Goal: Information Seeking & Learning: Check status

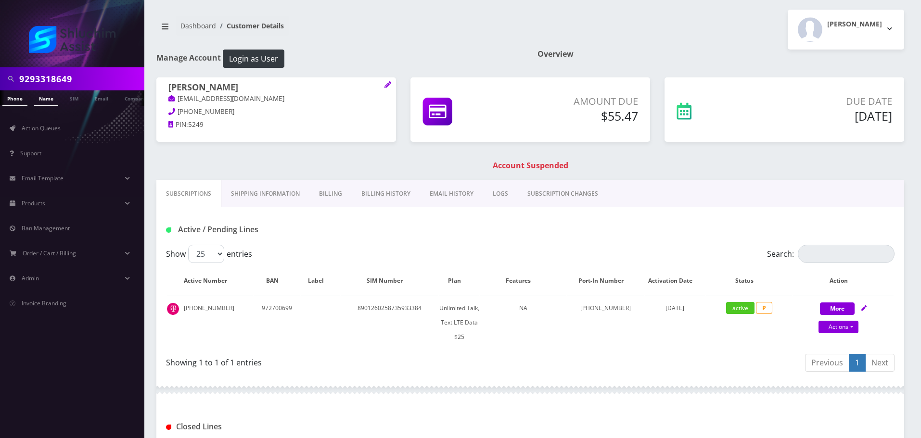
type input "9293318649"
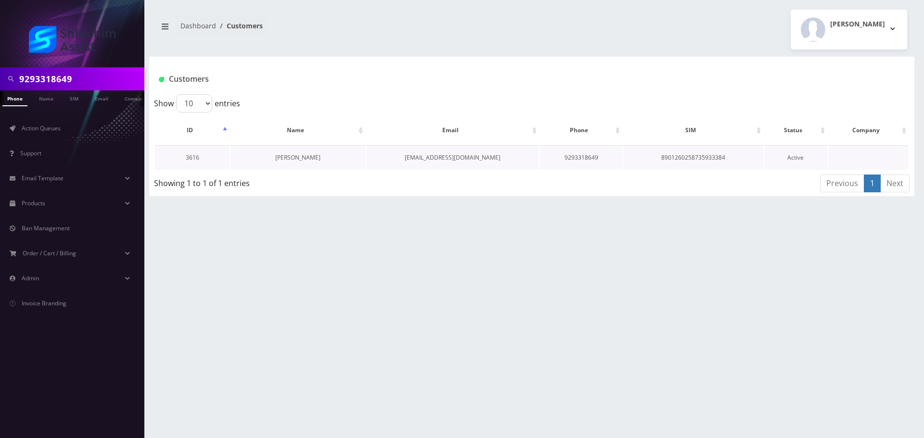
click at [302, 155] on link "[PERSON_NAME]" at bounding box center [297, 158] width 45 height 8
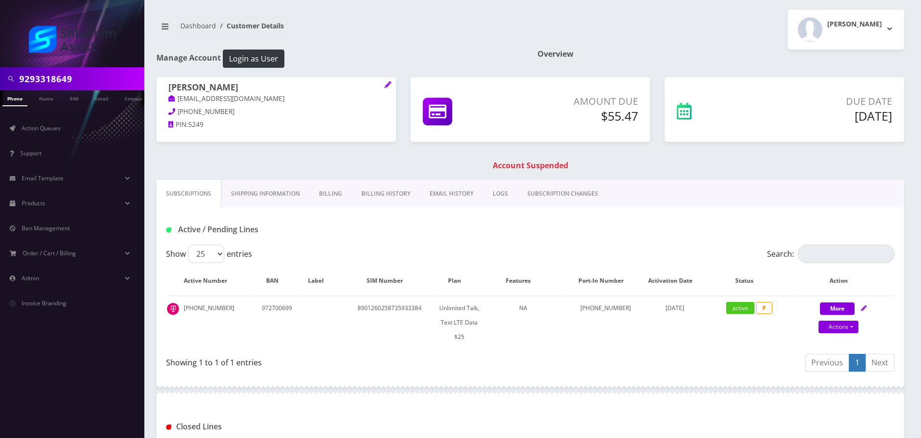
click at [367, 197] on link "Billing History" at bounding box center [386, 194] width 68 height 28
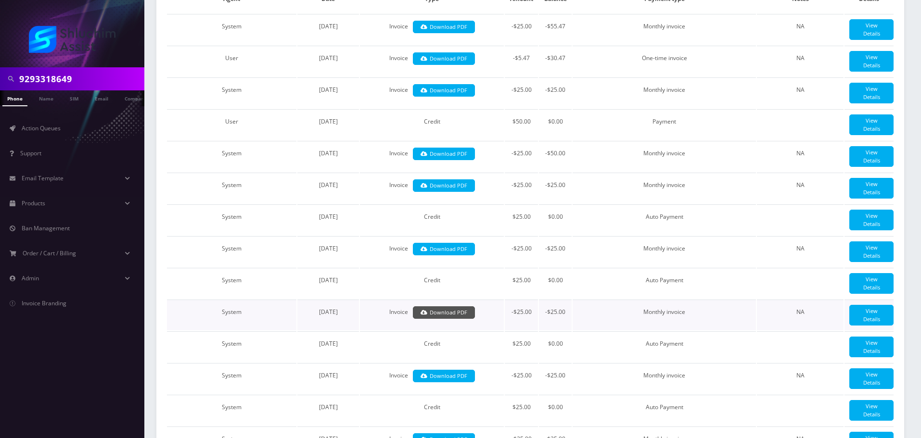
scroll to position [64, 0]
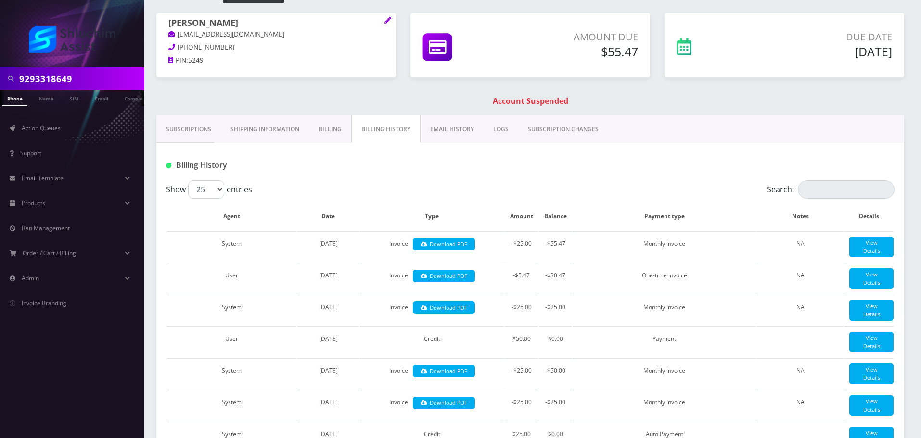
click at [430, 128] on link "EMAIL HISTORY" at bounding box center [452, 130] width 63 height 28
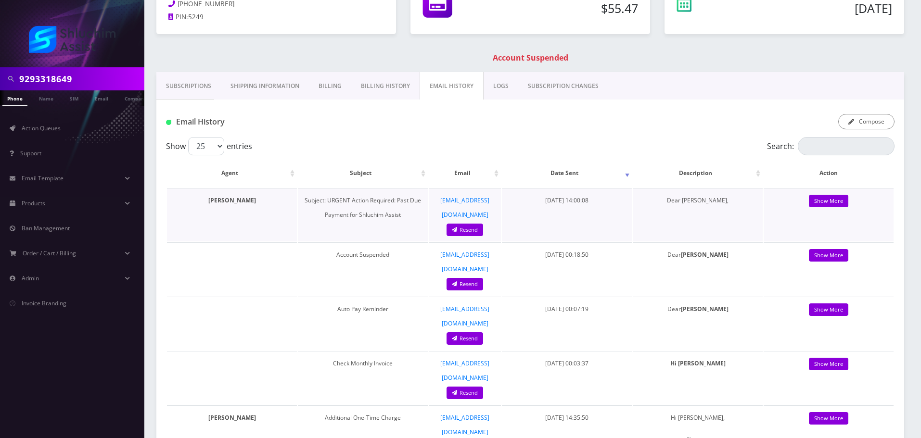
scroll to position [87, 0]
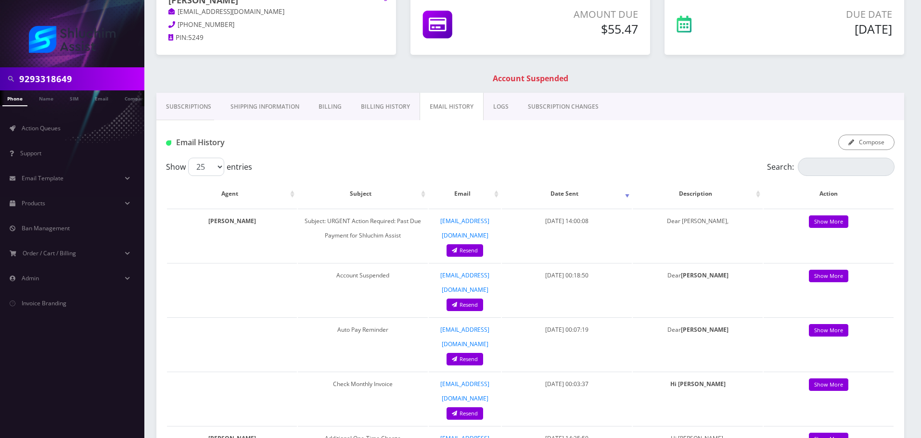
click at [369, 94] on link "Billing History" at bounding box center [385, 107] width 68 height 28
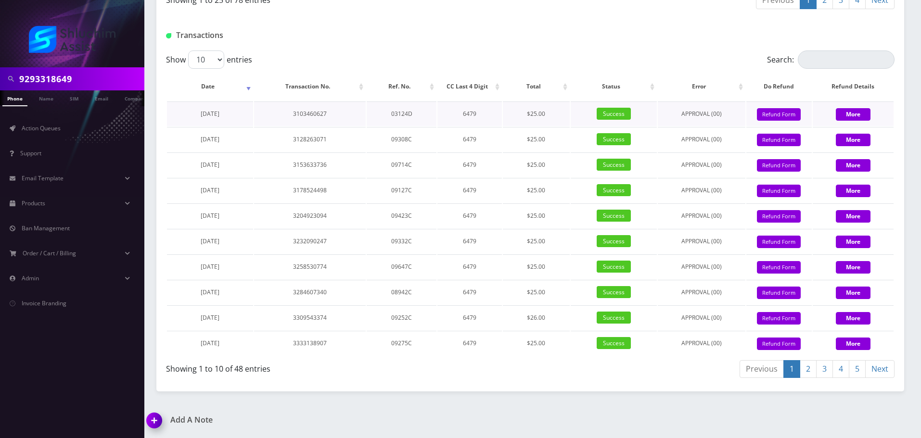
scroll to position [1211, 0]
click at [328, 43] on div "Transactions" at bounding box center [283, 35] width 248 height 16
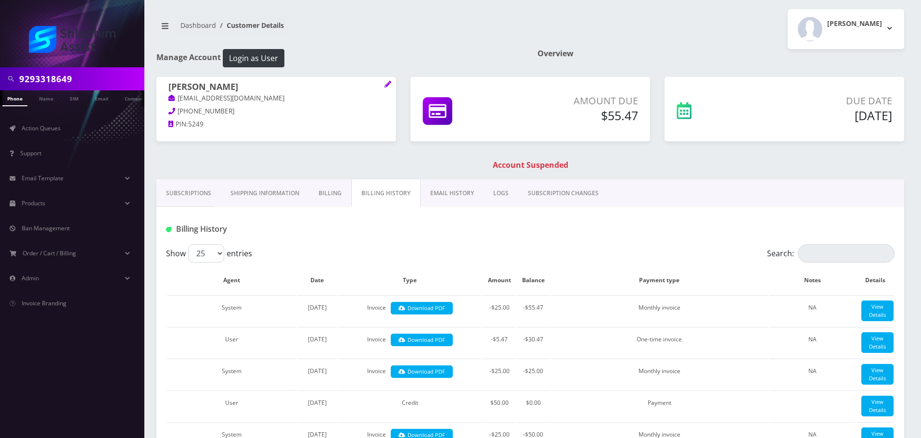
scroll to position [0, 0]
click at [183, 192] on link "Subscriptions" at bounding box center [188, 194] width 64 height 28
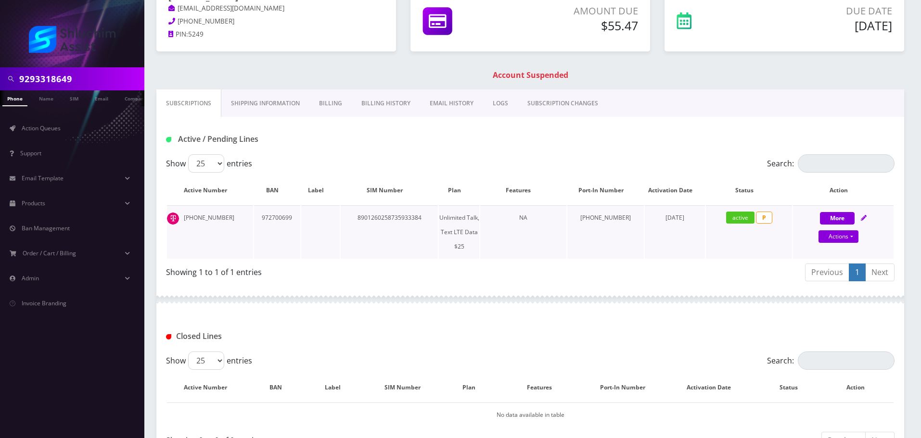
scroll to position [18, 0]
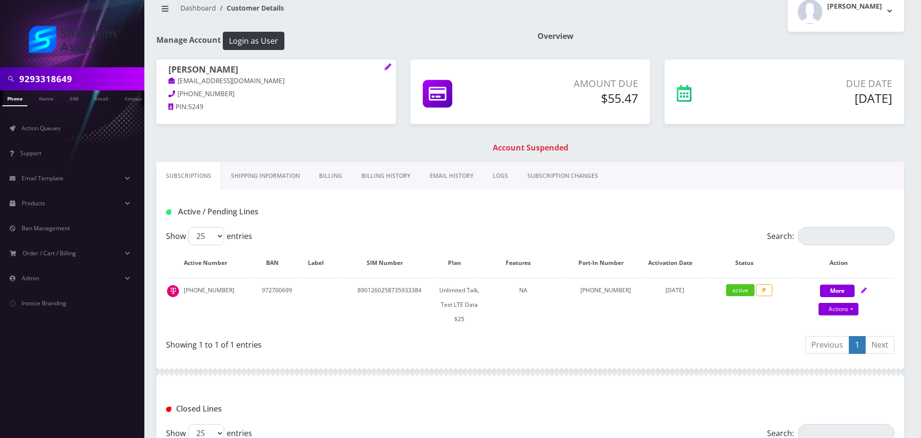
click at [395, 177] on link "Billing History" at bounding box center [386, 176] width 68 height 28
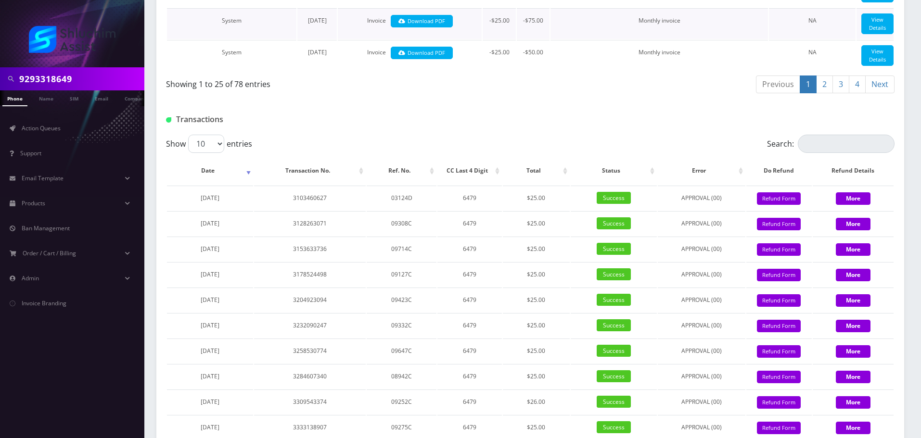
scroll to position [1307, 0]
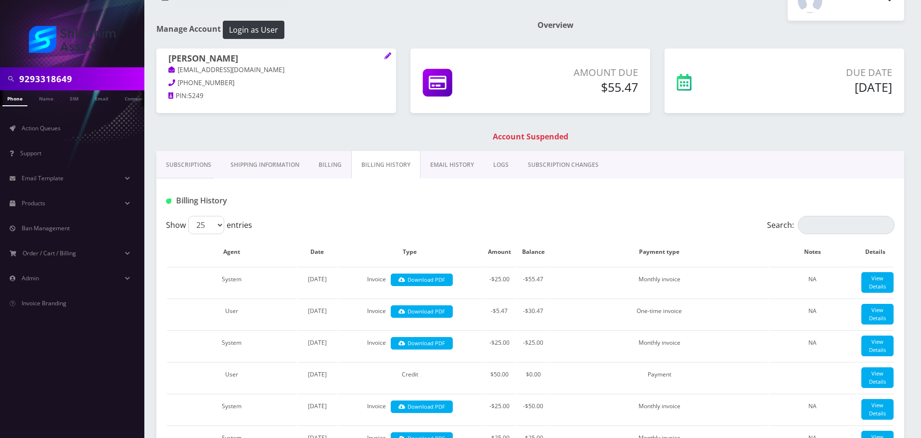
scroll to position [0, 0]
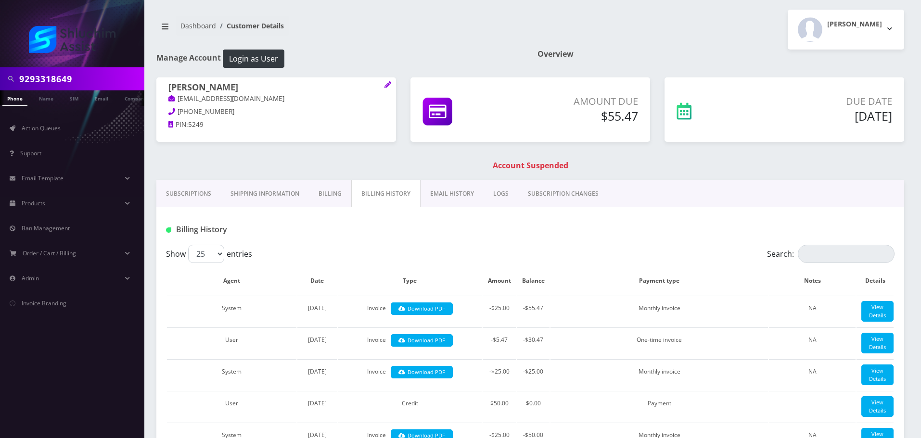
click at [180, 194] on link "Subscriptions" at bounding box center [188, 194] width 64 height 28
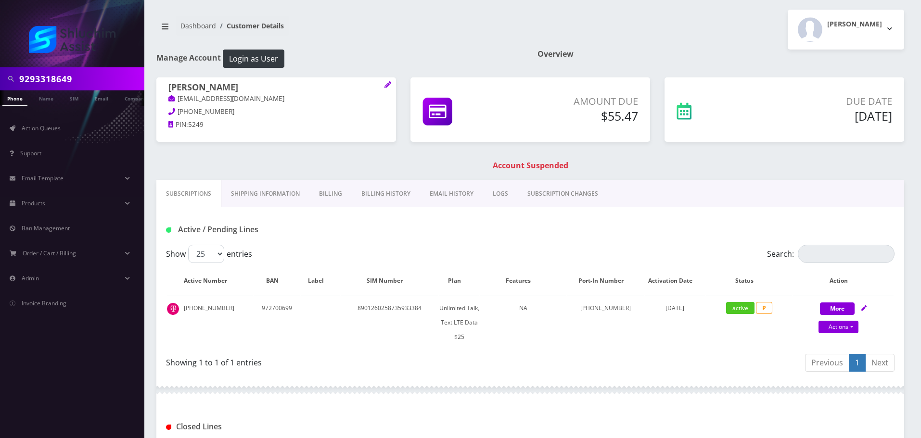
click at [384, 195] on link "Billing History" at bounding box center [386, 194] width 68 height 28
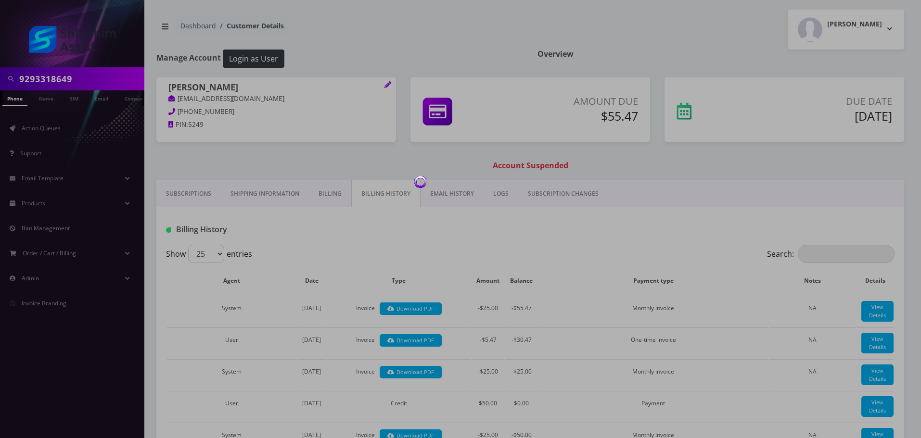
click at [329, 192] on div at bounding box center [460, 219] width 921 height 438
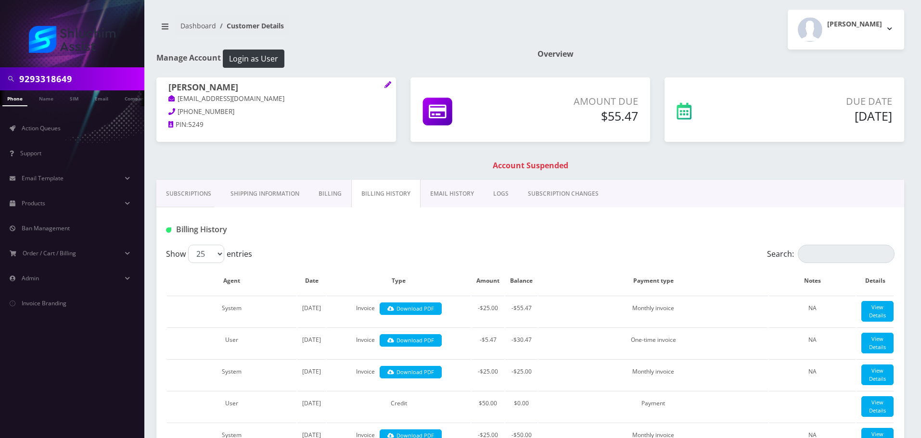
click at [330, 195] on link "Billing" at bounding box center [330, 194] width 42 height 28
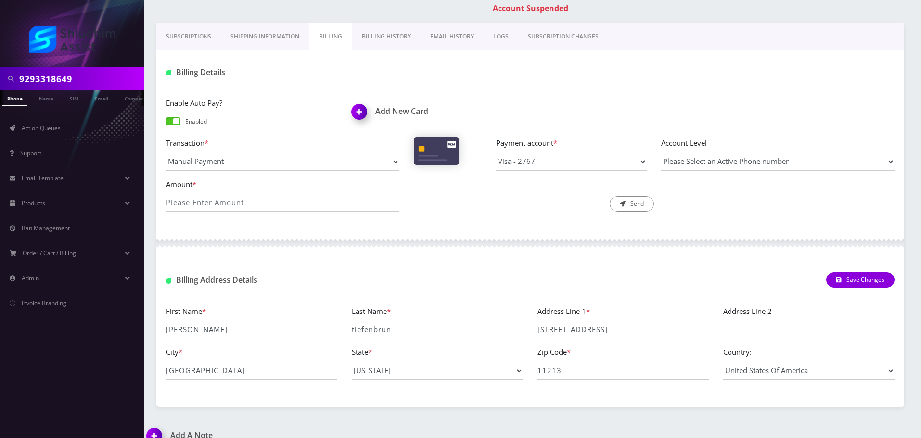
scroll to position [173, 0]
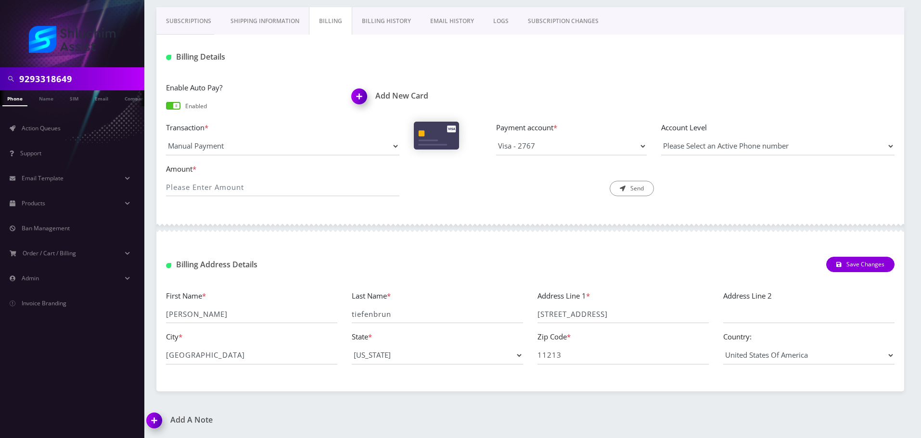
drag, startPoint x: 388, startPoint y: 41, endPoint x: 386, endPoint y: 23, distance: 18.4
click at [386, 34] on div "Subscriptions Shipping Information Billing Billing History EMAIL HISTORY LOGS S…" at bounding box center [530, 199] width 748 height 384
click at [386, 23] on link "Billing History" at bounding box center [386, 21] width 68 height 28
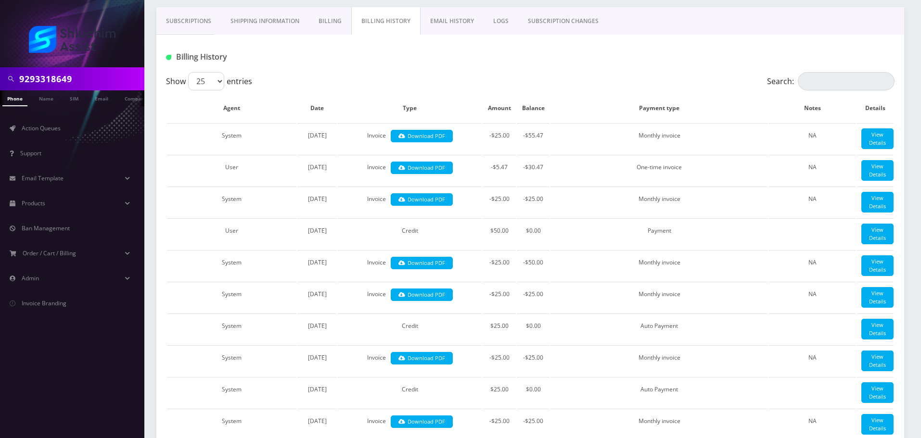
click at [582, 62] on div at bounding box center [654, 57] width 495 height 16
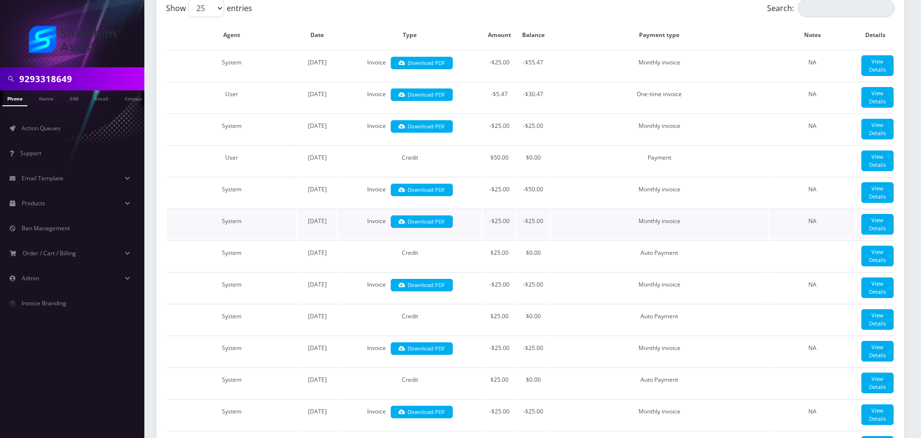
scroll to position [248, 0]
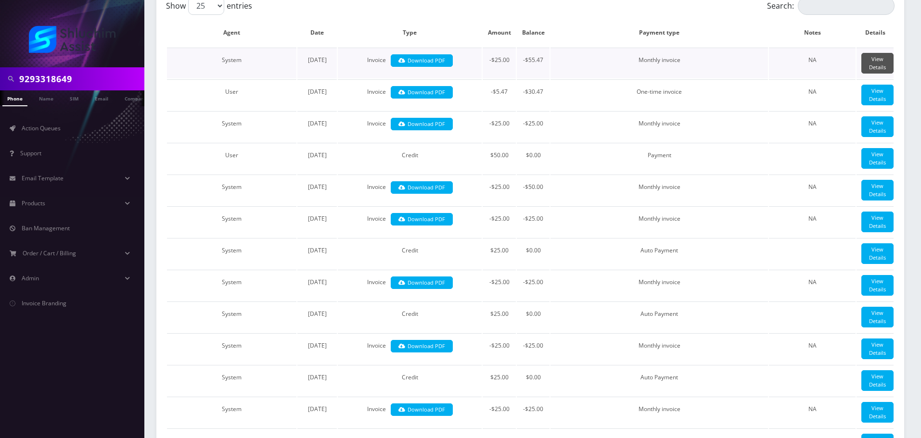
click at [880, 68] on link "View Details" at bounding box center [877, 63] width 32 height 21
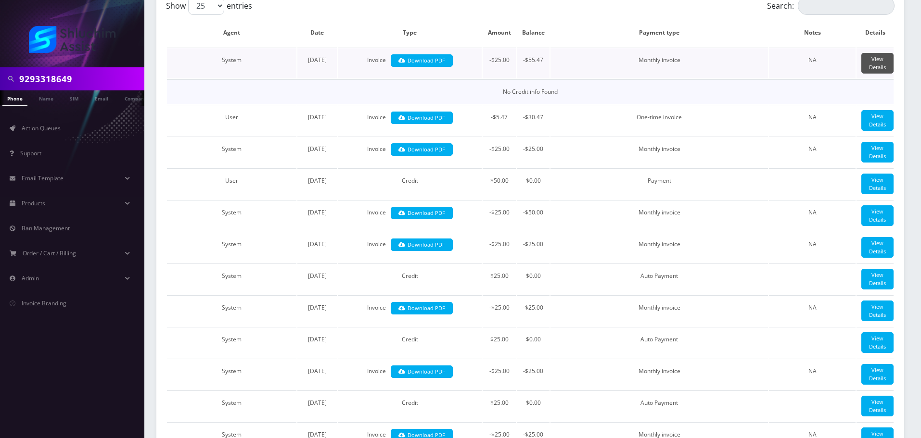
click at [883, 64] on link "View Details" at bounding box center [877, 63] width 32 height 21
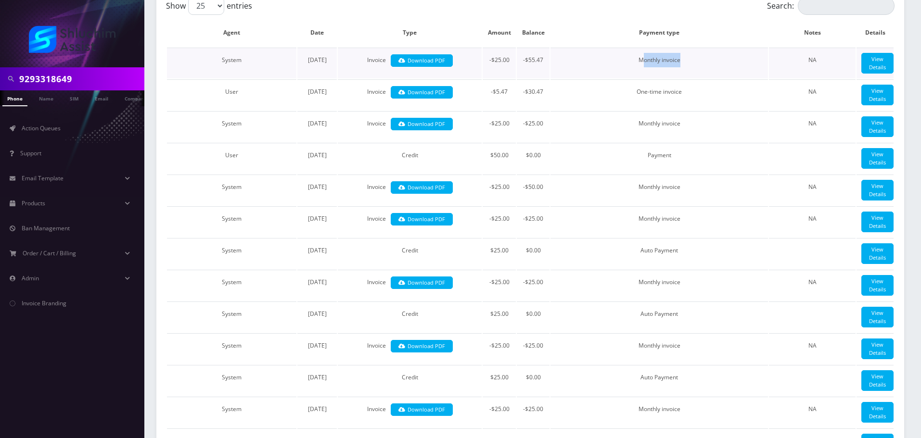
drag, startPoint x: 651, startPoint y: 58, endPoint x: 693, endPoint y: 58, distance: 41.9
click at [688, 58] on td "Monthly invoice" at bounding box center [660, 63] width 218 height 31
click at [695, 58] on td "Monthly invoice" at bounding box center [660, 63] width 218 height 31
drag, startPoint x: 640, startPoint y: 58, endPoint x: 692, endPoint y: 59, distance: 52.0
click at [691, 59] on td "Monthly invoice" at bounding box center [660, 63] width 218 height 31
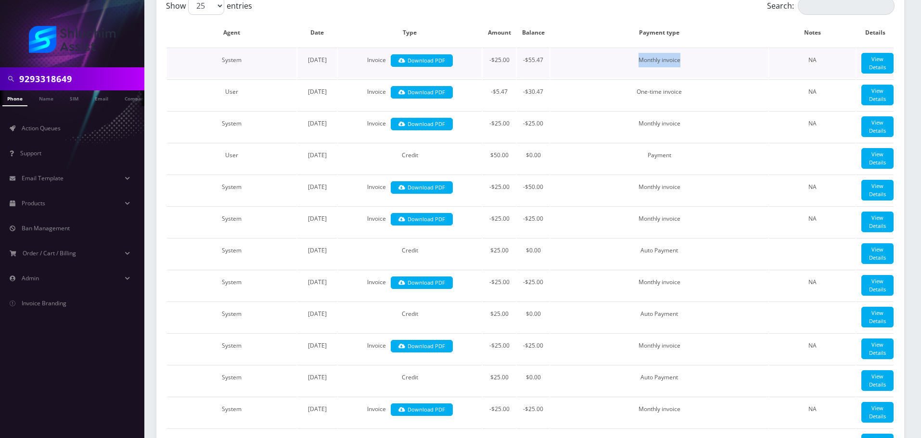
click at [692, 59] on td "Monthly invoice" at bounding box center [660, 63] width 218 height 31
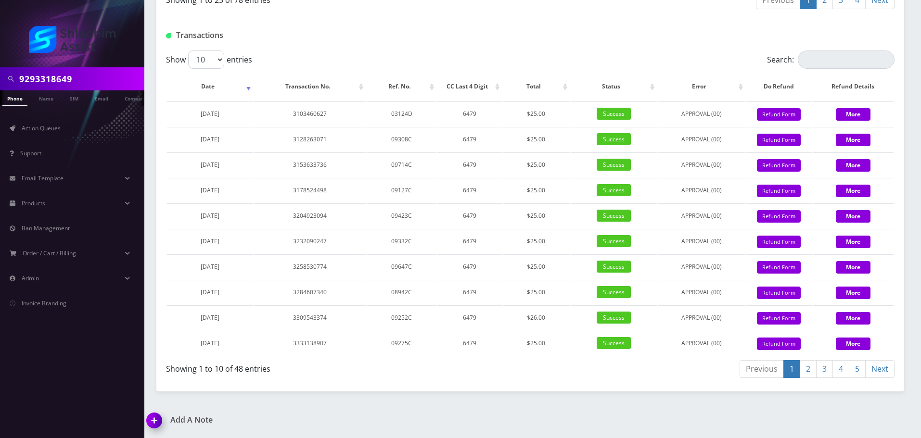
scroll to position [1259, 0]
click at [859, 378] on link "5" at bounding box center [857, 369] width 17 height 18
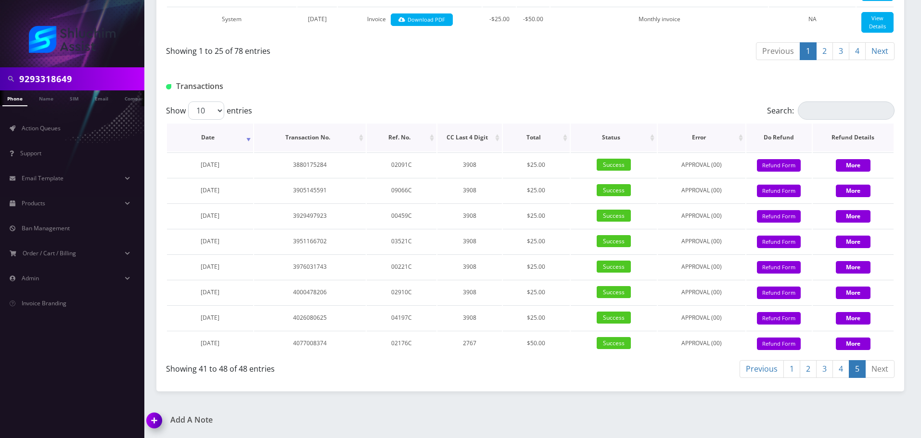
scroll to position [1256, 0]
click at [568, 103] on div "Show 10 25 50 100 entries" at bounding box center [439, 111] width 547 height 18
click at [532, 112] on div "Show 10 25 50 100 entries" at bounding box center [439, 111] width 547 height 18
click at [474, 80] on div at bounding box center [654, 86] width 495 height 16
drag, startPoint x: 484, startPoint y: 344, endPoint x: 535, endPoint y: 344, distance: 51.0
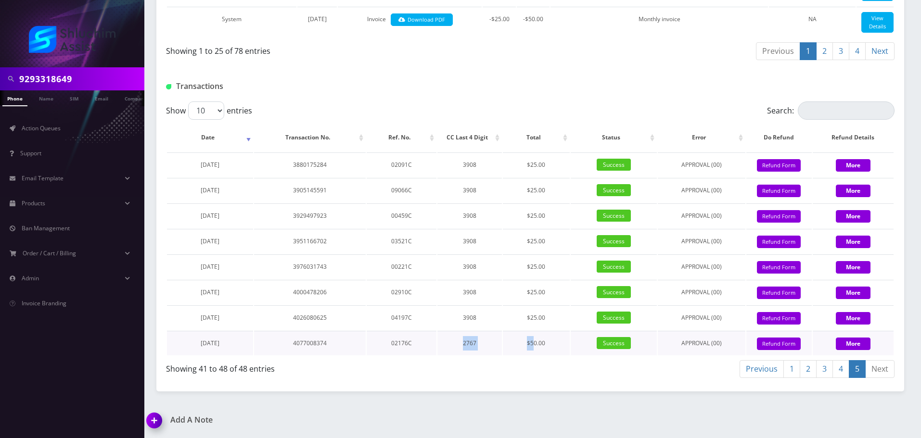
click at [535, 344] on tr "June 24, 2025 4077008374 02176C 2767 $50.00 Success APPROVAL (00) 50 Give Credi…" at bounding box center [530, 343] width 727 height 25
click at [535, 344] on td "$50.00" at bounding box center [536, 343] width 67 height 25
drag, startPoint x: 482, startPoint y: 345, endPoint x: 552, endPoint y: 345, distance: 69.8
click at [552, 345] on tr "June 24, 2025 4077008374 02176C 2767 $50.00 Success APPROVAL (00) 50 Give Credi…" at bounding box center [530, 343] width 727 height 25
click at [552, 345] on td "$50.00" at bounding box center [536, 343] width 67 height 25
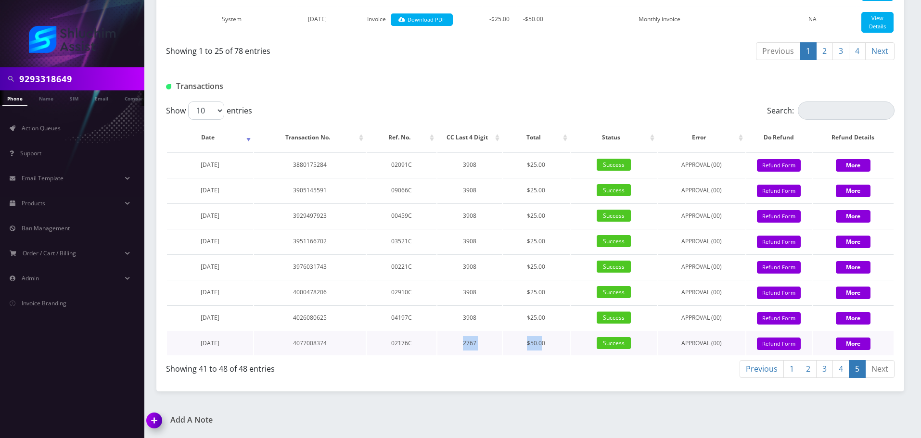
drag, startPoint x: 457, startPoint y: 341, endPoint x: 547, endPoint y: 343, distance: 90.0
click at [546, 343] on tr "June 24, 2025 4077008374 02176C 2767 $50.00 Success APPROVAL (00) 50 Give Credi…" at bounding box center [530, 343] width 727 height 25
click at [547, 343] on td "$50.00" at bounding box center [536, 343] width 67 height 25
drag, startPoint x: 466, startPoint y: 342, endPoint x: 556, endPoint y: 347, distance: 90.1
click at [552, 347] on tr "June 24, 2025 4077008374 02176C 2767 $50.00 Success APPROVAL (00) 50 Give Credi…" at bounding box center [530, 343] width 727 height 25
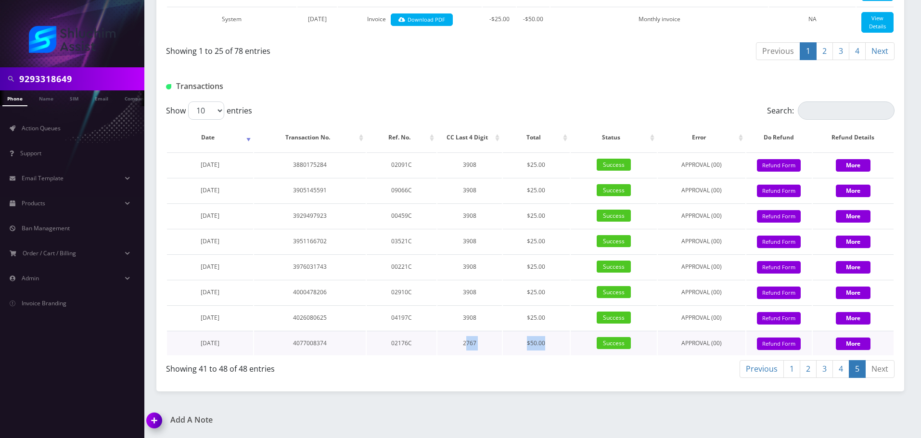
click at [556, 347] on td "$50.00" at bounding box center [536, 343] width 67 height 25
drag, startPoint x: 440, startPoint y: 347, endPoint x: 543, endPoint y: 348, distance: 103.0
click at [534, 348] on tr "June 24, 2025 4077008374 02176C 2767 $50.00 Success APPROVAL (00) 50 Give Credi…" at bounding box center [530, 343] width 727 height 25
click at [543, 348] on td "$50.00" at bounding box center [536, 343] width 67 height 25
click at [243, 138] on th "Date" at bounding box center [210, 138] width 86 height 28
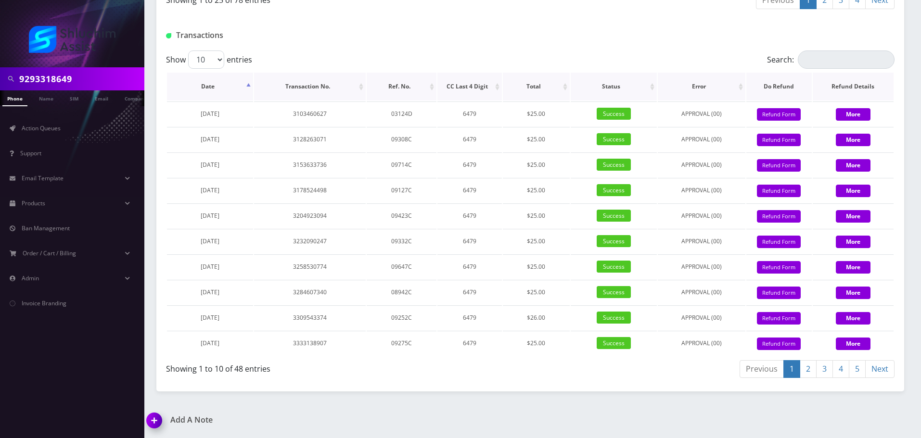
click at [244, 101] on th "Date" at bounding box center [210, 87] width 86 height 28
click at [245, 101] on th "Date" at bounding box center [210, 87] width 86 height 28
click at [246, 101] on th "Date" at bounding box center [210, 87] width 86 height 28
click at [859, 375] on link "5" at bounding box center [857, 369] width 17 height 18
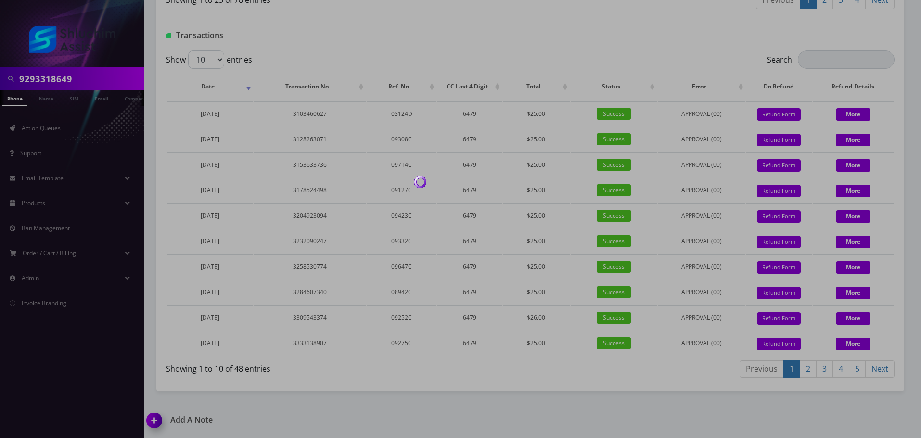
scroll to position [1256, 0]
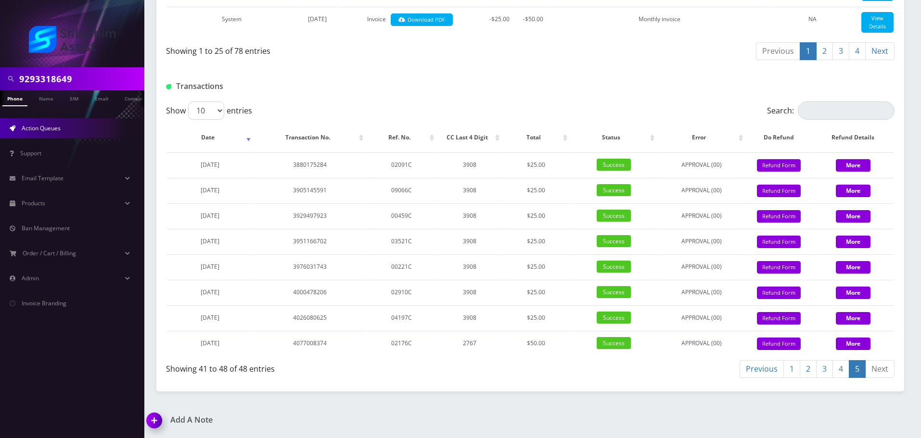
click at [55, 135] on link "Action Queues" at bounding box center [72, 128] width 144 height 20
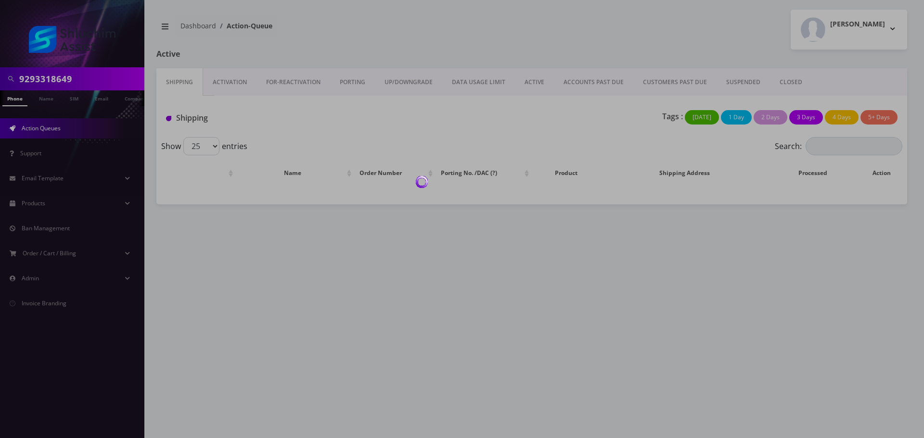
click at [504, 86] on div at bounding box center [462, 219] width 924 height 438
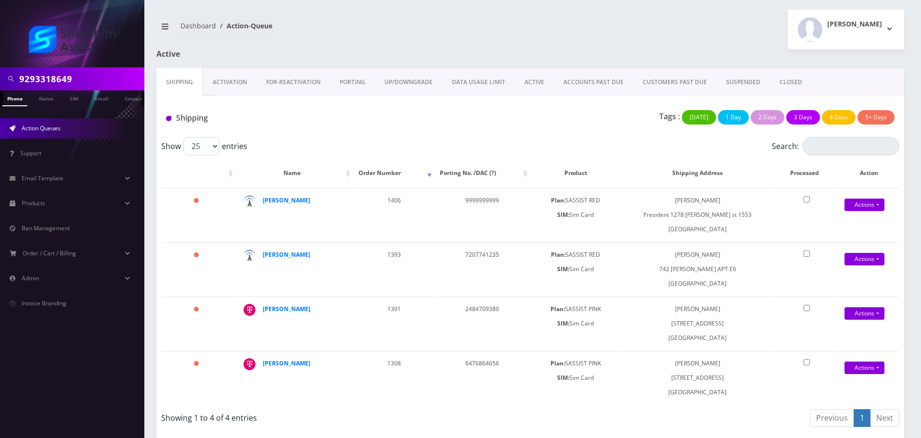
click at [545, 84] on link "ACTIVE" at bounding box center [534, 82] width 39 height 28
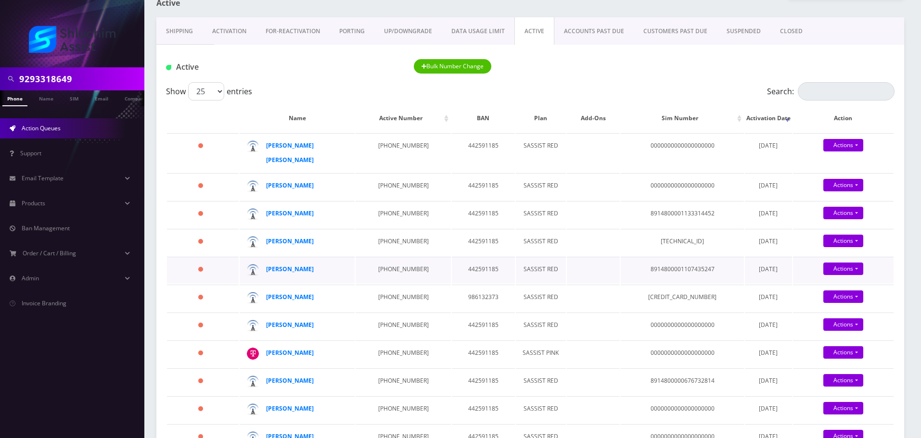
scroll to position [48, 0]
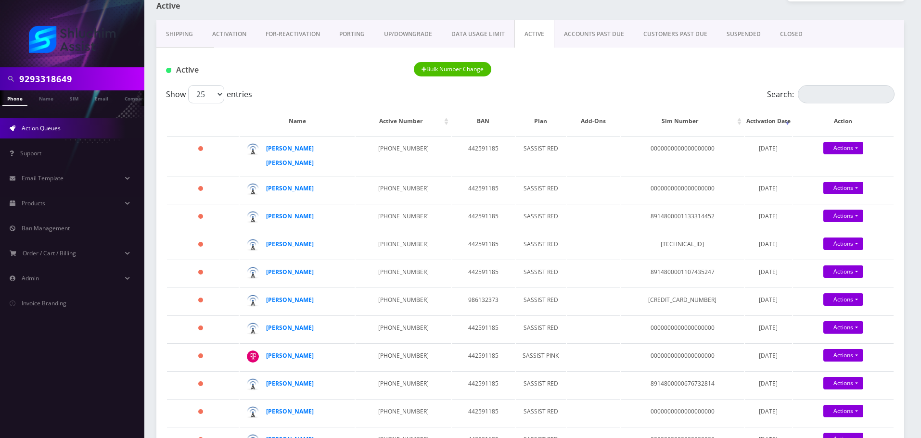
click at [600, 38] on link "ACCOUNTS PAST DUE" at bounding box center [593, 34] width 79 height 28
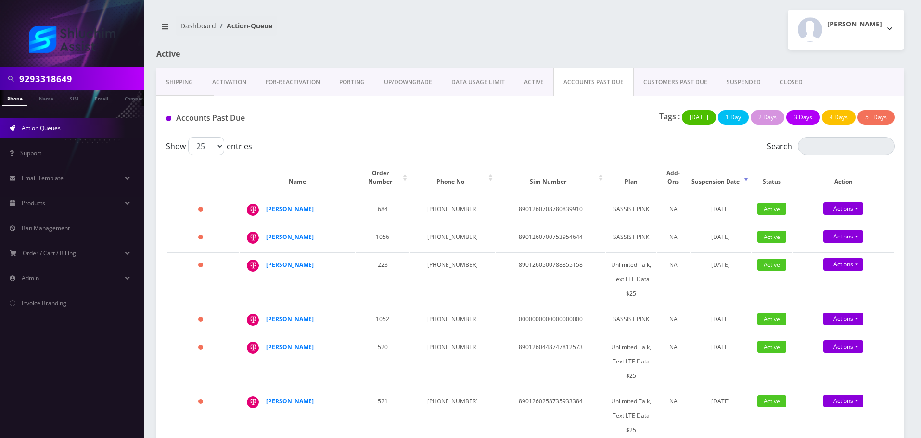
click at [91, 81] on input "9293318649" at bounding box center [80, 79] width 123 height 18
click at [91, 80] on input "9293318649" at bounding box center [80, 79] width 123 height 18
click at [587, 84] on link "ACCOUNTS PAST DUE" at bounding box center [593, 82] width 80 height 28
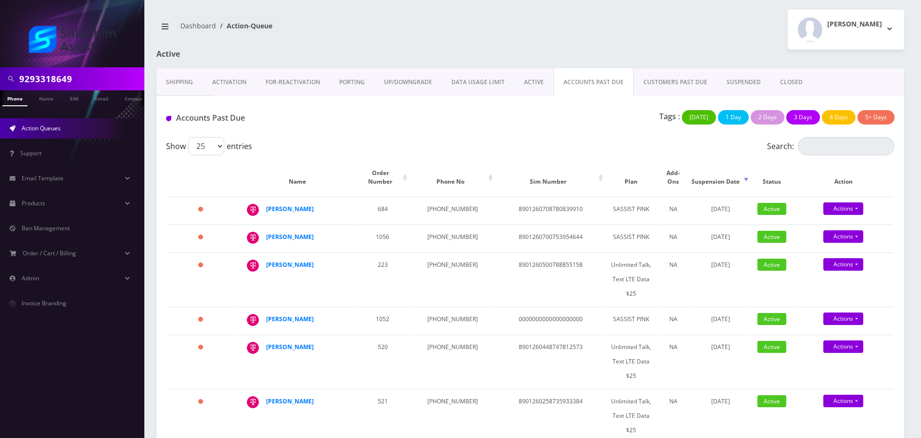
click at [178, 86] on link "Shipping" at bounding box center [179, 82] width 46 height 28
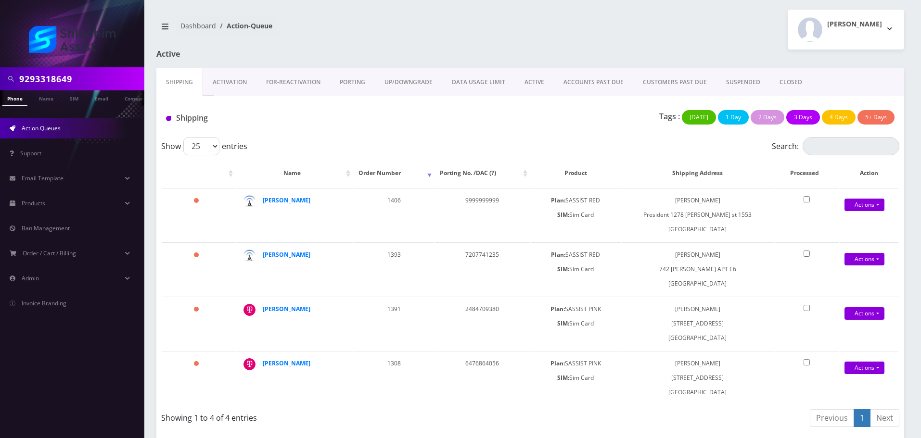
click at [66, 82] on input "9293318649" at bounding box center [80, 79] width 123 height 18
click at [74, 79] on input "9293318649" at bounding box center [80, 79] width 123 height 18
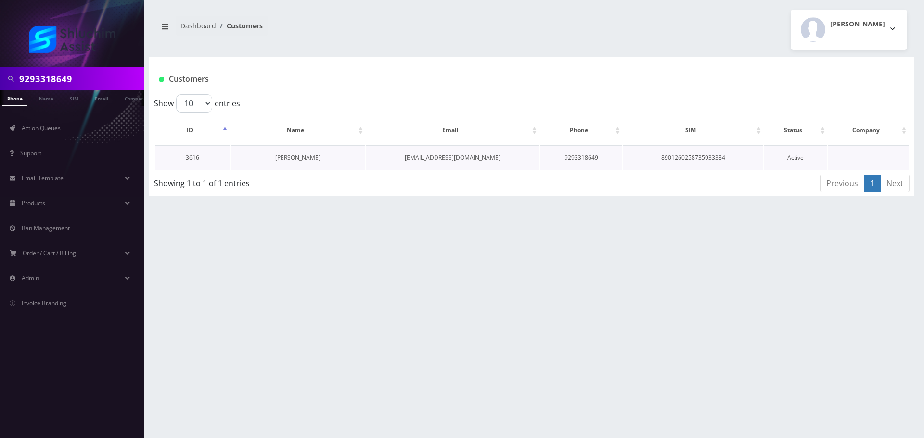
click at [306, 161] on link "[PERSON_NAME]" at bounding box center [297, 158] width 45 height 8
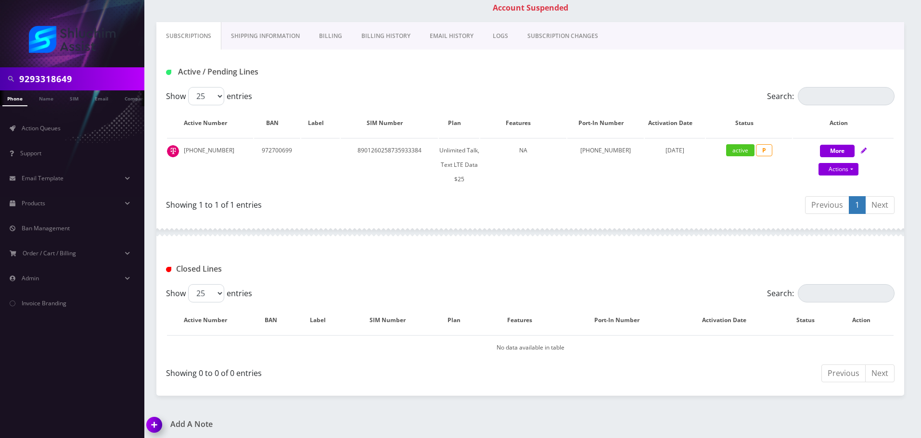
scroll to position [162, 0]
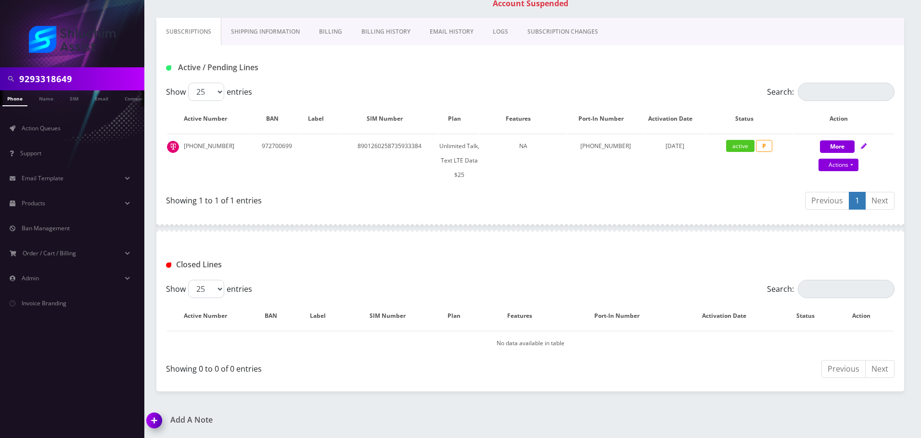
click at [397, 29] on link "Billing History" at bounding box center [386, 32] width 68 height 28
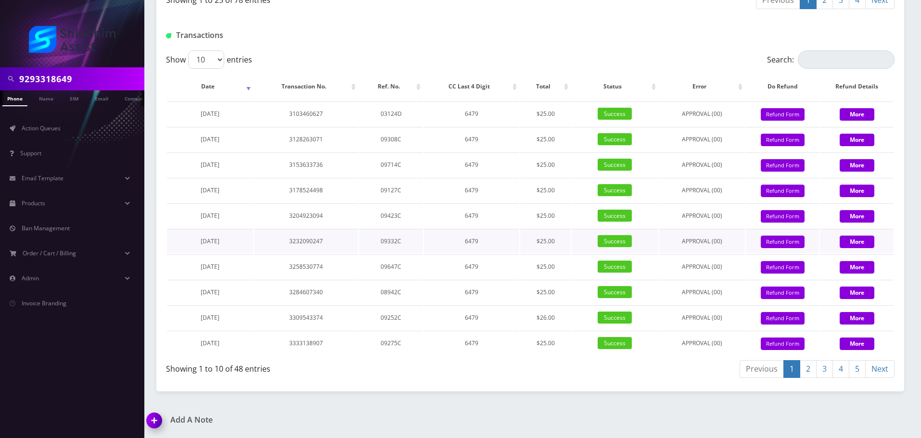
scroll to position [1152, 0]
click at [246, 89] on th "Date" at bounding box center [210, 87] width 86 height 28
click at [245, 77] on th "Date" at bounding box center [210, 87] width 86 height 28
click at [208, 62] on select "10 25 50 100" at bounding box center [206, 60] width 36 height 18
click at [188, 51] on select "10 25 50 100" at bounding box center [206, 60] width 36 height 18
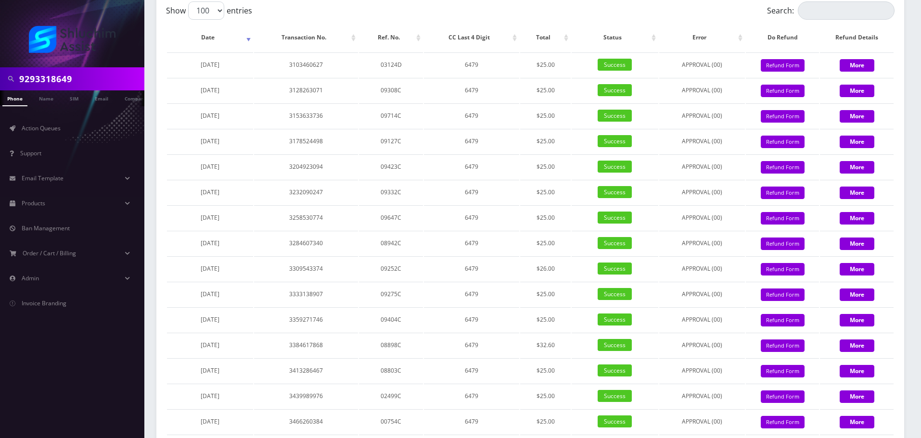
click at [278, 45] on body "9293318649 Phone Name SIM Email Company Customer Action Queues Support Email Te…" at bounding box center [460, 103] width 921 height 2510
click at [216, 51] on th "Date" at bounding box center [210, 38] width 86 height 28
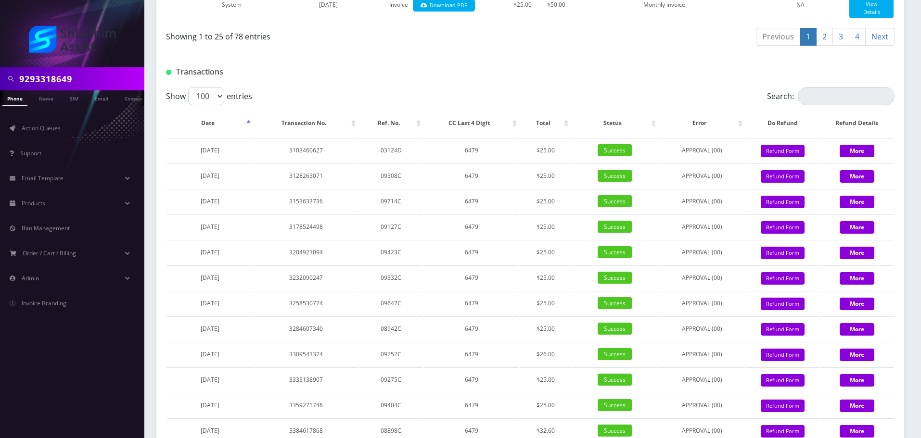
scroll to position [1055, 0]
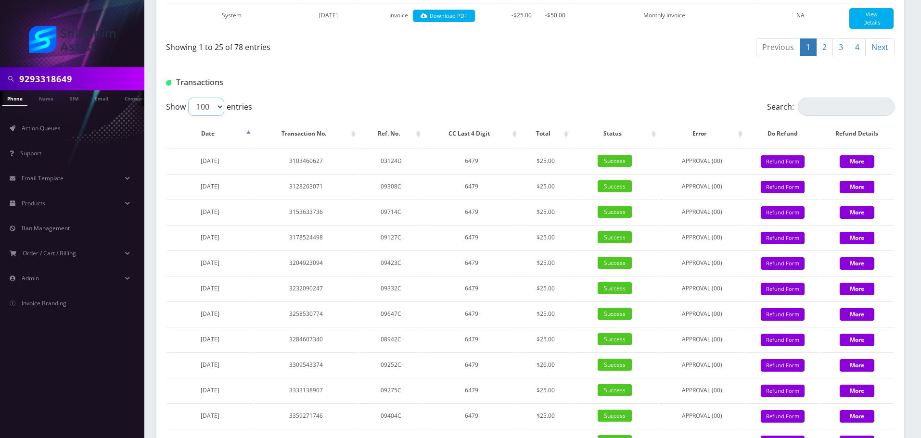
click at [217, 116] on select "10 25 50 100" at bounding box center [206, 107] width 36 height 18
click at [188, 116] on select "10 25 50 100" at bounding box center [206, 107] width 36 height 18
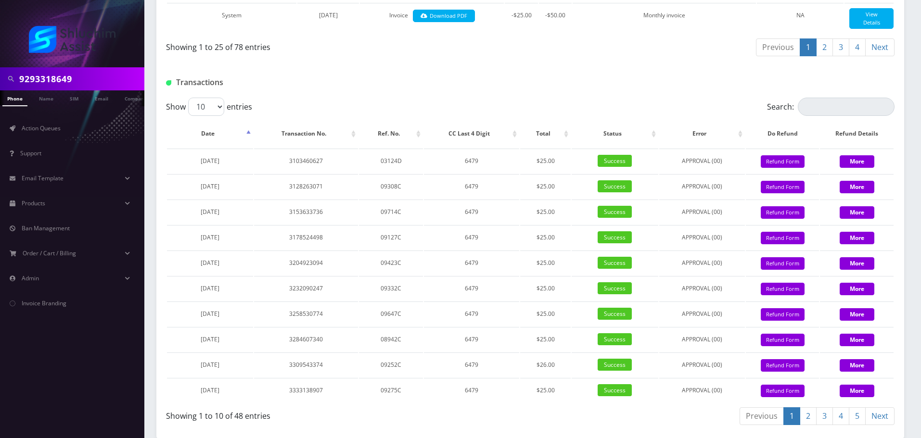
click at [863, 56] on link "4" at bounding box center [857, 48] width 17 height 18
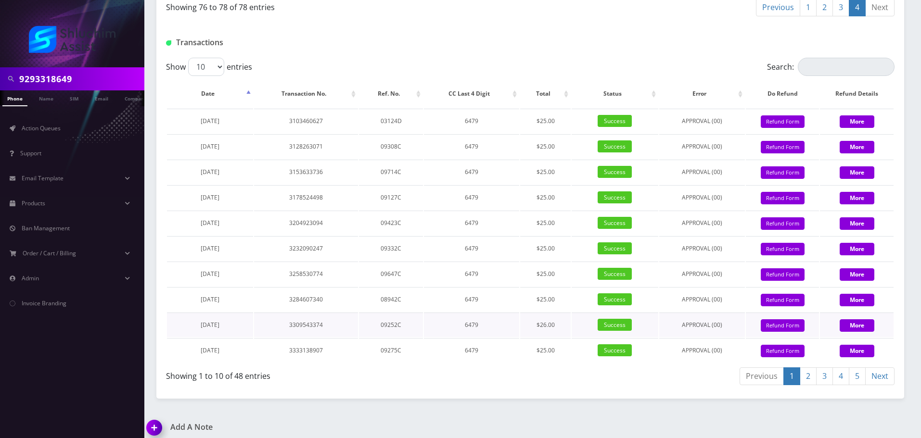
scroll to position [412, 0]
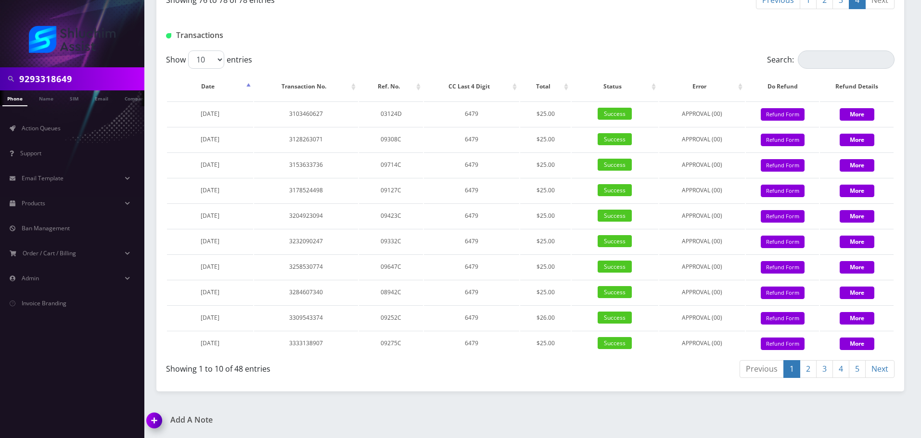
click at [854, 372] on link "5" at bounding box center [857, 369] width 17 height 18
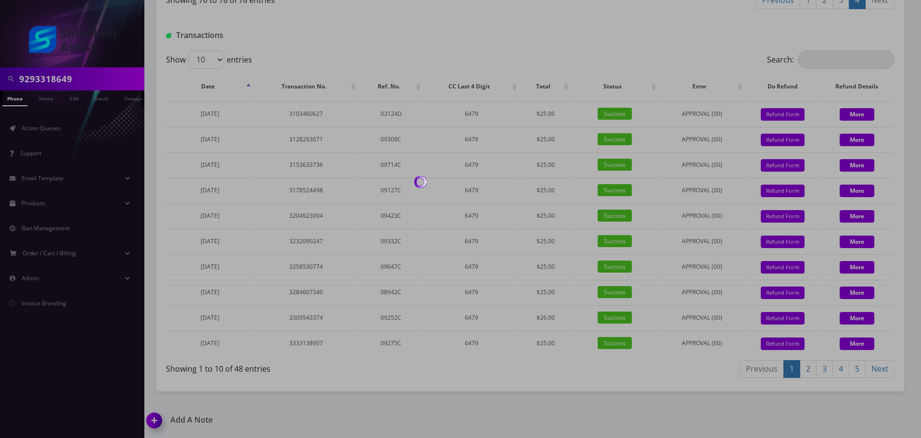
scroll to position [361, 0]
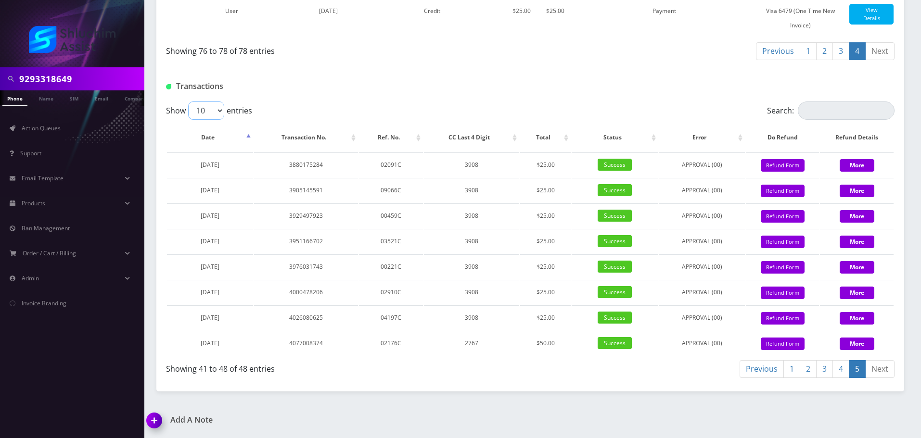
click at [216, 110] on select "10 25 50 100" at bounding box center [206, 111] width 36 height 18
select select "100"
click at [188, 102] on select "10 25 50 100" at bounding box center [206, 111] width 36 height 18
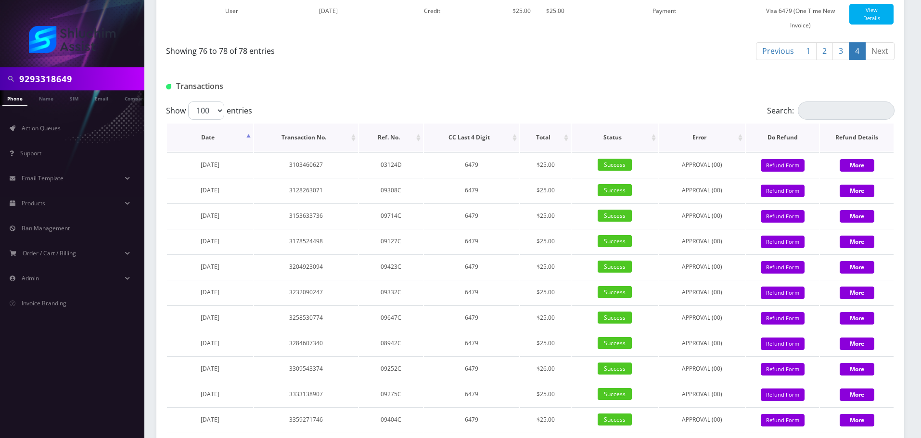
click at [235, 139] on th "Date" at bounding box center [210, 138] width 86 height 28
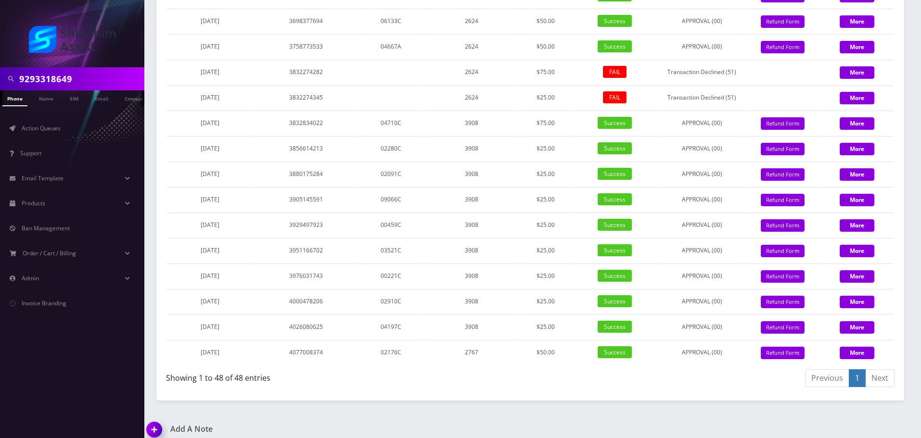
scroll to position [1381, 0]
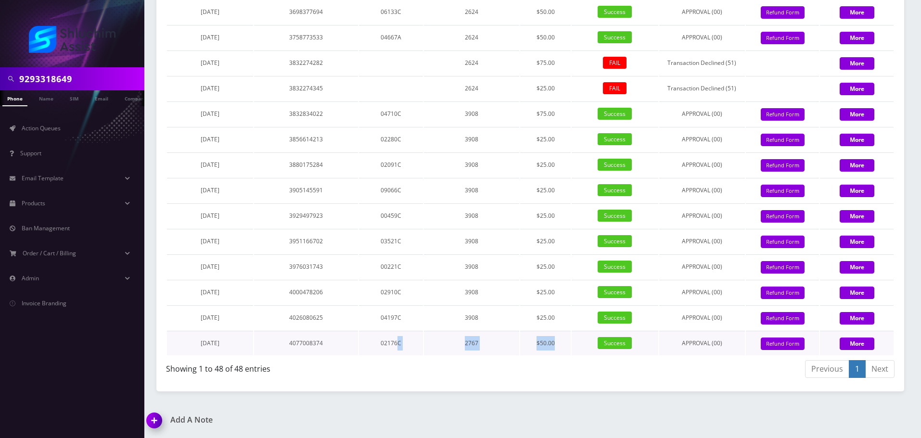
drag, startPoint x: 497, startPoint y: 338, endPoint x: 568, endPoint y: 338, distance: 71.2
click at [568, 338] on tr "June 24, 2025 4077008374 02176C 2767 $50.00 Success APPROVAL (00) 50 Give Credi…" at bounding box center [530, 343] width 727 height 25
click at [568, 339] on td "$50.00" at bounding box center [545, 343] width 51 height 25
click at [360, 338] on td "02176C" at bounding box center [391, 343] width 64 height 25
drag, startPoint x: 352, startPoint y: 344, endPoint x: 571, endPoint y: 345, distance: 219.5
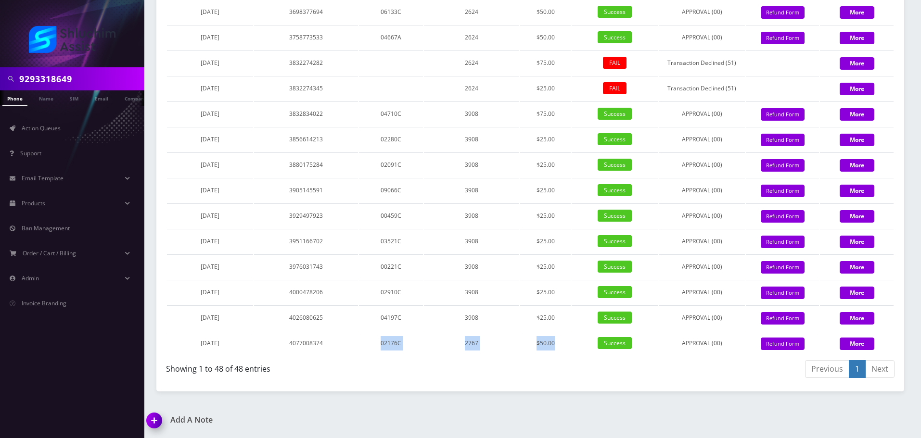
drag, startPoint x: 367, startPoint y: 344, endPoint x: 561, endPoint y: 347, distance: 194.5
click at [561, 347] on tr "June 24, 2025 4077008374 02176C 2767 $50.00 Success APPROVAL (00) 50 Give Credi…" at bounding box center [530, 343] width 727 height 25
click at [569, 347] on td "$50.00" at bounding box center [545, 343] width 51 height 25
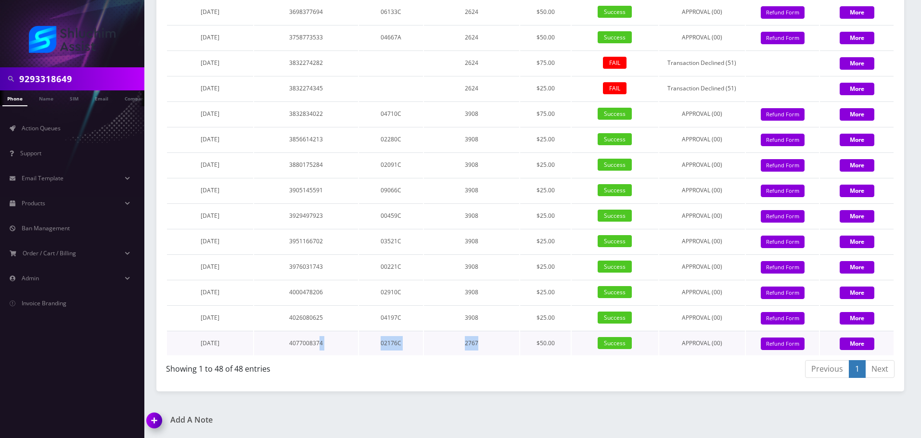
drag, startPoint x: 319, startPoint y: 346, endPoint x: 521, endPoint y: 347, distance: 201.7
click at [520, 347] on tr "June 24, 2025 4077008374 02176C 2767 $50.00 Success APPROVAL (00) 50 Give Credi…" at bounding box center [530, 343] width 727 height 25
drag, startPoint x: 521, startPoint y: 347, endPoint x: 431, endPoint y: 347, distance: 90.0
click at [521, 347] on td "$50.00" at bounding box center [545, 343] width 51 height 25
click at [523, 348] on td "$50.00" at bounding box center [545, 343] width 51 height 25
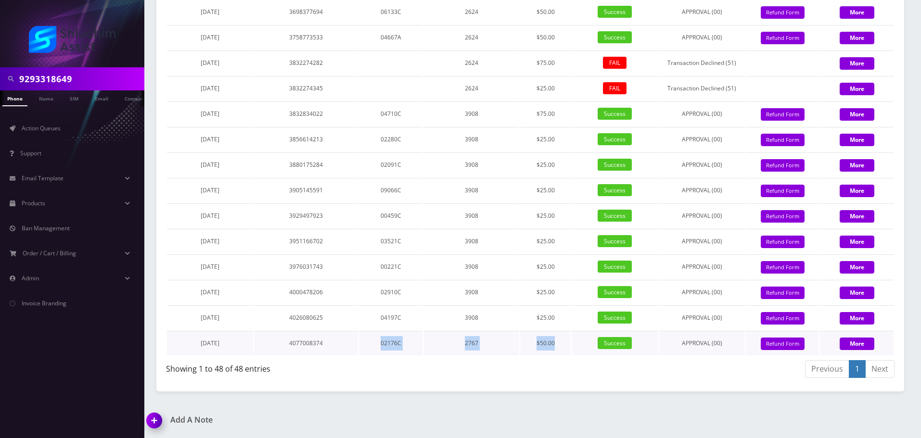
drag, startPoint x: 381, startPoint y: 346, endPoint x: 568, endPoint y: 350, distance: 187.7
click at [568, 350] on tr "June 24, 2025 4077008374 02176C 2767 $50.00 Success APPROVAL (00) 50 Give Credi…" at bounding box center [530, 343] width 727 height 25
click at [568, 350] on td "$50.00" at bounding box center [545, 343] width 51 height 25
drag, startPoint x: 421, startPoint y: 347, endPoint x: 556, endPoint y: 348, distance: 135.2
click at [554, 348] on tr "June 24, 2025 4077008374 02176C 2767 $50.00 Success APPROVAL (00) 50 Give Credi…" at bounding box center [530, 343] width 727 height 25
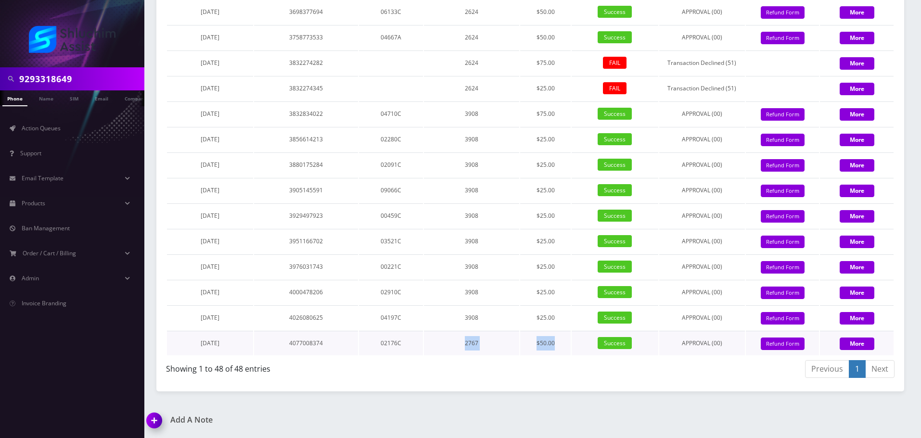
click at [556, 348] on td "$50.00" at bounding box center [545, 343] width 51 height 25
drag, startPoint x: 464, startPoint y: 348, endPoint x: 550, endPoint y: 348, distance: 86.1
click at [546, 348] on tr "June 24, 2025 4077008374 02176C 2767 $50.00 Success APPROVAL (00) 50 Give Credi…" at bounding box center [530, 343] width 727 height 25
click at [550, 348] on td "$50.00" at bounding box center [545, 343] width 51 height 25
drag, startPoint x: 469, startPoint y: 348, endPoint x: 564, endPoint y: 348, distance: 94.8
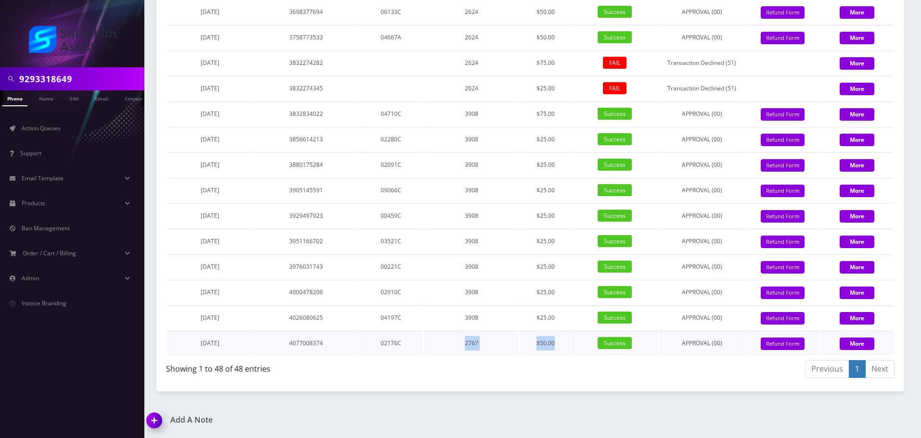
click at [564, 348] on tr "June 24, 2025 4077008374 02176C 2767 $50.00 Success APPROVAL (00) 50 Give Credi…" at bounding box center [530, 343] width 727 height 25
click at [564, 348] on td "$50.00" at bounding box center [545, 343] width 51 height 25
drag, startPoint x: 466, startPoint y: 349, endPoint x: 573, endPoint y: 349, distance: 106.8
click at [558, 349] on tr "June 24, 2025 4077008374 02176C 2767 $50.00 Success APPROVAL (00) 50 Give Credi…" at bounding box center [530, 343] width 727 height 25
click at [573, 349] on td "Success" at bounding box center [615, 343] width 86 height 25
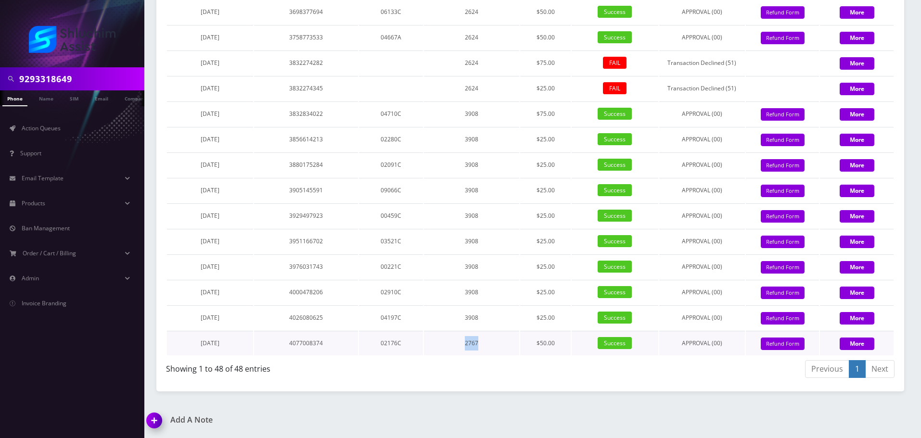
drag, startPoint x: 509, startPoint y: 351, endPoint x: 529, endPoint y: 352, distance: 20.2
click at [529, 352] on tr "June 24, 2025 4077008374 02176C 2767 $50.00 Success APPROVAL (00) 50 Give Credi…" at bounding box center [530, 343] width 727 height 25
click at [566, 352] on td "$50.00" at bounding box center [545, 343] width 51 height 25
drag, startPoint x: 371, startPoint y: 338, endPoint x: 554, endPoint y: 351, distance: 183.8
click at [550, 351] on tr "June 24, 2025 4077008374 02176C 2767 $50.00 Success APPROVAL (00) 50 Give Credi…" at bounding box center [530, 343] width 727 height 25
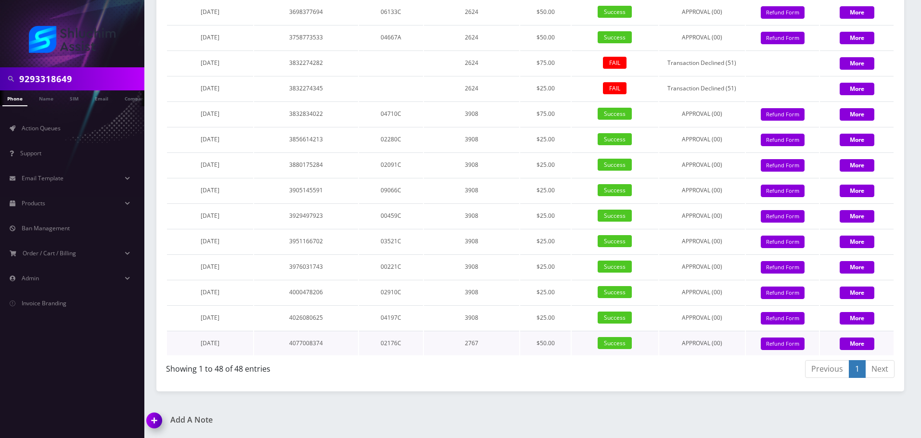
click at [554, 351] on td "$50.00" at bounding box center [545, 343] width 51 height 25
drag, startPoint x: 402, startPoint y: 343, endPoint x: 539, endPoint y: 343, distance: 137.6
click at [518, 343] on tr "June 24, 2025 4077008374 02176C 2767 $50.00 Success APPROVAL (00) 50 Give Credi…" at bounding box center [530, 343] width 727 height 25
click at [553, 343] on td "$50.00" at bounding box center [545, 343] width 51 height 25
drag, startPoint x: 473, startPoint y: 345, endPoint x: 537, endPoint y: 345, distance: 64.5
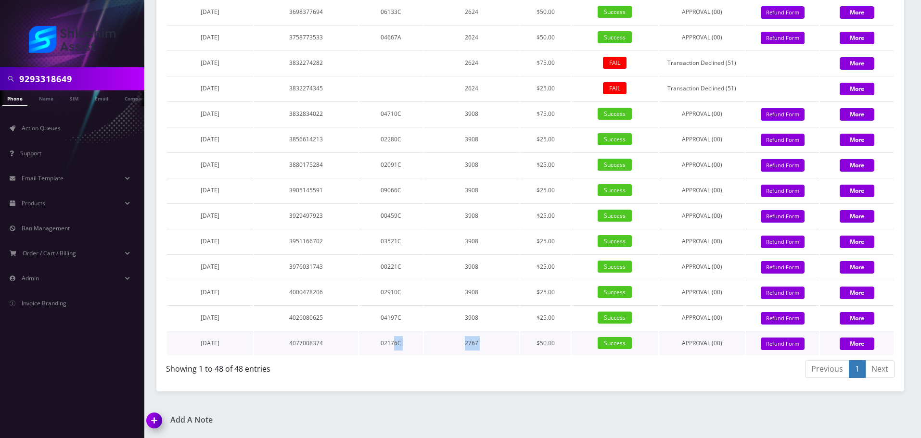
click at [533, 345] on tr "June 24, 2025 4077008374 02176C 2767 $50.00 Success APPROVAL (00) 50 Give Credi…" at bounding box center [530, 343] width 727 height 25
click at [537, 345] on td "$50.00" at bounding box center [545, 343] width 51 height 25
drag, startPoint x: 504, startPoint y: 347, endPoint x: 552, endPoint y: 347, distance: 48.1
click at [549, 347] on tr "June 24, 2025 4077008374 02176C 2767 $50.00 Success APPROVAL (00) 50 Give Credi…" at bounding box center [530, 343] width 727 height 25
click at [555, 347] on td "$50.00" at bounding box center [545, 343] width 51 height 25
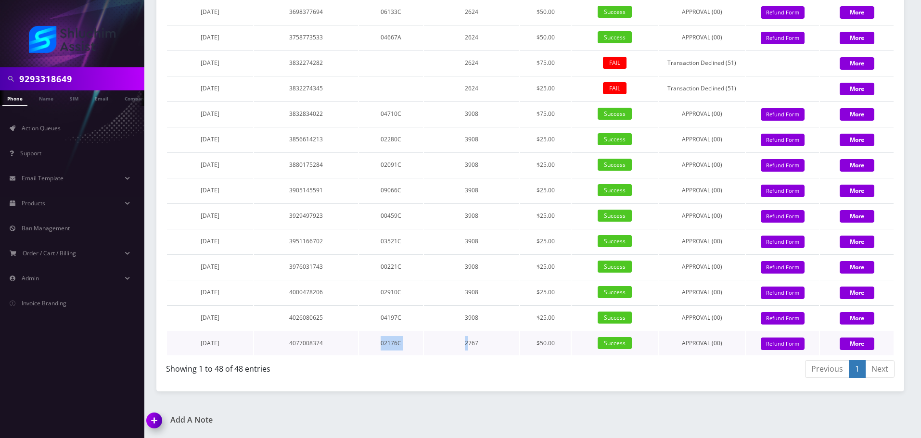
drag, startPoint x: 366, startPoint y: 347, endPoint x: 521, endPoint y: 348, distance: 155.0
click at [500, 348] on tr "June 24, 2025 4077008374 02176C 2767 $50.00 Success APPROVAL (00) 50 Give Credi…" at bounding box center [530, 343] width 727 height 25
click at [521, 348] on td "$50.00" at bounding box center [545, 343] width 51 height 25
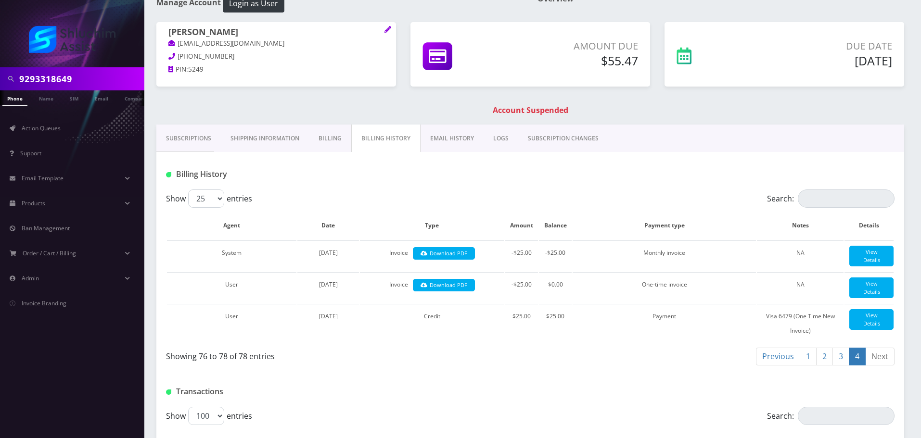
scroll to position [48, 0]
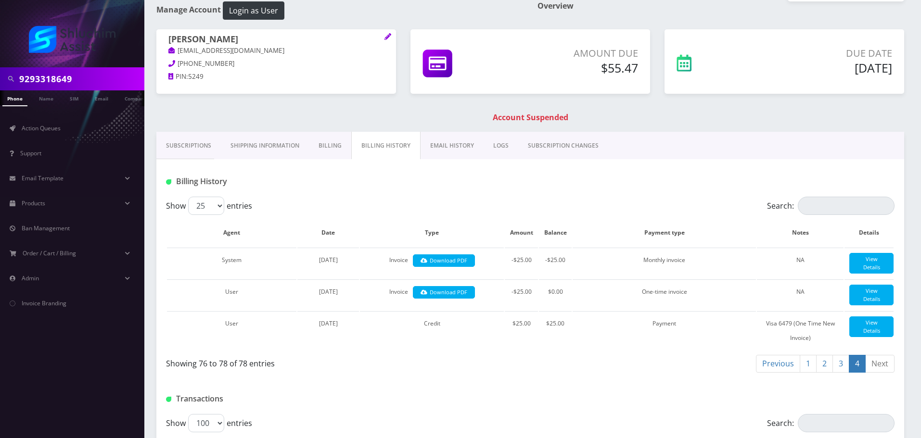
click at [205, 152] on link "Subscriptions" at bounding box center [188, 146] width 64 height 28
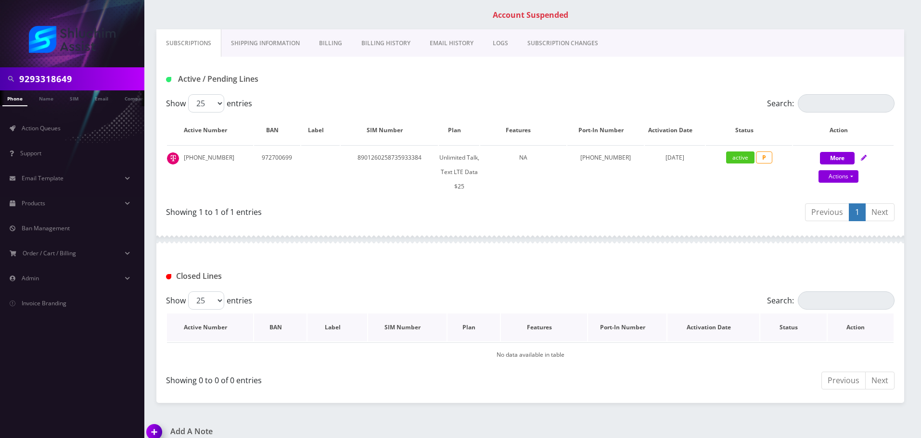
scroll to position [162, 0]
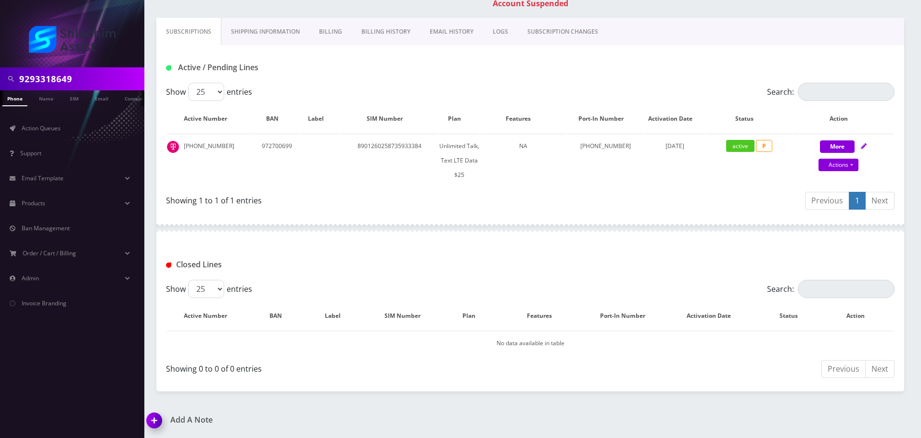
click at [426, 33] on link "EMAIL HISTORY" at bounding box center [451, 32] width 63 height 28
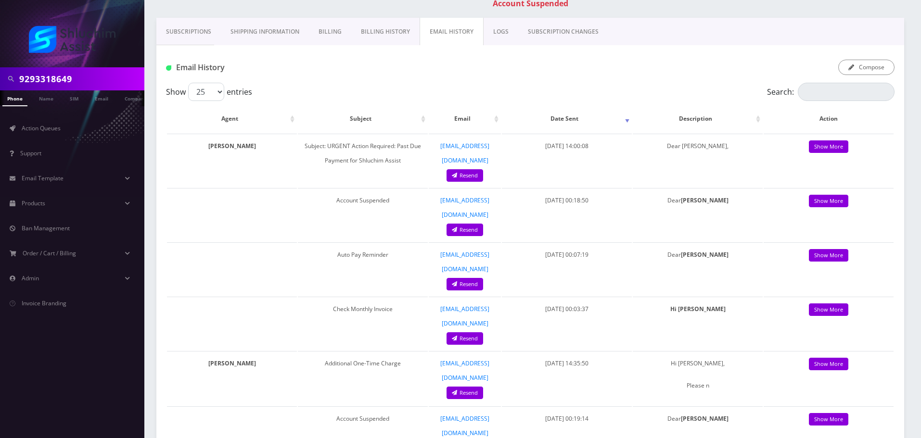
click at [391, 43] on link "Billing History" at bounding box center [385, 32] width 68 height 28
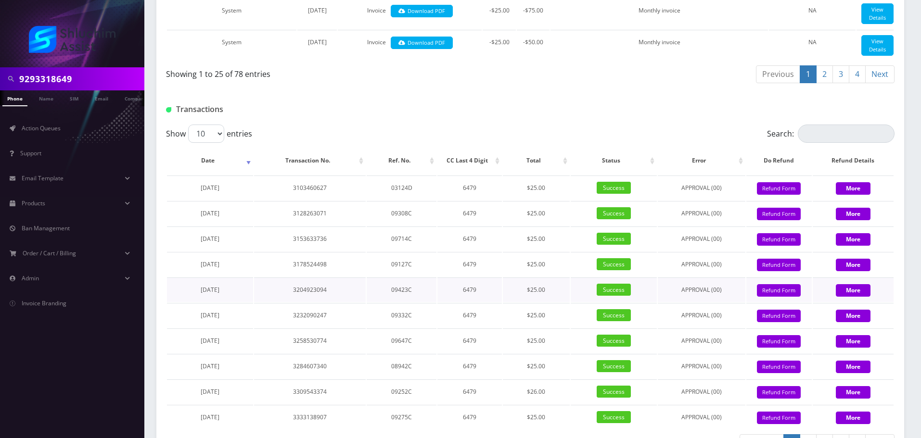
scroll to position [1307, 0]
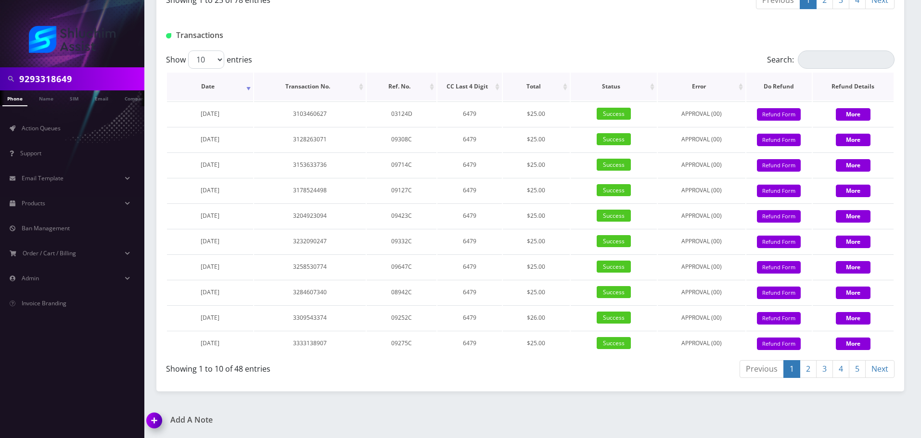
click at [238, 89] on th "Date" at bounding box center [210, 87] width 86 height 28
click at [232, 87] on th "Date" at bounding box center [210, 87] width 86 height 28
click at [855, 372] on link "5" at bounding box center [857, 369] width 17 height 18
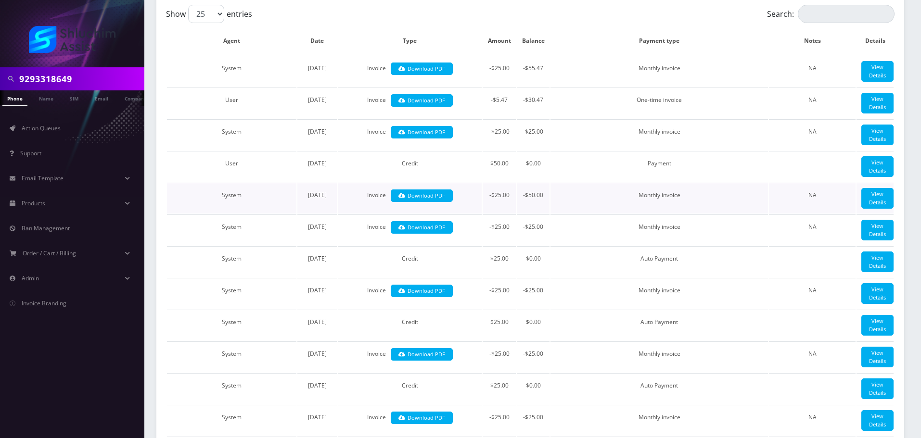
scroll to position [241, 0]
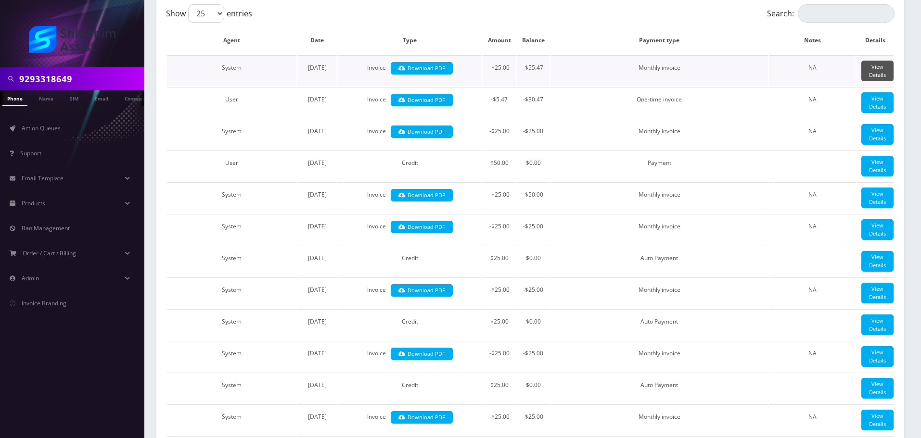
click at [881, 70] on link "View Details" at bounding box center [877, 71] width 32 height 21
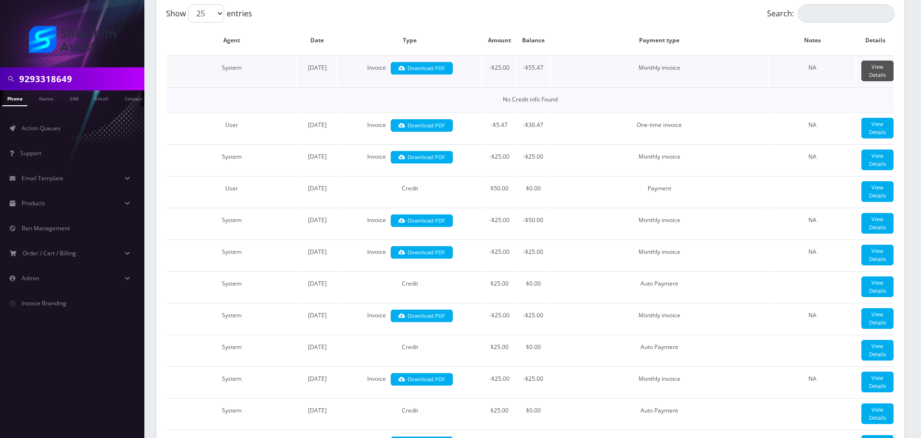
click at [881, 70] on link "View Details" at bounding box center [877, 71] width 32 height 21
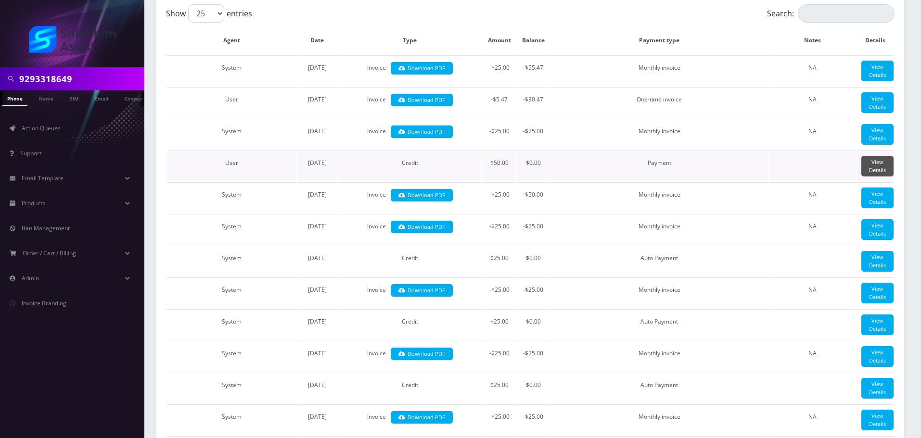
drag, startPoint x: 862, startPoint y: 187, endPoint x: 870, endPoint y: 189, distance: 7.4
click at [863, 177] on link "View Details" at bounding box center [877, 166] width 32 height 21
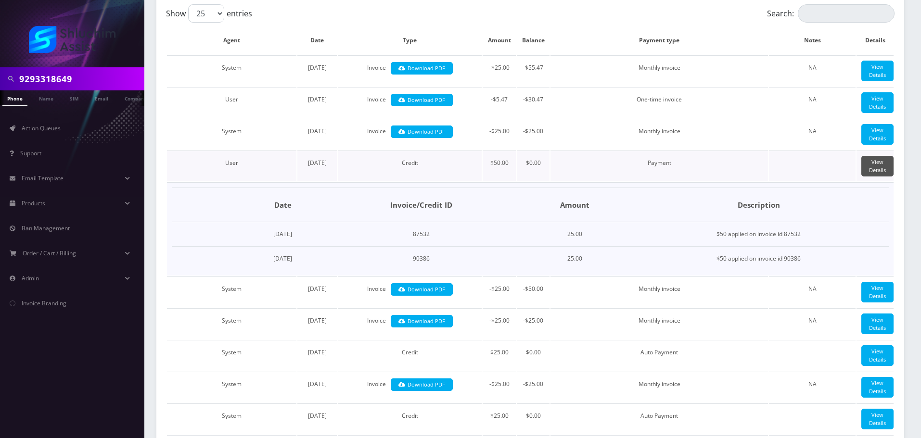
click at [876, 177] on link "View Details" at bounding box center [877, 166] width 32 height 21
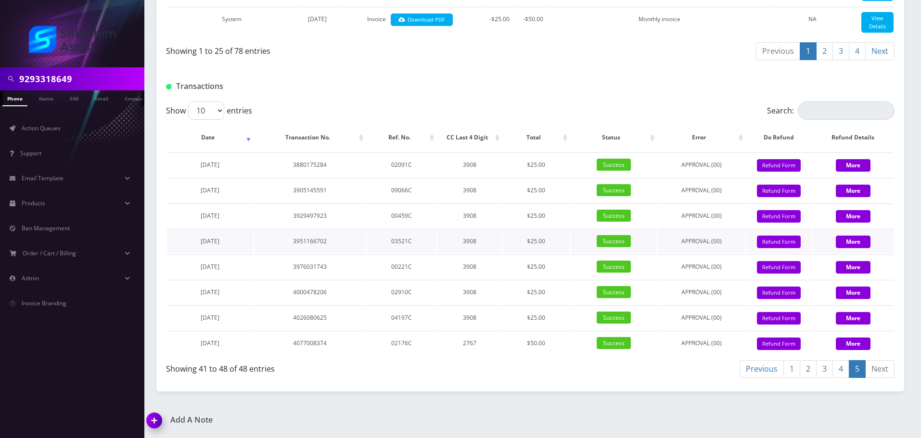
scroll to position [1256, 0]
click at [236, 139] on th "Date" at bounding box center [210, 138] width 86 height 28
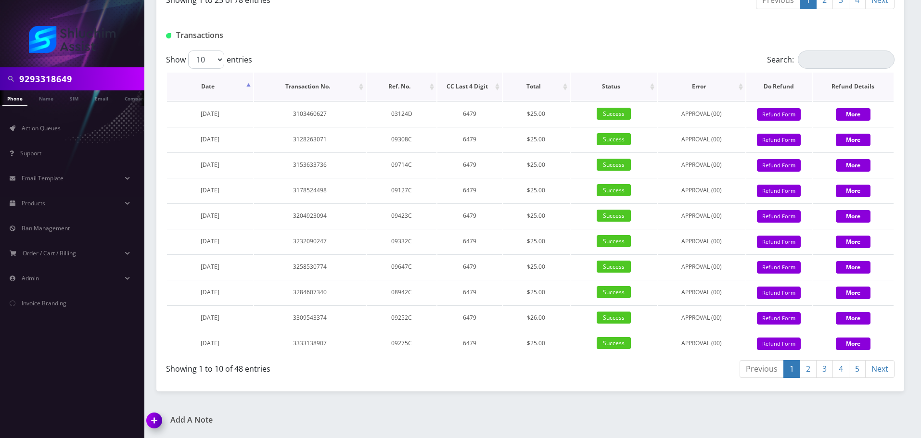
click at [237, 101] on th "Date" at bounding box center [210, 87] width 86 height 28
click at [865, 101] on th "Refund Details" at bounding box center [853, 87] width 81 height 28
click at [860, 378] on link "5" at bounding box center [857, 369] width 17 height 18
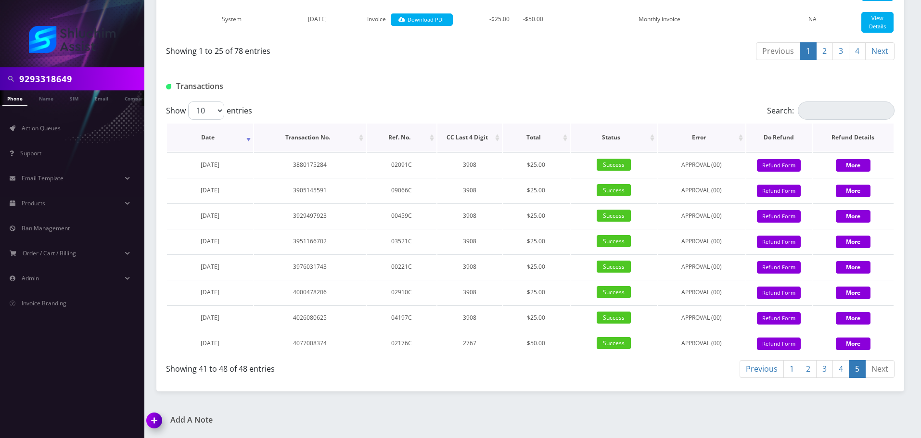
click at [239, 139] on th "Date" at bounding box center [210, 138] width 86 height 28
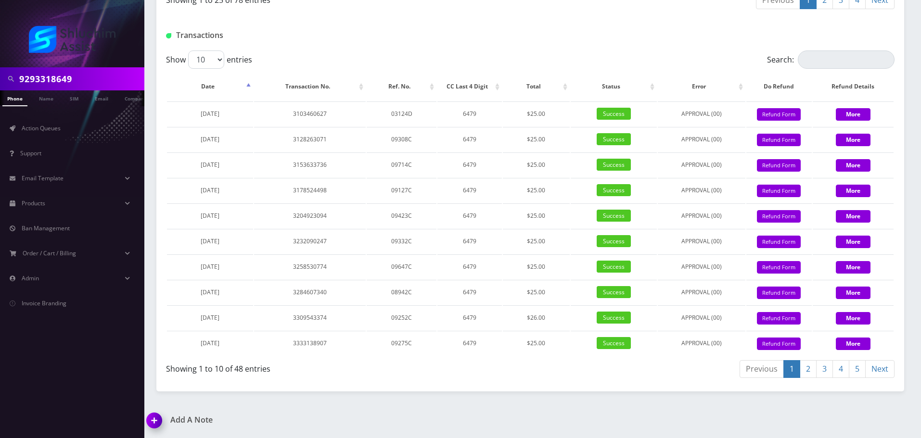
click at [864, 378] on link "5" at bounding box center [857, 369] width 17 height 18
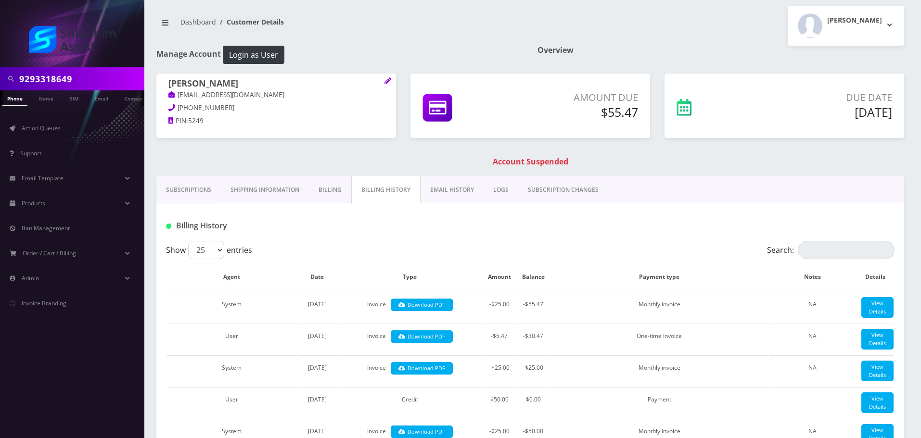
scroll to position [0, 0]
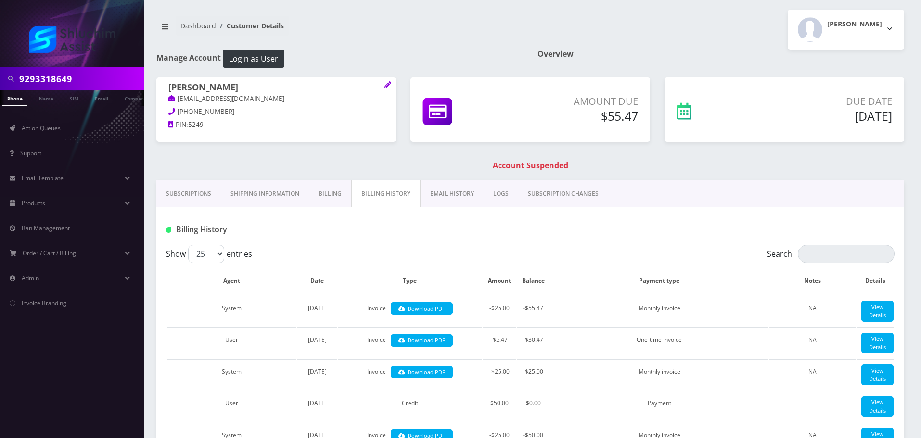
click at [514, 242] on div "Billing History" at bounding box center [530, 226] width 748 height 38
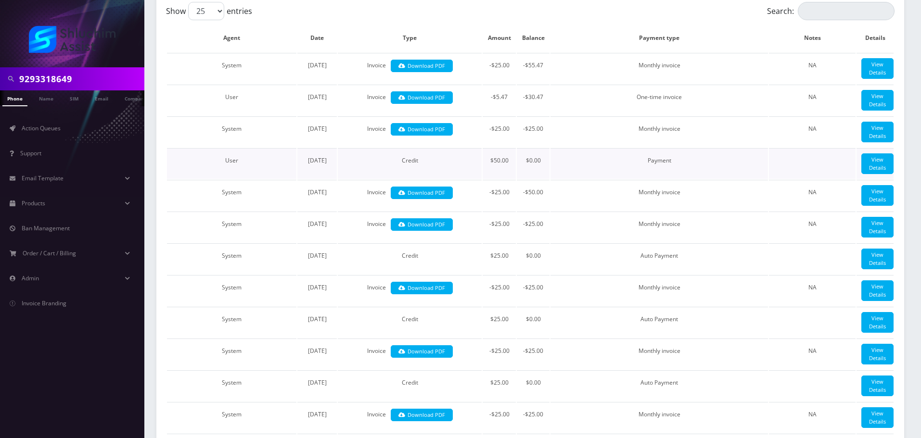
scroll to position [241, 0]
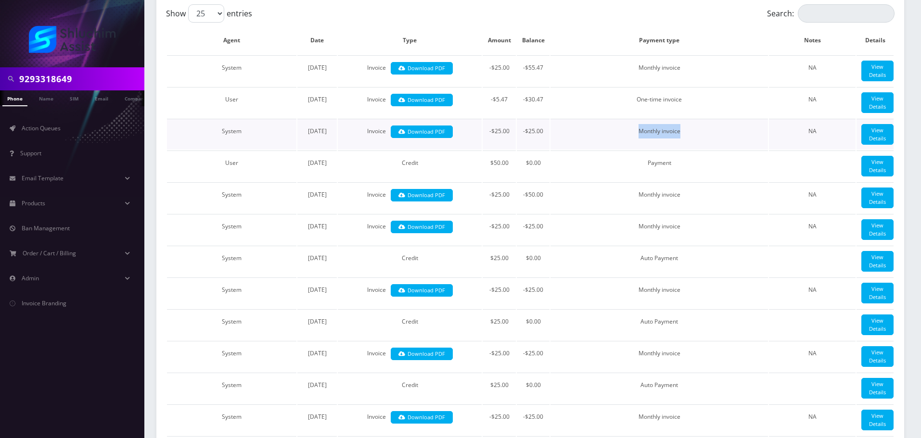
drag, startPoint x: 578, startPoint y: 150, endPoint x: 686, endPoint y: 150, distance: 107.3
click at [686, 150] on td "Monthly invoice" at bounding box center [660, 134] width 218 height 31
drag, startPoint x: 630, startPoint y: 153, endPoint x: 678, endPoint y: 153, distance: 47.2
click at [676, 150] on td "Monthly invoice" at bounding box center [660, 134] width 218 height 31
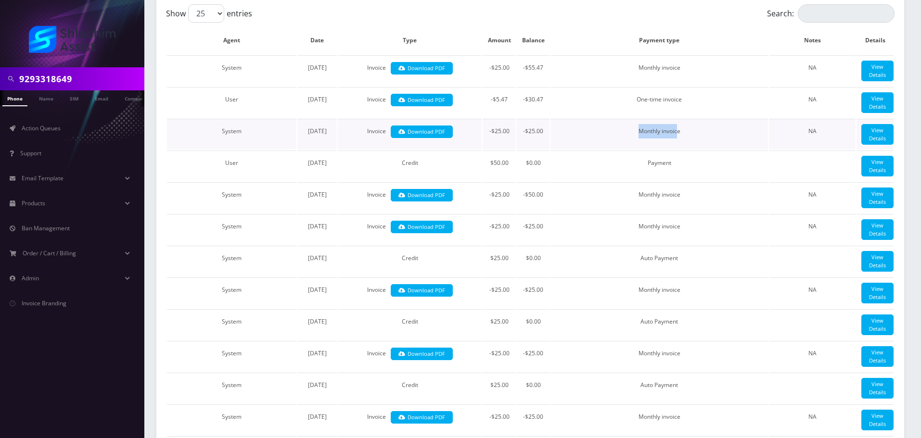
click at [678, 150] on td "Monthly invoice" at bounding box center [660, 134] width 218 height 31
drag, startPoint x: 610, startPoint y: 151, endPoint x: 709, endPoint y: 155, distance: 98.7
click at [707, 150] on td "Monthly invoice" at bounding box center [660, 134] width 218 height 31
click at [709, 150] on td "Monthly invoice" at bounding box center [660, 134] width 218 height 31
drag, startPoint x: 642, startPoint y: 151, endPoint x: 719, endPoint y: 154, distance: 77.1
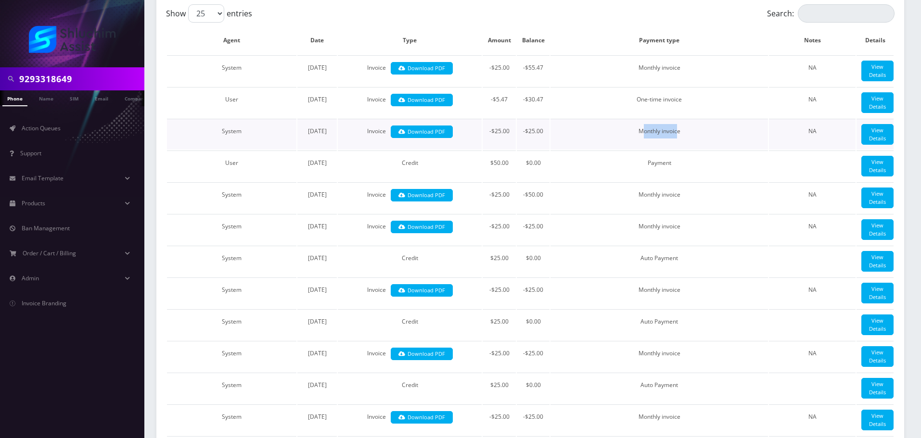
click at [699, 150] on td "Monthly invoice" at bounding box center [660, 134] width 218 height 31
drag, startPoint x: 719, startPoint y: 154, endPoint x: 635, endPoint y: 153, distance: 83.8
click at [718, 150] on td "Monthly invoice" at bounding box center [660, 134] width 218 height 31
drag, startPoint x: 635, startPoint y: 153, endPoint x: 703, endPoint y: 154, distance: 67.9
click at [702, 150] on td "Monthly invoice" at bounding box center [660, 134] width 218 height 31
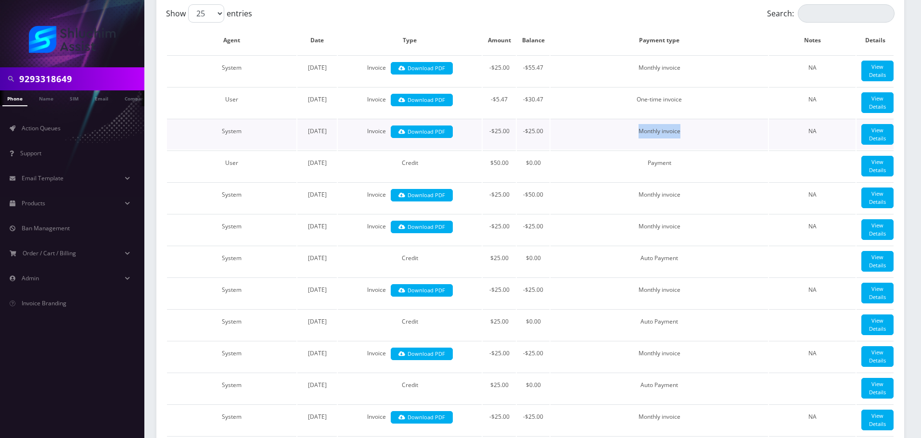
click at [703, 150] on td "Monthly invoice" at bounding box center [660, 134] width 218 height 31
drag, startPoint x: 611, startPoint y: 153, endPoint x: 687, endPoint y: 158, distance: 76.7
click at [679, 150] on td "Monthly invoice" at bounding box center [660, 134] width 218 height 31
click at [687, 150] on td "Monthly invoice" at bounding box center [660, 134] width 218 height 31
drag, startPoint x: 618, startPoint y: 152, endPoint x: 703, endPoint y: 156, distance: 84.8
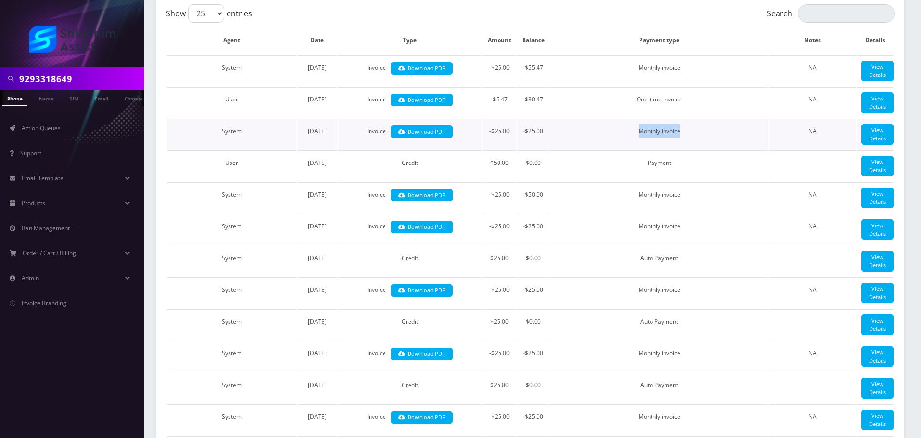
click at [699, 150] on td "Monthly invoice" at bounding box center [660, 134] width 218 height 31
click at [704, 150] on td "Monthly invoice" at bounding box center [660, 134] width 218 height 31
drag, startPoint x: 623, startPoint y: 148, endPoint x: 709, endPoint y: 152, distance: 86.2
click at [699, 150] on td "Monthly invoice" at bounding box center [660, 134] width 218 height 31
click at [709, 150] on td "Monthly invoice" at bounding box center [660, 134] width 218 height 31
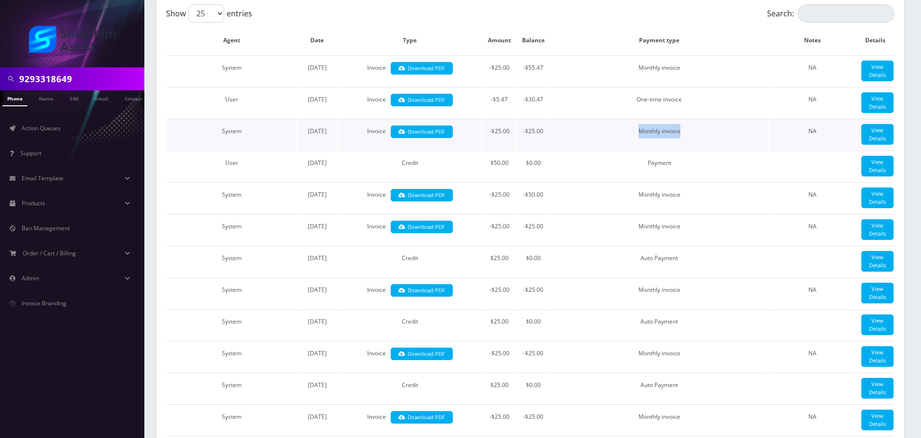
drag, startPoint x: 619, startPoint y: 147, endPoint x: 713, endPoint y: 151, distance: 94.4
click at [696, 150] on td "Monthly invoice" at bounding box center [660, 134] width 218 height 31
click at [715, 150] on td "Monthly invoice" at bounding box center [660, 134] width 218 height 31
drag, startPoint x: 627, startPoint y: 148, endPoint x: 700, endPoint y: 151, distance: 73.7
click at [683, 150] on td "Monthly invoice" at bounding box center [660, 134] width 218 height 31
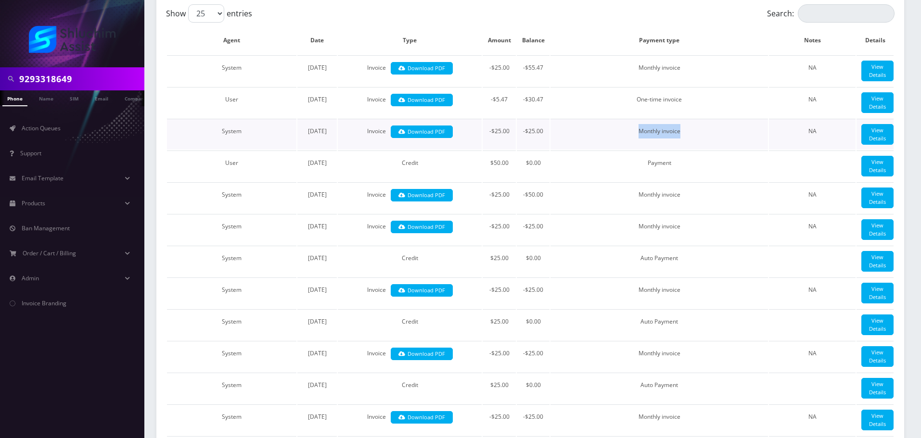
click at [700, 150] on td "Monthly invoice" at bounding box center [660, 134] width 218 height 31
drag, startPoint x: 629, startPoint y: 149, endPoint x: 693, endPoint y: 152, distance: 65.0
click at [687, 150] on td "Monthly invoice" at bounding box center [660, 134] width 218 height 31
drag, startPoint x: 693, startPoint y: 152, endPoint x: 466, endPoint y: 92, distance: 234.9
click at [693, 150] on td "Monthly invoice" at bounding box center [660, 134] width 218 height 31
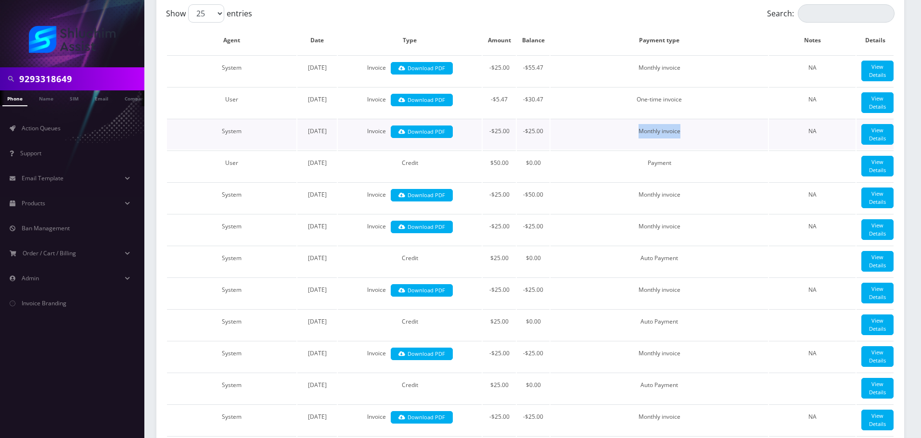
click at [634, 150] on td "Monthly invoice" at bounding box center [660, 134] width 218 height 31
click at [100, 68] on div "9293318649" at bounding box center [72, 78] width 144 height 23
click at [96, 73] on input "9293318649" at bounding box center [80, 79] width 123 height 18
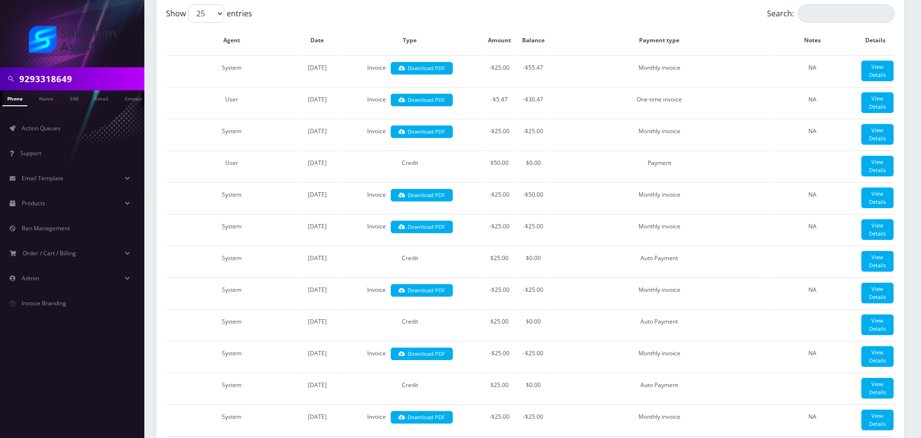
click at [96, 73] on input "9293318649" at bounding box center [80, 79] width 123 height 18
click at [100, 77] on input "text" at bounding box center [80, 79] width 123 height 18
paste input "934-223-9233"
click at [64, 78] on input "934-223-9233" at bounding box center [80, 79] width 123 height 18
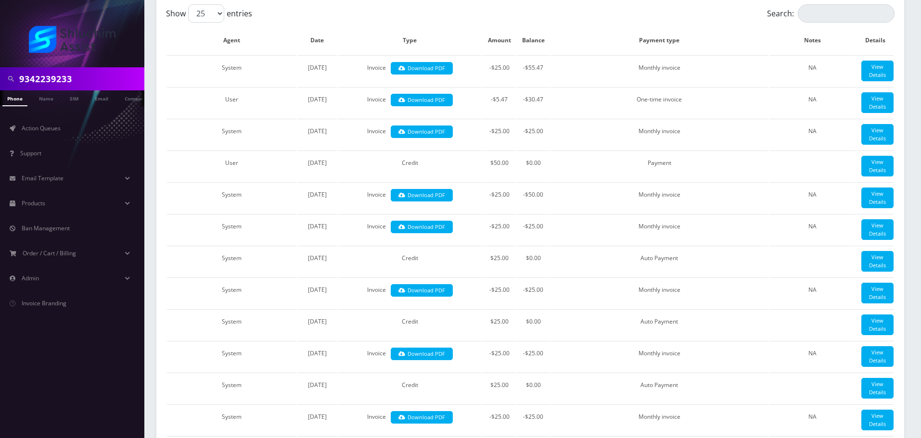
type input "9342239233"
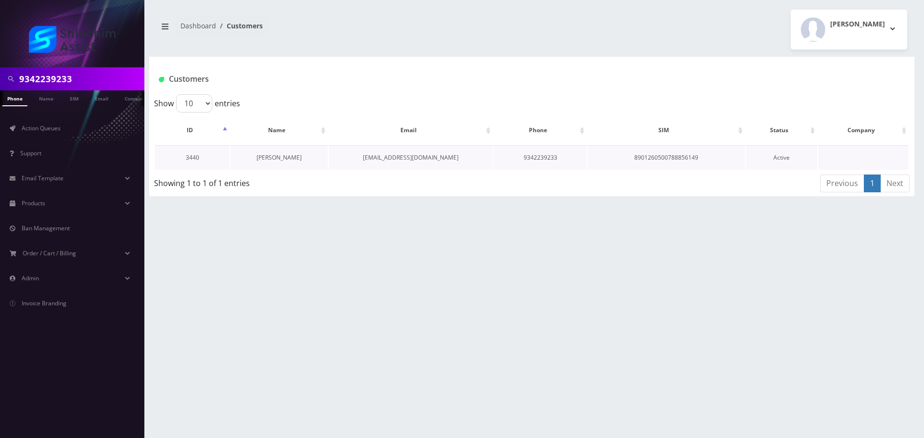
click at [267, 159] on link "[PERSON_NAME]" at bounding box center [279, 158] width 45 height 8
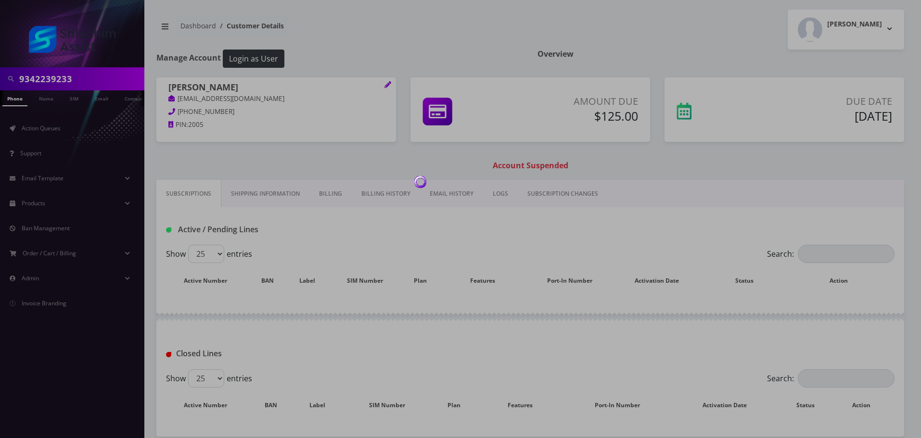
click at [398, 204] on div at bounding box center [460, 219] width 921 height 438
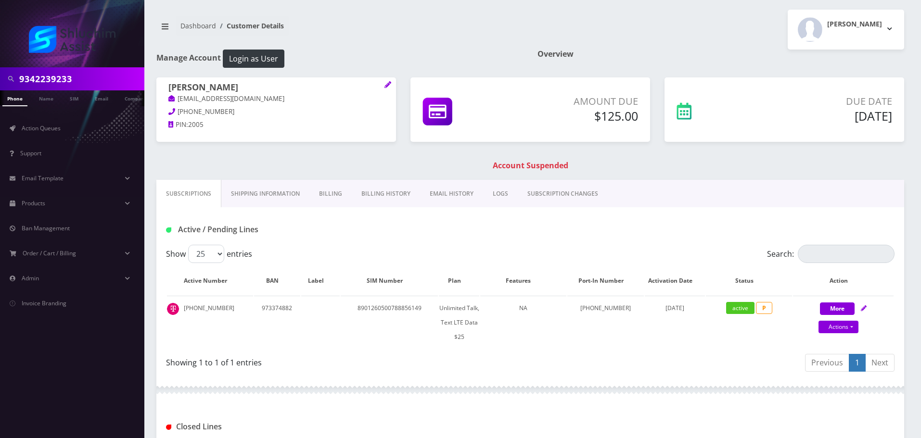
click at [393, 194] on link "Billing History" at bounding box center [386, 194] width 68 height 28
click at [0, 0] on div at bounding box center [0, 0] width 0 height 0
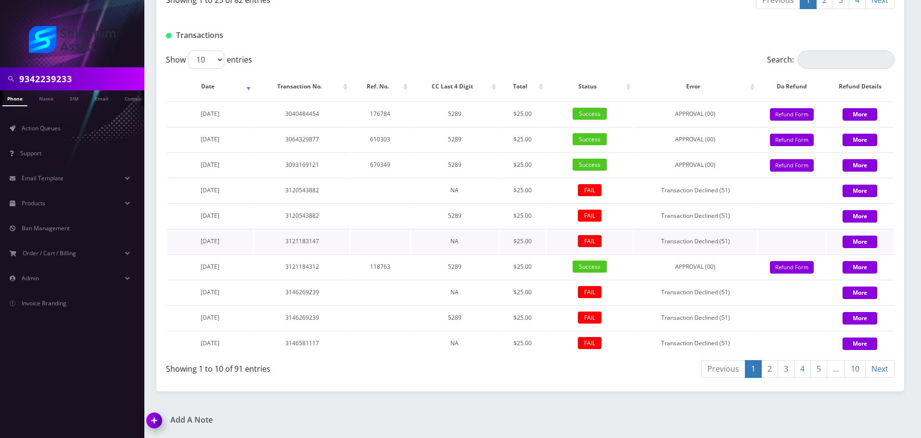
scroll to position [1152, 0]
click at [215, 82] on th "Date" at bounding box center [210, 87] width 86 height 28
click at [212, 58] on select "10 25 50 100" at bounding box center [206, 60] width 36 height 18
select select "100"
click at [188, 51] on select "10 25 50 100" at bounding box center [206, 60] width 36 height 18
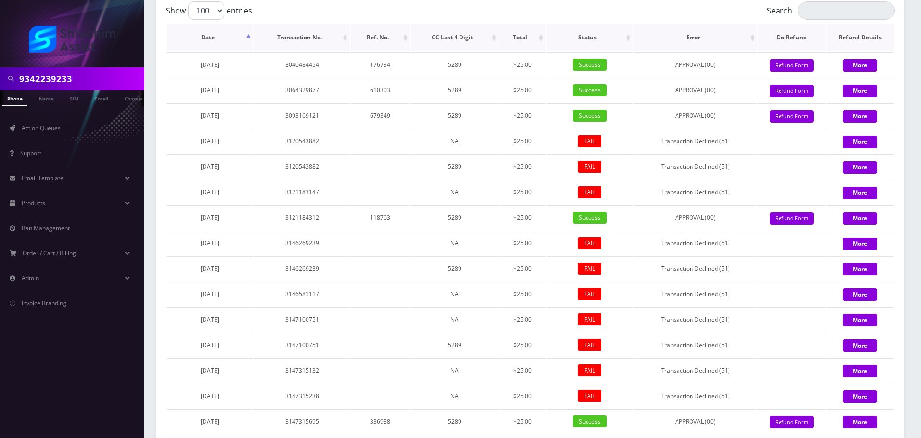
click at [240, 51] on th "Date" at bounding box center [210, 38] width 86 height 28
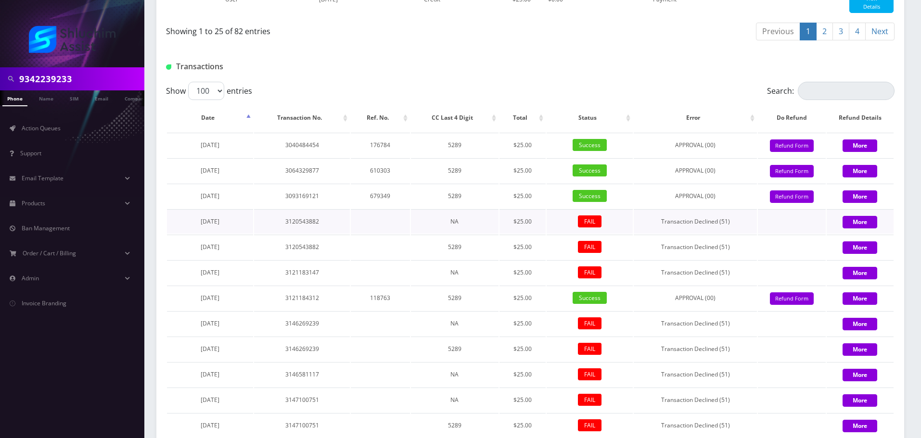
scroll to position [1004, 0]
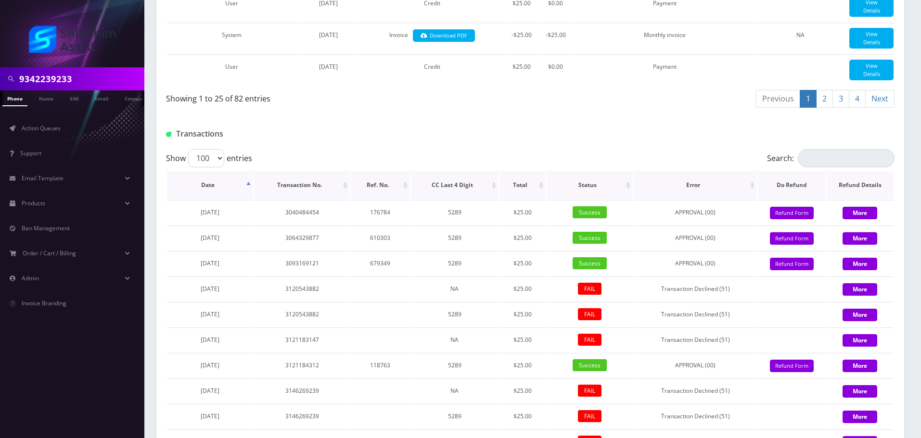
click at [226, 199] on th "Date" at bounding box center [210, 185] width 86 height 28
drag, startPoint x: 207, startPoint y: 233, endPoint x: 202, endPoint y: 240, distance: 8.6
click at [204, 199] on th "Date" at bounding box center [210, 185] width 86 height 28
click at [224, 199] on th "Date" at bounding box center [210, 185] width 86 height 28
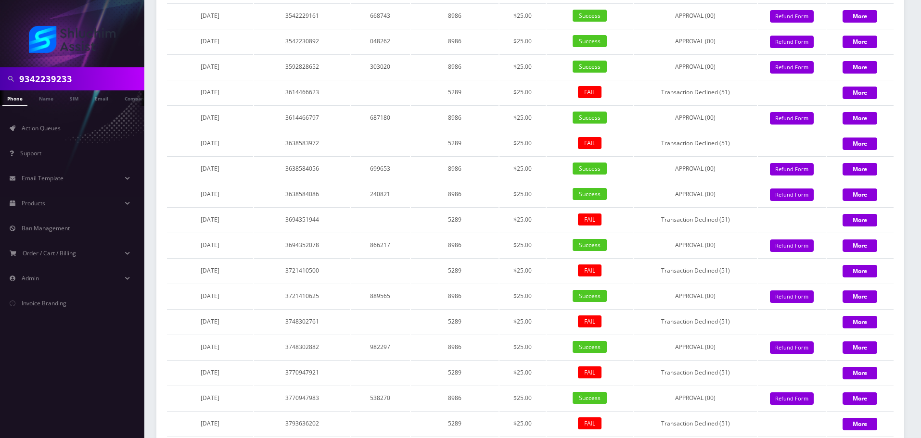
scroll to position [3218, 0]
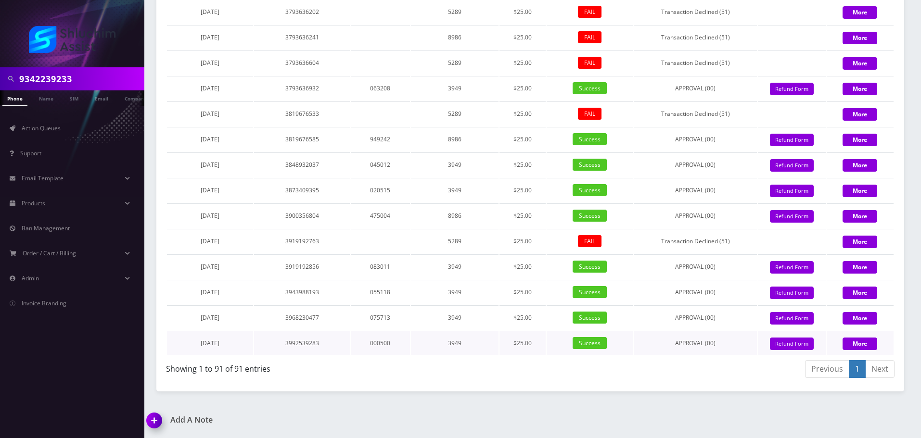
drag, startPoint x: 232, startPoint y: 344, endPoint x: 191, endPoint y: 343, distance: 41.4
click at [191, 343] on td "March 13, 2025" at bounding box center [210, 343] width 86 height 25
click at [201, 343] on span "March 13, 2025" at bounding box center [210, 343] width 19 height 8
drag, startPoint x: 188, startPoint y: 343, endPoint x: 238, endPoint y: 344, distance: 50.1
click at [238, 344] on td "March 13, 2025" at bounding box center [210, 343] width 86 height 25
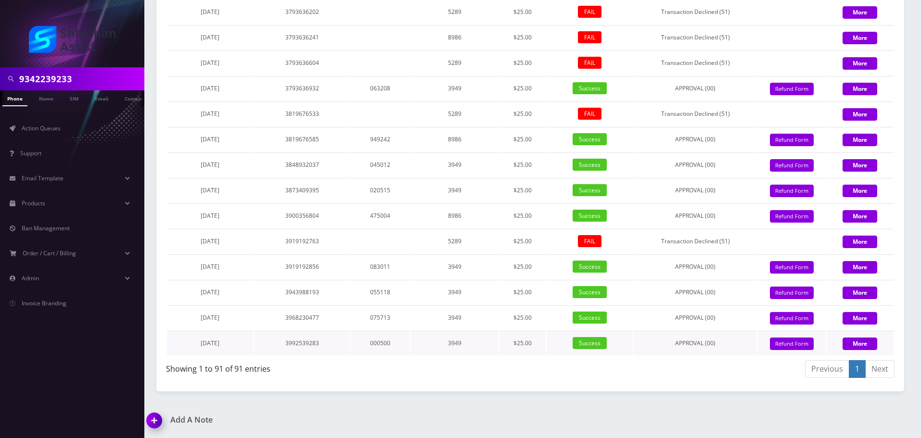
click at [238, 344] on td "March 13, 2025" at bounding box center [210, 343] width 86 height 25
drag, startPoint x: 195, startPoint y: 344, endPoint x: 244, endPoint y: 345, distance: 48.6
click at [244, 345] on td "March 13, 2025" at bounding box center [210, 343] width 86 height 25
drag, startPoint x: 183, startPoint y: 344, endPoint x: 244, endPoint y: 346, distance: 60.2
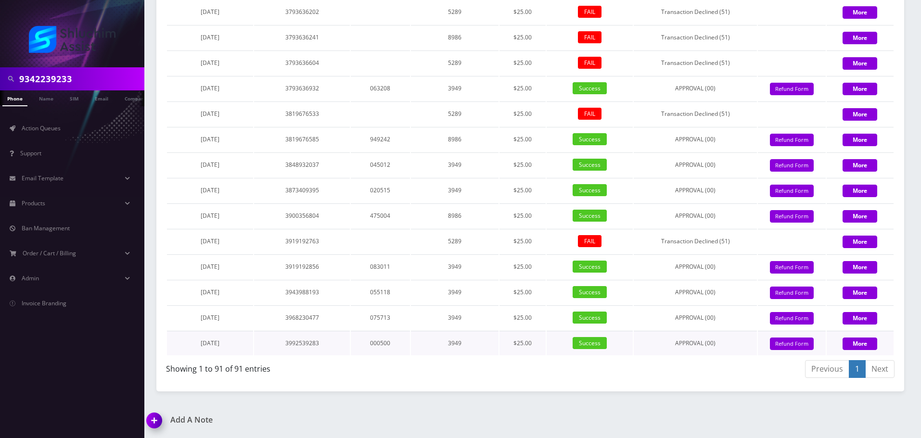
click at [241, 346] on td "March 13, 2025" at bounding box center [210, 343] width 86 height 25
click at [244, 346] on td "March 13, 2025" at bounding box center [210, 343] width 86 height 25
drag, startPoint x: 190, startPoint y: 346, endPoint x: 234, endPoint y: 347, distance: 44.3
click at [219, 347] on span "March 13, 2025" at bounding box center [210, 343] width 19 height 8
click at [234, 347] on td "March 13, 2025" at bounding box center [210, 343] width 86 height 25
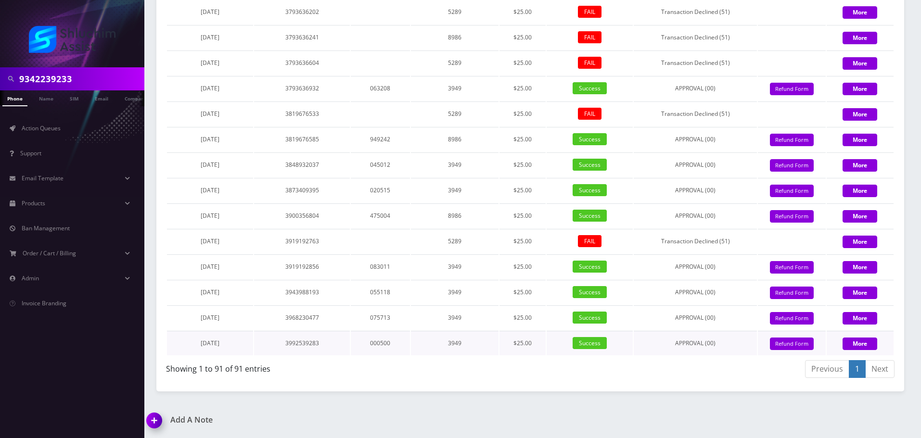
click at [238, 347] on td "March 13, 2025" at bounding box center [210, 343] width 86 height 25
drag, startPoint x: 248, startPoint y: 347, endPoint x: 220, endPoint y: 347, distance: 27.9
click at [247, 347] on td "March 13, 2025" at bounding box center [210, 343] width 86 height 25
click at [225, 348] on td "March 13, 2025" at bounding box center [210, 343] width 86 height 25
click at [226, 347] on td "March 13, 2025" at bounding box center [210, 343] width 86 height 25
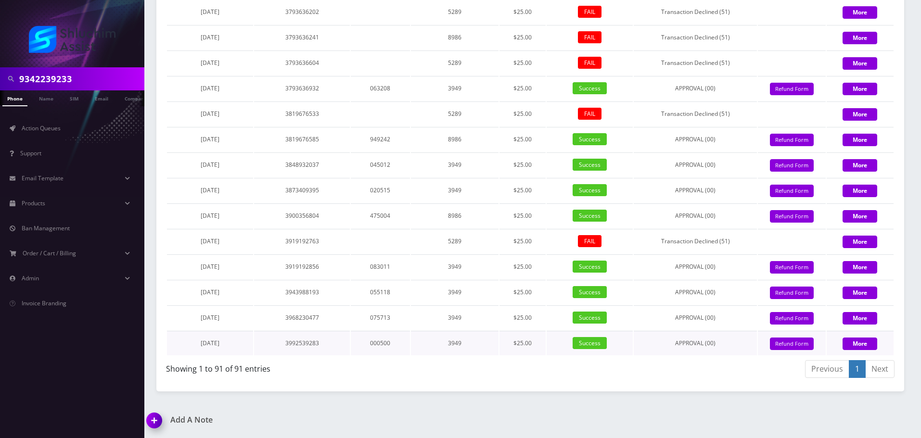
click at [219, 347] on span "March 13, 2025" at bounding box center [210, 343] width 19 height 8
drag, startPoint x: 184, startPoint y: 347, endPoint x: 240, endPoint y: 348, distance: 56.3
click at [227, 348] on td "March 13, 2025" at bounding box center [210, 343] width 86 height 25
click at [240, 348] on td "March 13, 2025" at bounding box center [210, 343] width 86 height 25
drag, startPoint x: 191, startPoint y: 348, endPoint x: 242, endPoint y: 349, distance: 51.0
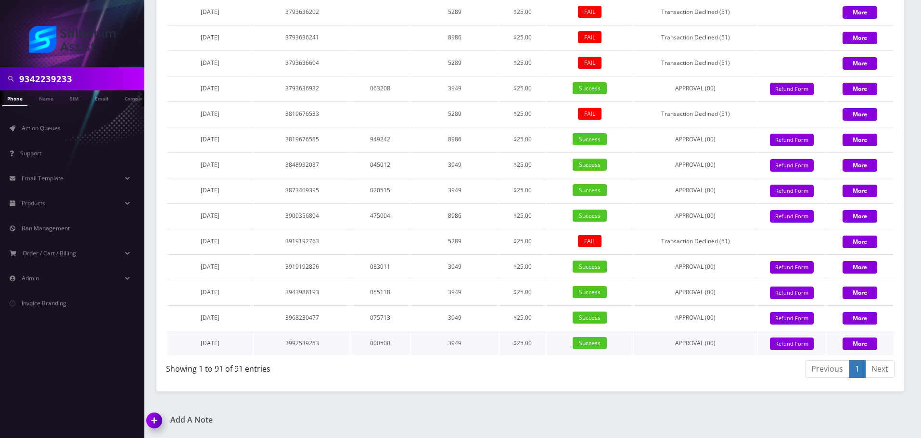
click at [242, 349] on td "March 13, 2025" at bounding box center [210, 343] width 86 height 25
click at [241, 349] on td "March 13, 2025" at bounding box center [210, 343] width 86 height 25
click at [233, 348] on td "March 13, 2025" at bounding box center [210, 343] width 86 height 25
drag, startPoint x: 189, startPoint y: 348, endPoint x: 236, endPoint y: 348, distance: 47.2
click at [233, 348] on td "March 13, 2025" at bounding box center [210, 343] width 86 height 25
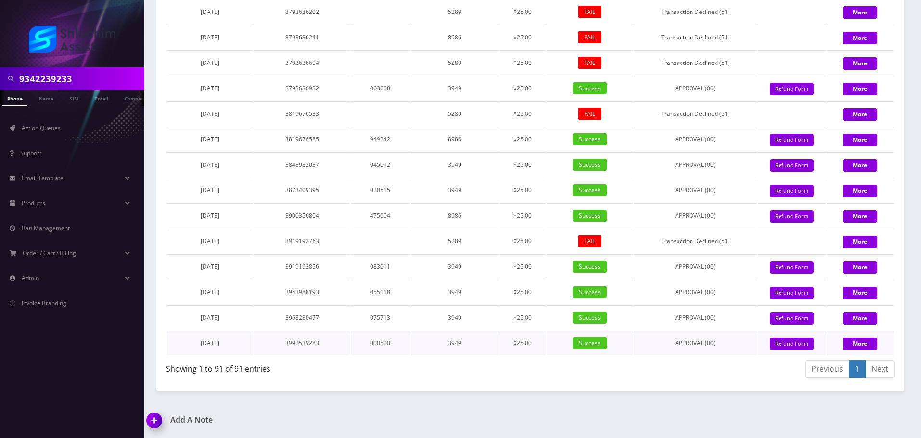
click at [236, 348] on td "March 13, 2025" at bounding box center [210, 343] width 86 height 25
drag, startPoint x: 193, startPoint y: 345, endPoint x: 231, endPoint y: 347, distance: 37.6
click at [219, 347] on span "March 13, 2025" at bounding box center [210, 343] width 19 height 8
click at [231, 347] on td "March 13, 2025" at bounding box center [210, 343] width 86 height 25
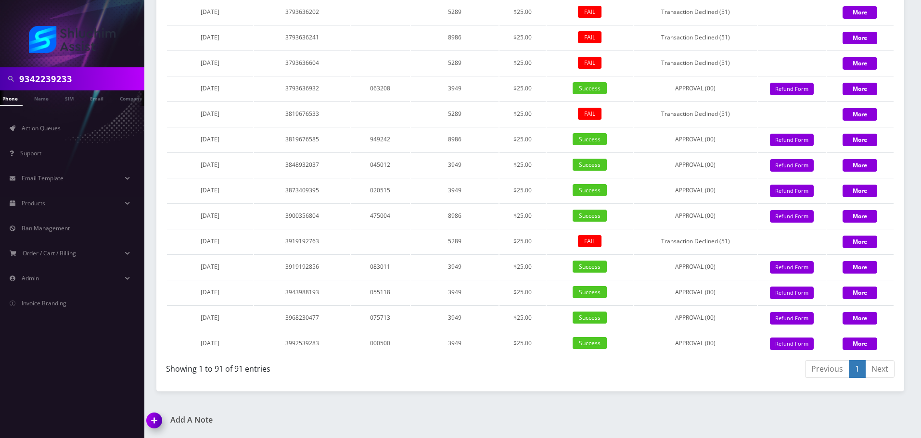
click at [99, 84] on input "9342239233" at bounding box center [80, 79] width 123 height 18
paste input "646-851-3151"
click at [64, 83] on input "646-851-3151" at bounding box center [80, 79] width 123 height 18
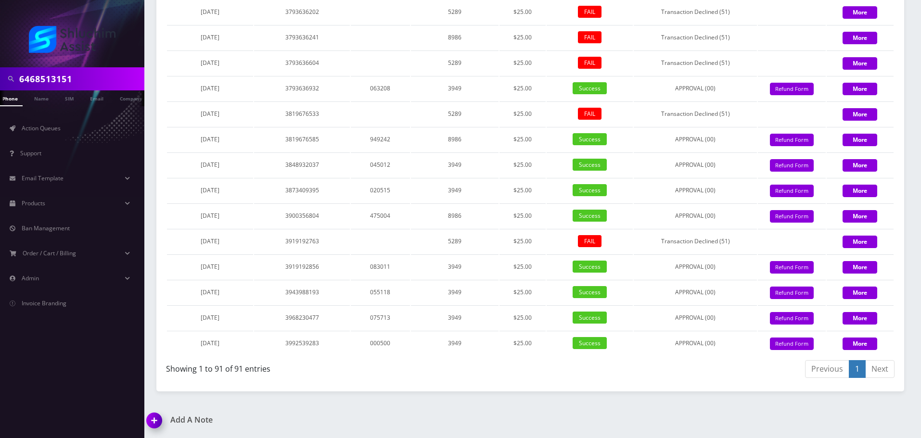
type input "6468513151"
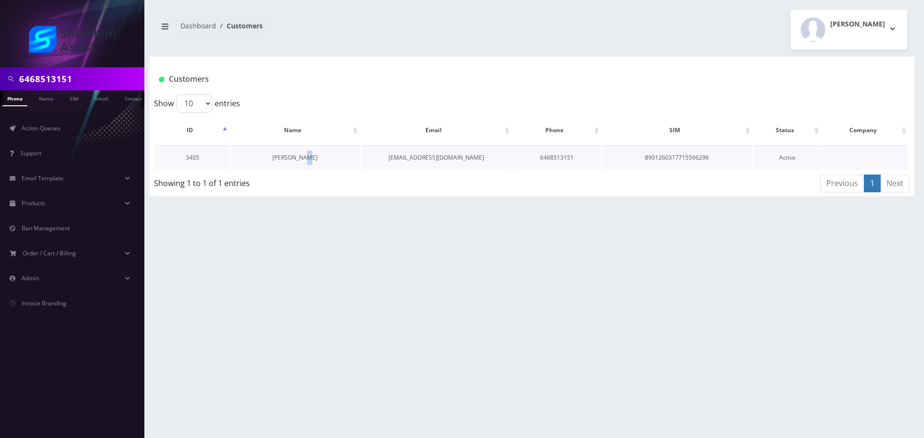
drag, startPoint x: 305, startPoint y: 154, endPoint x: 307, endPoint y: 158, distance: 5.2
click at [305, 154] on td "[PERSON_NAME]" at bounding box center [295, 157] width 129 height 25
click at [308, 159] on link "[PERSON_NAME]" at bounding box center [294, 158] width 45 height 8
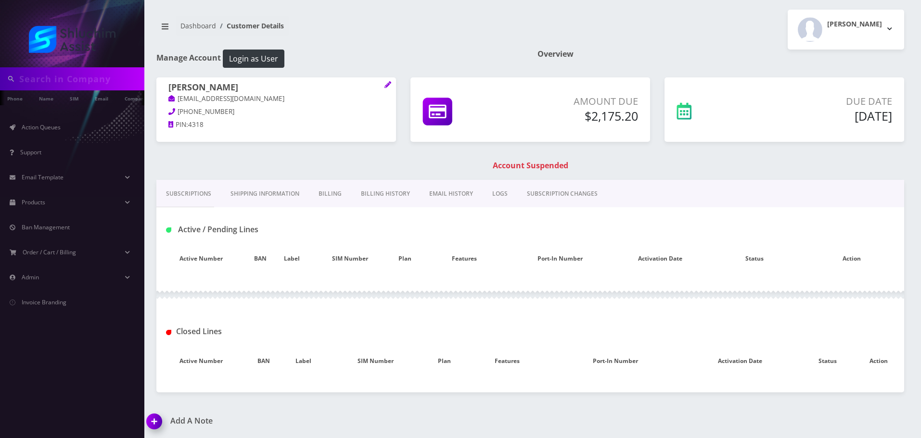
type input "6468513151"
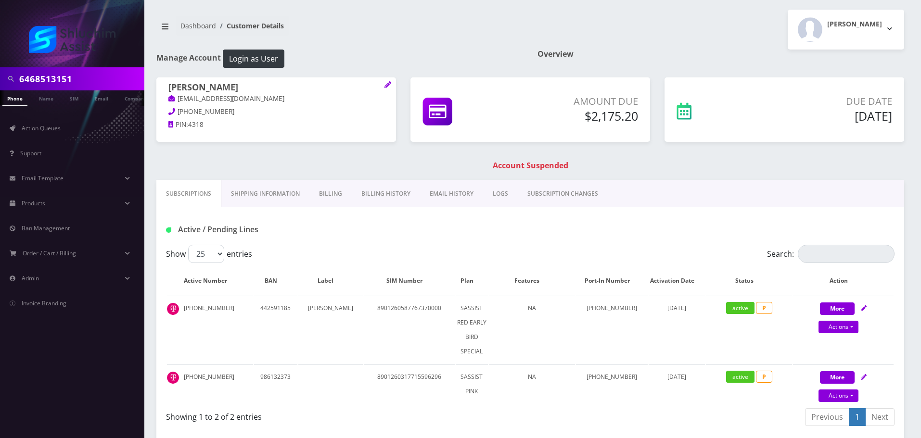
click at [385, 201] on link "Billing History" at bounding box center [386, 194] width 68 height 28
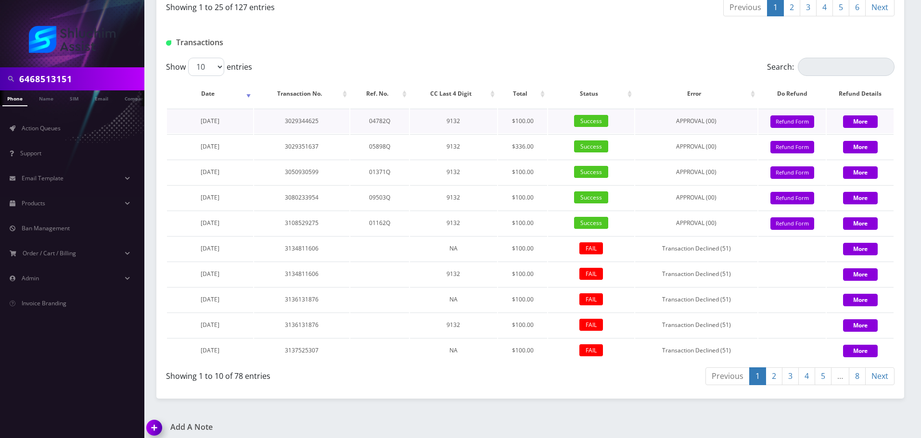
scroll to position [946, 0]
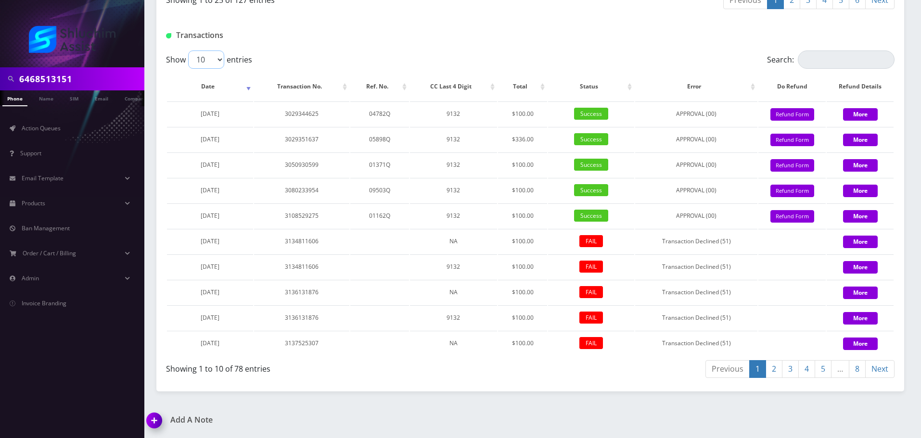
drag, startPoint x: 199, startPoint y: 53, endPoint x: 203, endPoint y: 66, distance: 14.2
click at [199, 53] on select "10 25 50 100" at bounding box center [206, 60] width 36 height 18
select select "100"
click at [188, 51] on select "10 25 50 100" at bounding box center [206, 60] width 36 height 18
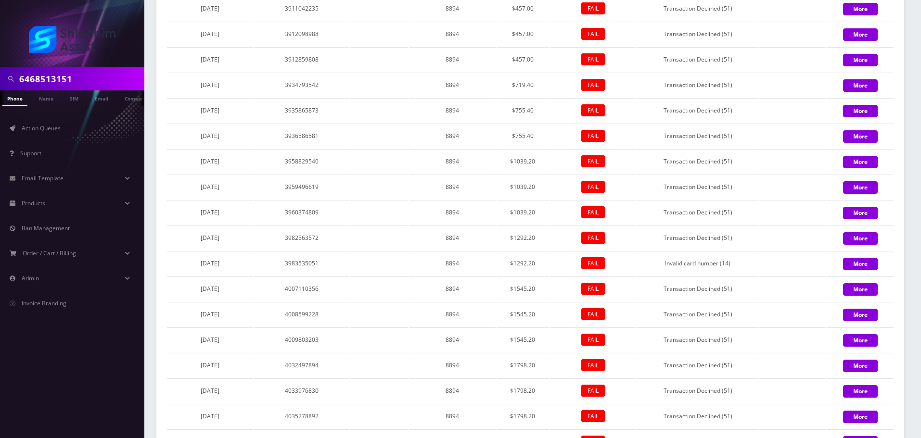
scroll to position [2247, 0]
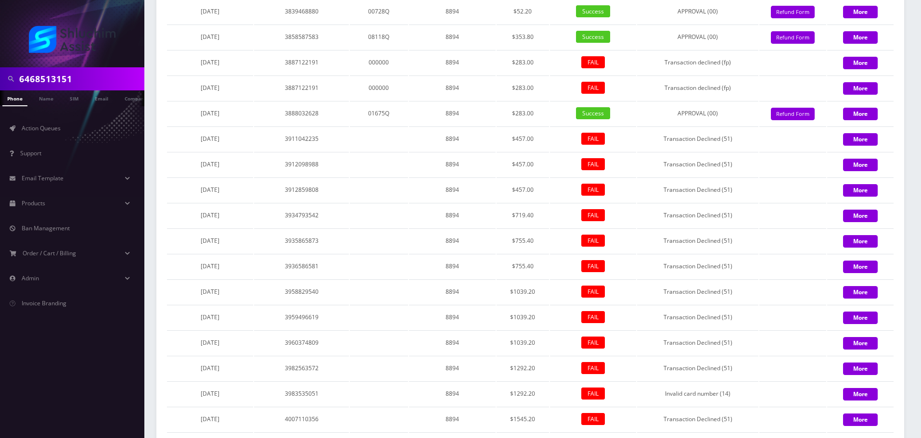
click at [96, 74] on input "6468513151" at bounding box center [80, 79] width 123 height 18
paste input "[PHONE_NUMBER]"
click at [77, 77] on input "[PHONE_NUMBER]" at bounding box center [80, 79] width 123 height 18
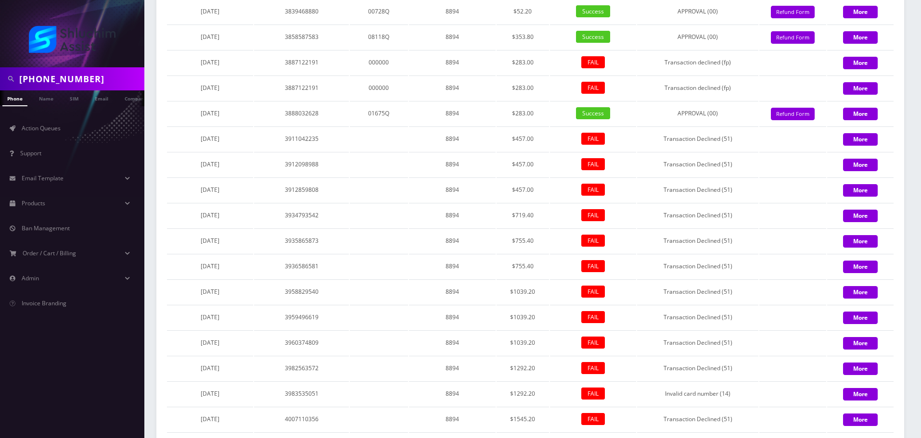
scroll to position [0, 5]
type input "9296835532"
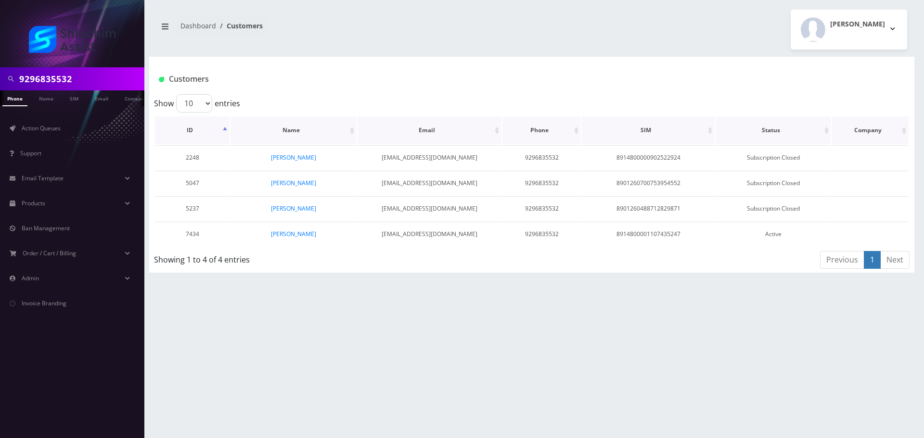
scroll to position [0, 5]
click at [303, 232] on link "[PERSON_NAME]" at bounding box center [293, 234] width 45 height 8
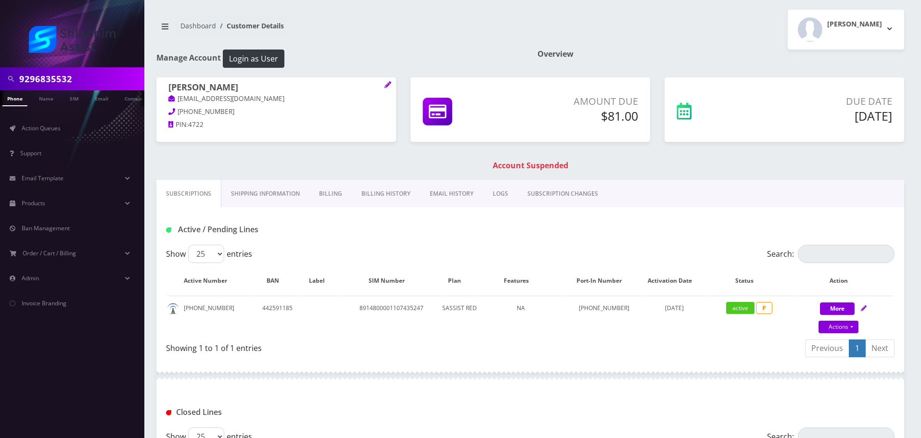
click at [384, 192] on link "Billing History" at bounding box center [386, 194] width 68 height 28
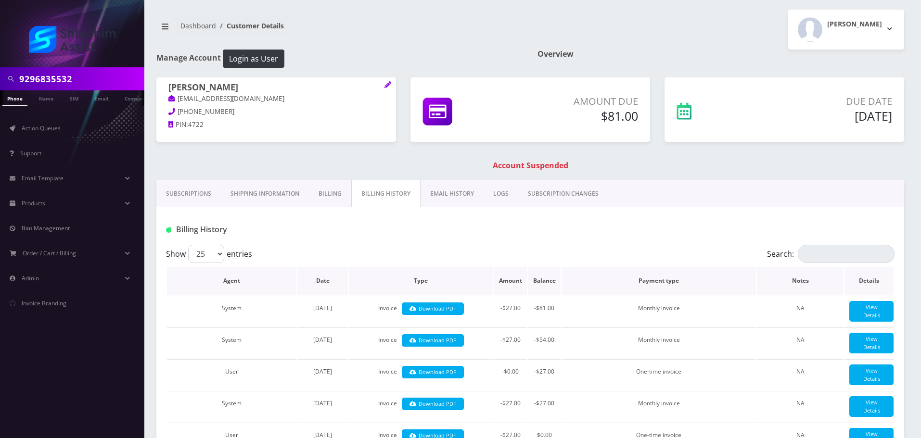
scroll to position [286, 0]
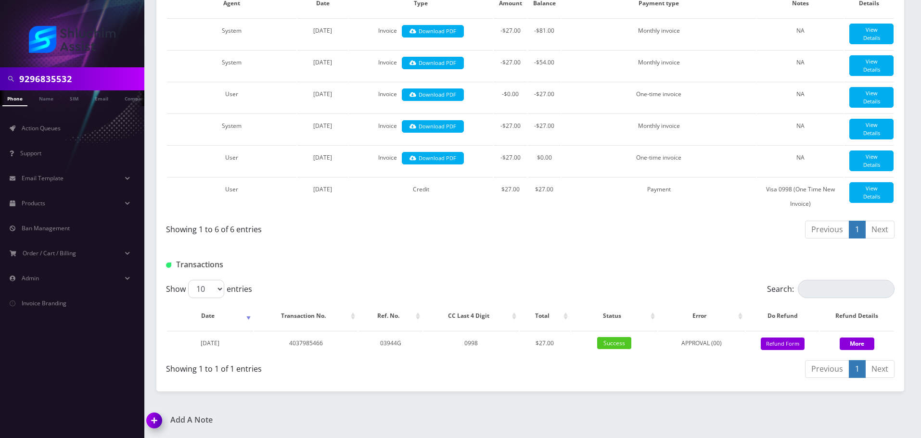
click at [86, 75] on input "9296835532" at bounding box center [80, 79] width 123 height 18
paste input "[EMAIL_ADDRESS][DOMAIN_NAME]"
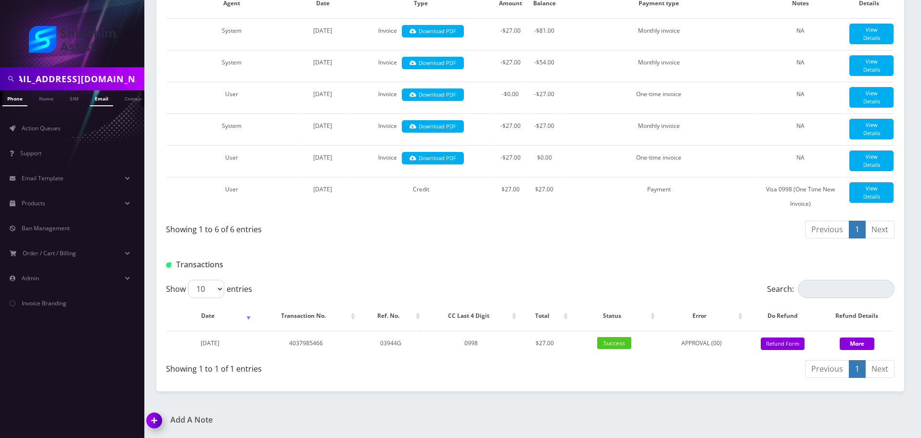
type input "[EMAIL_ADDRESS][DOMAIN_NAME]"
click at [101, 98] on link "Email" at bounding box center [101, 98] width 23 height 16
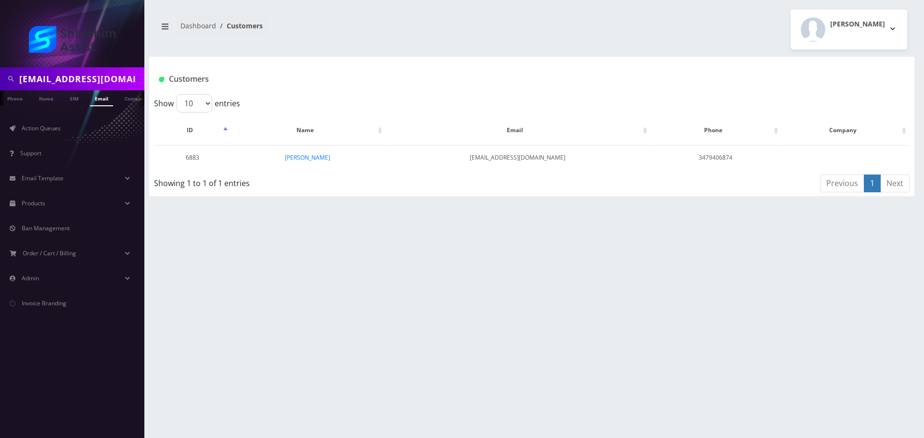
scroll to position [0, 5]
click at [316, 166] on td "[PERSON_NAME]" at bounding box center [308, 157] width 154 height 25
click at [317, 163] on td "[PERSON_NAME]" at bounding box center [308, 157] width 154 height 25
click at [319, 161] on link "[PERSON_NAME]" at bounding box center [307, 158] width 45 height 8
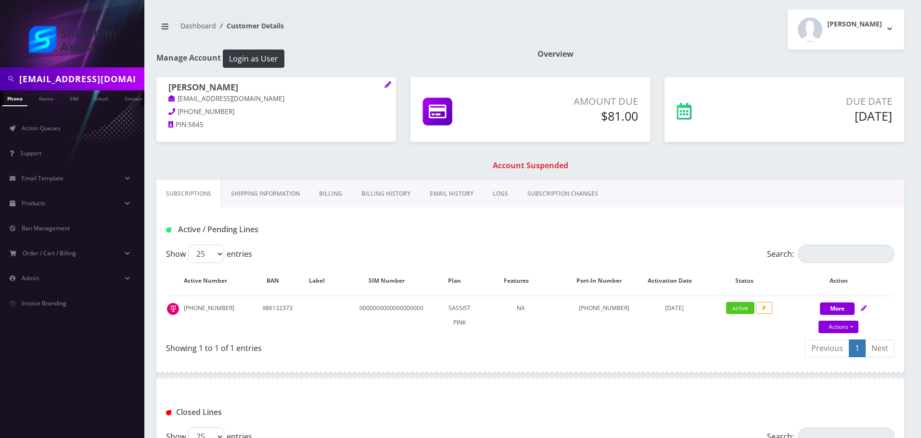
click at [390, 197] on link "Billing History" at bounding box center [386, 194] width 68 height 28
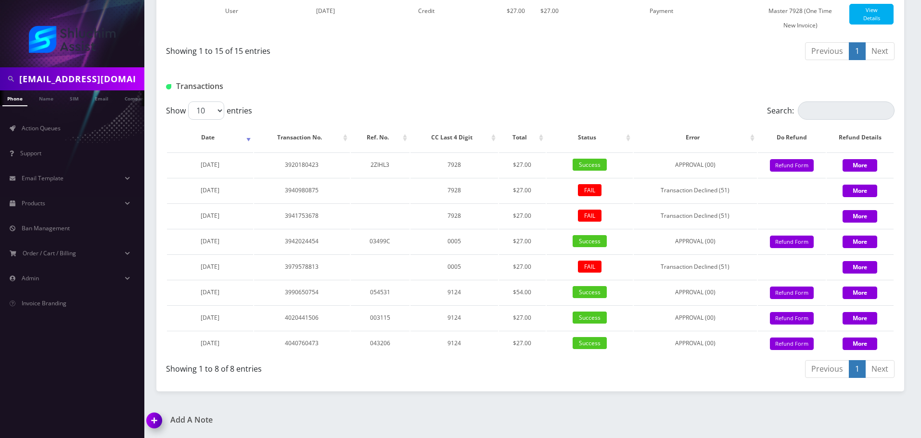
scroll to position [758, 0]
click at [96, 81] on input "nasanelcohen18@gmail.com" at bounding box center [80, 79] width 123 height 18
paste input "musiabrackman"
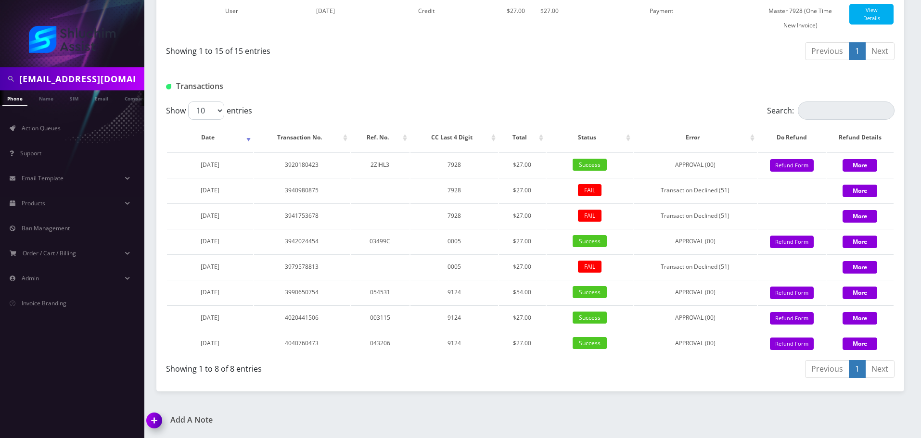
scroll to position [0, 20]
type input "[EMAIL_ADDRESS][DOMAIN_NAME]"
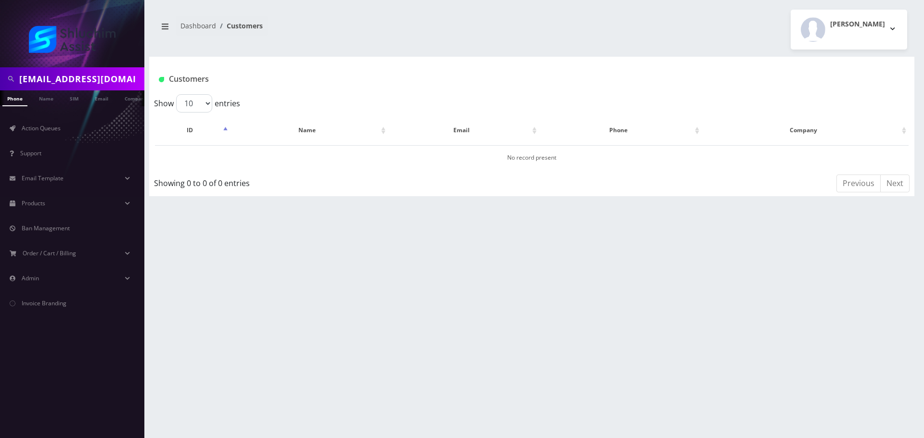
click at [88, 81] on input "[EMAIL_ADDRESS][DOMAIN_NAME]" at bounding box center [80, 79] width 123 height 18
drag, startPoint x: 84, startPoint y: 81, endPoint x: 177, endPoint y: 84, distance: 92.5
click at [177, 84] on div "[EMAIL_ADDRESS][DOMAIN_NAME] Phone Name SIM Email Company Customer Action Queue…" at bounding box center [462, 219] width 924 height 438
click at [84, 81] on input "[EMAIL_ADDRESS][DOMAIN_NAME]" at bounding box center [80, 79] width 123 height 18
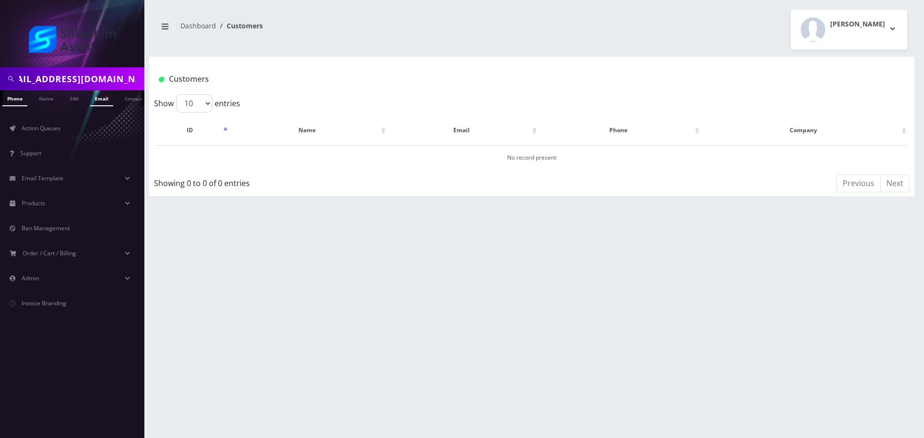
click at [107, 103] on link "Email" at bounding box center [101, 98] width 23 height 16
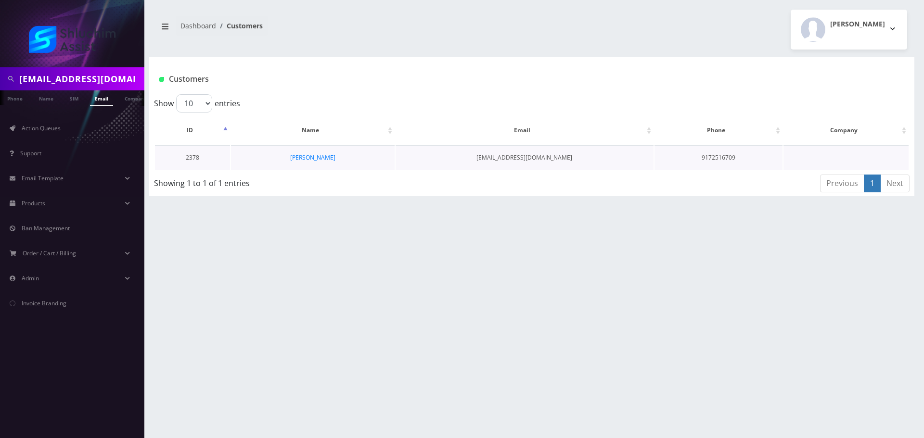
click at [330, 162] on td "[PERSON_NAME]" at bounding box center [313, 157] width 164 height 25
click at [328, 158] on link "[PERSON_NAME]" at bounding box center [312, 158] width 45 height 8
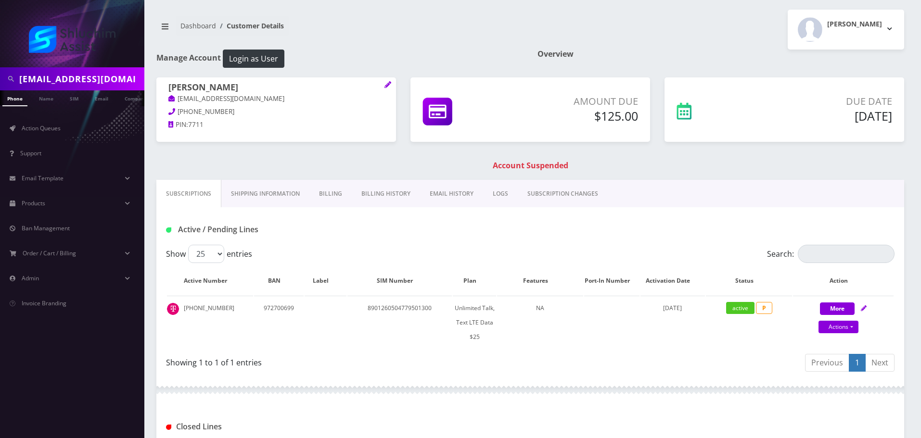
click at [396, 194] on link "Billing History" at bounding box center [386, 194] width 68 height 28
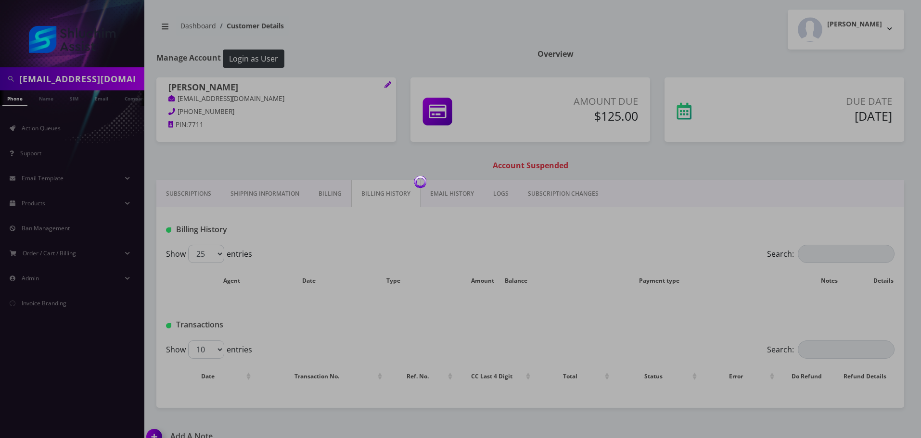
click at [444, 198] on link "EMAIL HISTORY" at bounding box center [452, 194] width 63 height 28
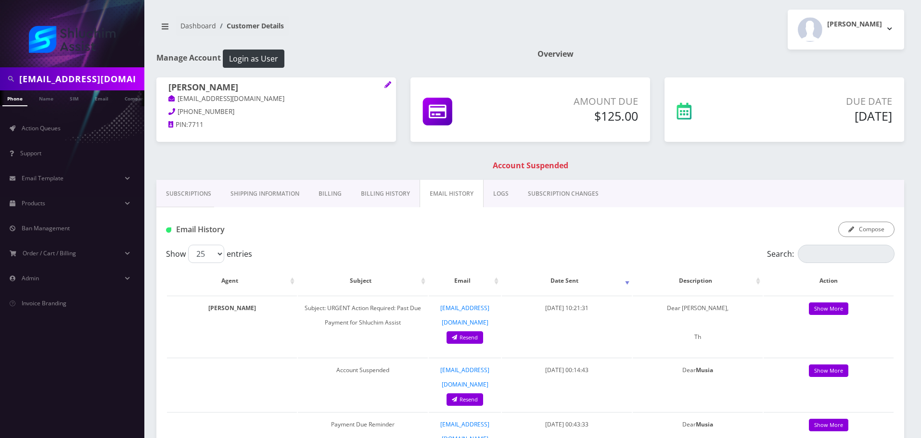
click at [383, 188] on link "Billing History" at bounding box center [385, 194] width 68 height 28
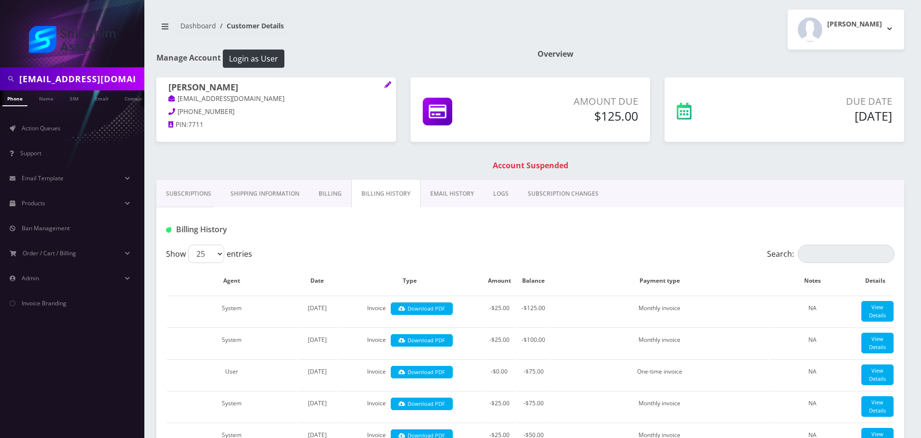
click at [159, 188] on link "Subscriptions" at bounding box center [188, 194] width 64 height 28
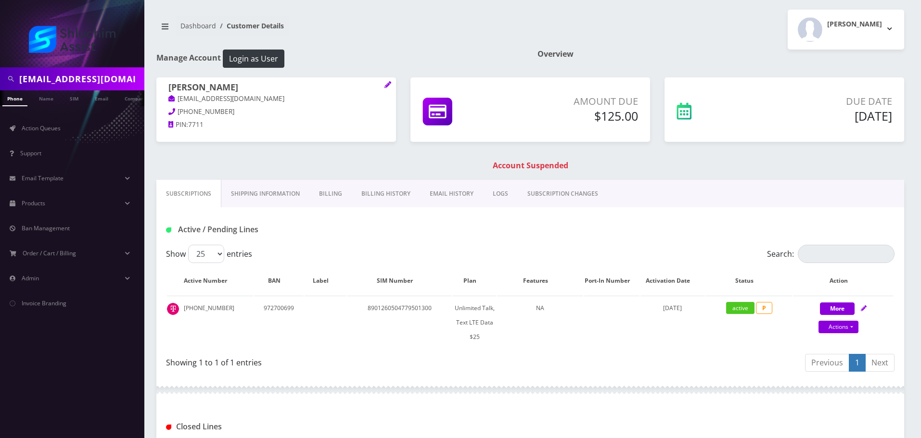
click at [389, 194] on link "Billing History" at bounding box center [386, 194] width 68 height 28
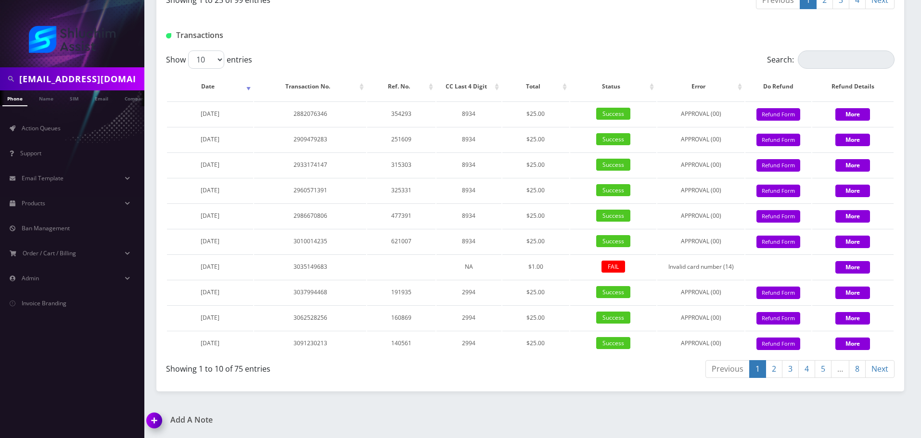
scroll to position [1307, 0]
click at [212, 63] on select "10 25 50 100" at bounding box center [206, 60] width 36 height 18
select select "100"
click at [188, 51] on select "10 25 50 100" at bounding box center [206, 60] width 36 height 18
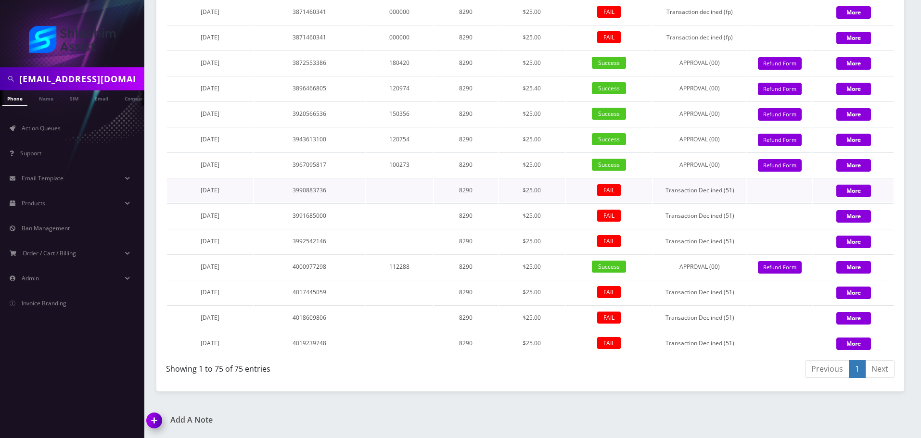
scroll to position [2965, 0]
click at [98, 73] on input "musiabrackman@gmail.com" at bounding box center [80, 79] width 123 height 18
paste input "rebavrohom"
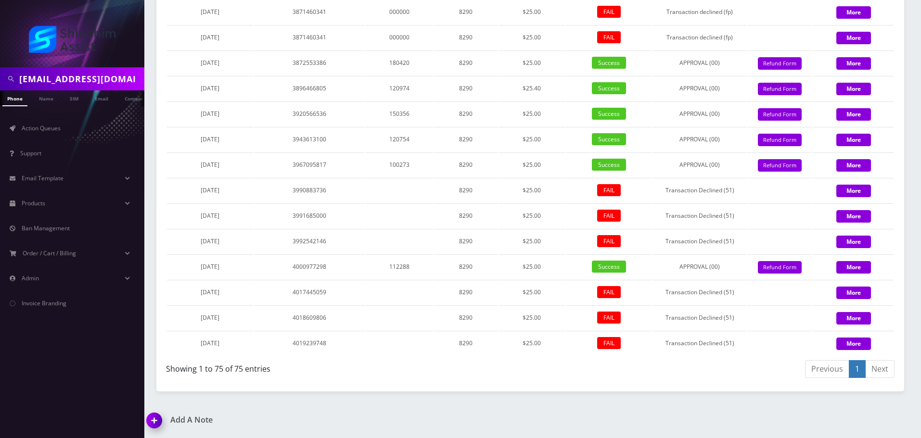
scroll to position [0, 1]
type input "rebavrohom@gmail.com"
click at [93, 100] on link "Email" at bounding box center [101, 98] width 23 height 16
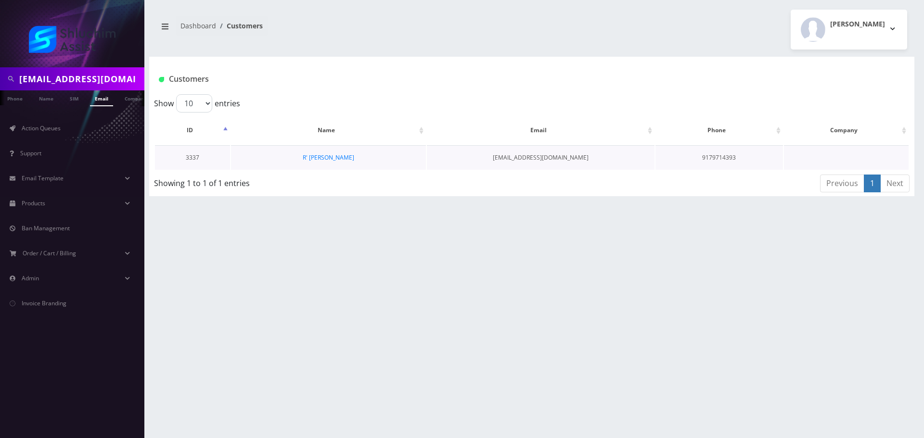
click at [337, 163] on td "R' [PERSON_NAME]" at bounding box center [328, 157] width 195 height 25
click at [338, 159] on link "R' [PERSON_NAME]" at bounding box center [328, 158] width 51 height 8
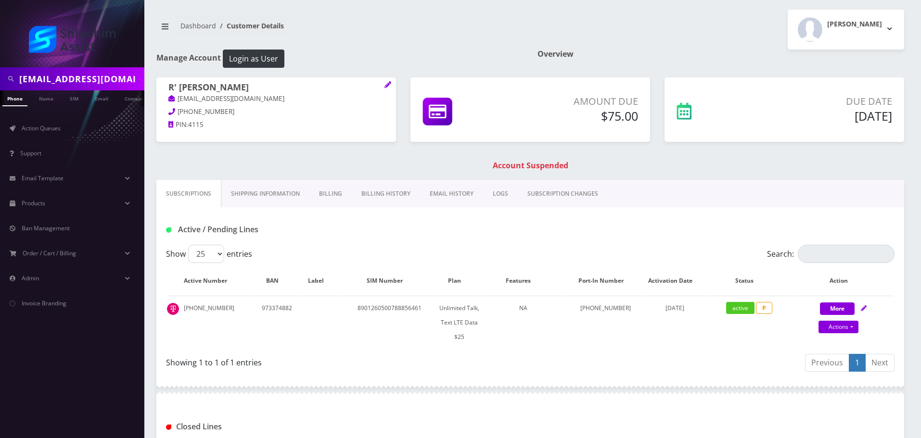
click at [432, 194] on link "EMAIL HISTORY" at bounding box center [451, 194] width 63 height 28
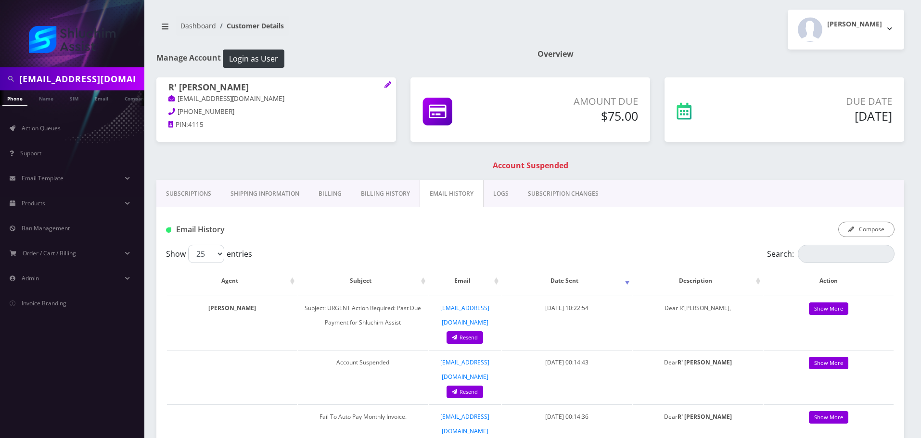
click at [376, 191] on link "Billing History" at bounding box center [385, 194] width 68 height 28
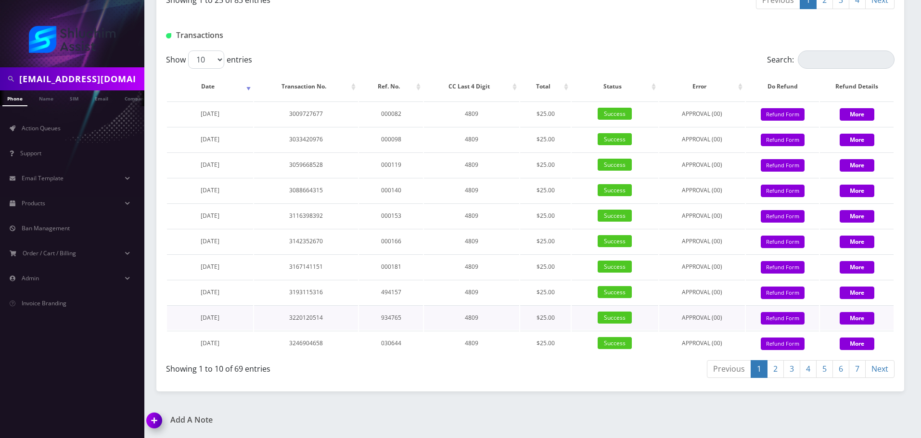
scroll to position [1143, 0]
click at [207, 53] on select "10 25 50 100" at bounding box center [206, 60] width 36 height 18
select select "100"
click at [188, 51] on select "10 25 50 100" at bounding box center [206, 60] width 36 height 18
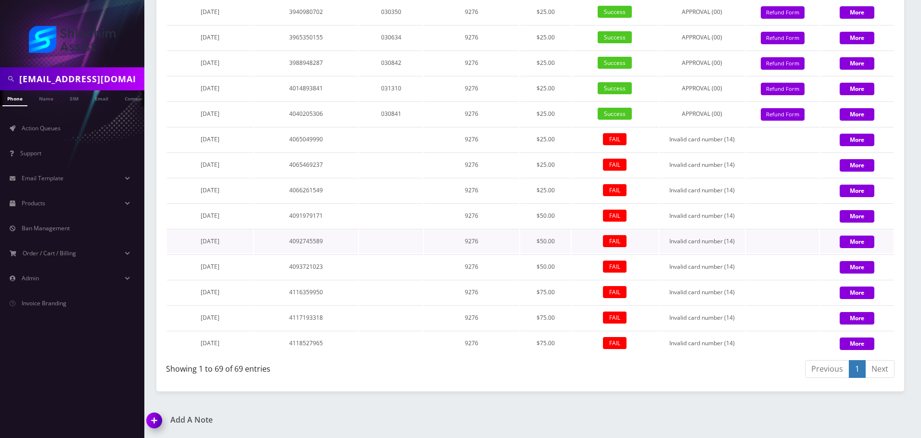
scroll to position [2677, 0]
click at [99, 71] on input "rebavrohom@gmail.com" at bounding box center [80, 79] width 123 height 18
paste input "Masiggevul"
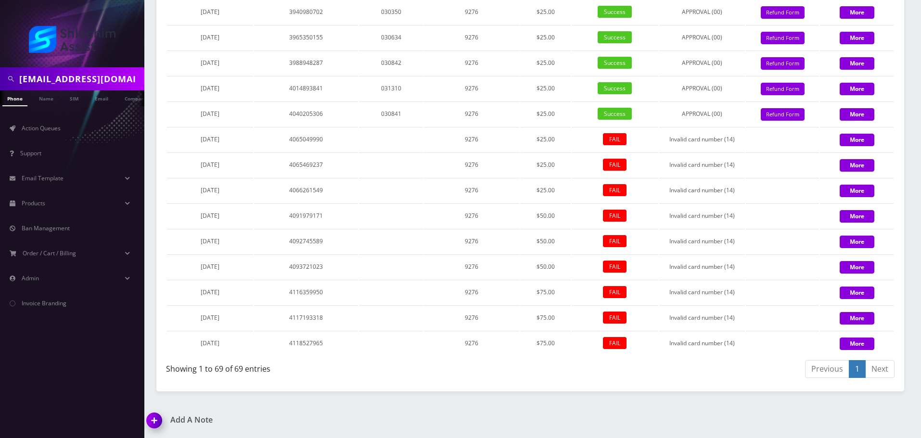
scroll to position [0, 17]
type input "[EMAIL_ADDRESS][DOMAIN_NAME]"
click at [106, 93] on link "Email" at bounding box center [101, 98] width 23 height 16
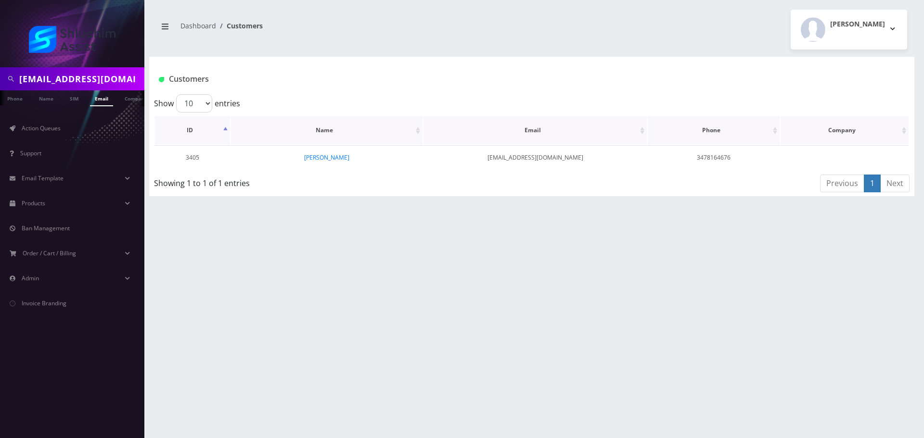
scroll to position [0, 5]
click at [305, 155] on link "[PERSON_NAME]" at bounding box center [326, 158] width 45 height 8
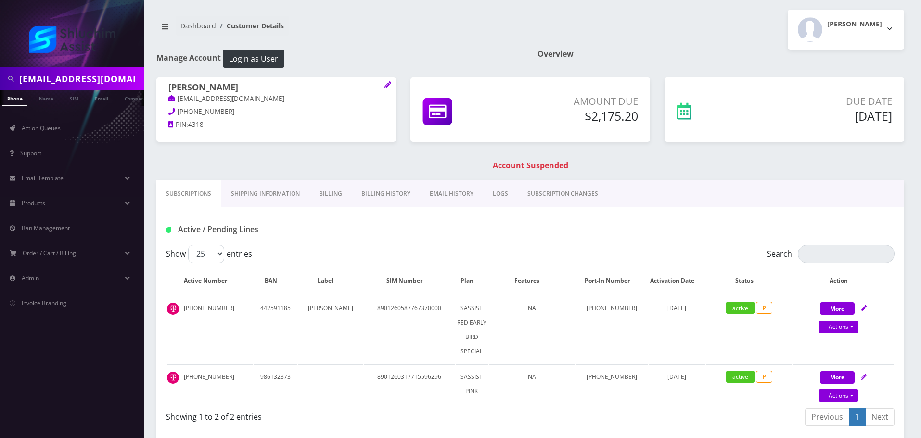
click at [392, 200] on link "Billing History" at bounding box center [386, 194] width 68 height 28
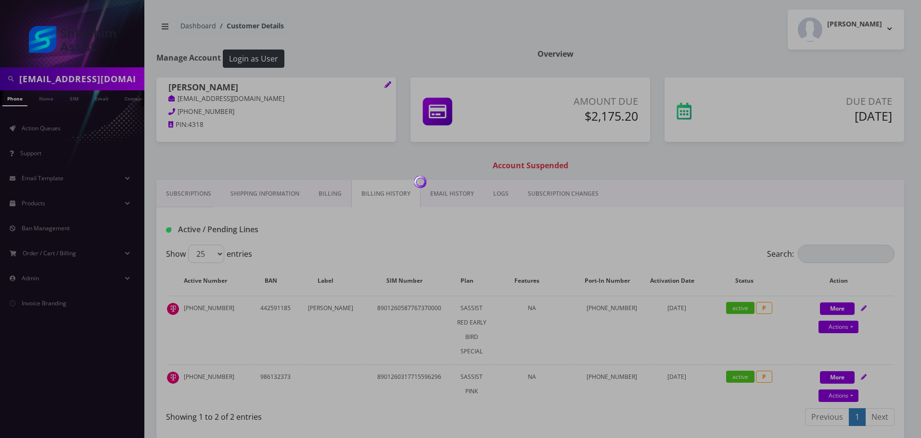
click at [450, 199] on div at bounding box center [460, 219] width 921 height 438
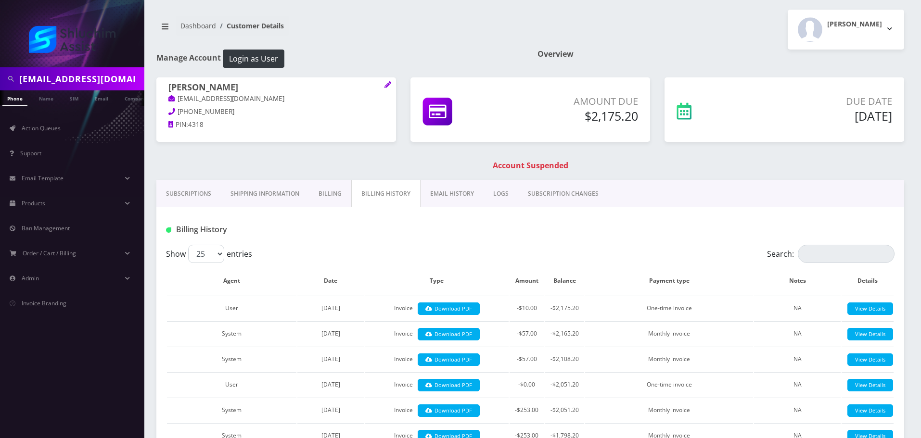
click at [448, 197] on link "EMAIL HISTORY" at bounding box center [452, 194] width 63 height 28
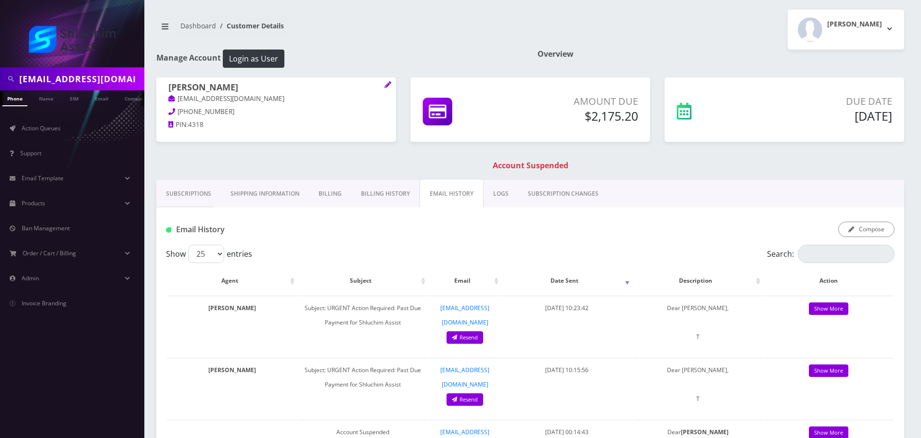
click at [390, 195] on link "Billing History" at bounding box center [385, 194] width 68 height 28
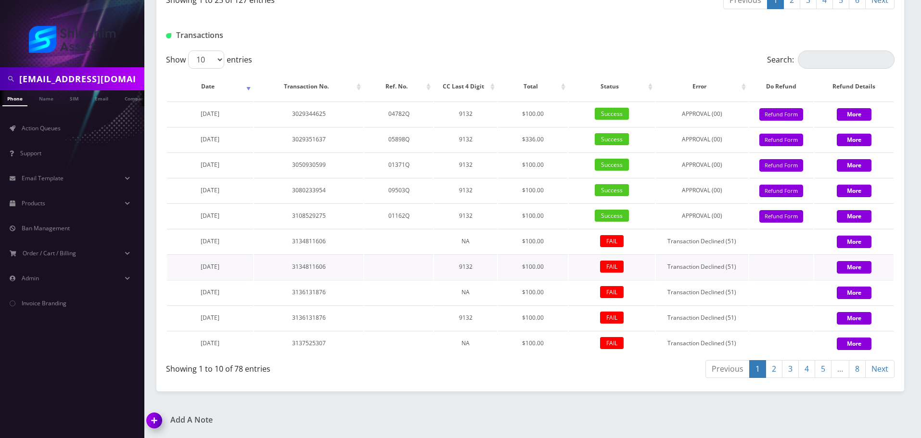
scroll to position [1307, 0]
click at [202, 56] on select "10 25 50 100" at bounding box center [206, 60] width 36 height 18
select select "100"
click at [188, 51] on select "10 25 50 100" at bounding box center [206, 60] width 36 height 18
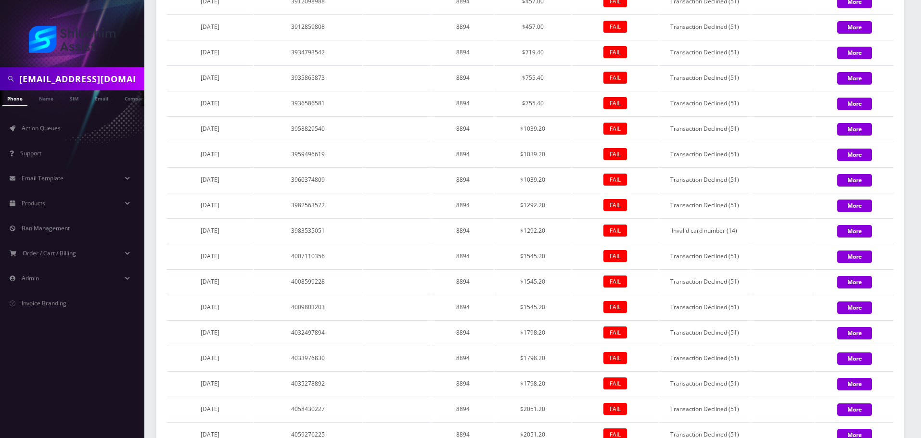
scroll to position [2560, 0]
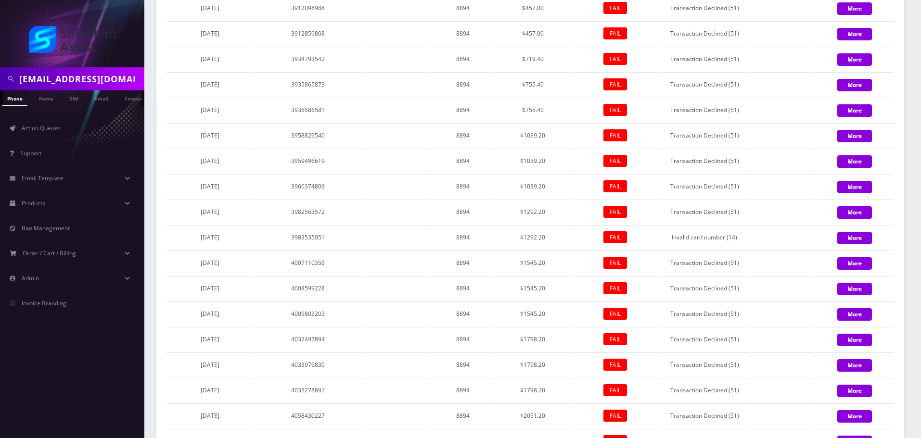
click at [90, 80] on input "Masiggevul@gmail.com" at bounding box center [80, 79] width 123 height 18
paste input "nechamaesther."
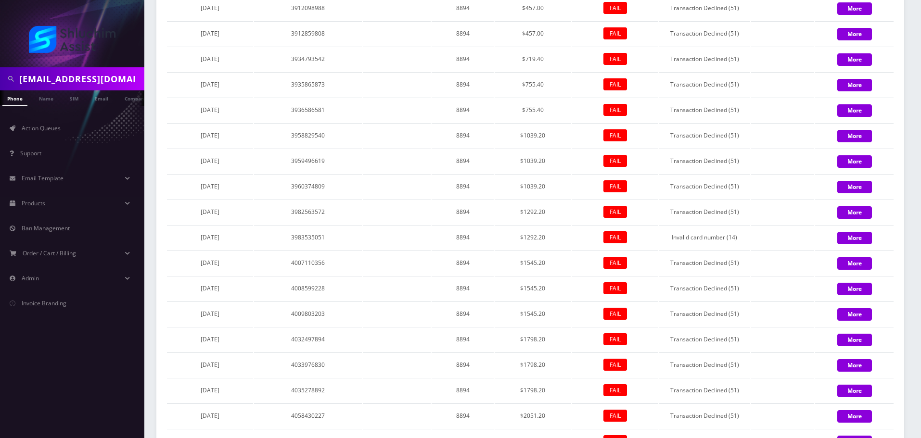
scroll to position [0, 23]
type input "nechamaesther.l@gmail.com"
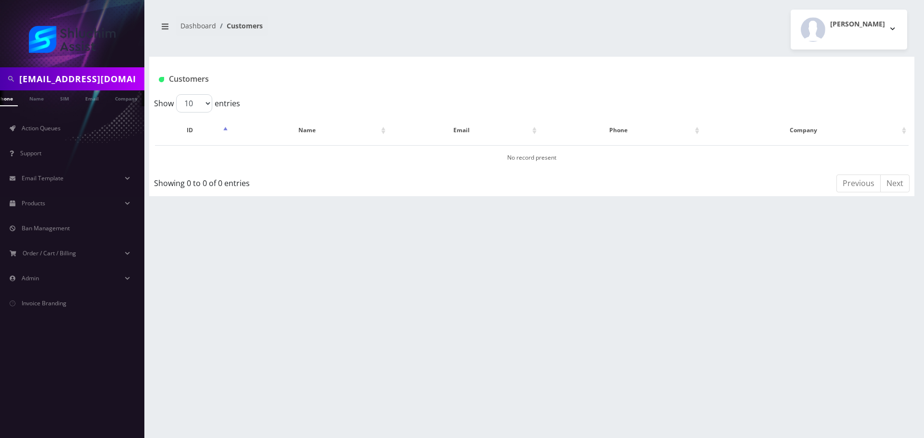
scroll to position [0, 14]
click at [102, 81] on input "[EMAIL_ADDRESS][DOMAIN_NAME]" at bounding box center [80, 79] width 123 height 18
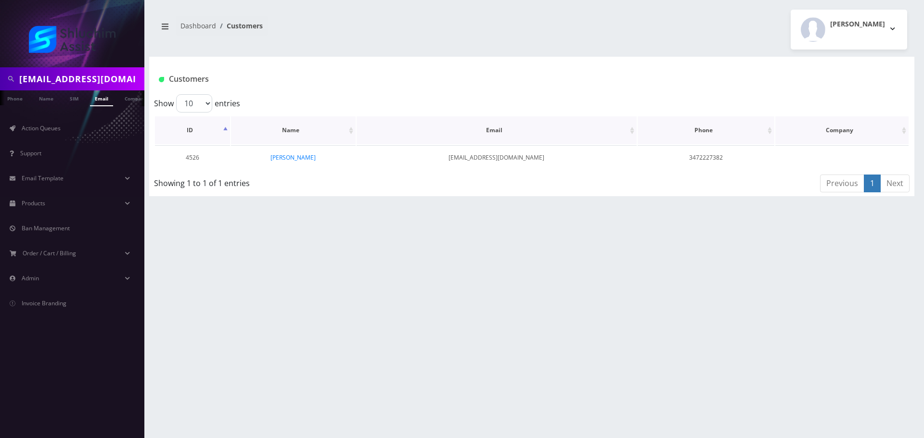
scroll to position [0, 5]
click at [288, 159] on link "[PERSON_NAME]" at bounding box center [292, 158] width 45 height 8
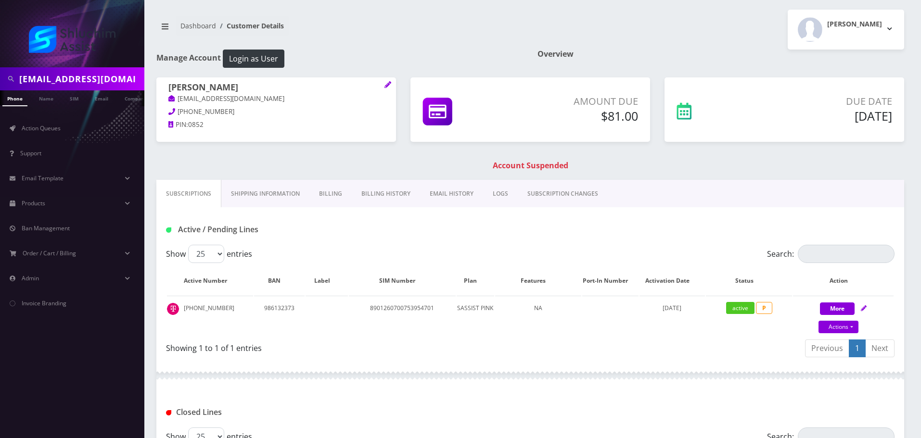
click at [433, 195] on link "EMAIL HISTORY" at bounding box center [451, 194] width 63 height 28
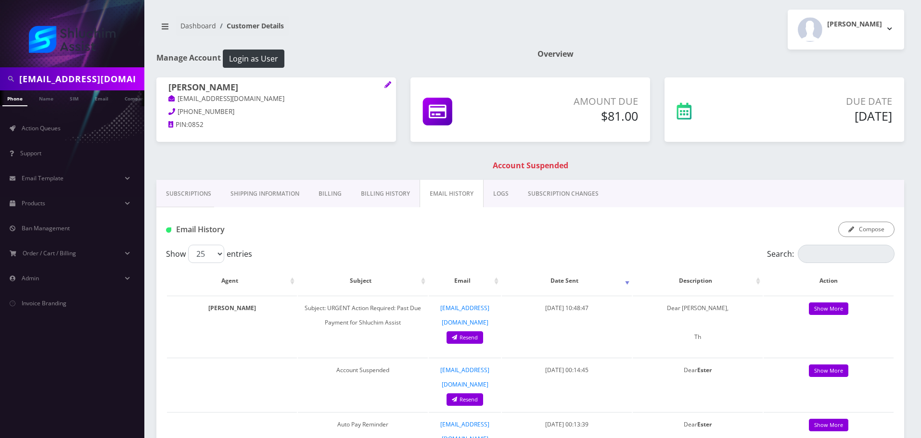
click at [377, 194] on link "Billing History" at bounding box center [385, 194] width 68 height 28
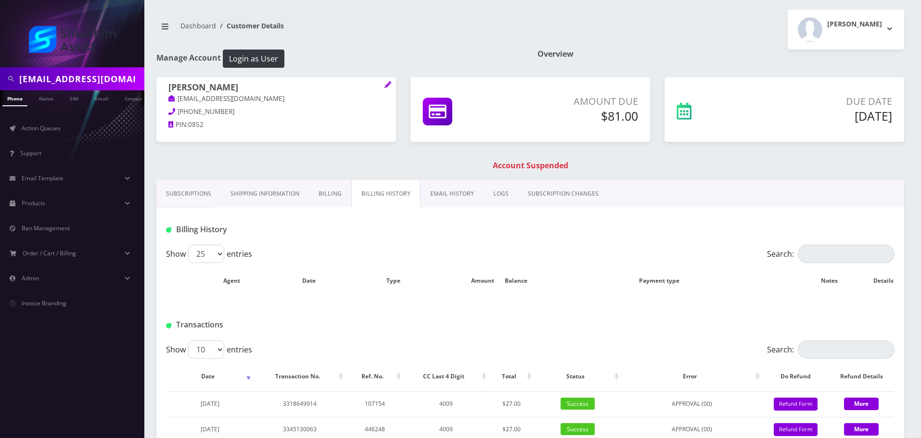
click at [450, 180] on div "Ester Wolff nechamaesther.l@gmail.com 347-222-7382 PIN: 0852 Amount Due $81.00" at bounding box center [530, 128] width 762 height 103
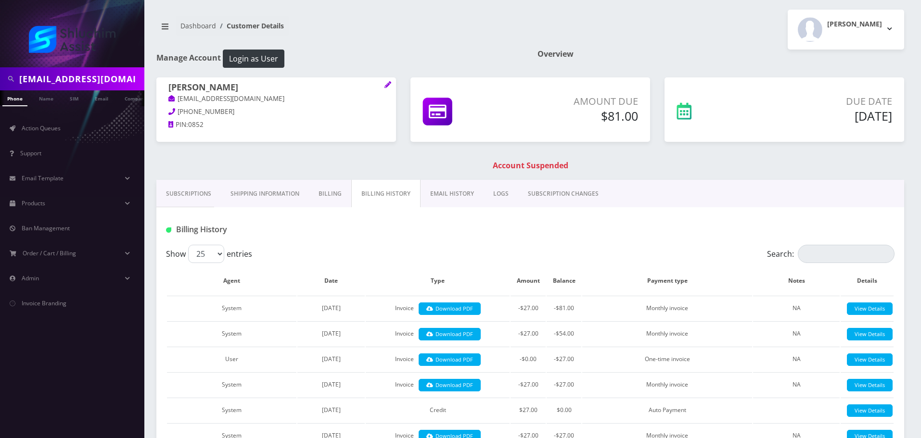
click at [440, 194] on link "EMAIL HISTORY" at bounding box center [452, 194] width 63 height 28
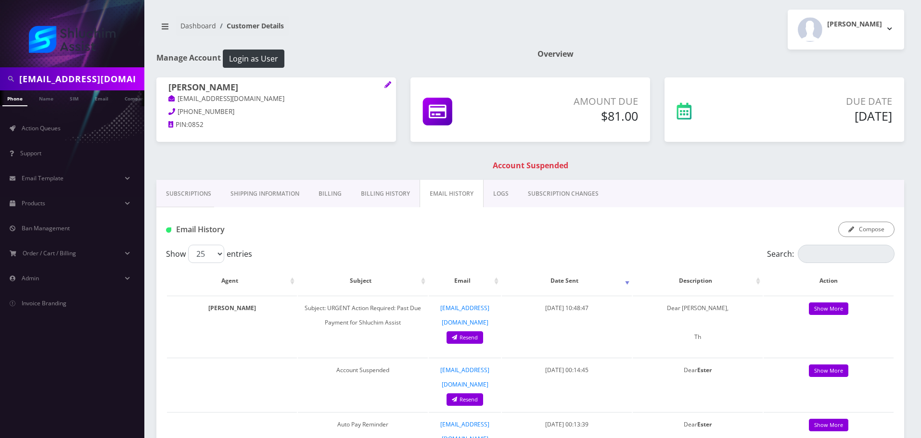
click at [363, 190] on link "Billing History" at bounding box center [385, 194] width 68 height 28
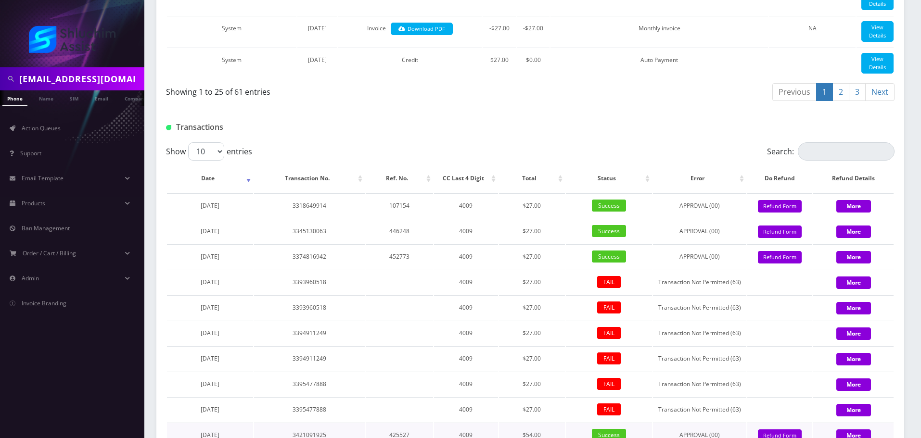
scroll to position [1307, 0]
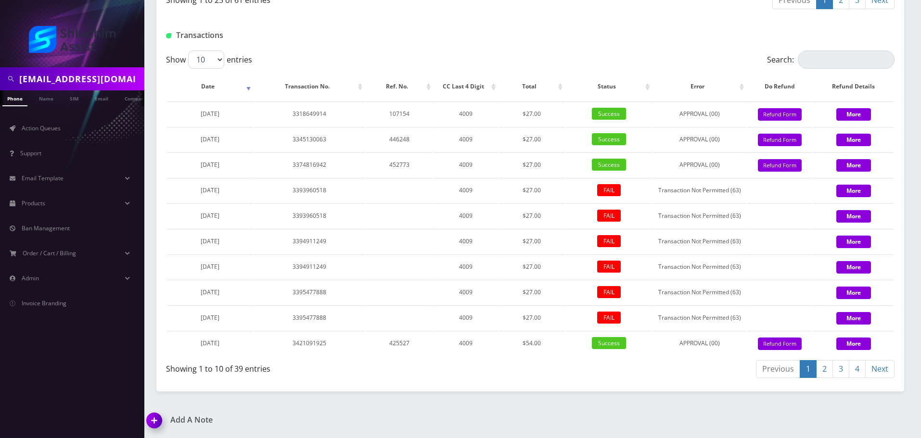
click at [239, 64] on label "Show 10 25 50 100 entries" at bounding box center [209, 60] width 86 height 18
click at [224, 64] on select "10 25 50 100" at bounding box center [206, 60] width 36 height 18
click at [212, 60] on select "10 25 50 100" at bounding box center [206, 60] width 36 height 18
select select "100"
click at [188, 51] on select "10 25 50 100" at bounding box center [206, 60] width 36 height 18
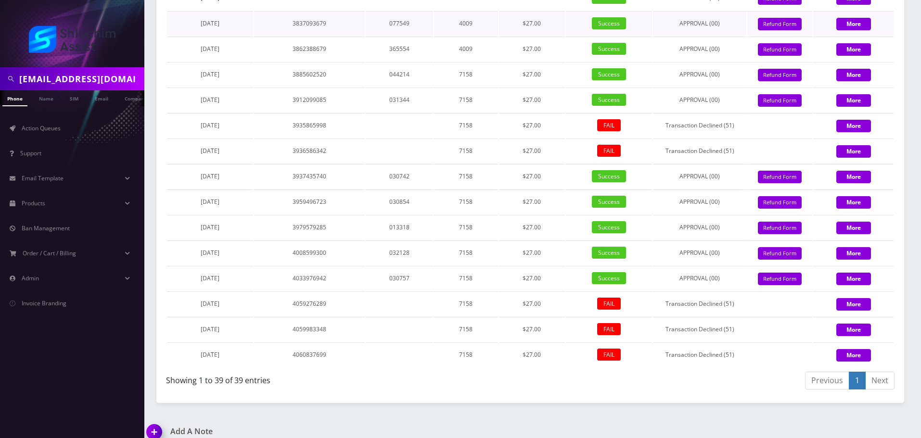
scroll to position [2047, 0]
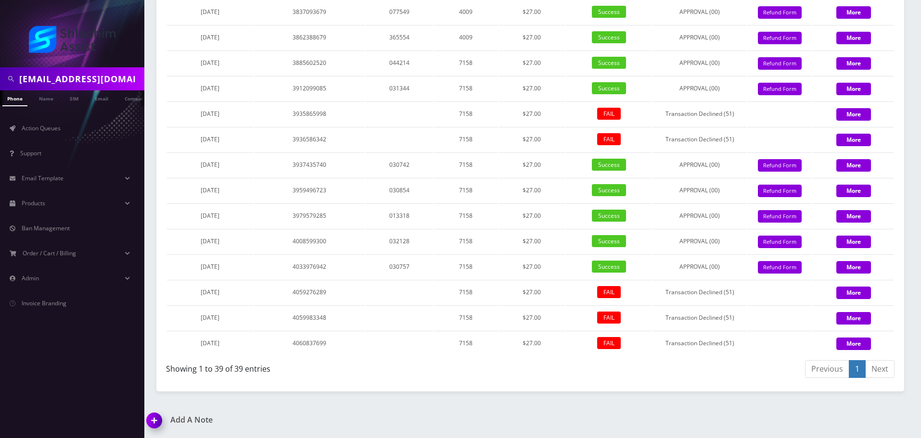
click at [102, 85] on input "nechamaesther.l@gmail.com" at bounding box center [80, 79] width 123 height 18
paste input "mendy707"
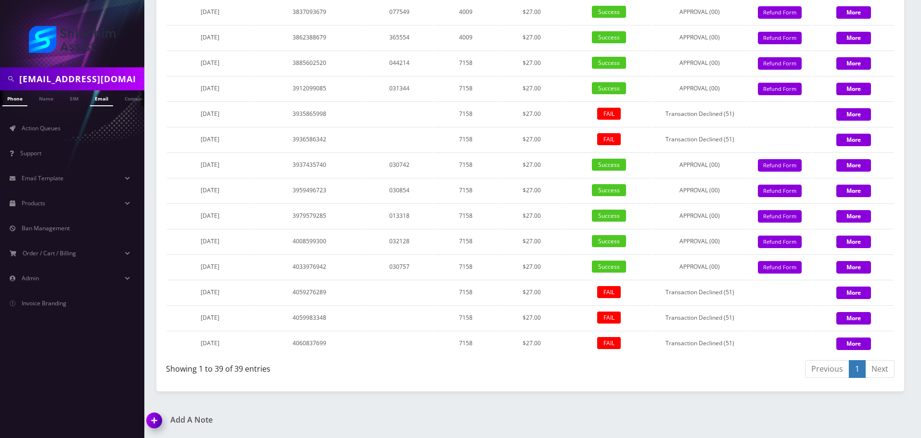
type input "mendy707@gmail.com"
click at [99, 99] on link "Email" at bounding box center [101, 98] width 23 height 16
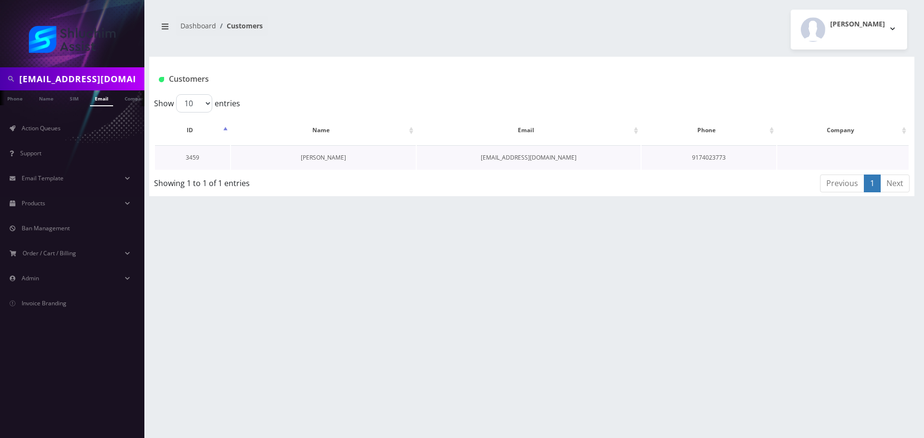
click at [317, 154] on link "[PERSON_NAME]" at bounding box center [323, 158] width 45 height 8
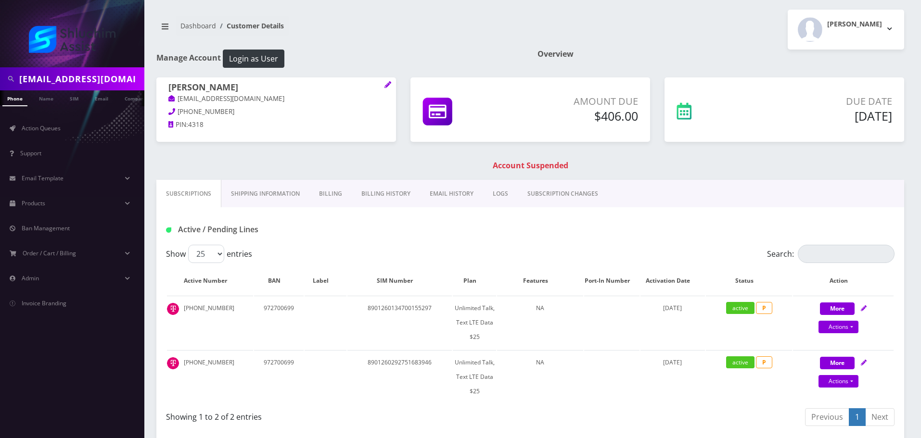
click at [363, 196] on link "Billing History" at bounding box center [386, 194] width 68 height 28
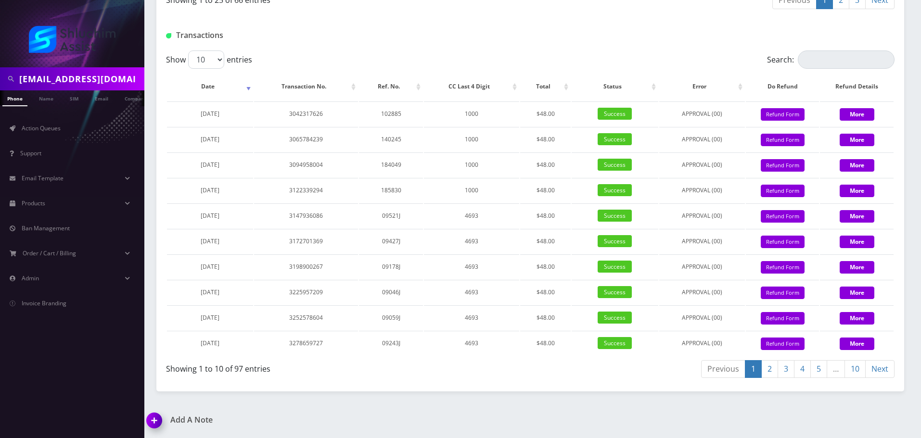
scroll to position [0, 5]
click at [93, 85] on input "[EMAIL_ADDRESS][DOMAIN_NAME]" at bounding box center [80, 79] width 123 height 18
paste input "[PHONE_NUMBER]"
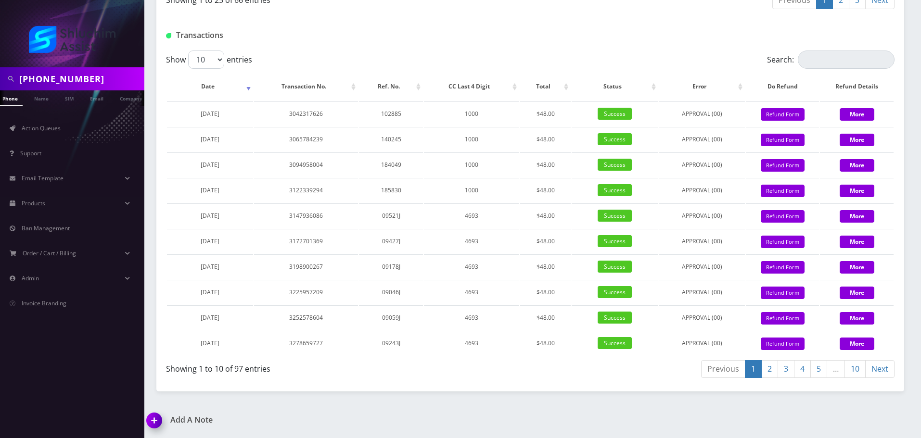
click at [76, 77] on input "[PHONE_NUMBER]" at bounding box center [80, 79] width 123 height 18
type input "9294308119"
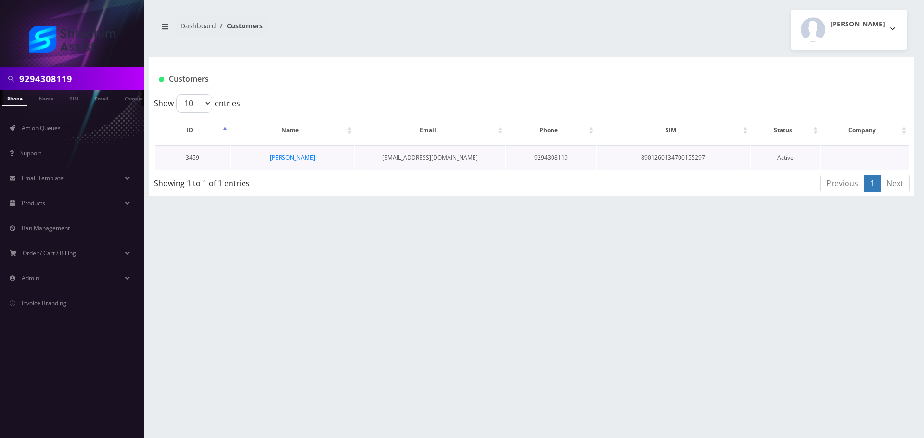
click at [295, 153] on td "[PERSON_NAME]" at bounding box center [293, 157] width 124 height 25
click at [306, 155] on link "[PERSON_NAME]" at bounding box center [292, 158] width 45 height 8
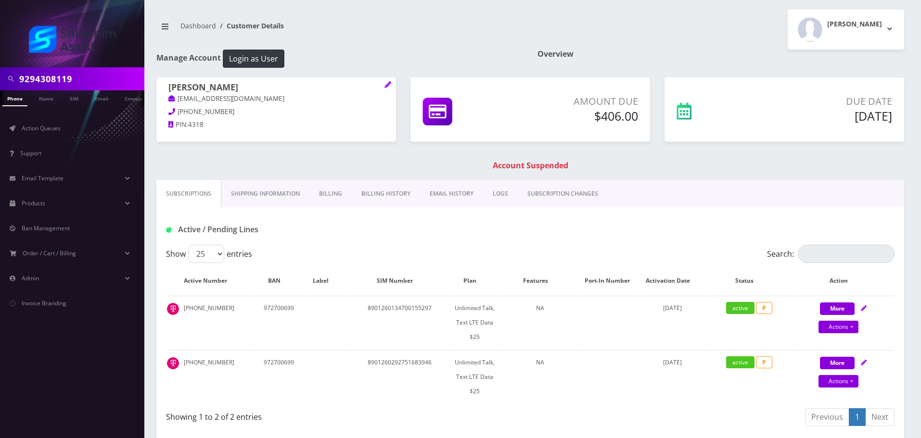
click at [356, 193] on link "Billing History" at bounding box center [386, 194] width 68 height 28
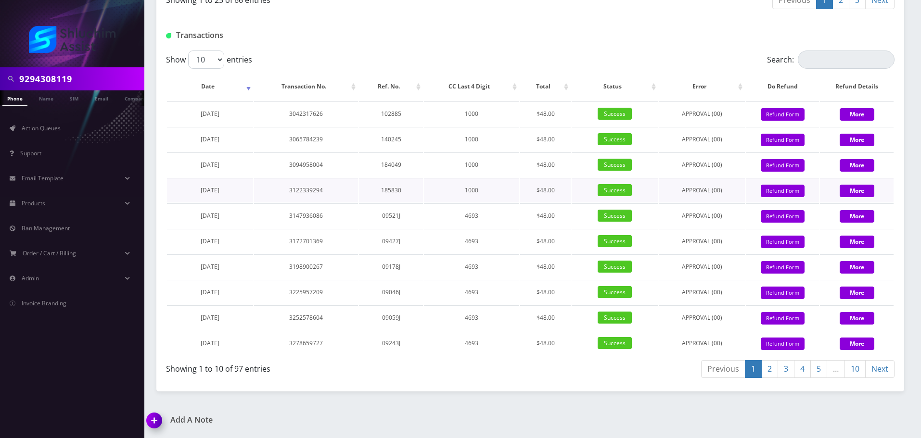
scroll to position [1143, 0]
click at [222, 64] on select "10 25 50 100" at bounding box center [206, 60] width 36 height 18
select select "100"
click at [188, 51] on select "10 25 50 100" at bounding box center [206, 60] width 36 height 18
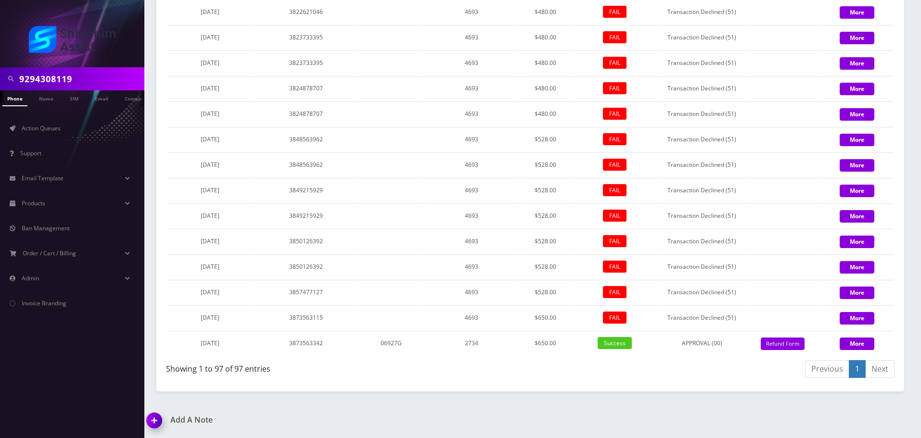
scroll to position [0, 5]
click at [102, 79] on input "9294308119" at bounding box center [80, 79] width 123 height 18
paste input "17-402-3773"
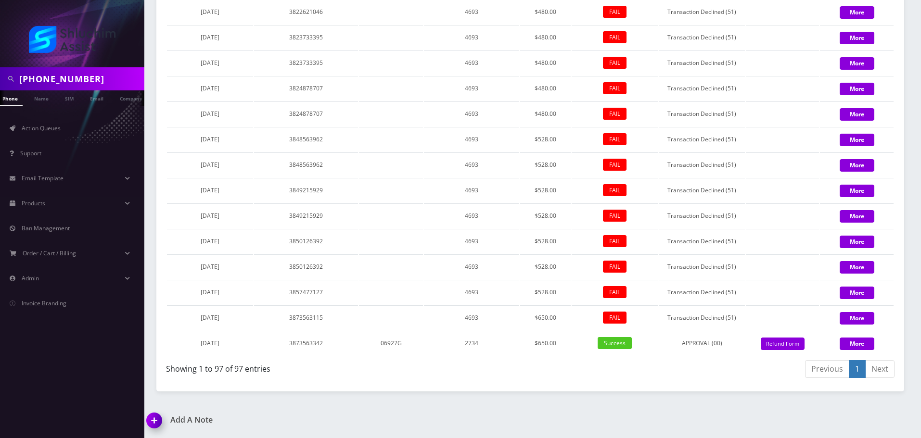
click at [61, 78] on input "917-402-3773" at bounding box center [80, 79] width 123 height 18
type input "9174023773"
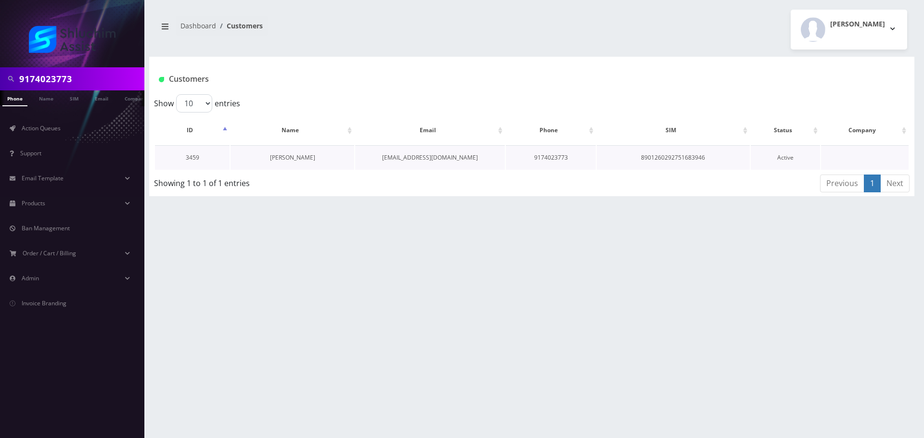
click at [284, 160] on link "[PERSON_NAME]" at bounding box center [292, 158] width 45 height 8
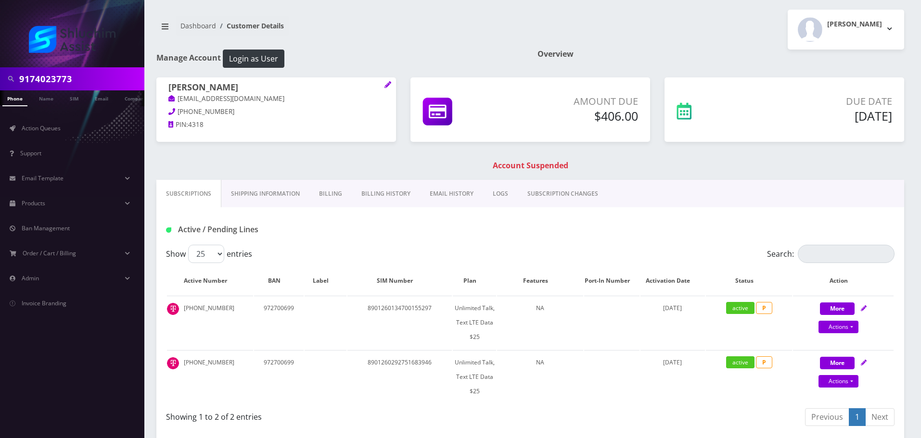
click at [386, 193] on link "Billing History" at bounding box center [386, 194] width 68 height 28
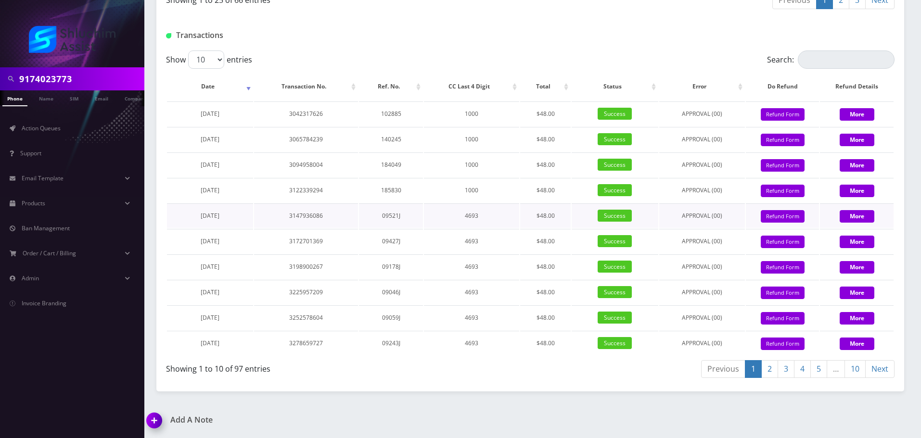
scroll to position [1143, 0]
click at [205, 64] on select "10 25 50 100" at bounding box center [206, 60] width 36 height 18
select select "100"
click at [188, 51] on select "10 25 50 100" at bounding box center [206, 60] width 36 height 18
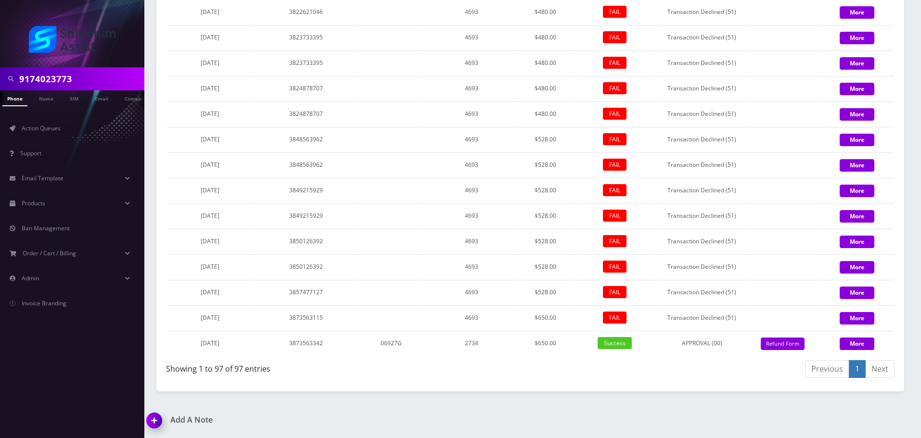
scroll to position [3363, 0]
click at [72, 74] on input "9174023773" at bounding box center [80, 79] width 123 height 18
paste input "[PHONE_NUMBER]"
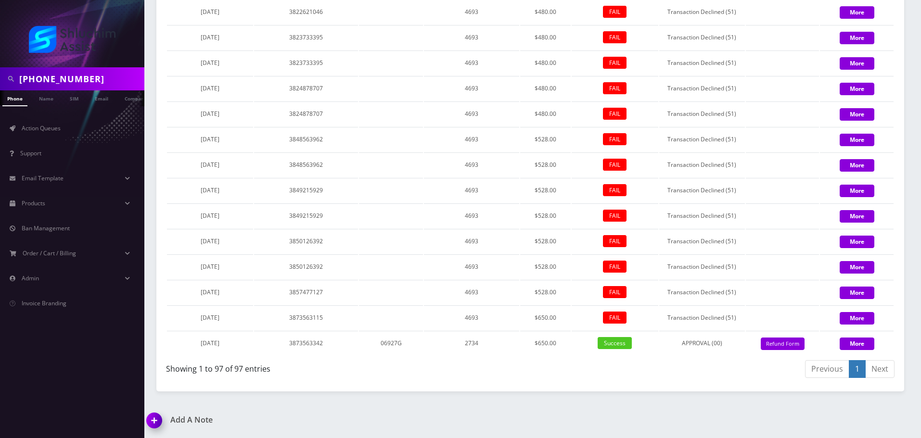
click at [72, 80] on input "646-824-9397" at bounding box center [80, 79] width 123 height 18
click at [56, 78] on input "646-824-9397" at bounding box center [80, 79] width 123 height 18
type input "6468249397"
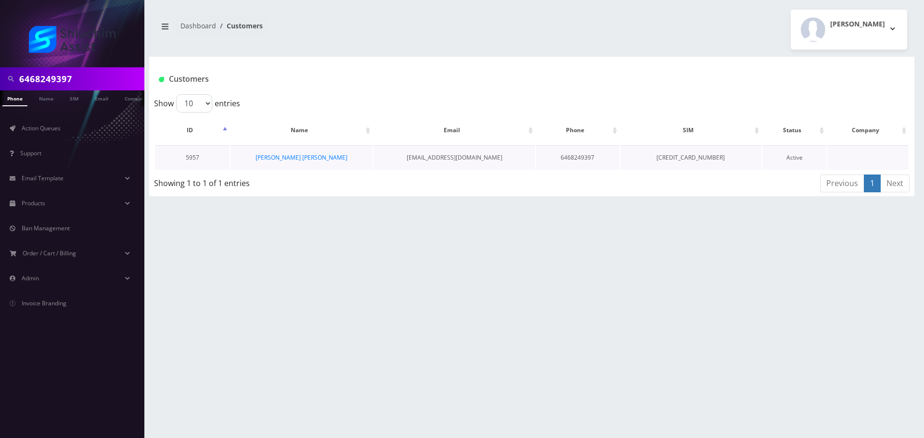
click at [302, 164] on td "[PERSON_NAME] [PERSON_NAME]" at bounding box center [302, 157] width 142 height 25
click at [308, 158] on link "[PERSON_NAME] [PERSON_NAME]" at bounding box center [302, 158] width 92 height 8
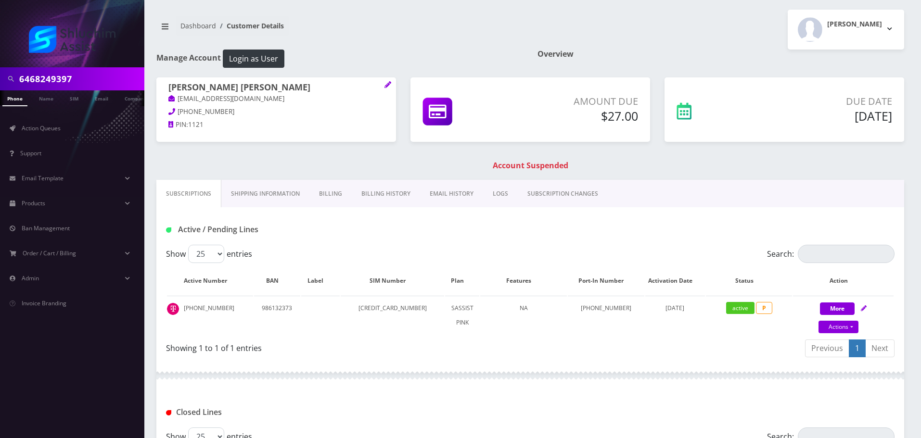
click at [373, 191] on link "Billing History" at bounding box center [386, 194] width 68 height 28
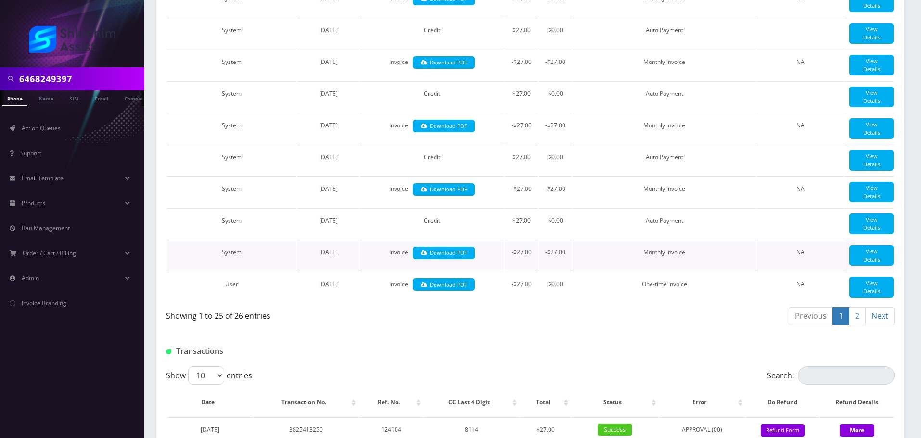
scroll to position [1152, 0]
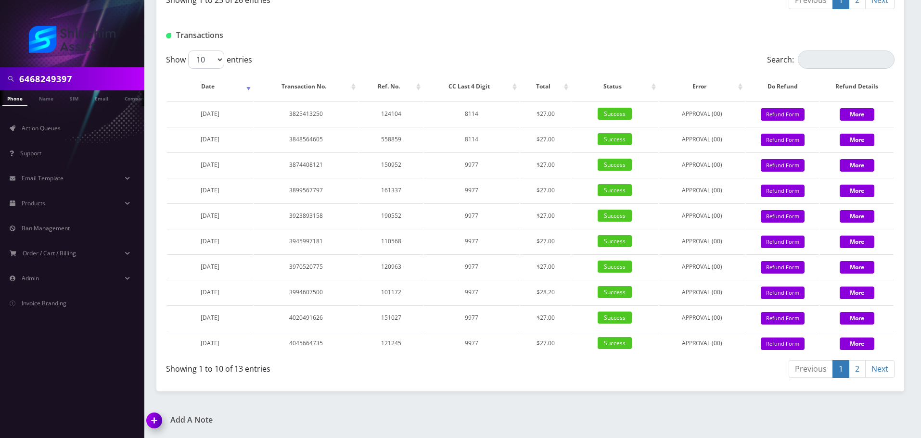
click at [856, 366] on link "2" at bounding box center [857, 369] width 17 height 18
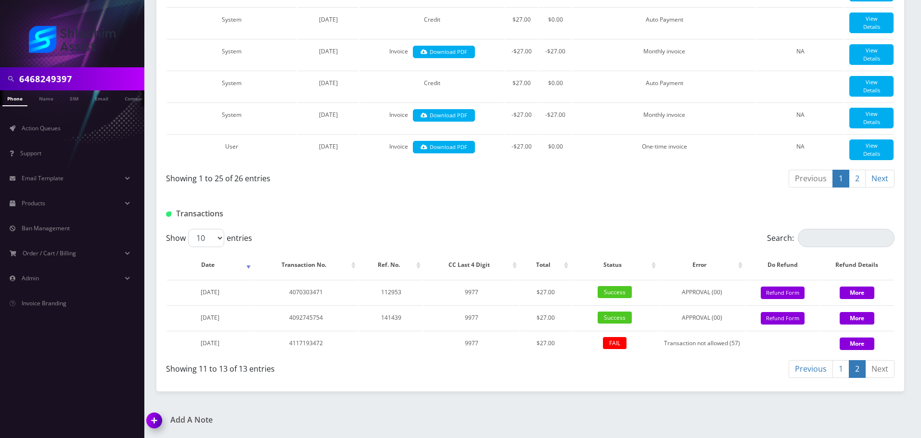
scroll to position [973, 0]
click at [91, 70] on input "6468249397" at bounding box center [80, 79] width 123 height 18
paste input "[EMAIL_ADDRESS][DOMAIN_NAME]"
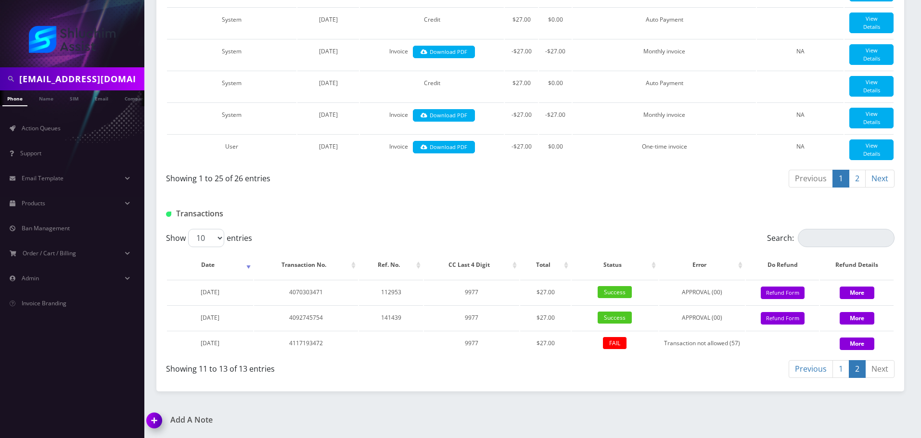
click at [84, 80] on input "[EMAIL_ADDRESS][DOMAIN_NAME]" at bounding box center [80, 79] width 123 height 18
type input "missmirsv@gmail.com"
click at [99, 99] on link "Email" at bounding box center [101, 98] width 23 height 16
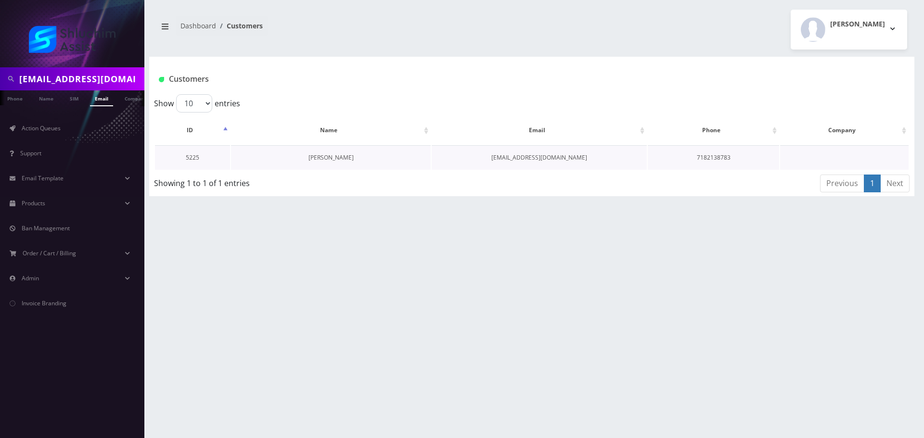
click at [330, 155] on link "[PERSON_NAME]" at bounding box center [330, 158] width 45 height 8
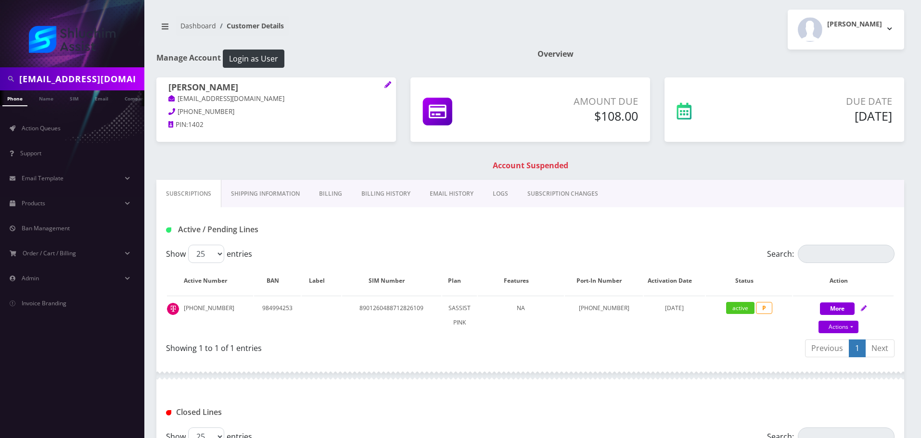
click at [420, 191] on link "EMAIL HISTORY" at bounding box center [451, 194] width 63 height 28
click at [436, 193] on link "EMAIL HISTORY" at bounding box center [452, 194] width 64 height 28
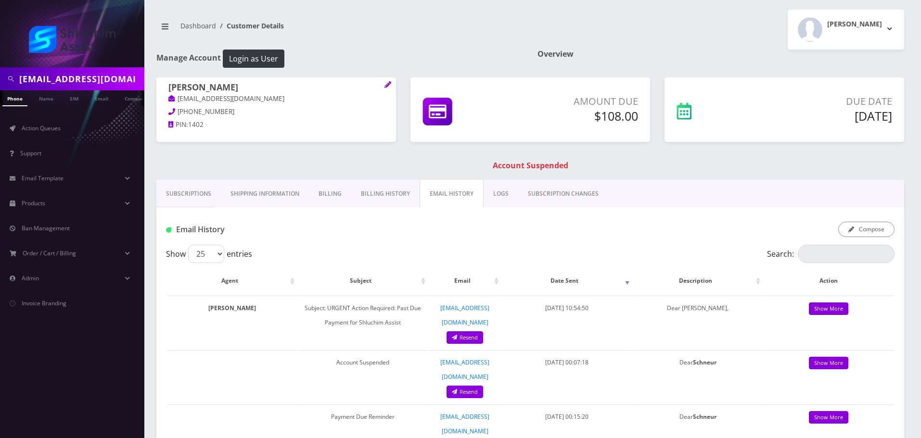
click at [394, 193] on link "Billing History" at bounding box center [385, 194] width 68 height 28
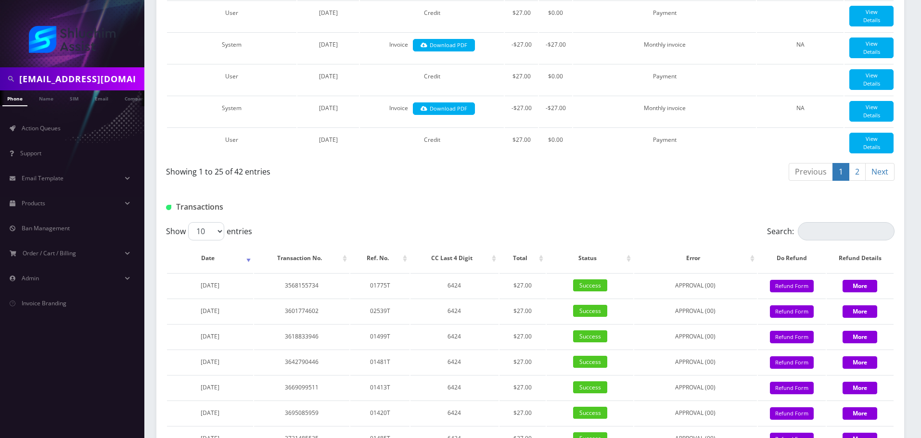
scroll to position [1152, 0]
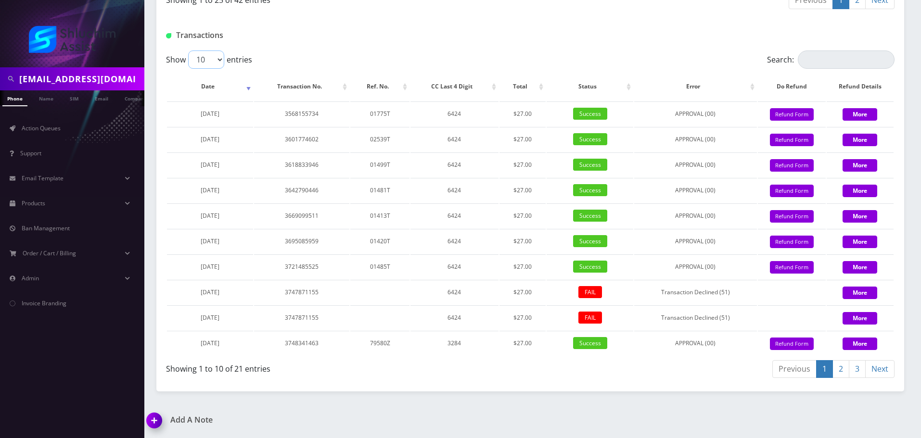
drag, startPoint x: 209, startPoint y: 61, endPoint x: 210, endPoint y: 65, distance: 4.9
click at [209, 61] on select "10 25 50 100" at bounding box center [206, 60] width 36 height 18
select select "100"
click at [188, 51] on select "10 25 50 100" at bounding box center [206, 60] width 36 height 18
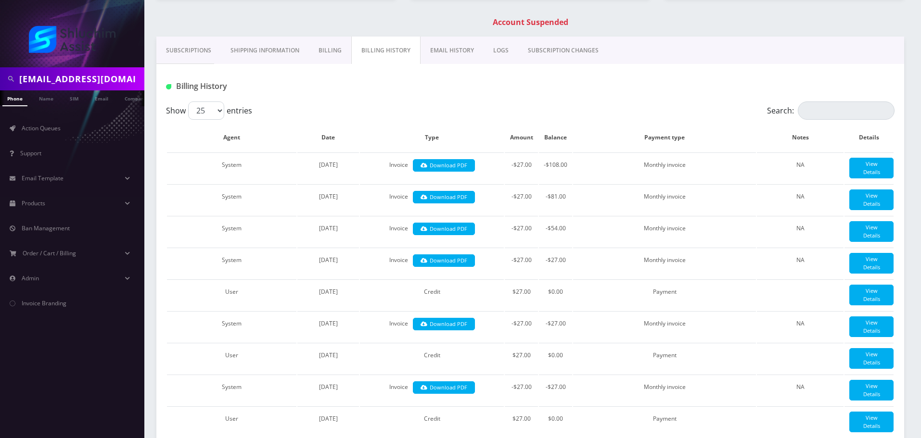
scroll to position [0, 0]
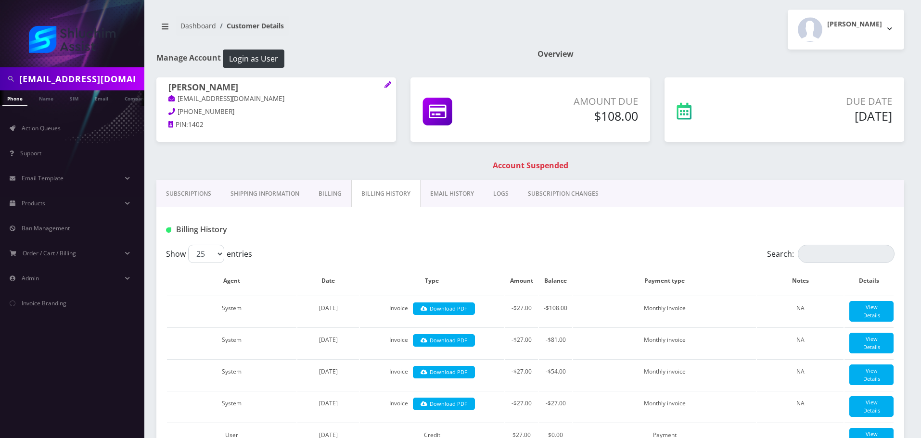
click at [184, 205] on link "Subscriptions" at bounding box center [188, 194] width 64 height 28
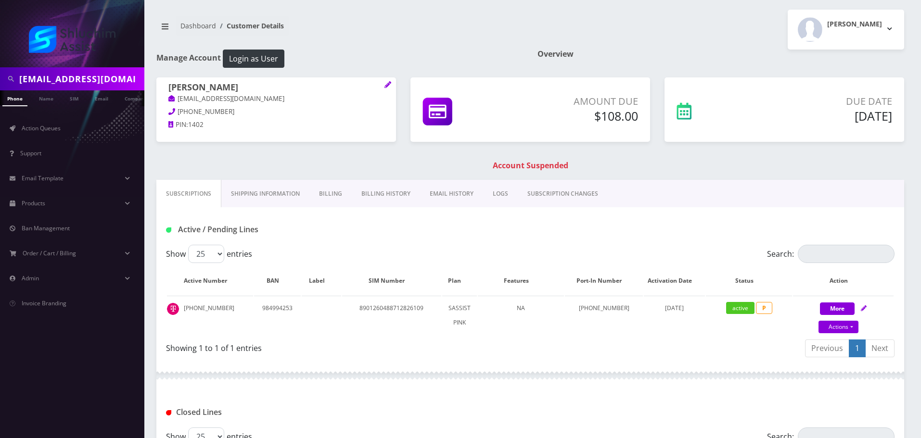
click at [448, 192] on link "EMAIL HISTORY" at bounding box center [451, 194] width 63 height 28
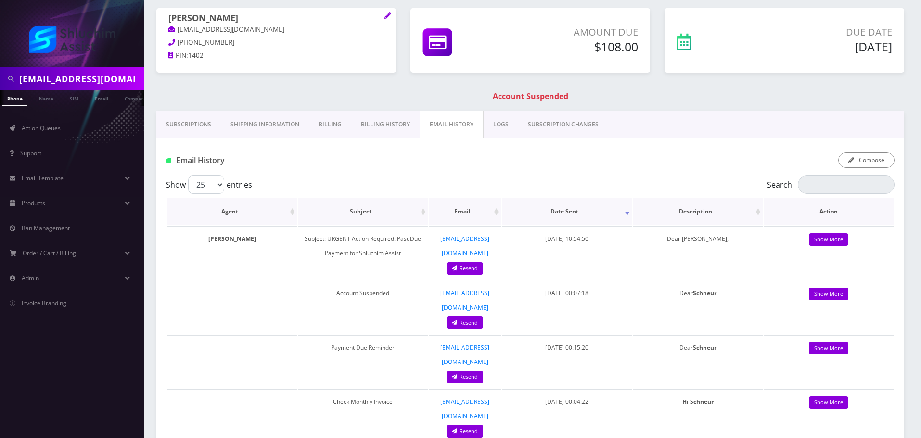
scroll to position [96, 0]
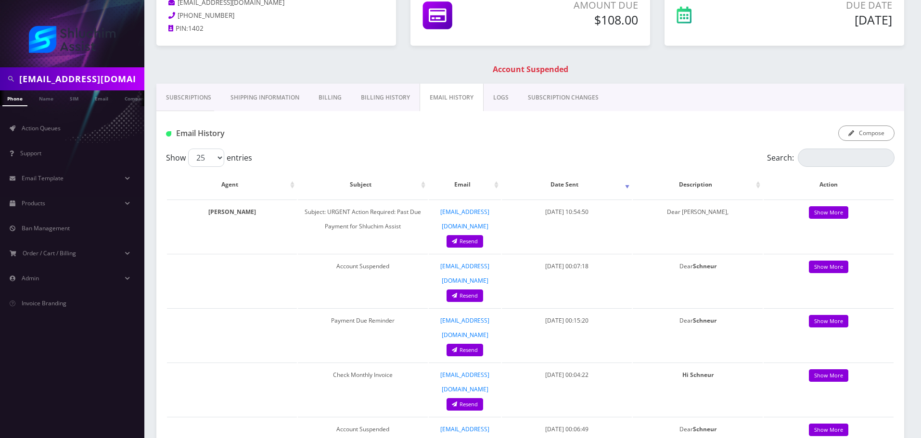
click at [363, 80] on div "Schneur Ostrozynski missmirsv@gmail.com 718-213-8783 PIN: 1402 Amount Due $108.…" at bounding box center [530, 32] width 762 height 103
click at [370, 86] on link "Billing History" at bounding box center [385, 98] width 68 height 28
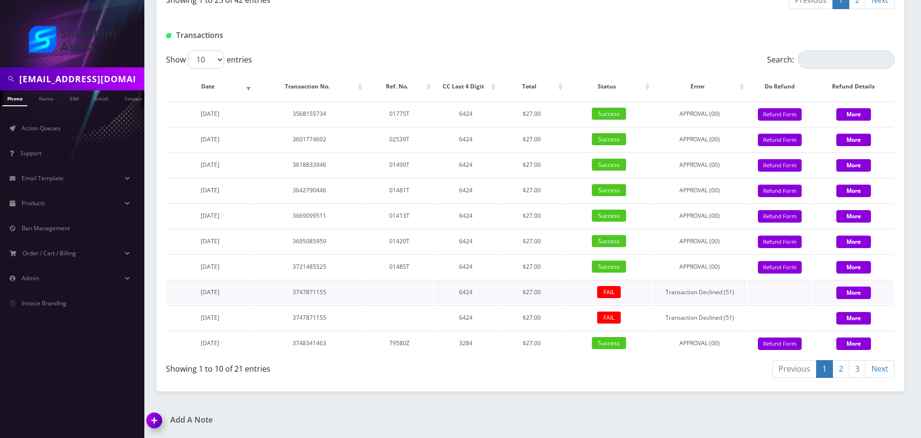
scroll to position [1307, 0]
click at [859, 372] on link "3" at bounding box center [857, 369] width 17 height 18
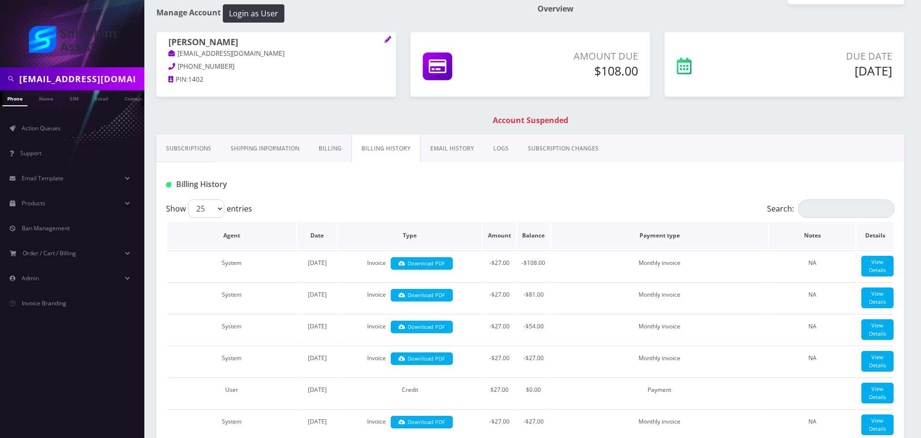
scroll to position [0, 0]
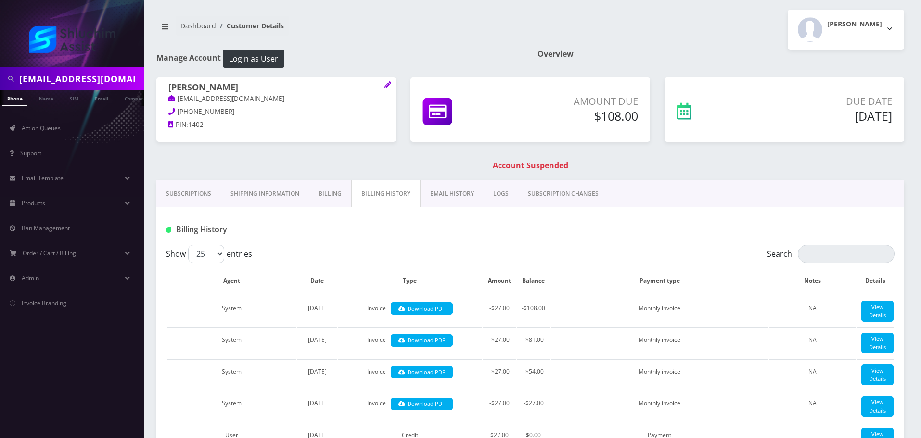
click at [199, 199] on link "Subscriptions" at bounding box center [188, 194] width 64 height 28
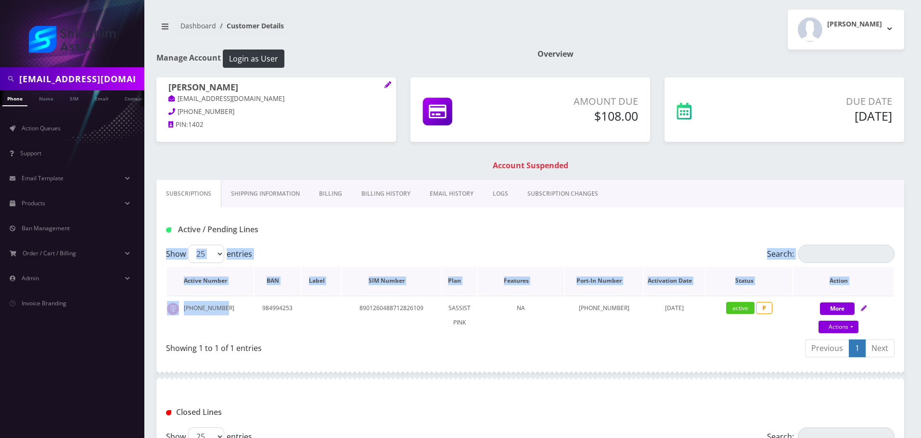
drag, startPoint x: 229, startPoint y: 308, endPoint x: 173, endPoint y: 273, distance: 66.0
click at [157, 306] on div "Show 25 50 100 250 500 entries Search: Active Number BAN Label SIM Number Plan …" at bounding box center [530, 303] width 748 height 116
copy div "Show 25 50 100 250 500 entries Search: Active Number BAN Label SIM Number Plan …"
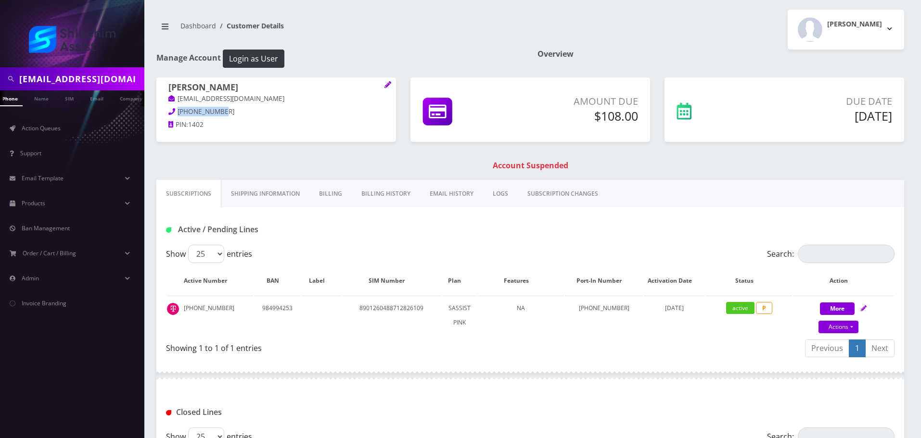
drag, startPoint x: 225, startPoint y: 111, endPoint x: 178, endPoint y: 113, distance: 46.7
click at [178, 113] on p "718-213-8783" at bounding box center [276, 112] width 216 height 11
copy span "718-213-8783"
drag, startPoint x: 227, startPoint y: 311, endPoint x: 183, endPoint y: 312, distance: 43.8
click at [183, 312] on td "229-462-9075" at bounding box center [210, 315] width 86 height 39
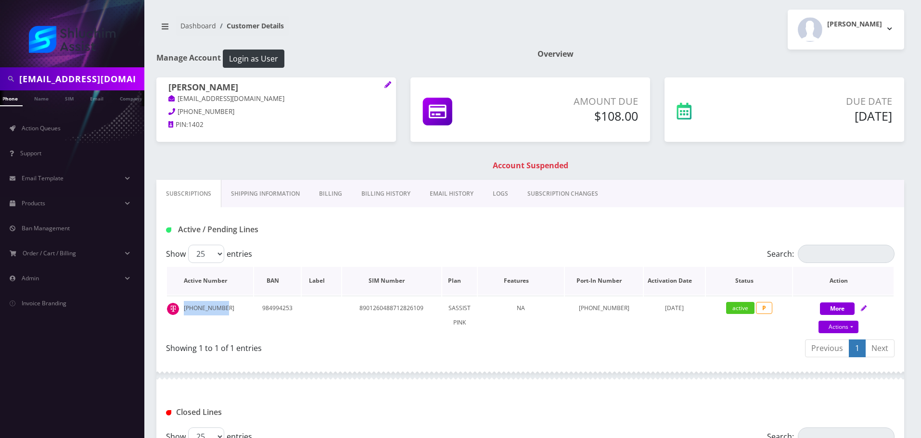
copy td "229-462-9075"
click at [96, 77] on input "missmirsv@gmail.com" at bounding box center [80, 79] width 123 height 18
paste input "ushkahendel"
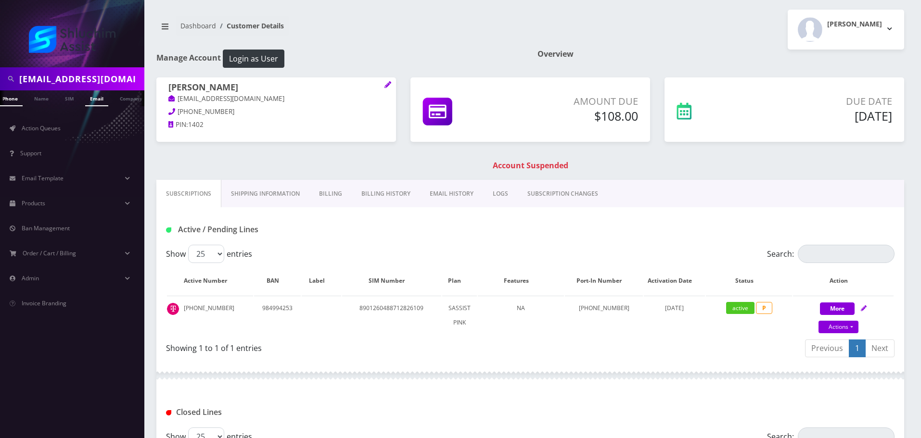
scroll to position [0, 13]
type input "mushkahendel@gmail.com"
click at [100, 99] on link "Email" at bounding box center [96, 98] width 23 height 16
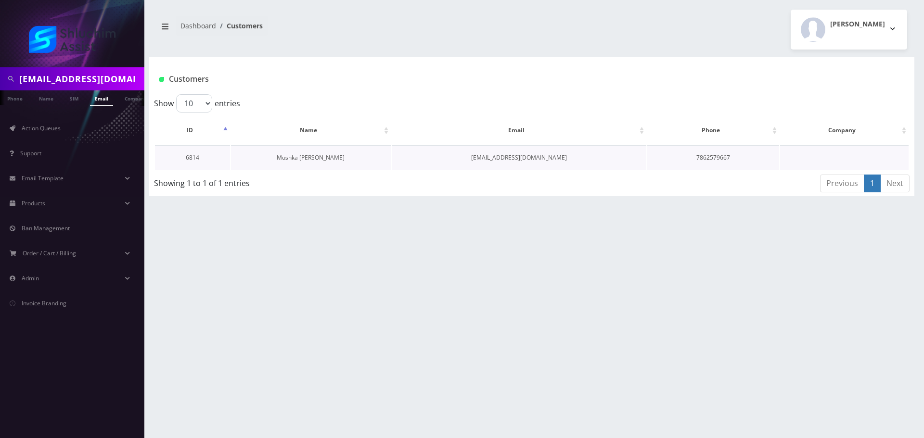
click at [311, 159] on link "Mushka Hendel" at bounding box center [311, 158] width 68 height 8
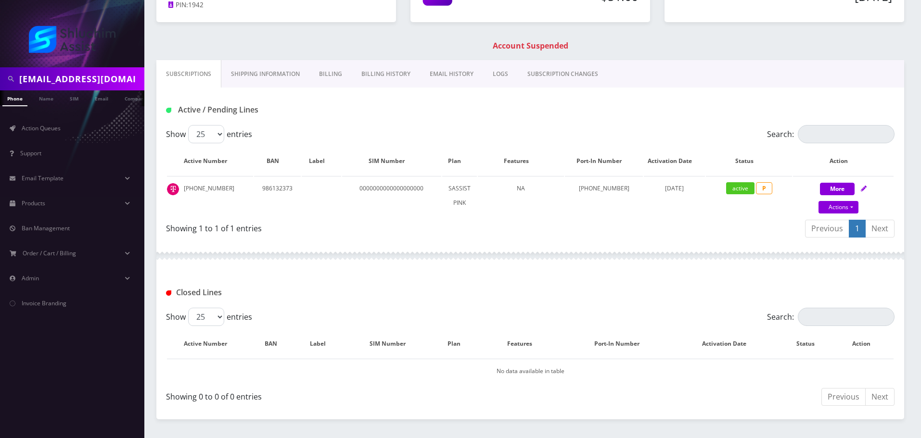
scroll to position [148, 0]
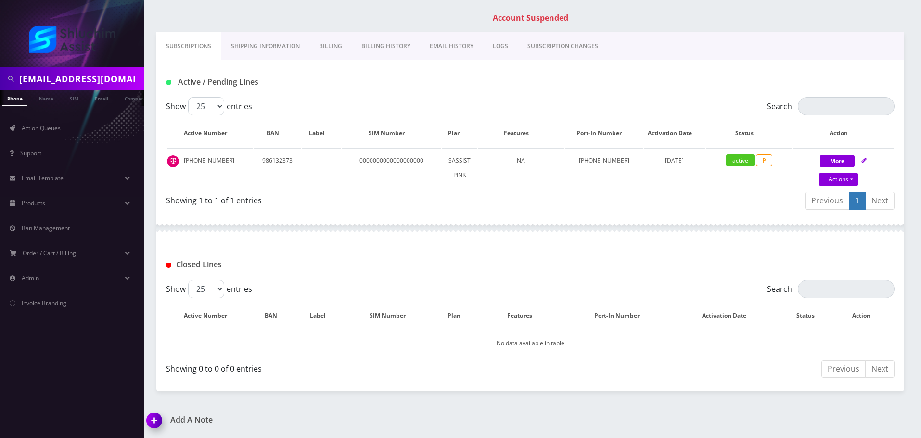
click at [110, 73] on input "mushkahendel@gmail.com" at bounding box center [80, 79] width 123 height 18
click at [110, 73] on input "[EMAIL_ADDRESS][DOMAIN_NAME]" at bounding box center [80, 79] width 123 height 18
paste input "229-462-9075"
click at [60, 80] on input "229-462-9075" at bounding box center [80, 79] width 123 height 18
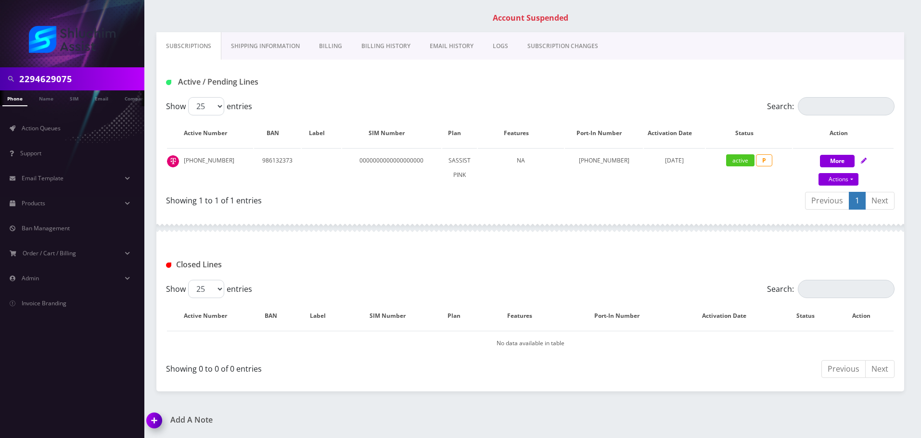
type input "2294629075"
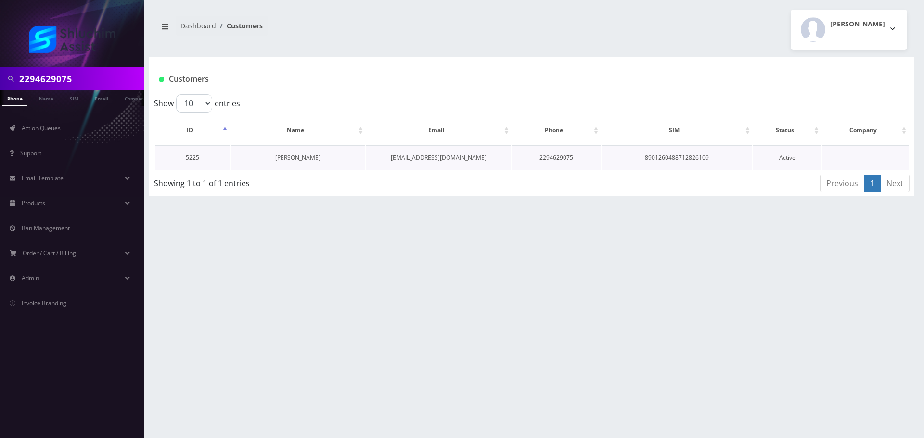
click at [287, 155] on link "[PERSON_NAME]" at bounding box center [297, 158] width 45 height 8
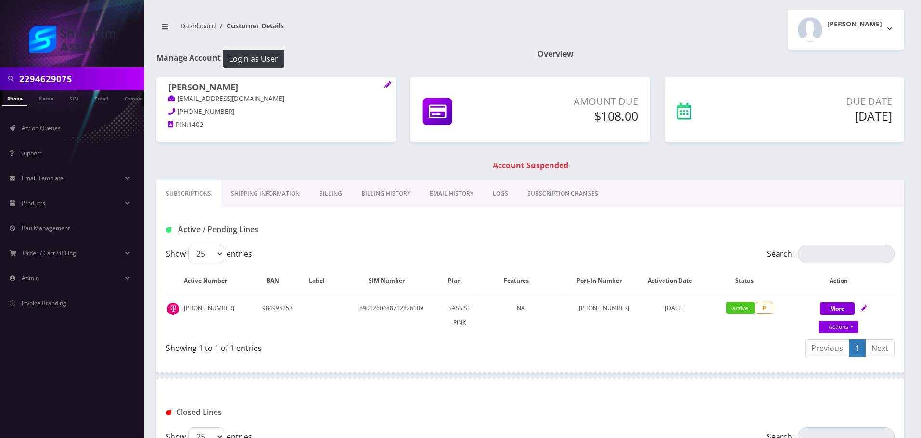
click at [379, 194] on link "Billing History" at bounding box center [386, 194] width 68 height 28
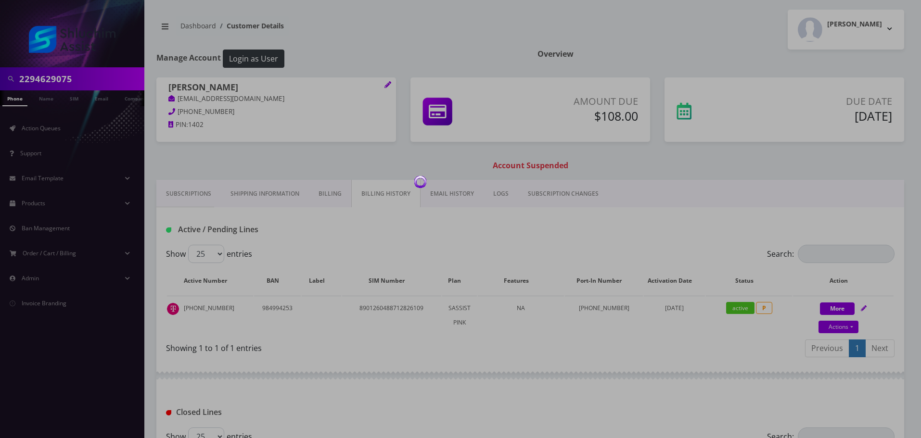
click at [379, 194] on div at bounding box center [460, 219] width 921 height 438
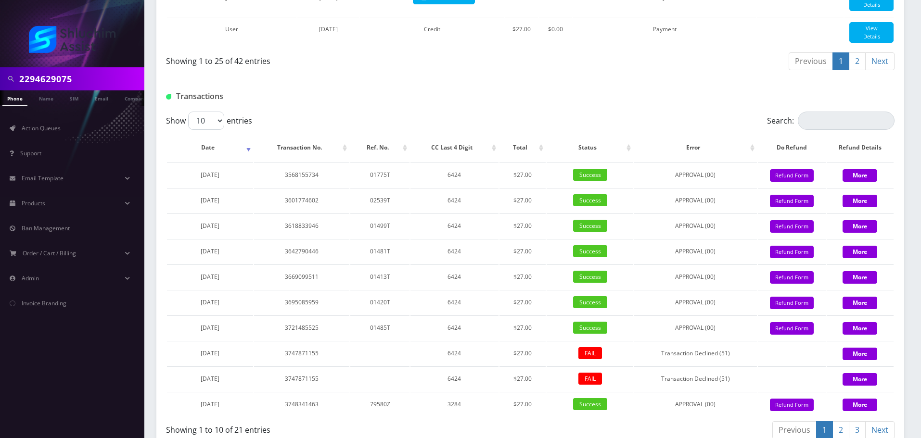
scroll to position [1152, 0]
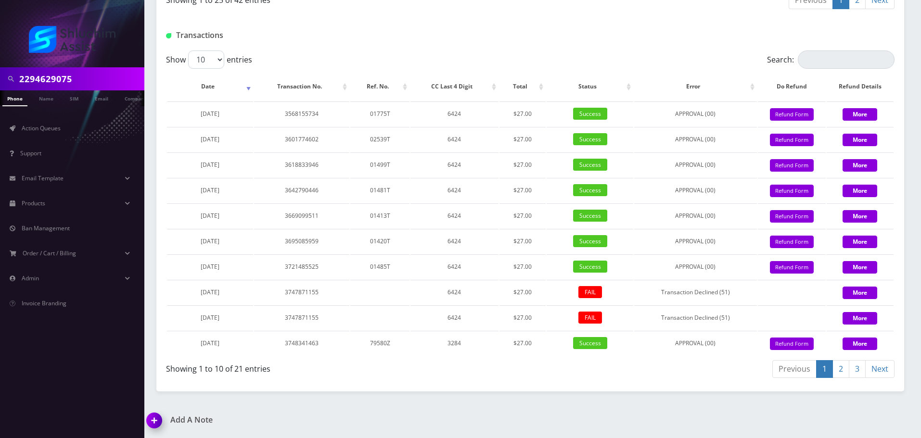
click at [858, 372] on link "3" at bounding box center [857, 369] width 17 height 18
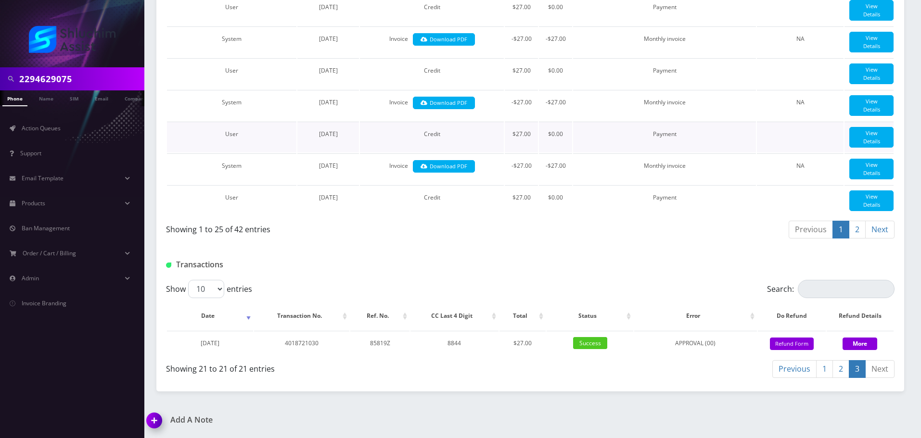
scroll to position [922, 0]
click at [95, 78] on input "2294629075" at bounding box center [80, 79] width 123 height 18
paste input "347-519-1292"
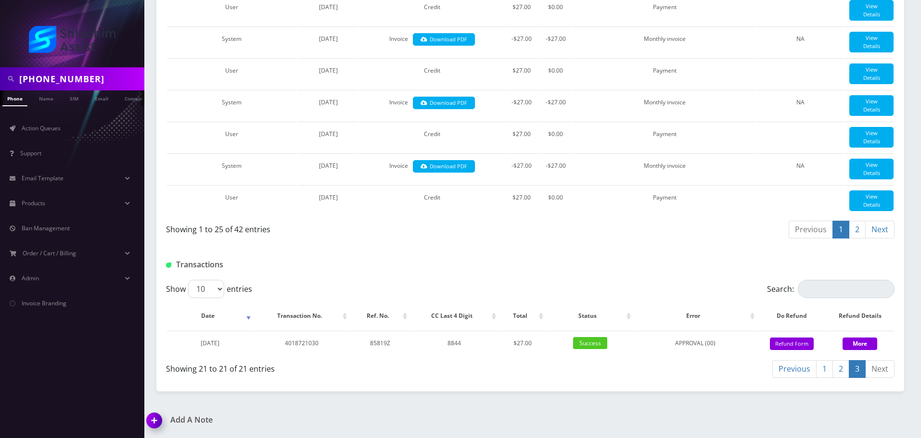
click at [66, 78] on input "347-519-1292" at bounding box center [80, 79] width 123 height 18
type input "3475191292"
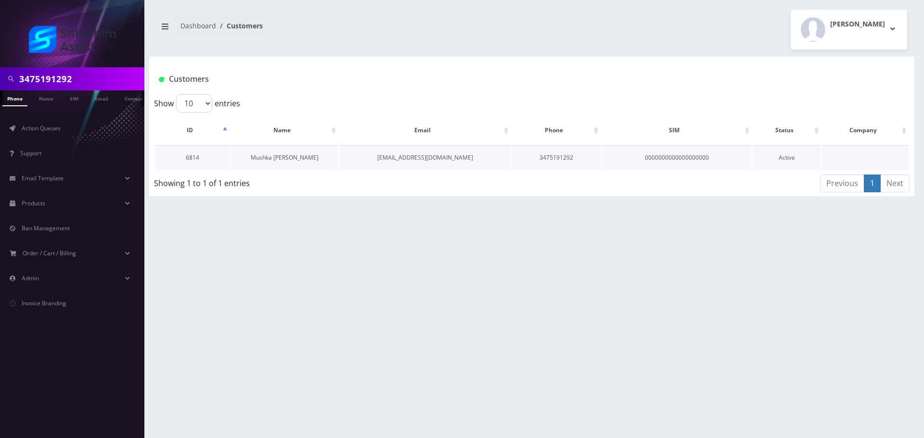
click at [282, 154] on link "Mushka [PERSON_NAME]" at bounding box center [285, 158] width 68 height 8
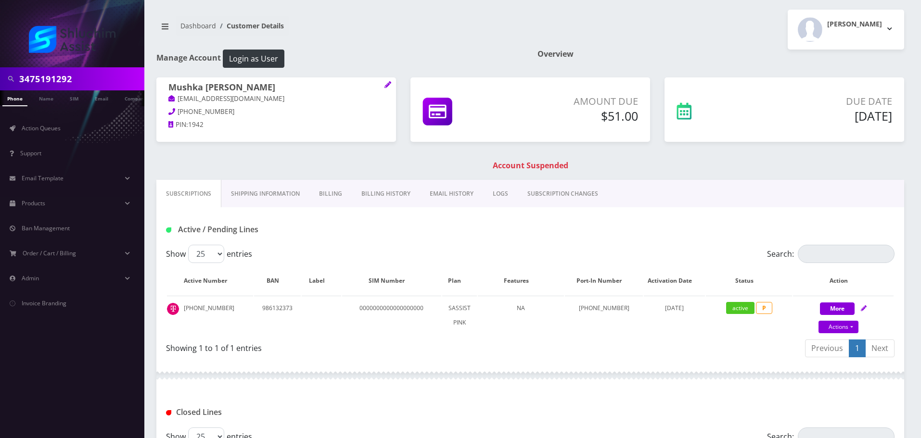
click at [372, 193] on link "Billing History" at bounding box center [386, 194] width 68 height 28
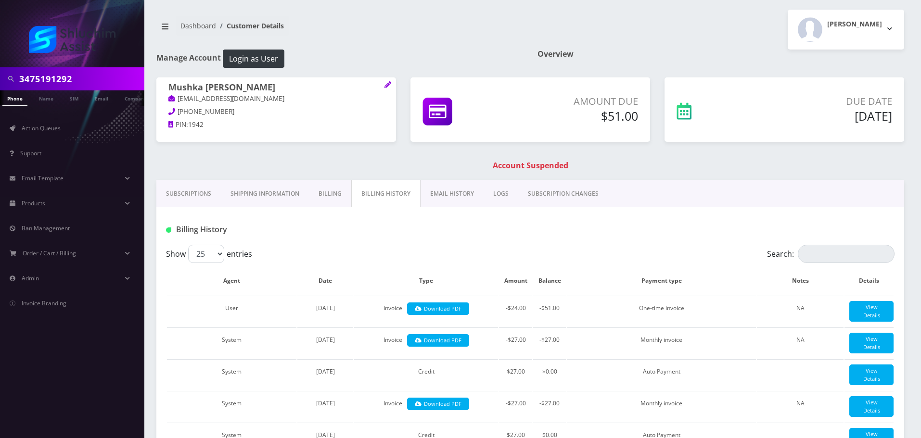
click at [101, 84] on input "3475191292" at bounding box center [80, 79] width 123 height 18
paste input "[PHONE_NUMBER]"
click at [73, 81] on input "917-328-7133" at bounding box center [80, 79] width 123 height 18
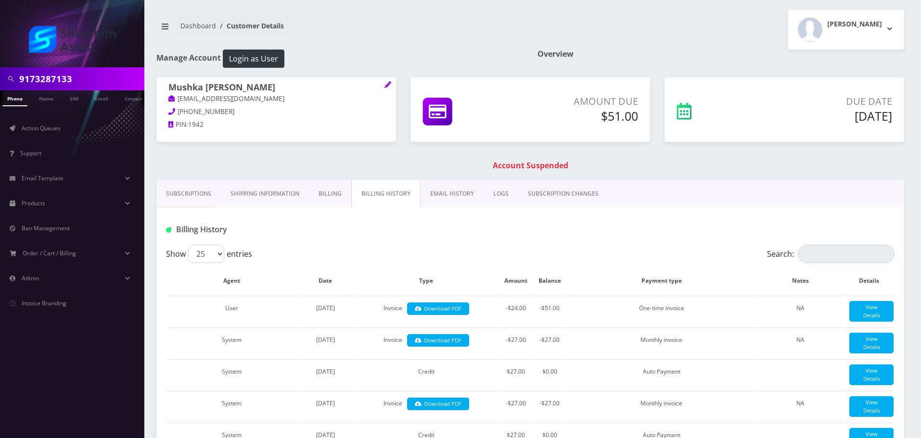
type input "9173287133"
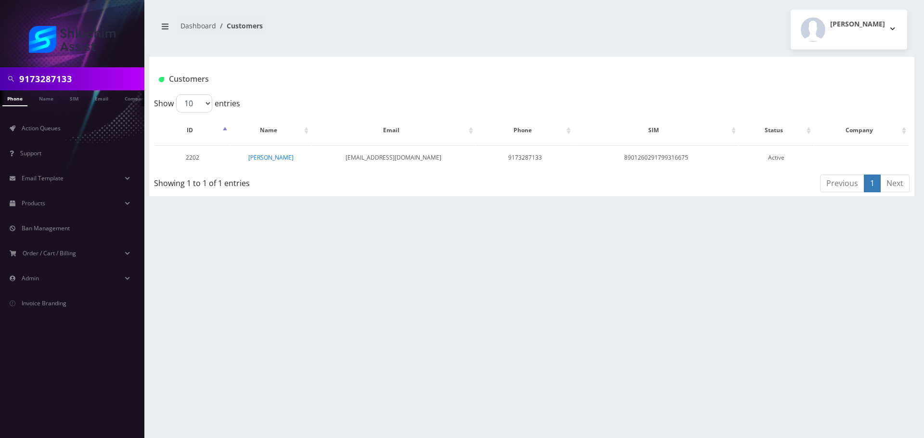
scroll to position [0, 5]
drag, startPoint x: 269, startPoint y: 158, endPoint x: 279, endPoint y: 160, distance: 10.3
click at [269, 159] on link "[PERSON_NAME]" at bounding box center [270, 158] width 45 height 8
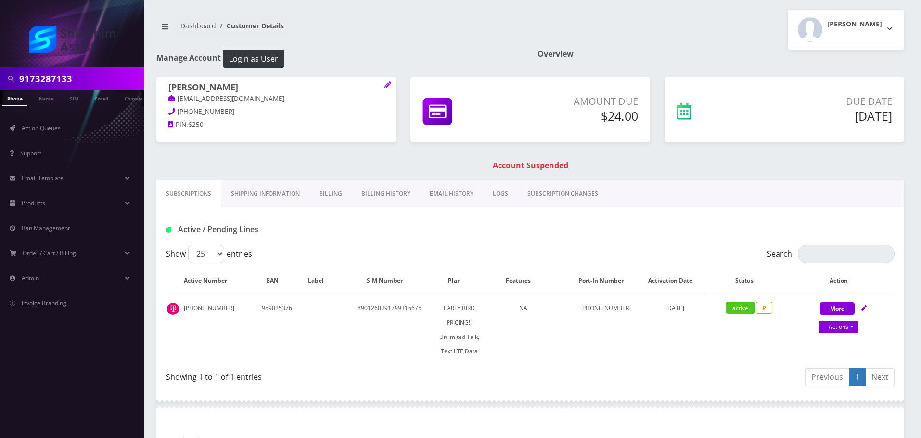
click at [88, 87] on input "9173287133" at bounding box center [80, 79] width 123 height 18
paste input "-328-7133"
click at [63, 85] on input "917-328-7133" at bounding box center [80, 79] width 123 height 18
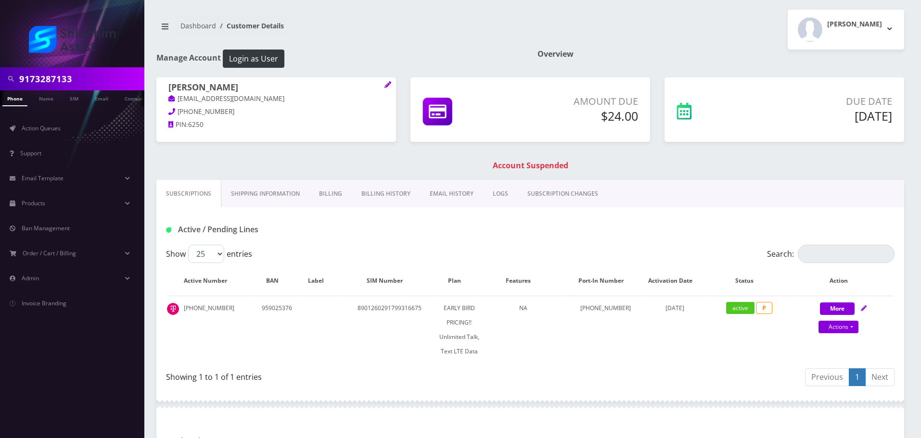
type input "9173287133"
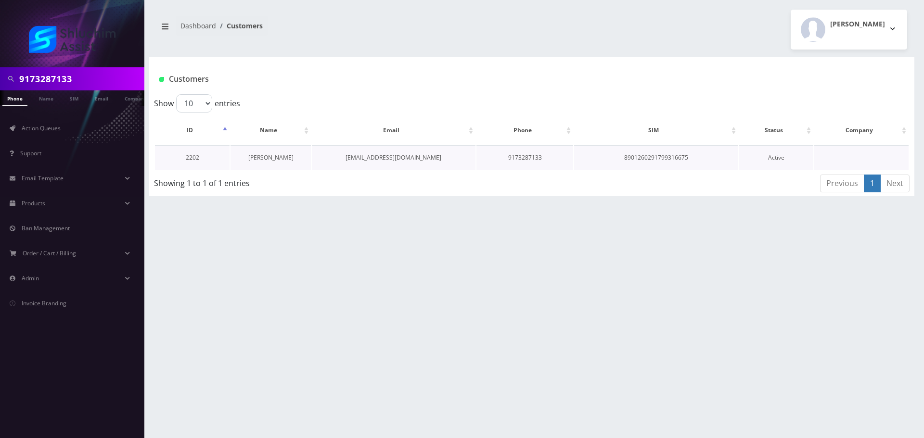
click at [282, 158] on link "[PERSON_NAME]" at bounding box center [270, 158] width 45 height 8
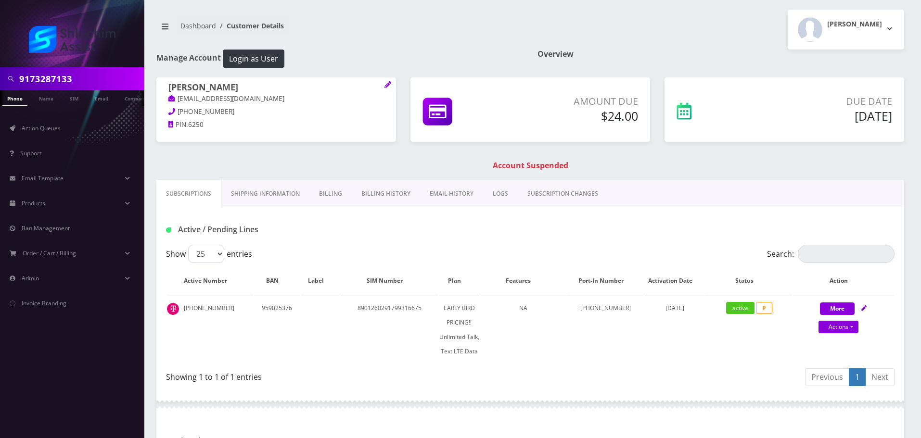
click at [457, 192] on link "EMAIL HISTORY" at bounding box center [451, 194] width 63 height 28
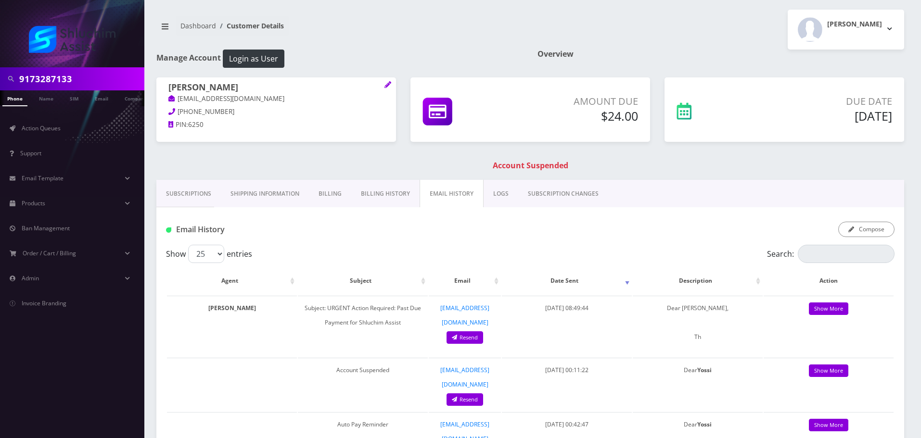
click at [195, 194] on link "Subscriptions" at bounding box center [188, 194] width 64 height 28
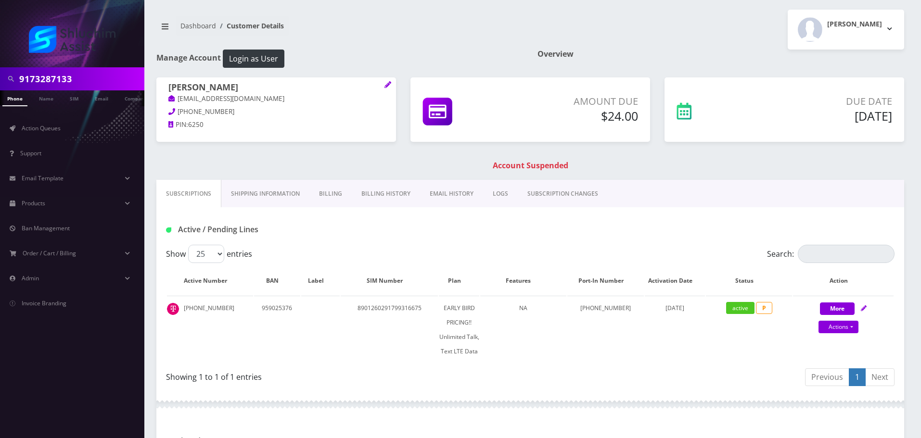
click at [108, 74] on input "9173287133" at bounding box center [80, 79] width 123 height 18
paste input "-328-7133"
click at [69, 77] on input "917-328-7133" at bounding box center [80, 79] width 123 height 18
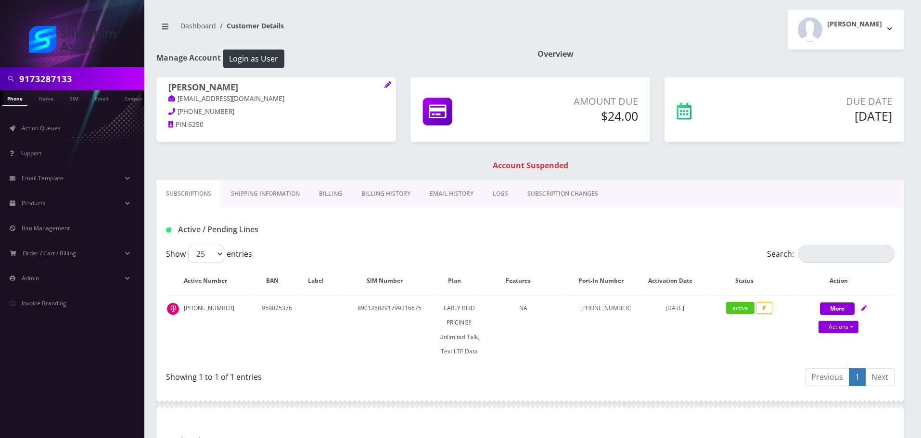
type input "9173287133"
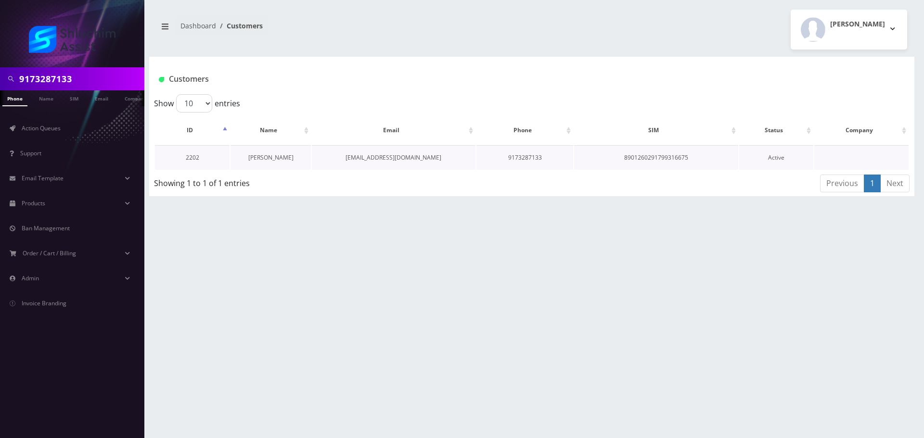
click at [272, 159] on link "[PERSON_NAME]" at bounding box center [270, 158] width 45 height 8
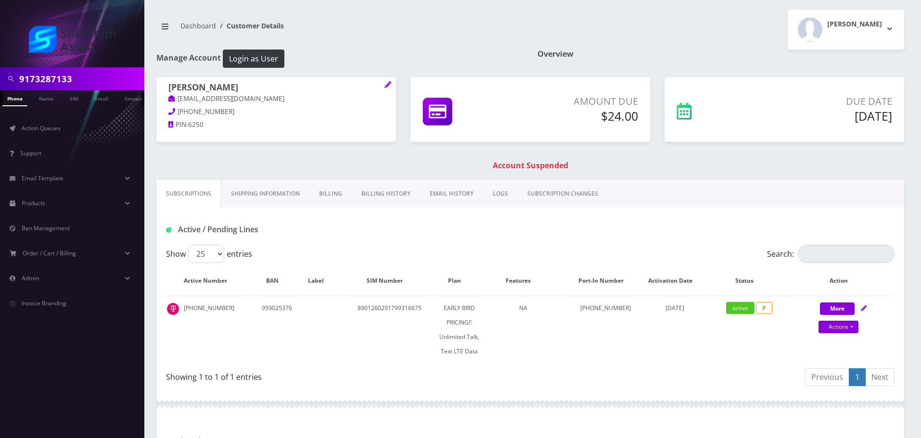
click at [483, 190] on link "LOGS" at bounding box center [500, 194] width 35 height 28
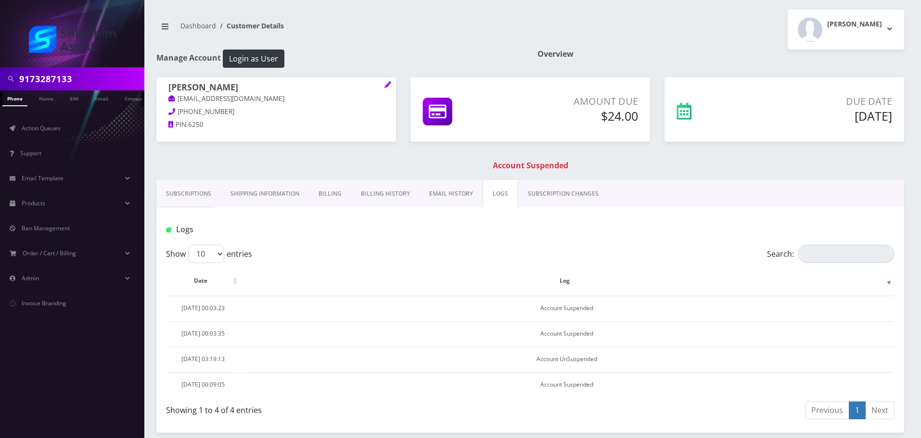
click at [452, 193] on link "EMAIL HISTORY" at bounding box center [451, 194] width 63 height 28
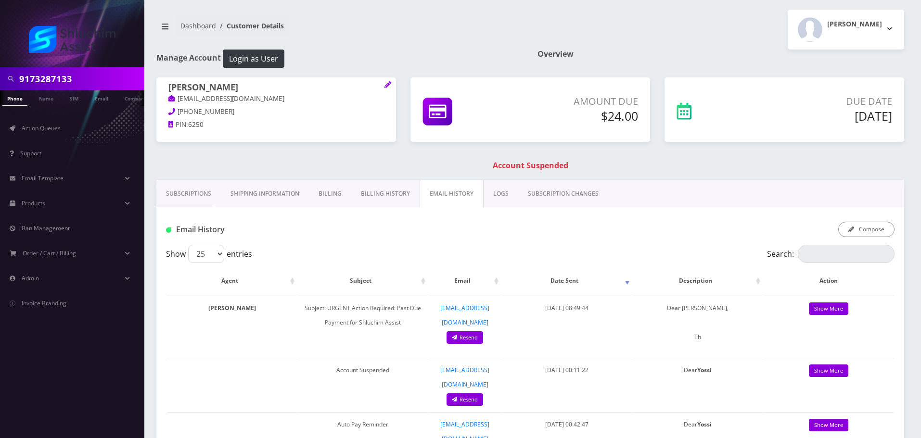
click at [372, 193] on link "Billing History" at bounding box center [385, 194] width 68 height 28
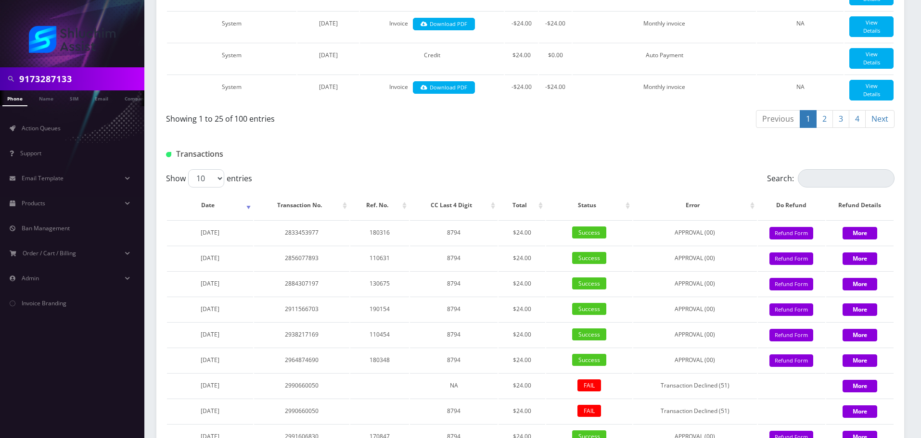
scroll to position [1152, 0]
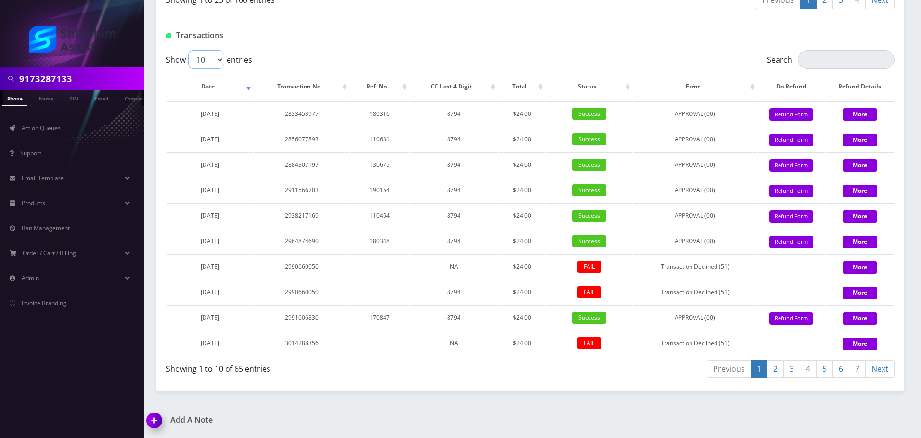
click at [208, 61] on select "10 25 50 100" at bounding box center [206, 60] width 36 height 18
select select "100"
click at [188, 51] on select "10 25 50 100" at bounding box center [206, 60] width 36 height 18
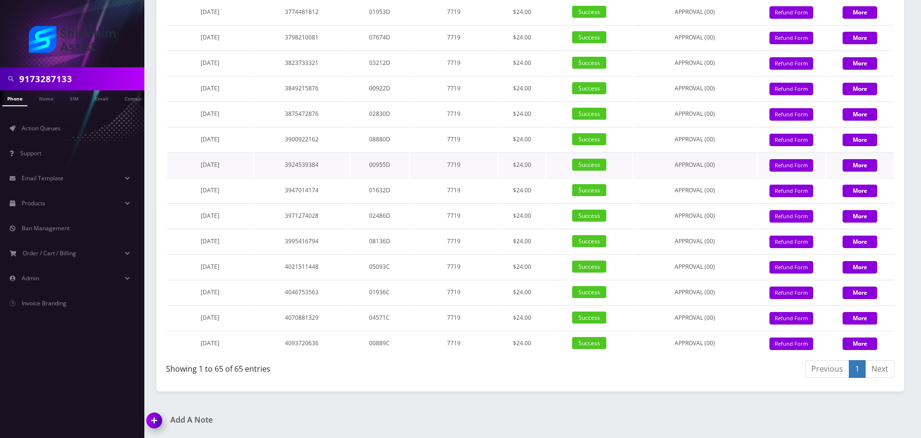
scroll to position [2555, 0]
click at [99, 72] on input "9173287133" at bounding box center [80, 79] width 123 height 18
paste input "347-323-0846"
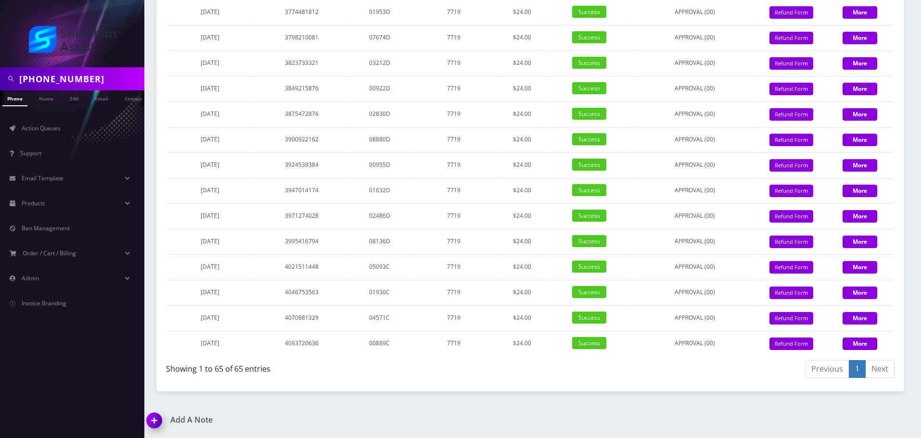
click at [72, 75] on input "347-323-0846" at bounding box center [80, 79] width 123 height 18
type input "3473230846"
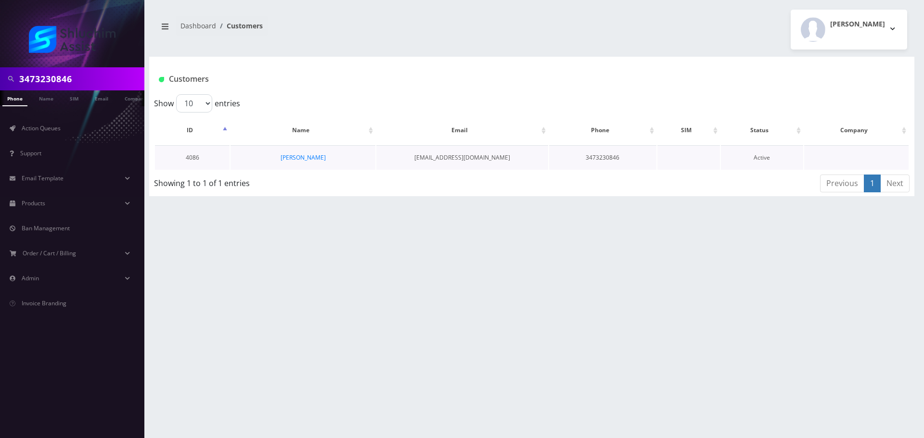
click at [299, 153] on td "[PERSON_NAME]" at bounding box center [303, 157] width 144 height 25
click at [299, 156] on link "[PERSON_NAME]" at bounding box center [303, 158] width 45 height 8
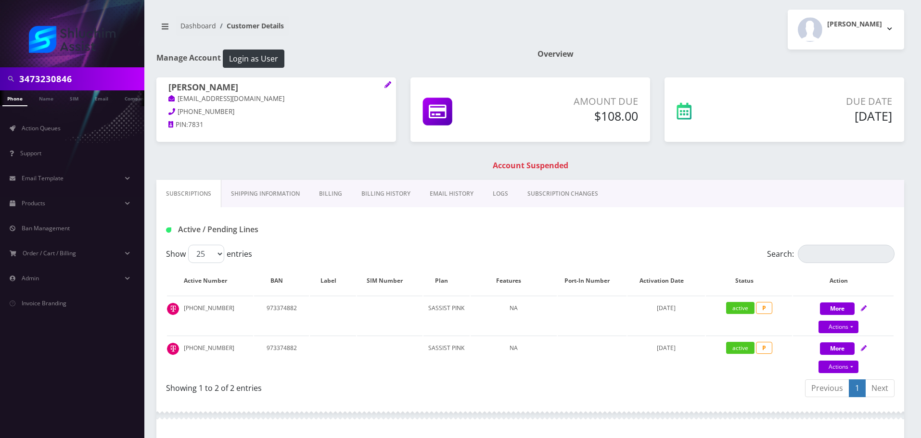
click at [388, 201] on link "Billing History" at bounding box center [386, 194] width 68 height 28
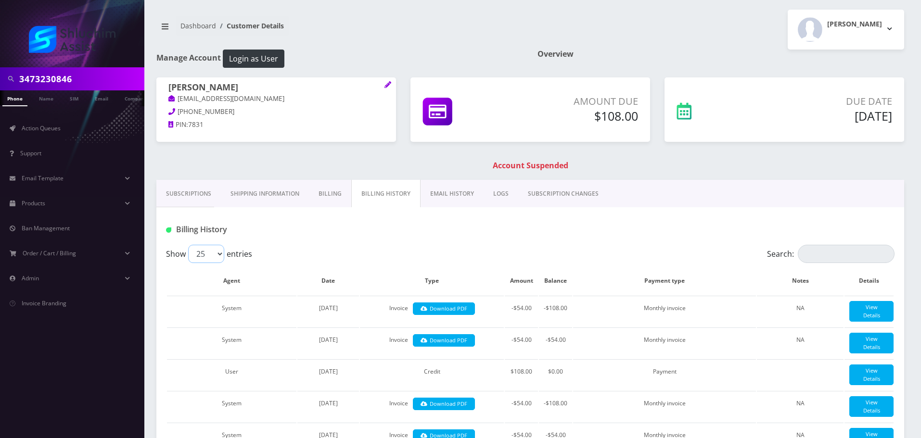
drag, startPoint x: 193, startPoint y: 252, endPoint x: 200, endPoint y: 254, distance: 7.9
click at [193, 253] on select "25 50 100 250 500" at bounding box center [206, 254] width 36 height 18
select select "500"
click at [188, 245] on select "25 50 100 250 500" at bounding box center [206, 254] width 36 height 18
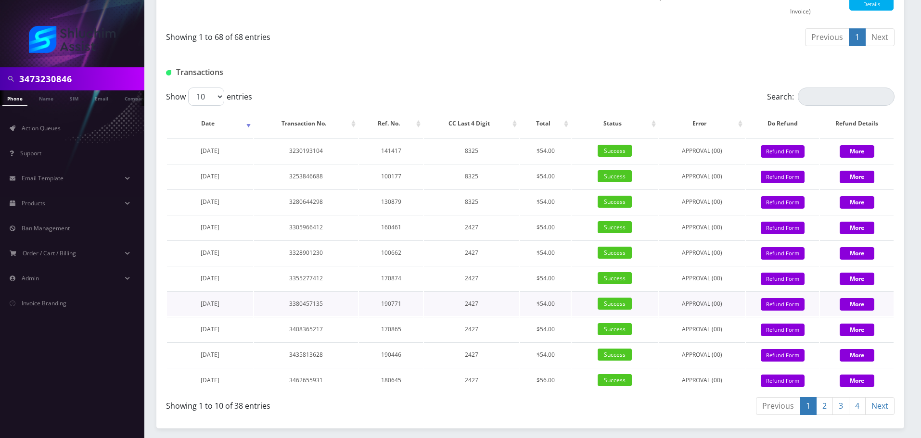
scroll to position [2423, 0]
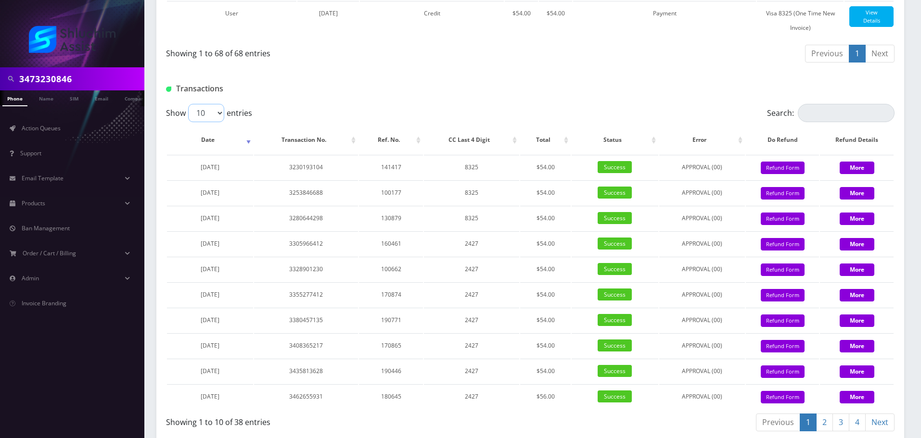
click at [217, 122] on select "10 25 50 100" at bounding box center [206, 113] width 36 height 18
select select "100"
click at [188, 122] on select "10 25 50 100" at bounding box center [206, 113] width 36 height 18
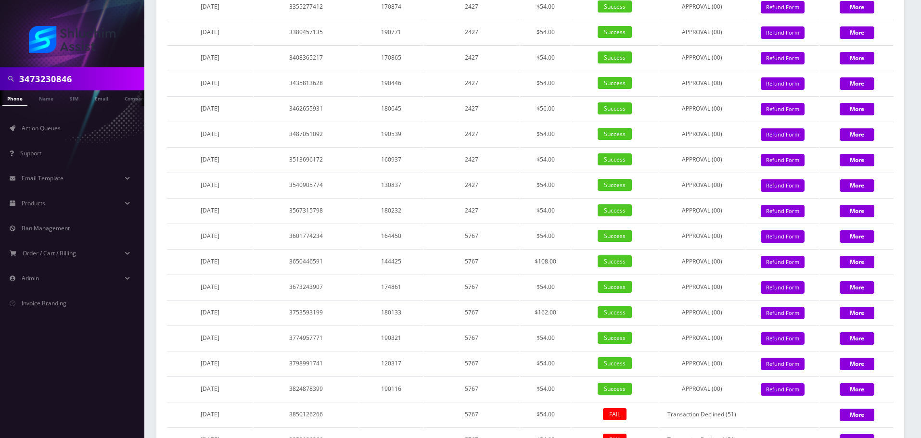
scroll to position [2415, 0]
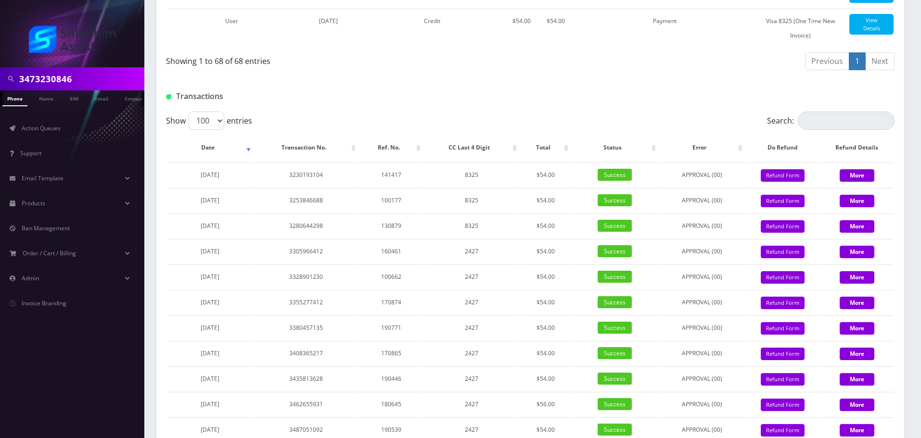
click at [114, 81] on input "3473230846" at bounding box center [80, 79] width 123 height 18
paste input "917-864-2733"
click at [69, 79] on input "917-864-2733" at bounding box center [80, 79] width 123 height 18
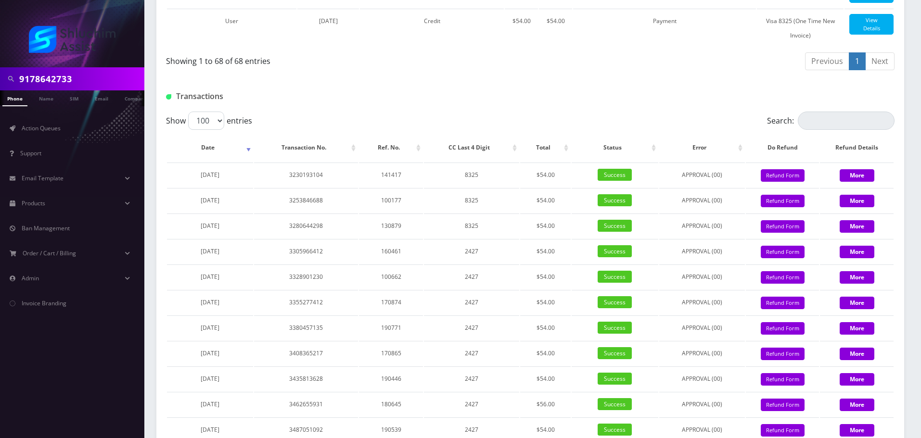
type input "9178642733"
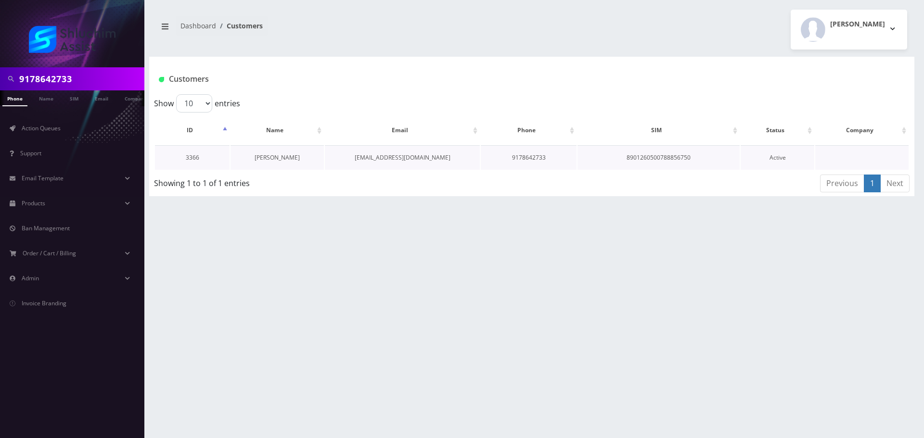
click at [282, 158] on link "[PERSON_NAME]" at bounding box center [277, 158] width 45 height 8
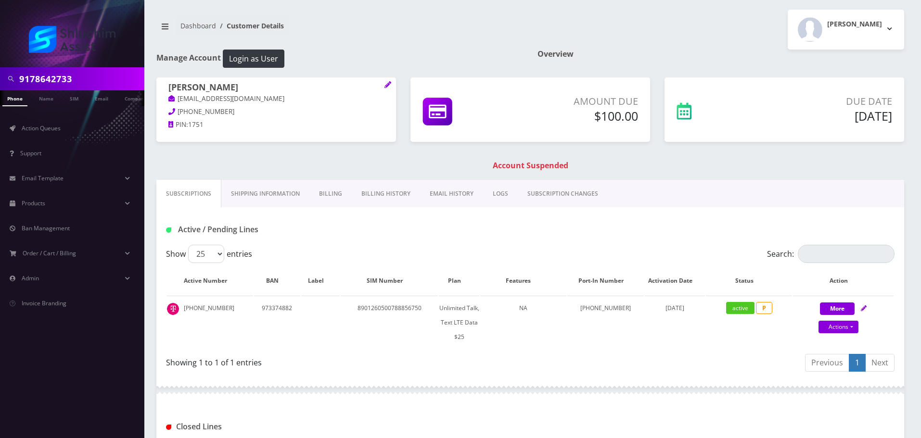
click at [430, 190] on link "EMAIL HISTORY" at bounding box center [451, 194] width 63 height 28
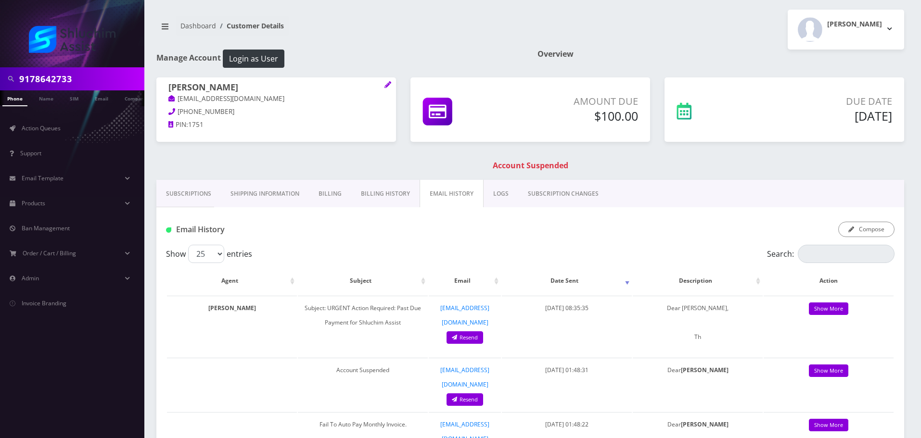
click at [371, 194] on link "Billing History" at bounding box center [385, 194] width 68 height 28
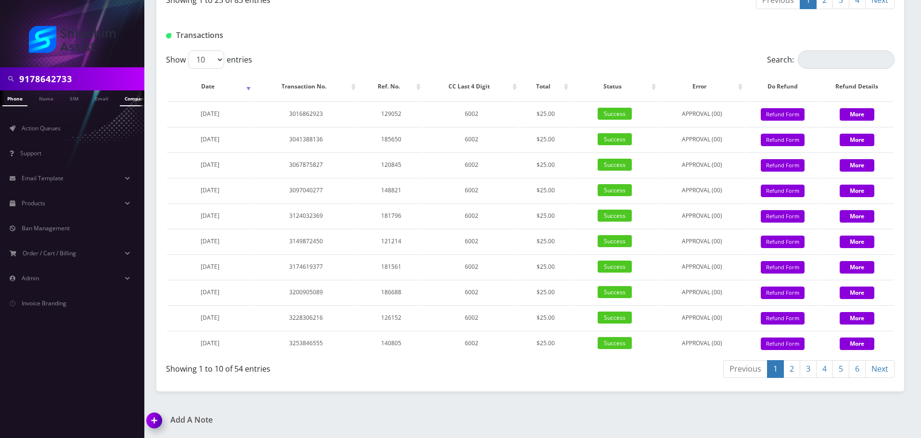
scroll to position [0, 5]
click at [89, 75] on input "9178642733" at bounding box center [80, 79] width 123 height 18
paste input "-864-2733"
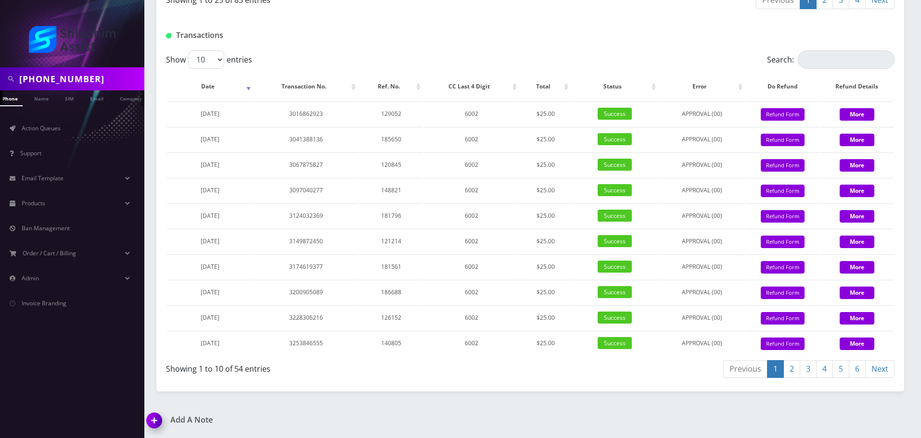
click at [69, 79] on input "917-864-2733" at bounding box center [80, 79] width 123 height 18
type input "9178642733"
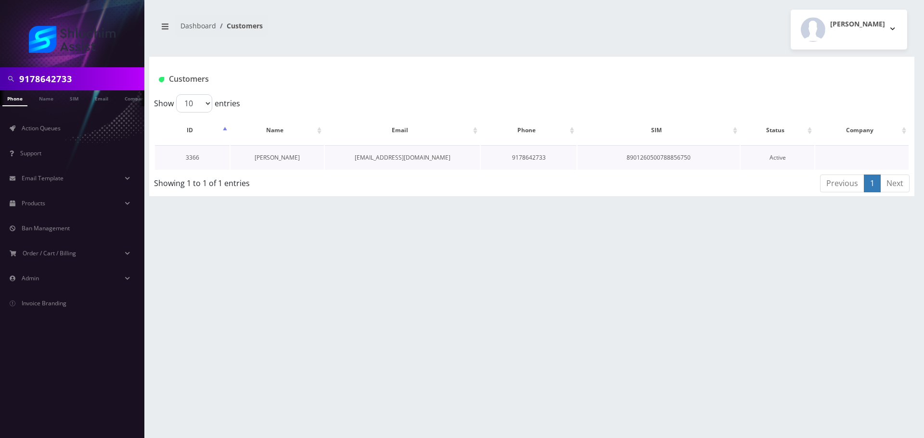
click at [281, 160] on link "[PERSON_NAME]" at bounding box center [277, 158] width 45 height 8
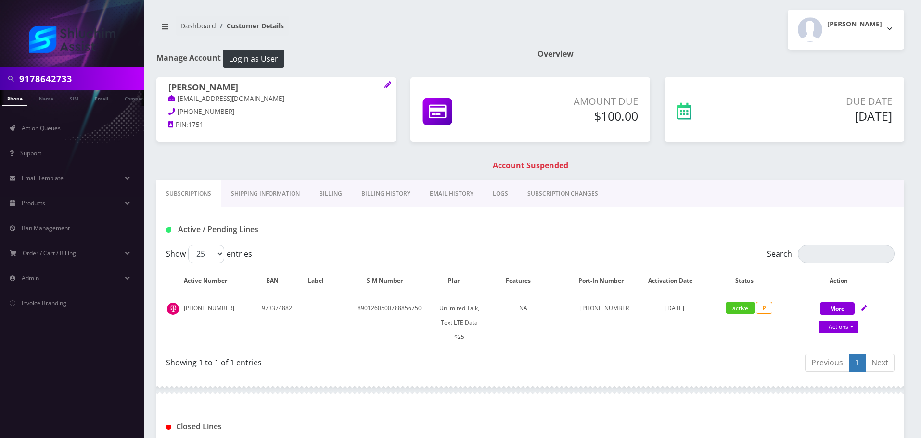
click at [437, 197] on link "EMAIL HISTORY" at bounding box center [451, 194] width 63 height 28
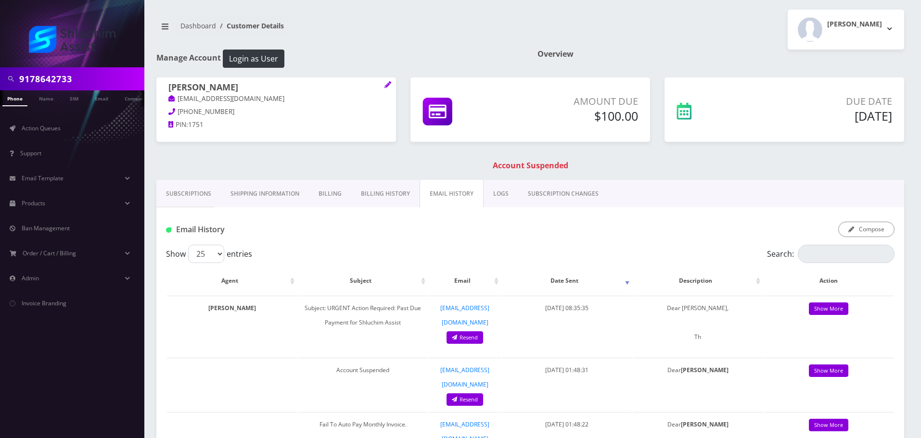
click at [387, 200] on link "Billing History" at bounding box center [385, 194] width 68 height 28
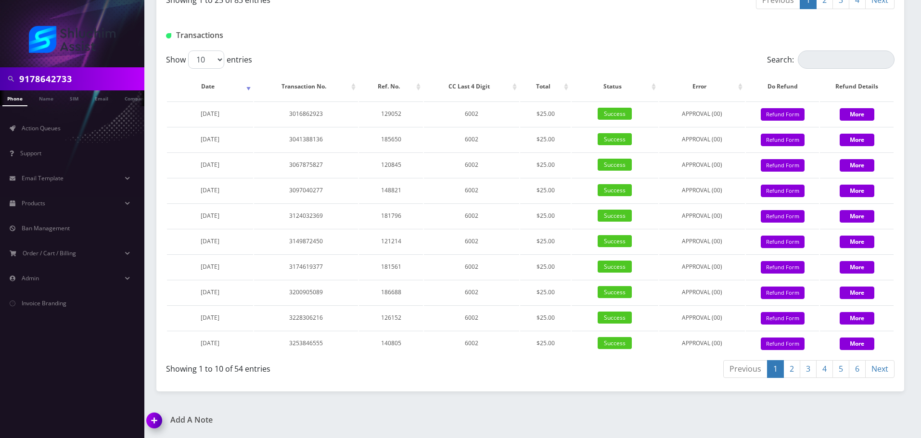
scroll to position [1143, 0]
click at [217, 59] on select "10 25 50 100" at bounding box center [206, 60] width 36 height 18
select select "100"
click at [188, 51] on select "10 25 50 100" at bounding box center [206, 60] width 36 height 18
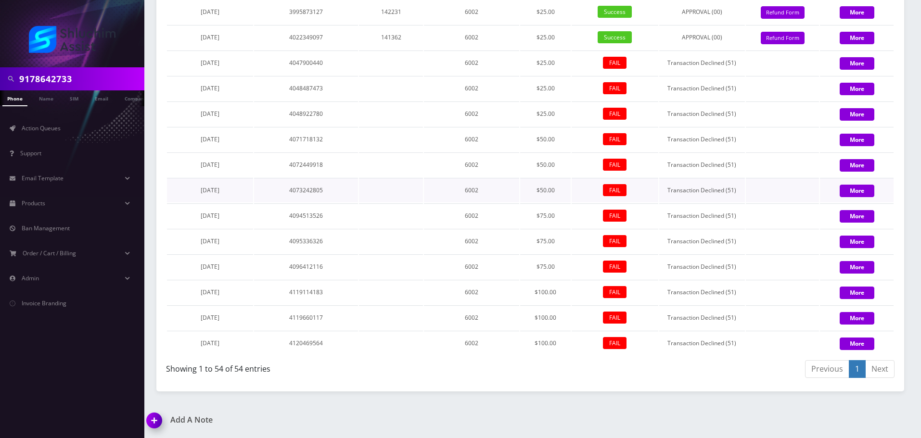
scroll to position [2266, 0]
click at [95, 79] on input "9178642733" at bounding box center [80, 79] width 123 height 18
paste input "646-683-6452"
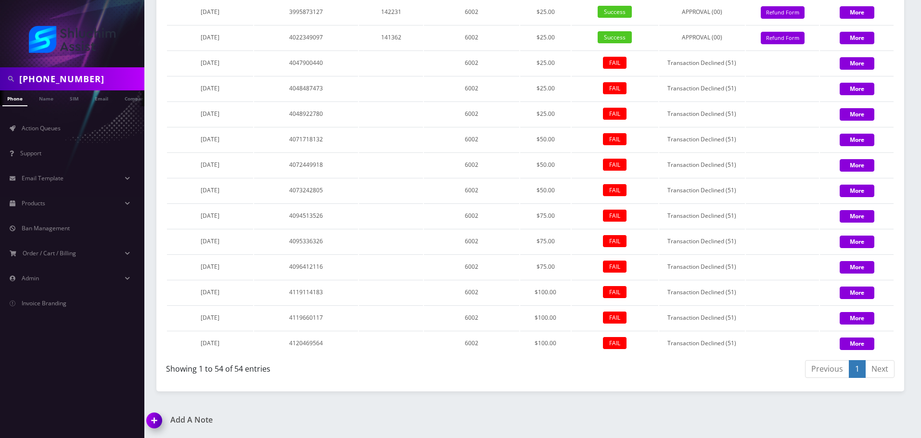
click at [67, 79] on input "646-683-6452" at bounding box center [80, 79] width 123 height 18
type input "6466836452"
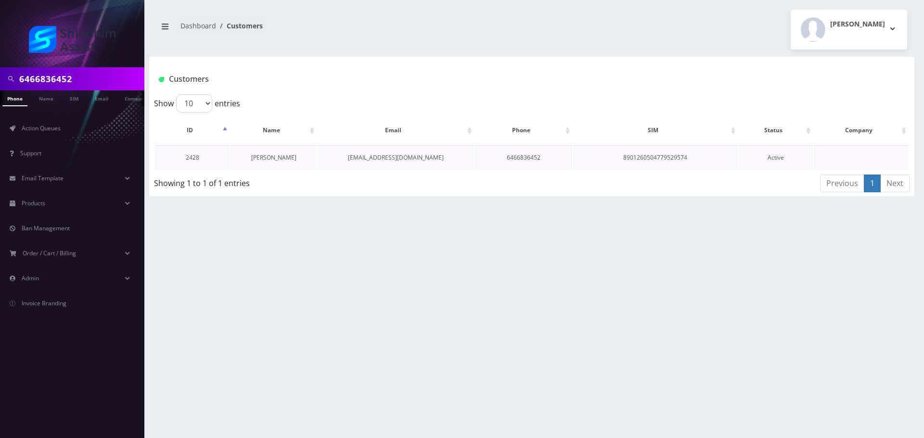
click at [274, 159] on link "[PERSON_NAME]" at bounding box center [273, 158] width 45 height 8
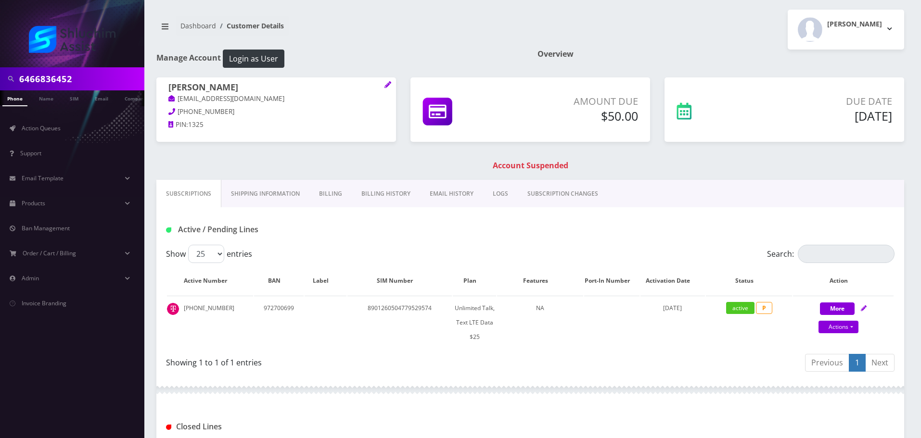
click at [382, 192] on link "Billing History" at bounding box center [386, 194] width 68 height 28
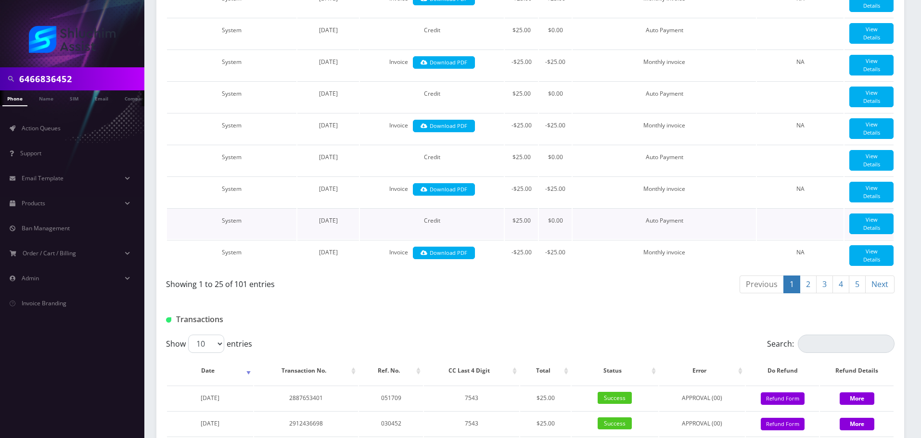
scroll to position [1152, 0]
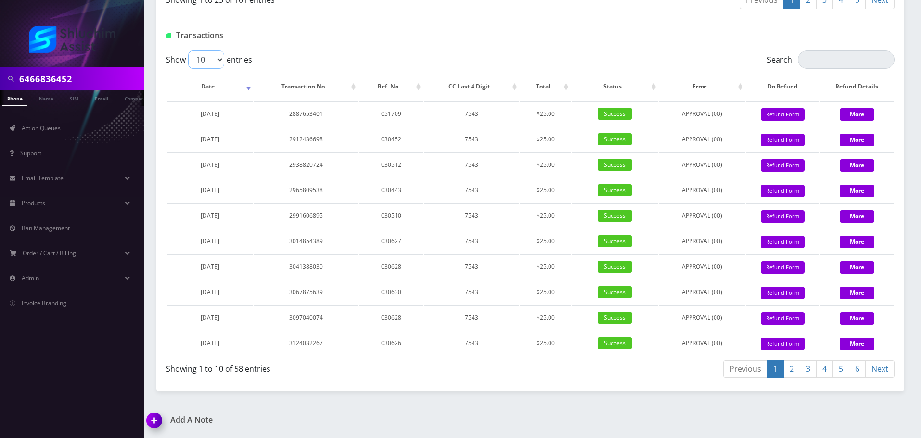
click at [206, 59] on select "10 25 50 100" at bounding box center [206, 60] width 36 height 18
select select "100"
click at [188, 51] on select "10 25 50 100" at bounding box center [206, 60] width 36 height 18
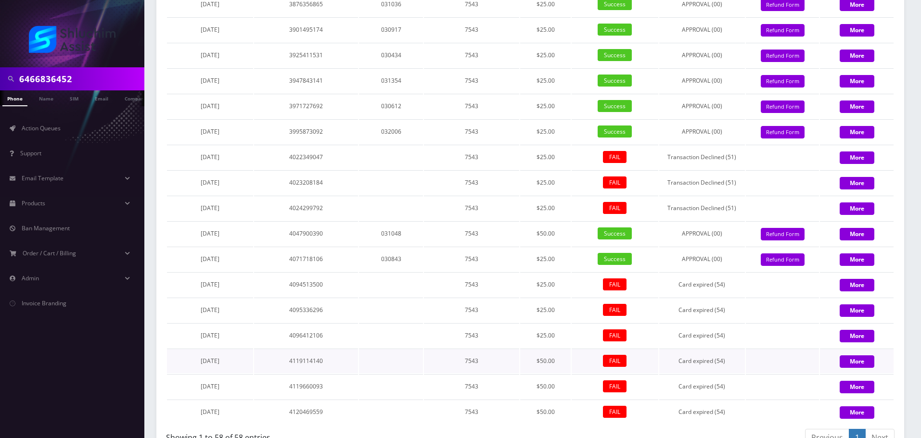
scroll to position [2376, 0]
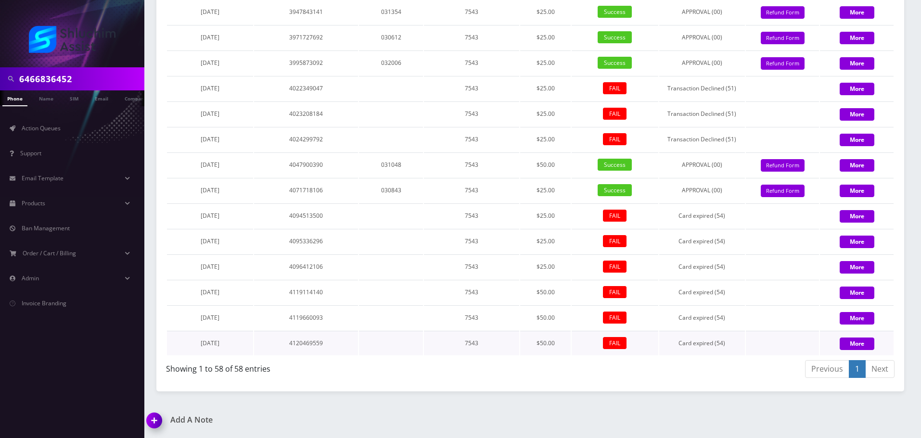
drag, startPoint x: 196, startPoint y: 345, endPoint x: 249, endPoint y: 347, distance: 53.0
click at [249, 347] on td "[DATE]" at bounding box center [210, 343] width 86 height 25
click at [249, 347] on td "August 19, 2025" at bounding box center [210, 343] width 86 height 25
click at [244, 345] on td "[DATE]" at bounding box center [210, 343] width 86 height 25
click at [246, 345] on td "August 19, 2025" at bounding box center [210, 343] width 86 height 25
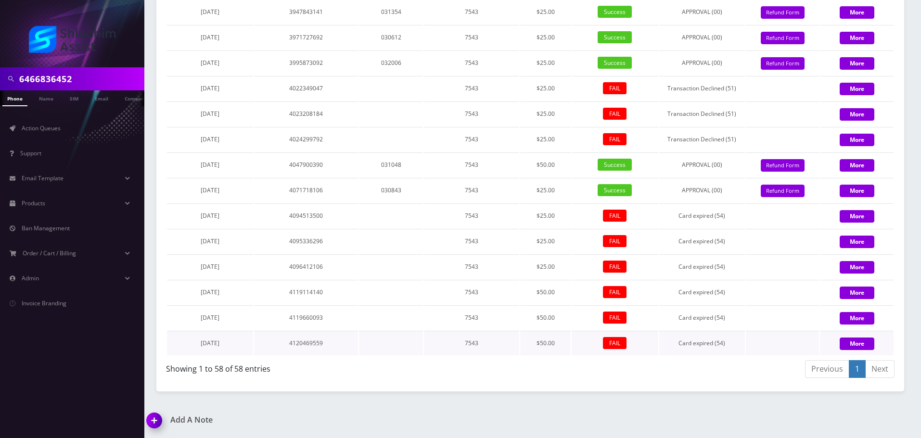
drag, startPoint x: 208, startPoint y: 345, endPoint x: 243, endPoint y: 346, distance: 34.7
click at [243, 346] on td "August 19, 2025" at bounding box center [210, 343] width 86 height 25
drag, startPoint x: 196, startPoint y: 343, endPoint x: 232, endPoint y: 344, distance: 36.1
click at [219, 344] on span "August 19, 2025" at bounding box center [210, 343] width 19 height 8
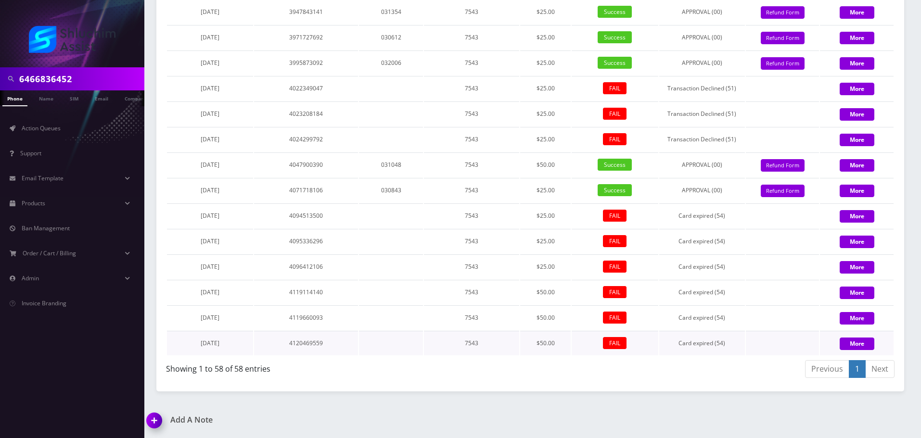
click at [232, 344] on td "August 19, 2025" at bounding box center [210, 343] width 86 height 25
click at [212, 192] on span "June 17, 2025" at bounding box center [210, 190] width 19 height 8
click at [70, 72] on input "6466836452" at bounding box center [80, 79] width 123 height 18
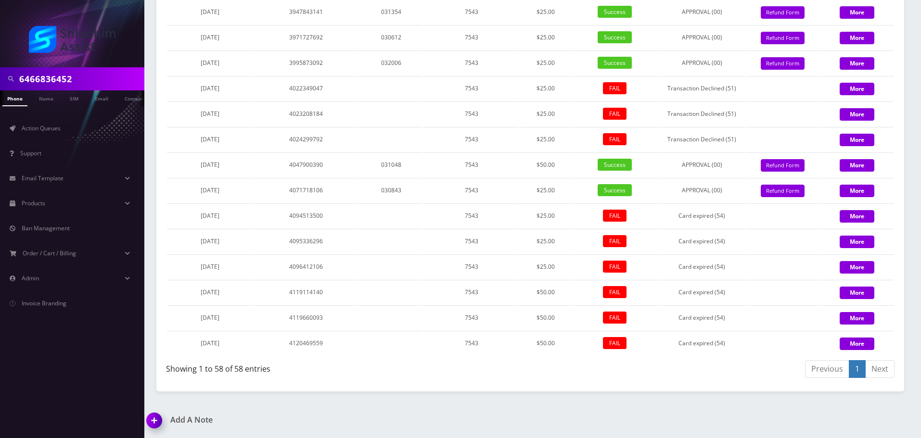
click at [70, 72] on input "6466836452" at bounding box center [80, 79] width 123 height 18
paste input "347-323-1663"
click at [67, 79] on input "347-323-1663" at bounding box center [80, 79] width 123 height 18
click at [64, 78] on input "347-323-1663" at bounding box center [80, 79] width 123 height 18
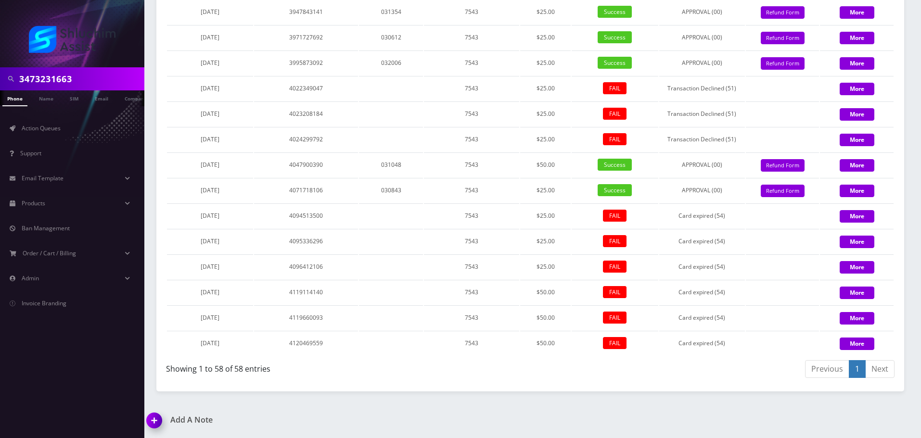
type input "3473231663"
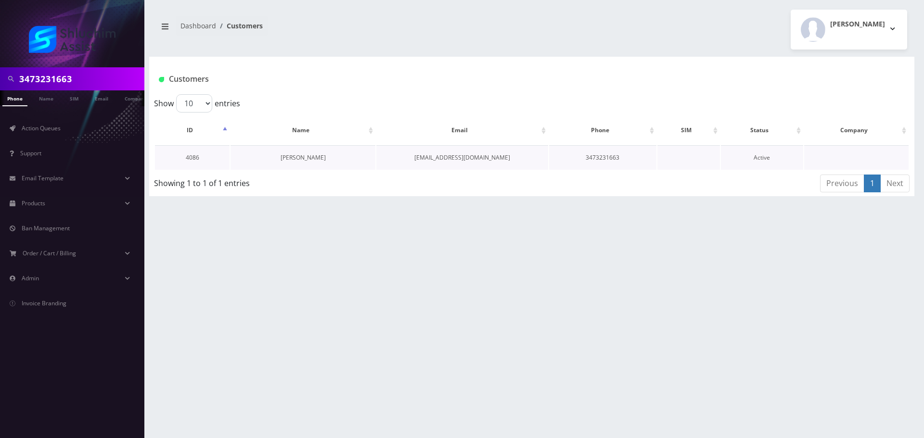
click at [300, 157] on link "[PERSON_NAME]" at bounding box center [303, 158] width 45 height 8
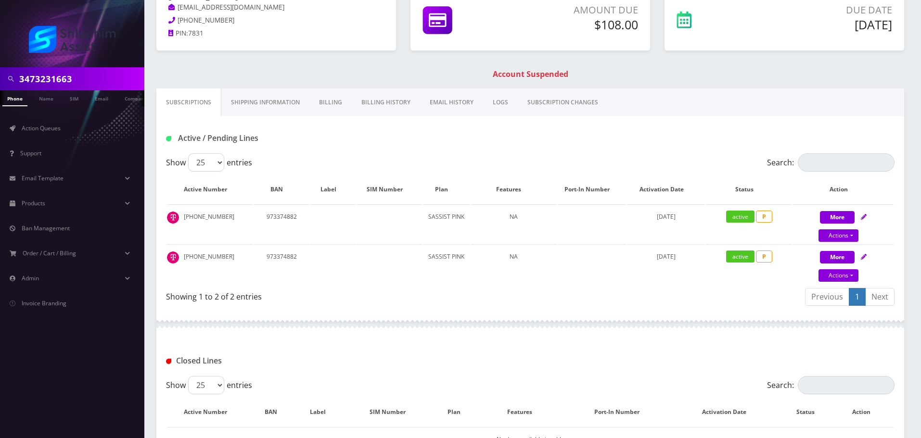
click at [399, 105] on link "Billing History" at bounding box center [386, 103] width 68 height 28
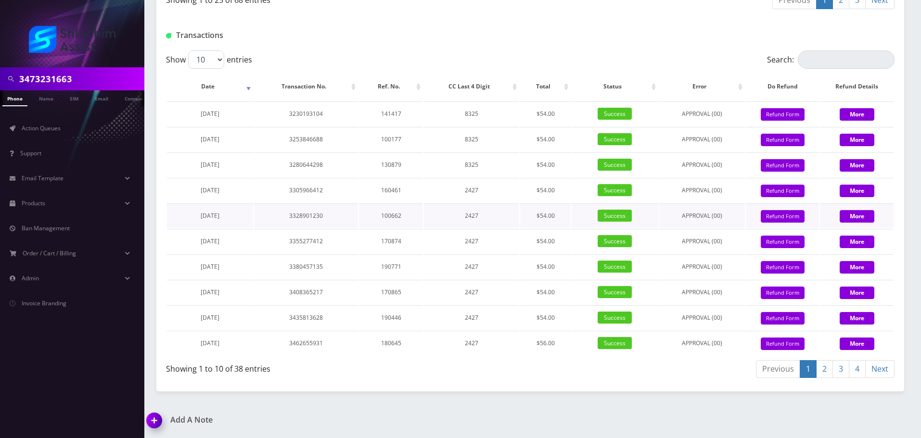
scroll to position [1152, 0]
click at [859, 370] on link "4" at bounding box center [857, 369] width 17 height 18
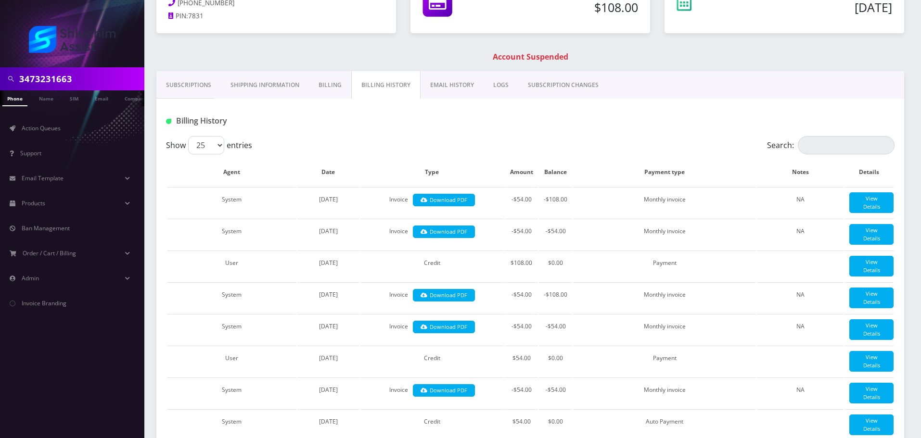
scroll to position [0, 0]
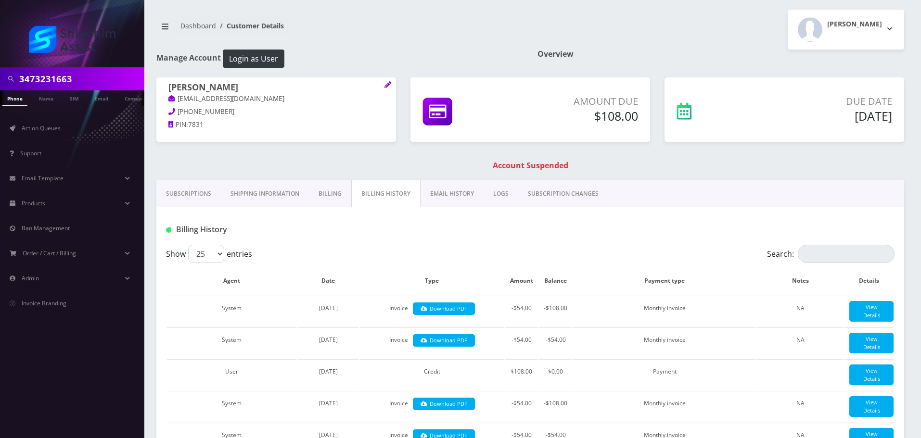
click at [194, 190] on link "Subscriptions" at bounding box center [188, 194] width 64 height 28
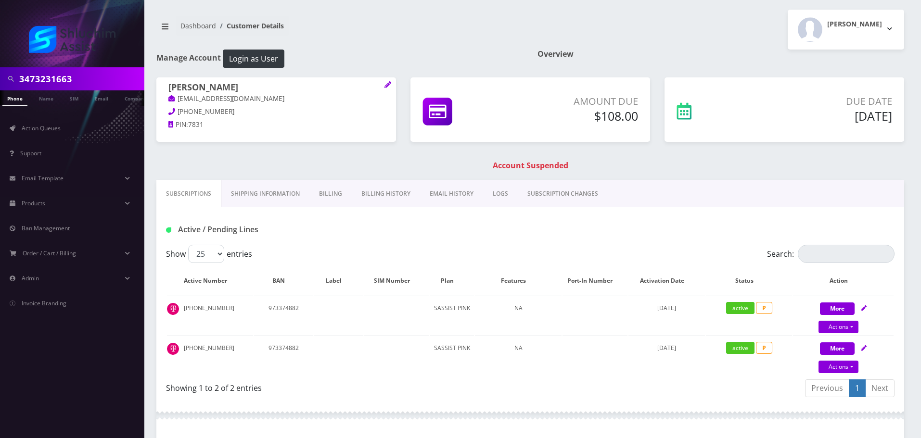
click at [101, 80] on input "3473231663" at bounding box center [80, 79] width 123 height 18
paste input "-323-0846"
click at [67, 79] on input "[PHONE_NUMBER]" at bounding box center [80, 79] width 123 height 18
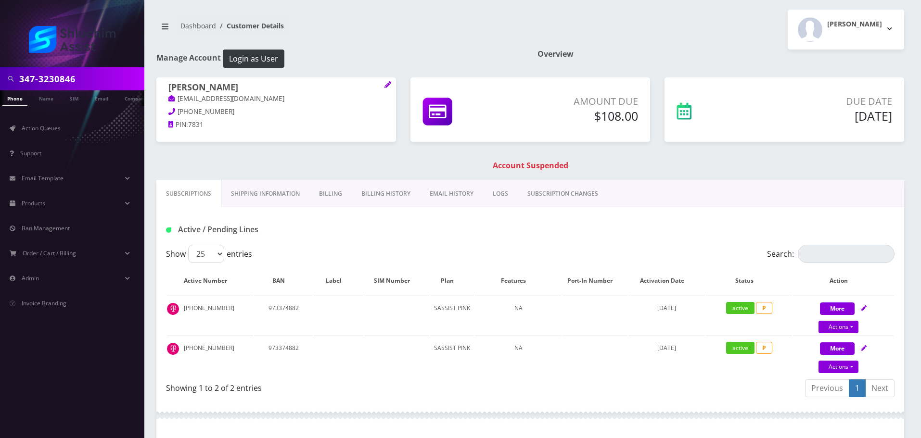
type input "347-3230846"
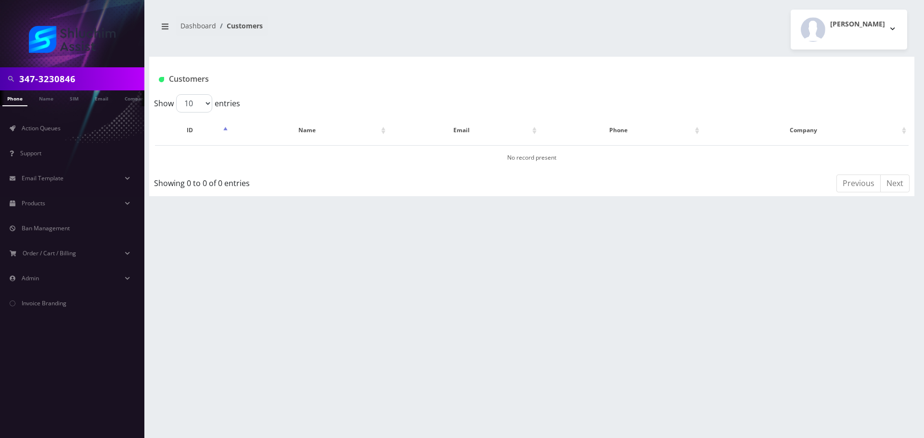
click at [38, 81] on input "347-3230846" at bounding box center [80, 79] width 123 height 18
type input "3473230846"
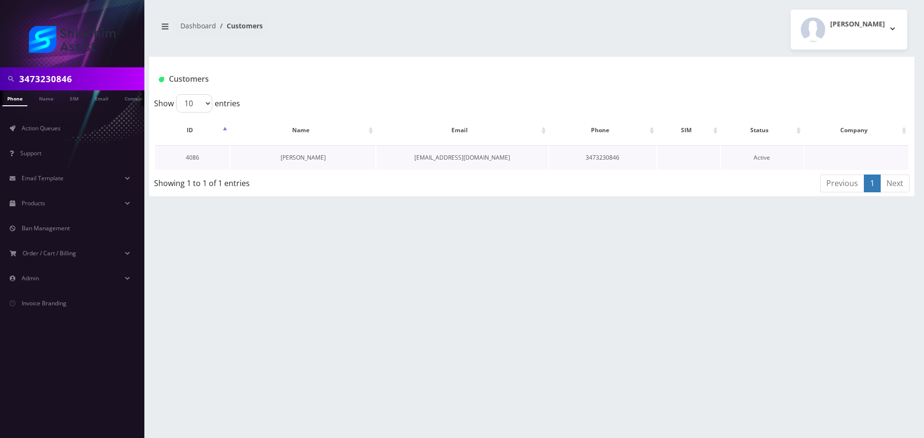
click at [306, 159] on link "[PERSON_NAME]" at bounding box center [303, 158] width 45 height 8
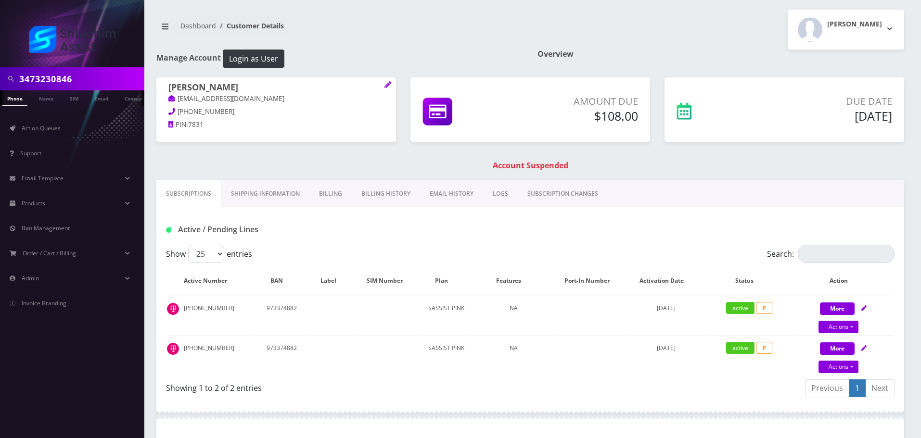
click at [372, 191] on link "Billing History" at bounding box center [386, 194] width 68 height 28
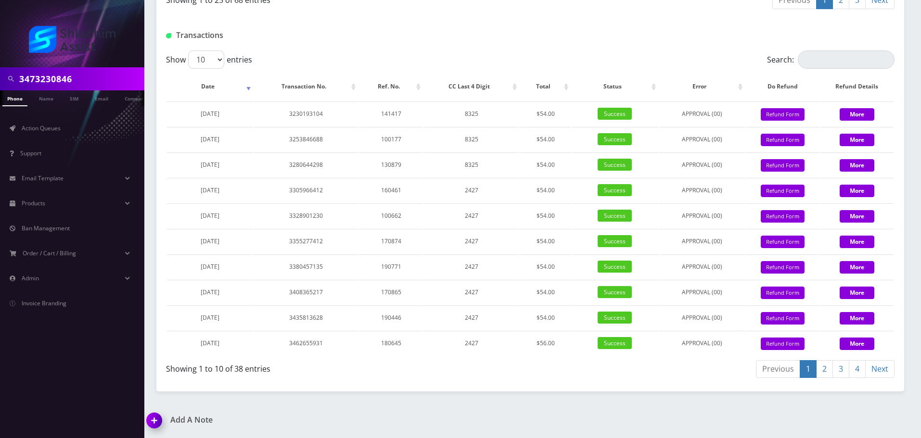
scroll to position [1104, 0]
click at [205, 51] on div "Transactions" at bounding box center [530, 32] width 748 height 38
click at [209, 69] on select "10 25 50 100" at bounding box center [206, 60] width 36 height 18
select select "100"
click at [188, 69] on select "10 25 50 100" at bounding box center [206, 60] width 36 height 18
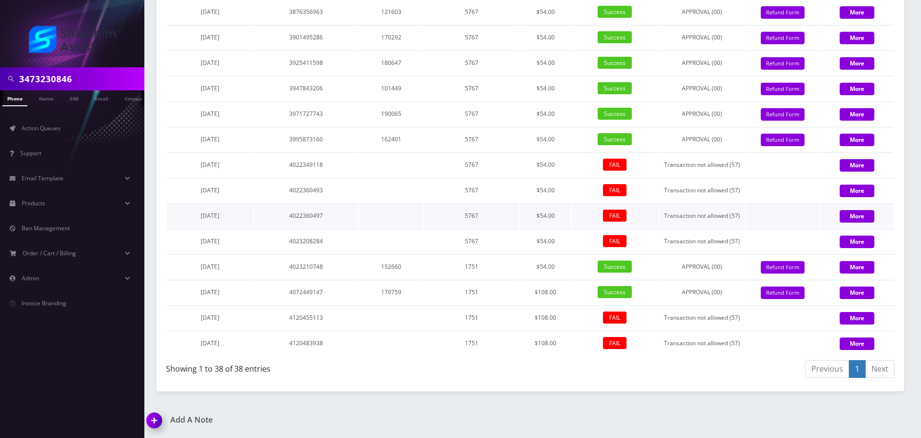
scroll to position [1818, 0]
click at [105, 79] on input "3473230846" at bounding box center [80, 79] width 123 height 18
paste input "917-864-2733"
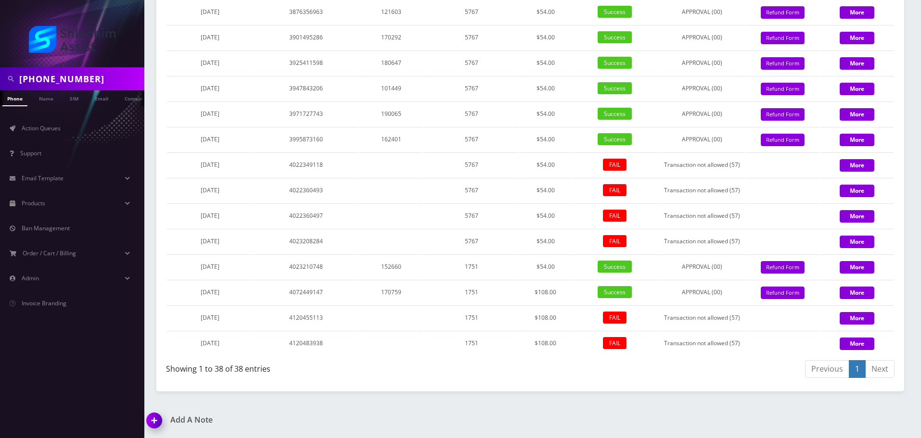
click at [66, 76] on input "917-864-2733" at bounding box center [80, 79] width 123 height 18
type input "9178642733"
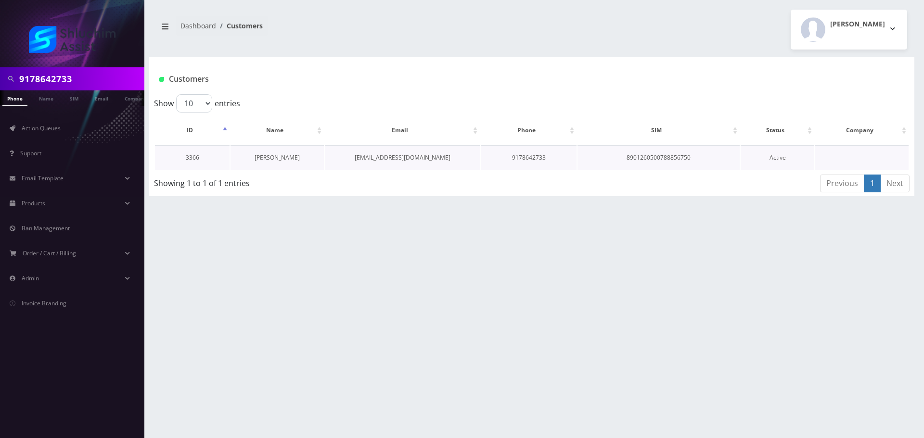
click at [282, 158] on link "[PERSON_NAME]" at bounding box center [277, 158] width 45 height 8
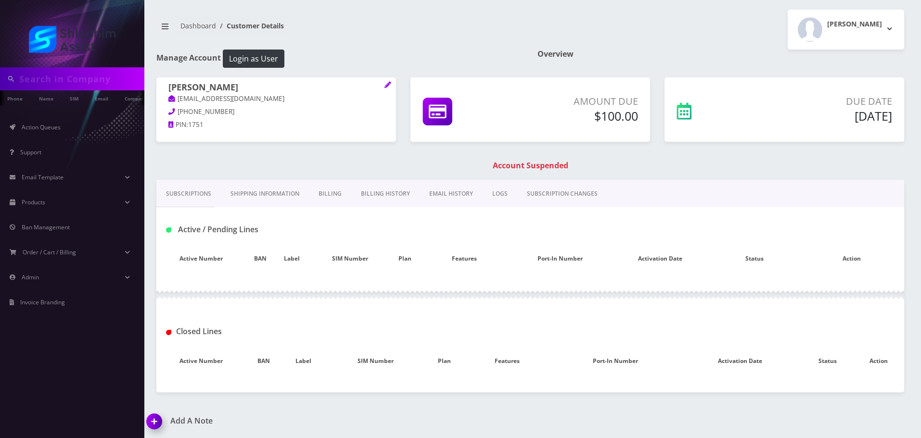
type input "9178642733"
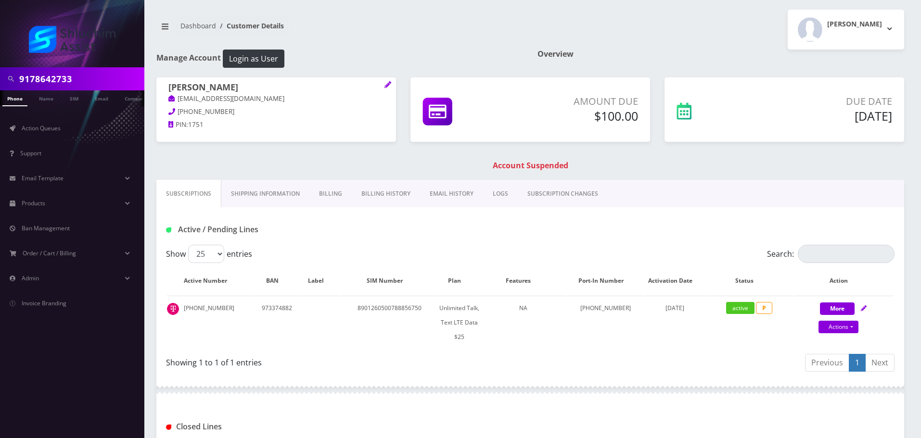
click at [380, 195] on link "Billing History" at bounding box center [386, 194] width 68 height 28
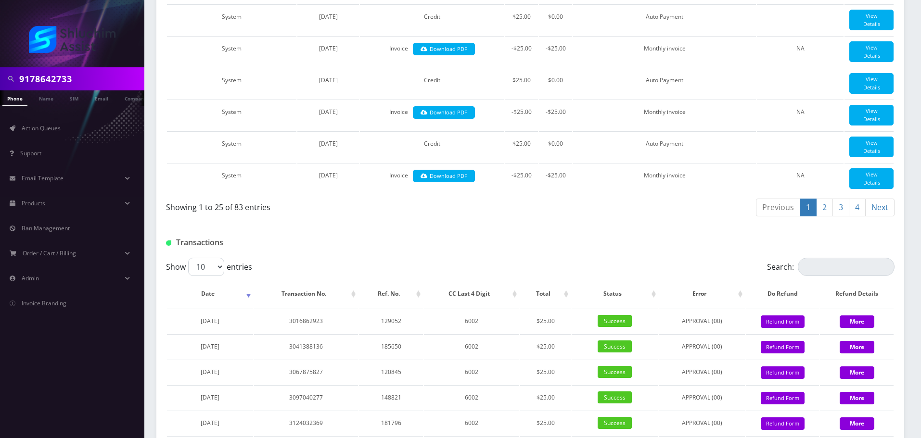
scroll to position [1143, 0]
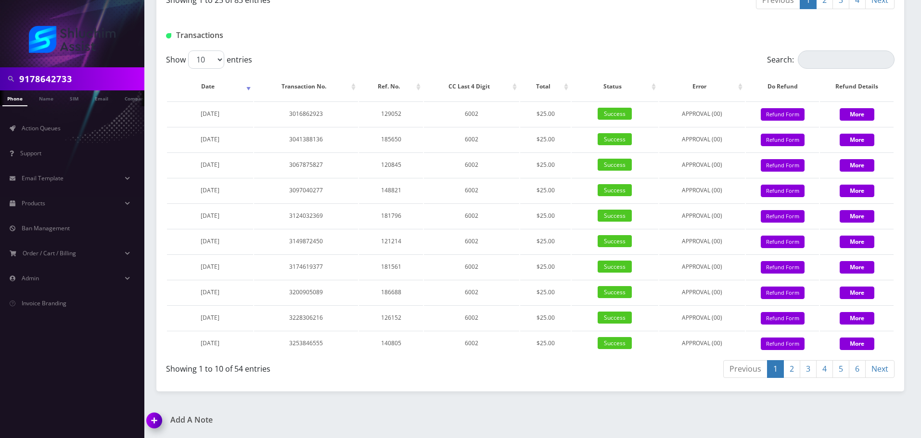
click at [853, 371] on link "6" at bounding box center [857, 369] width 17 height 18
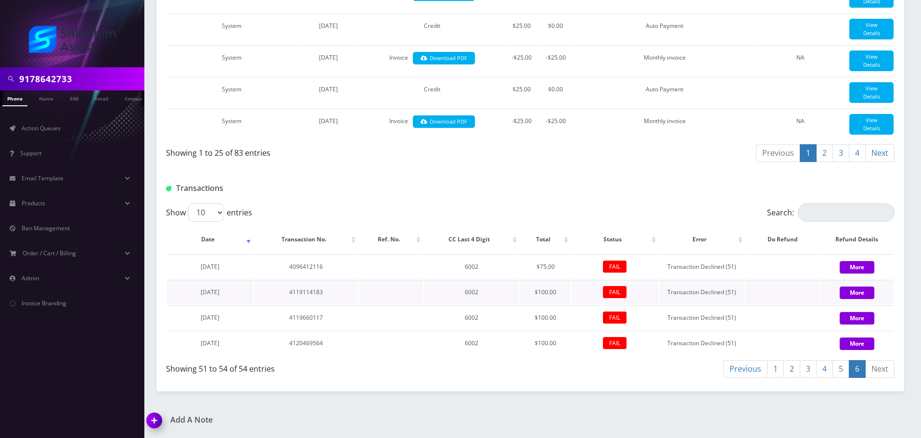
scroll to position [990, 0]
click at [212, 215] on select "10 25 50 100" at bounding box center [206, 213] width 36 height 18
select select "100"
click at [188, 204] on select "10 25 50 100" at bounding box center [206, 213] width 36 height 18
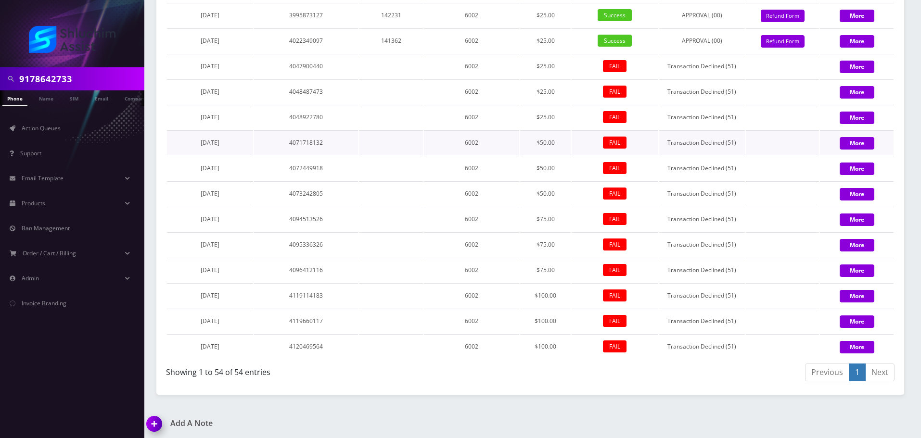
scroll to position [2218, 0]
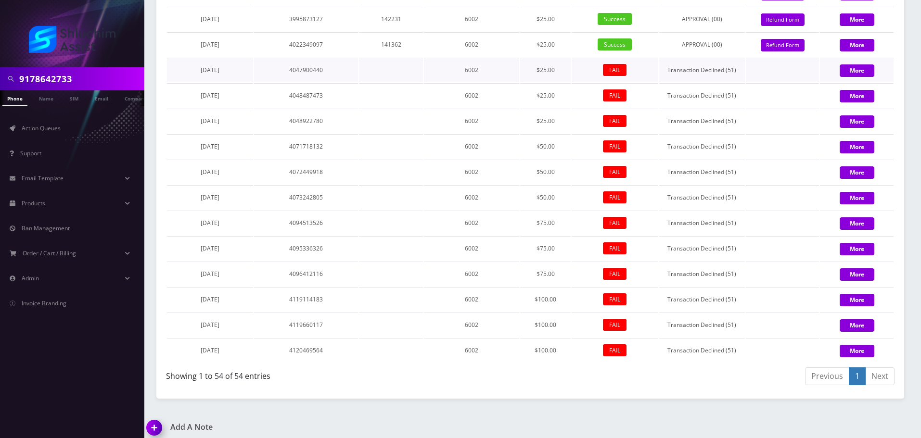
click at [348, 82] on tr "May 17, 2025 4047900440 6002 $25.00 FAIL Transaction Declined (51) More" at bounding box center [530, 70] width 727 height 25
drag, startPoint x: 348, startPoint y: 106, endPoint x: 277, endPoint y: 105, distance: 70.8
click at [348, 82] on td "4047900440" at bounding box center [306, 70] width 104 height 25
click at [353, 82] on td "4047900440" at bounding box center [306, 70] width 104 height 25
click at [352, 82] on td "4047900440" at bounding box center [306, 70] width 104 height 25
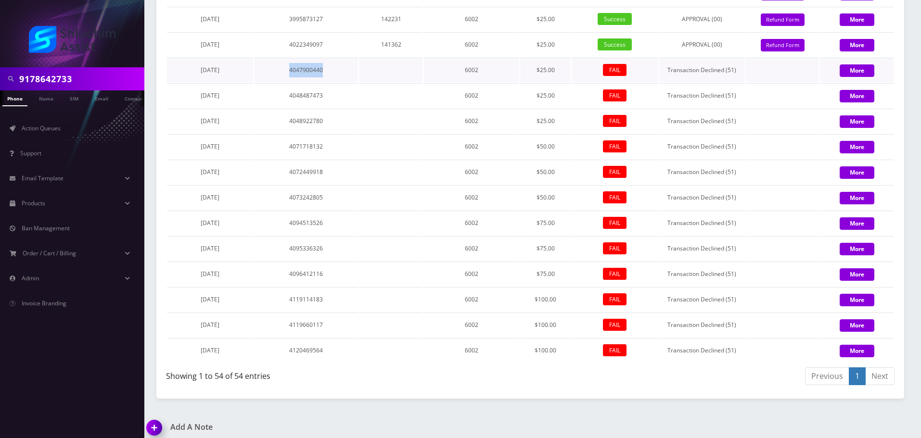
click at [352, 82] on td "4047900440" at bounding box center [306, 70] width 104 height 25
drag, startPoint x: 289, startPoint y: 117, endPoint x: 353, endPoint y: 117, distance: 64.0
click at [353, 82] on tr "May 17, 2025 4047900440 6002 $25.00 FAIL Transaction Declined (51) More" at bounding box center [530, 70] width 727 height 25
click at [353, 82] on td "4047900440" at bounding box center [306, 70] width 104 height 25
drag, startPoint x: 261, startPoint y: 112, endPoint x: 342, endPoint y: 115, distance: 80.9
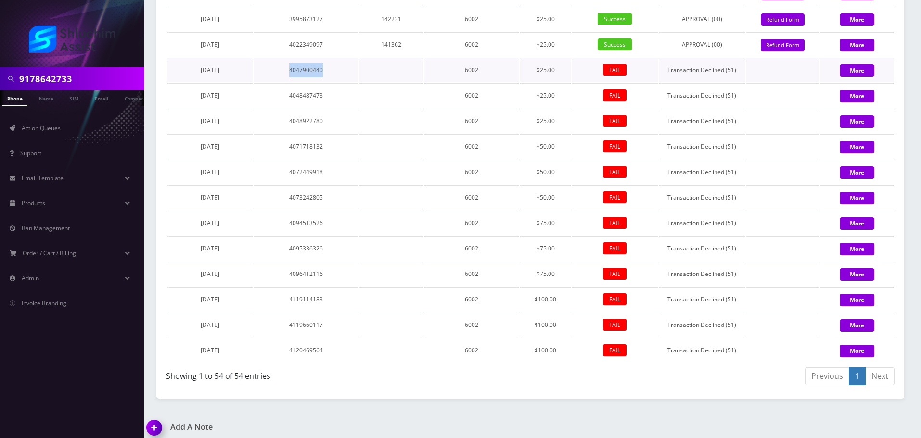
click at [341, 82] on td "4047900440" at bounding box center [306, 70] width 104 height 25
click at [342, 82] on td "4047900440" at bounding box center [306, 70] width 104 height 25
drag, startPoint x: 270, startPoint y: 111, endPoint x: 340, endPoint y: 114, distance: 70.8
click at [339, 82] on td "4047900440" at bounding box center [306, 70] width 104 height 25
drag, startPoint x: 340, startPoint y: 114, endPoint x: 319, endPoint y: 113, distance: 21.2
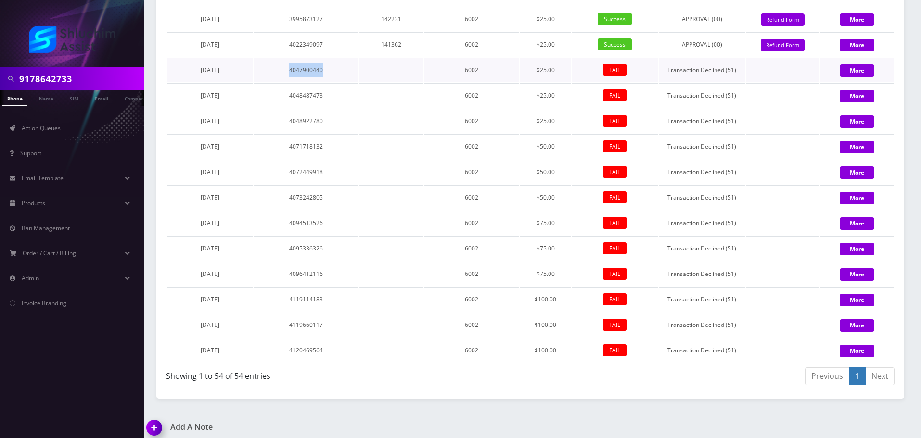
click at [340, 82] on td "4047900440" at bounding box center [306, 70] width 104 height 25
drag, startPoint x: 278, startPoint y: 112, endPoint x: 321, endPoint y: 115, distance: 42.4
click at [319, 82] on td "4047900440" at bounding box center [306, 70] width 104 height 25
click at [321, 82] on td "4047900440" at bounding box center [306, 70] width 104 height 25
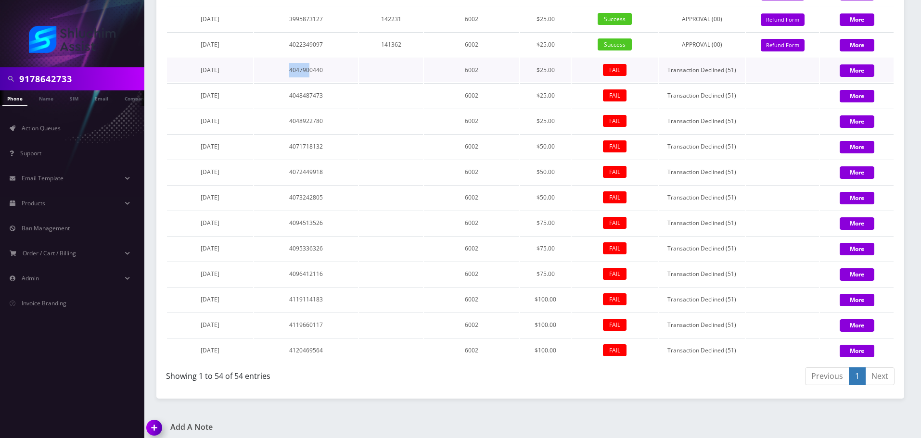
click at [322, 82] on td "4047900440" at bounding box center [306, 70] width 104 height 25
click at [325, 82] on td "4047900440" at bounding box center [306, 70] width 104 height 25
click at [94, 78] on input "9178642733" at bounding box center [80, 79] width 123 height 18
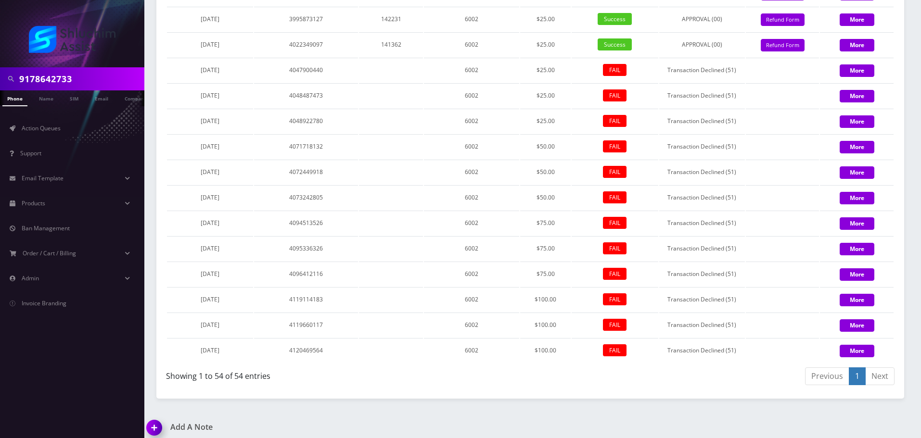
paste input "510-216-8938"
click at [69, 80] on input "510-216-8938" at bounding box center [80, 79] width 123 height 18
type input "5102168938"
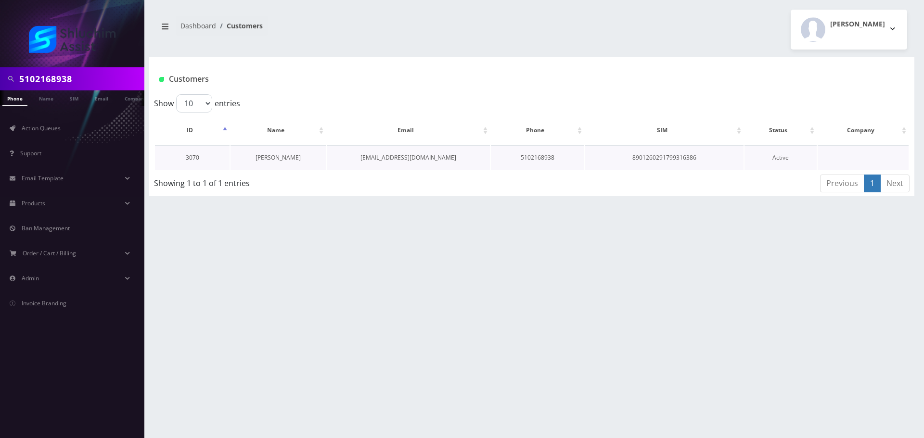
click at [275, 155] on link "[PERSON_NAME]" at bounding box center [278, 158] width 45 height 8
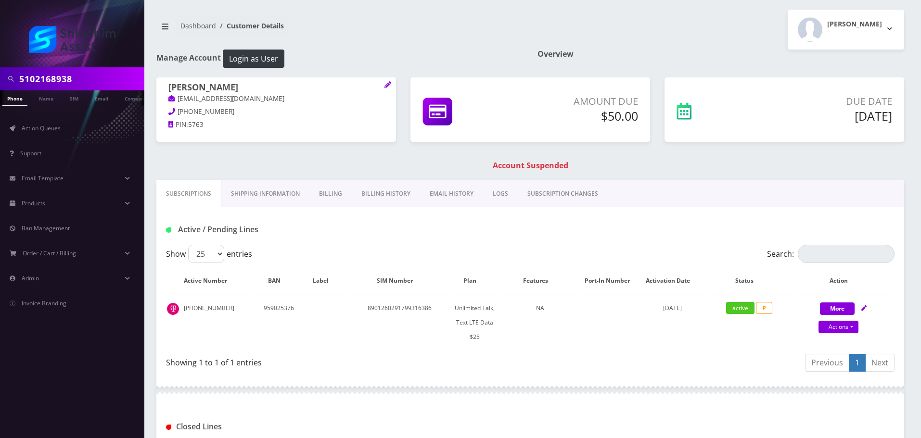
click at [289, 195] on link "Shipping Information" at bounding box center [265, 194] width 88 height 28
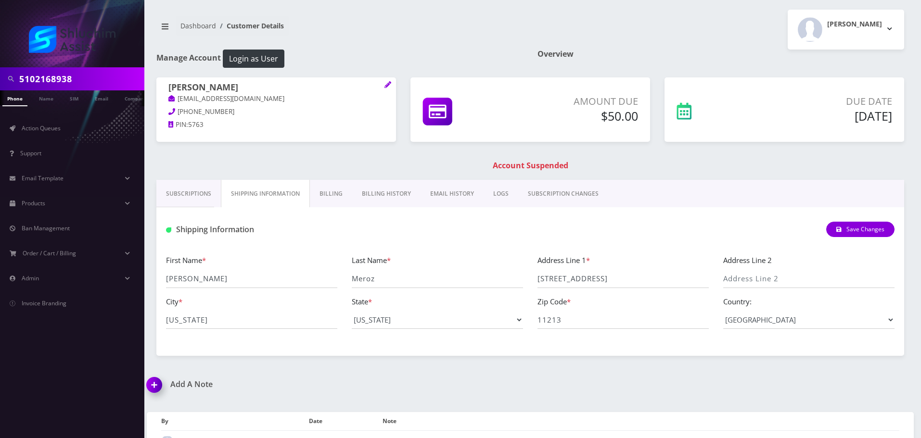
click at [334, 197] on link "Billing" at bounding box center [331, 194] width 42 height 28
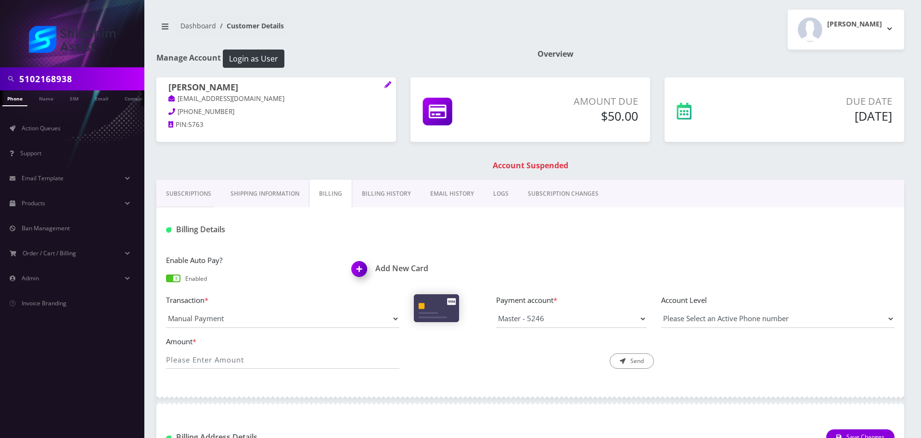
click at [270, 196] on link "Shipping Information" at bounding box center [265, 194] width 88 height 28
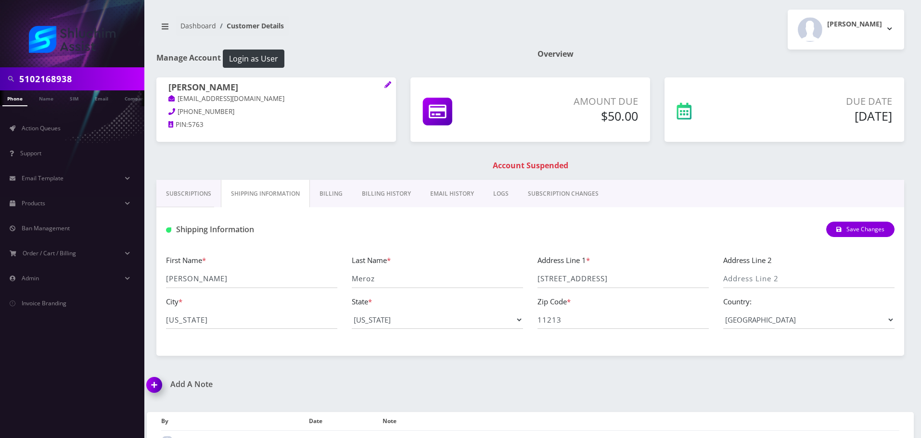
click at [332, 198] on link "Billing" at bounding box center [331, 194] width 42 height 28
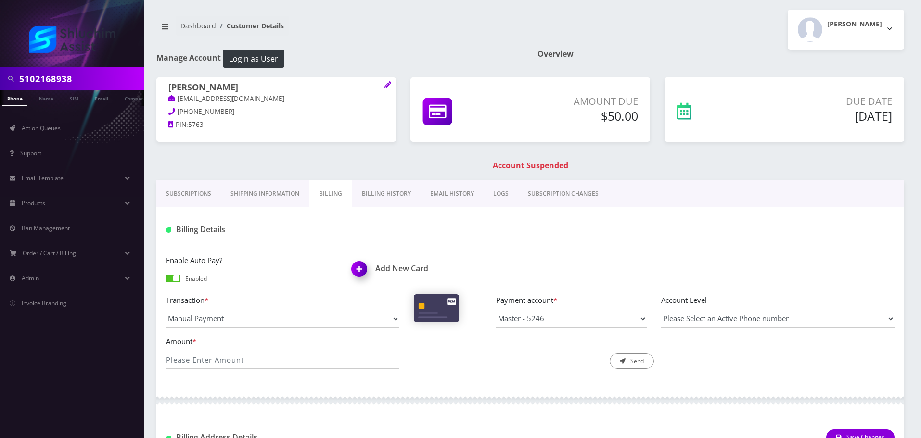
click at [380, 197] on link "Billing History" at bounding box center [386, 194] width 68 height 28
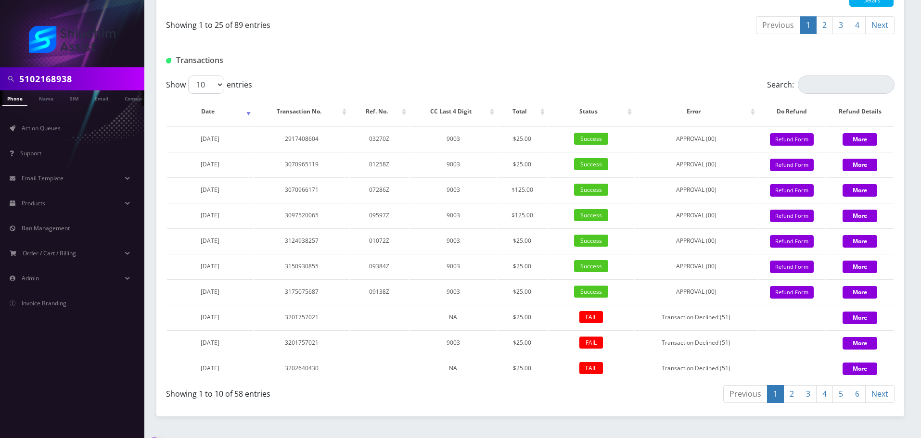
scroll to position [1065, 0]
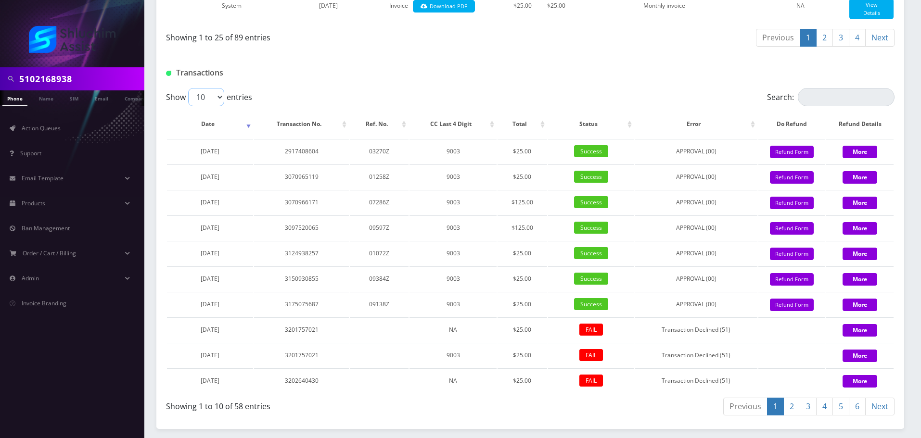
click at [213, 106] on select "10 25 50 100" at bounding box center [206, 97] width 36 height 18
select select "100"
click at [188, 106] on select "10 25 50 100" at bounding box center [206, 97] width 36 height 18
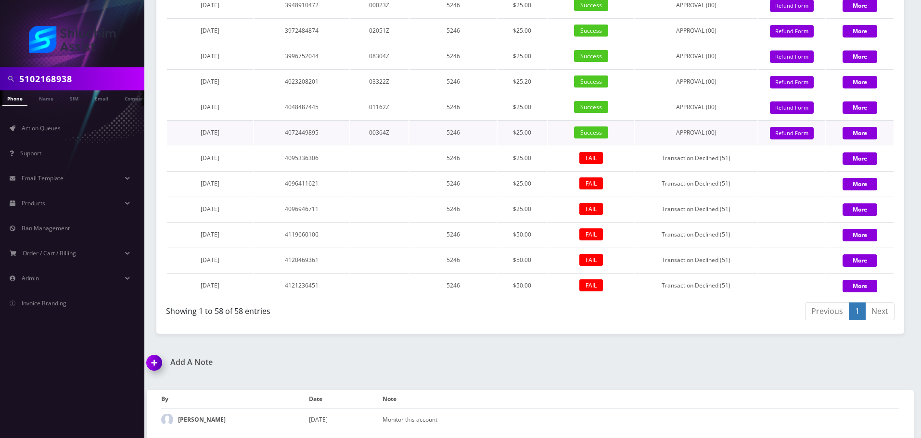
scroll to position [2434, 0]
drag, startPoint x: 511, startPoint y: 132, endPoint x: 537, endPoint y: 132, distance: 26.5
click at [537, 132] on td "$25.00" at bounding box center [522, 132] width 49 height 25
drag, startPoint x: 246, startPoint y: 132, endPoint x: 336, endPoint y: 133, distance: 90.0
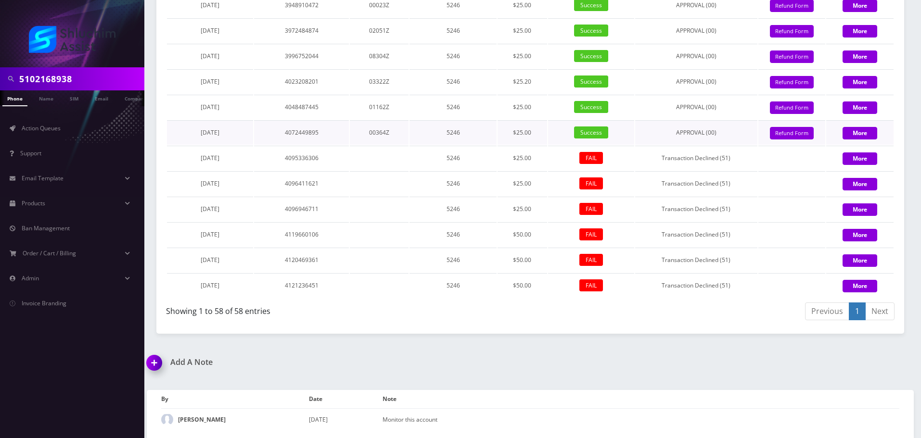
click at [336, 133] on tr "June 18, 2025 4072449895 00364Z 5246 $25.00 Success APPROVAL (00) 25 Give Credi…" at bounding box center [530, 132] width 727 height 25
click at [336, 133] on td "4072449895" at bounding box center [301, 132] width 95 height 25
drag, startPoint x: 243, startPoint y: 125, endPoint x: 350, endPoint y: 130, distance: 107.5
click at [350, 130] on tr "June 18, 2025 4072449895 00364Z 5246 $25.00 Success APPROVAL (00) 25 Give Credi…" at bounding box center [530, 132] width 727 height 25
click at [87, 89] on div "5102168938" at bounding box center [72, 78] width 144 height 23
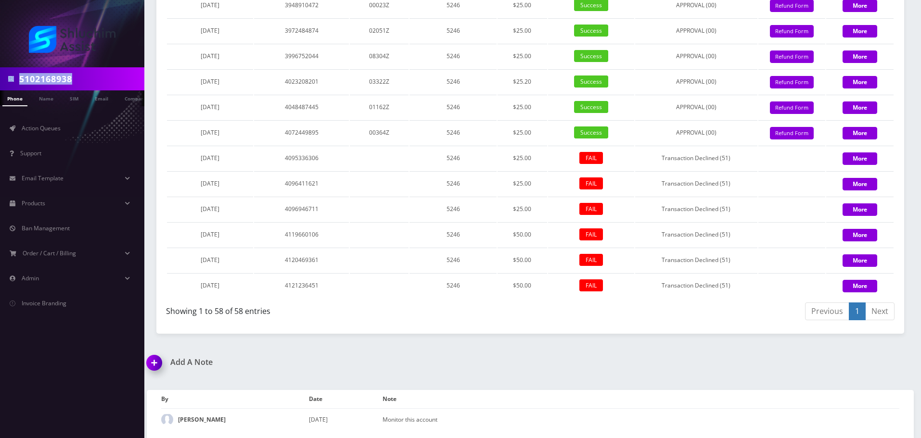
click at [87, 89] on div "5102168938" at bounding box center [72, 78] width 144 height 23
click at [89, 79] on input "5102168938" at bounding box center [80, 79] width 123 height 18
paste input "646-696-5232"
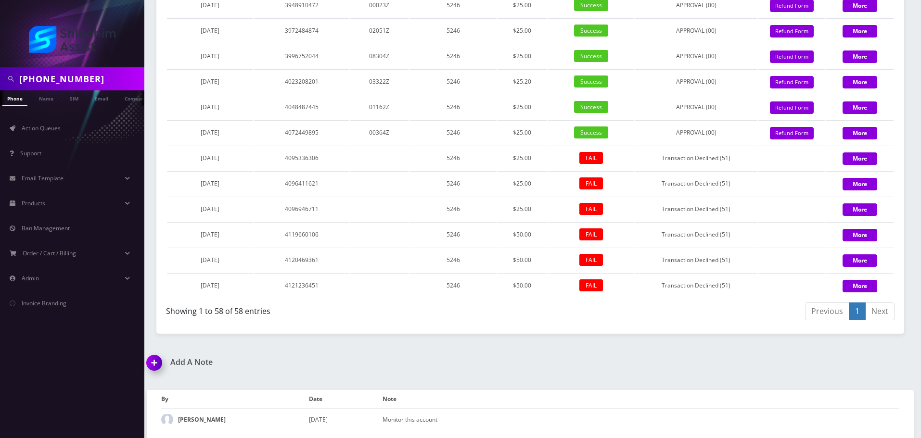
click at [60, 81] on input "646-696-5232" at bounding box center [80, 79] width 123 height 18
type input "6466965232"
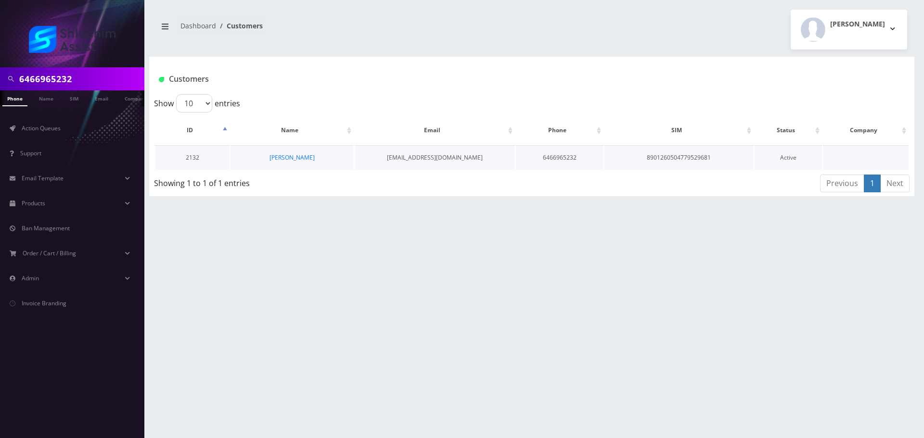
click at [294, 163] on td "[PERSON_NAME]" at bounding box center [292, 157] width 123 height 25
click at [298, 157] on link "[PERSON_NAME]" at bounding box center [292, 158] width 45 height 8
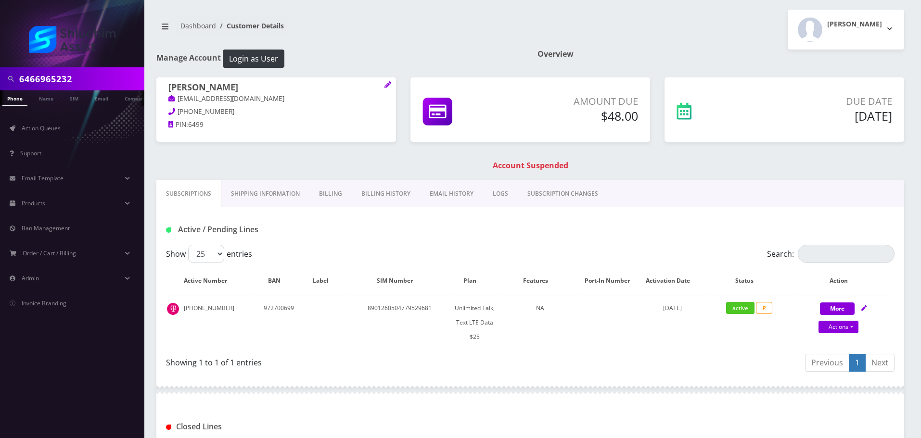
click at [393, 188] on link "Billing History" at bounding box center [386, 194] width 68 height 28
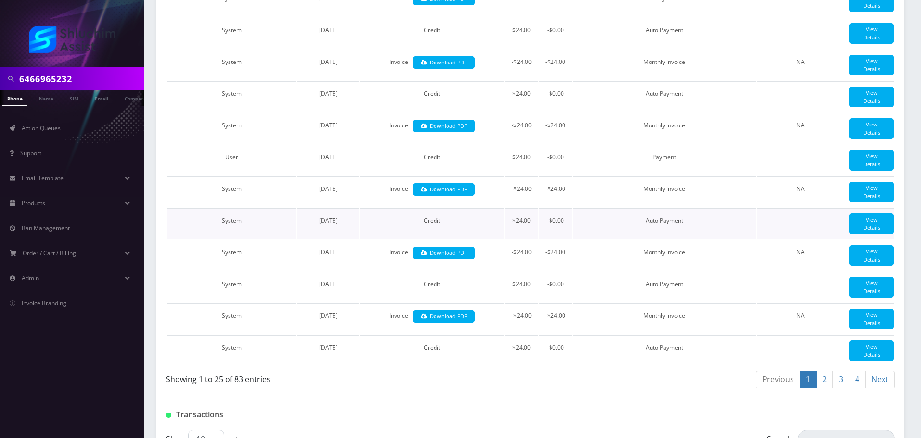
scroll to position [1152, 0]
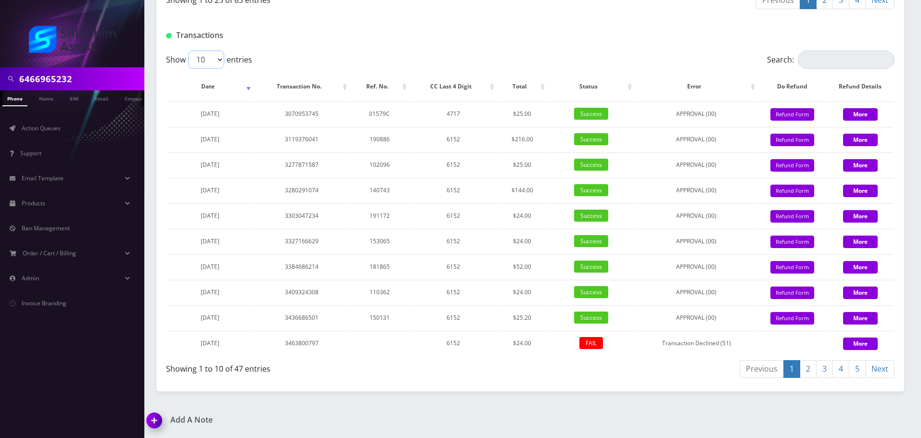
click at [214, 58] on select "10 25 50 100" at bounding box center [206, 60] width 36 height 18
select select "100"
click at [188, 51] on select "10 25 50 100" at bounding box center [206, 60] width 36 height 18
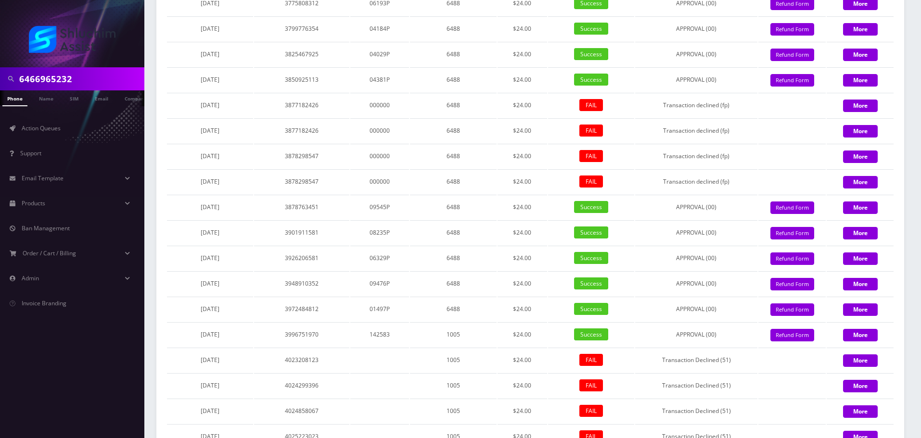
scroll to position [2095, 0]
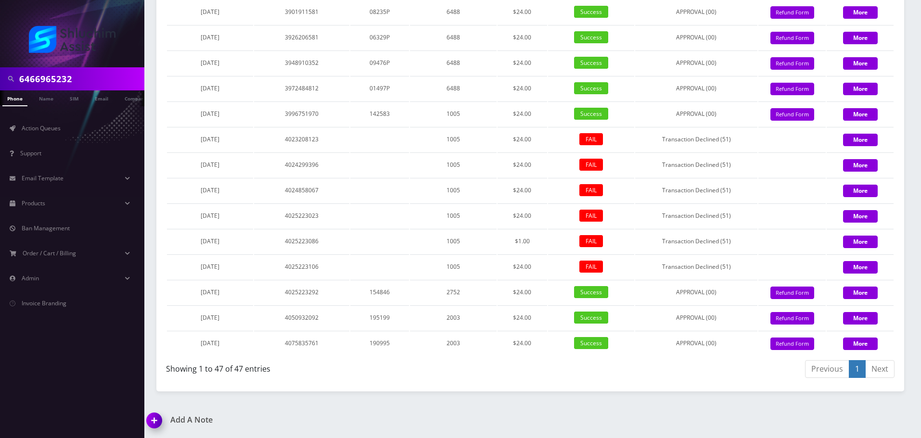
click at [90, 74] on input "6466965232" at bounding box center [80, 79] width 123 height 18
paste input "[PHONE_NUMBER]"
click at [67, 77] on input "[PHONE_NUMBER]" at bounding box center [80, 79] width 123 height 18
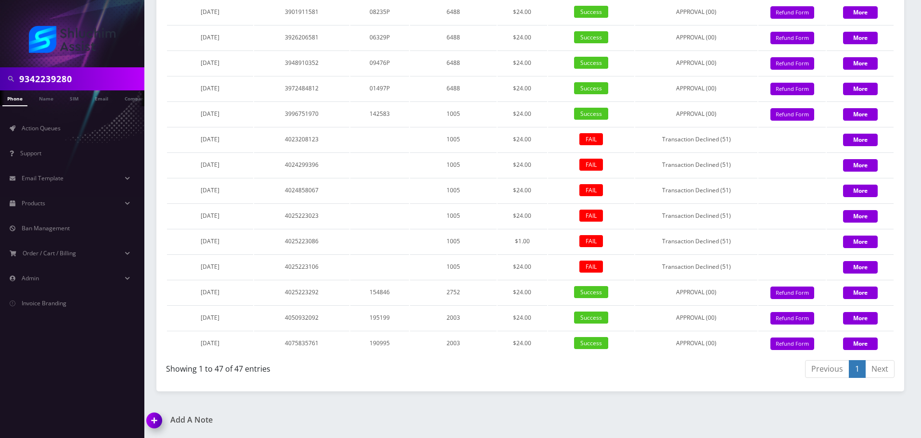
type input "9342239280"
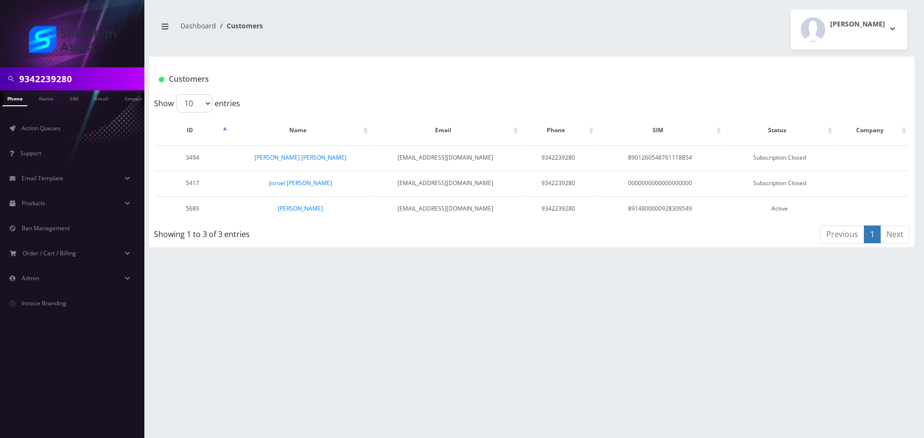
click at [90, 71] on input "9342239280" at bounding box center [80, 79] width 123 height 18
paste input "[EMAIL_ADDRESS][DOMAIN_NAME]"
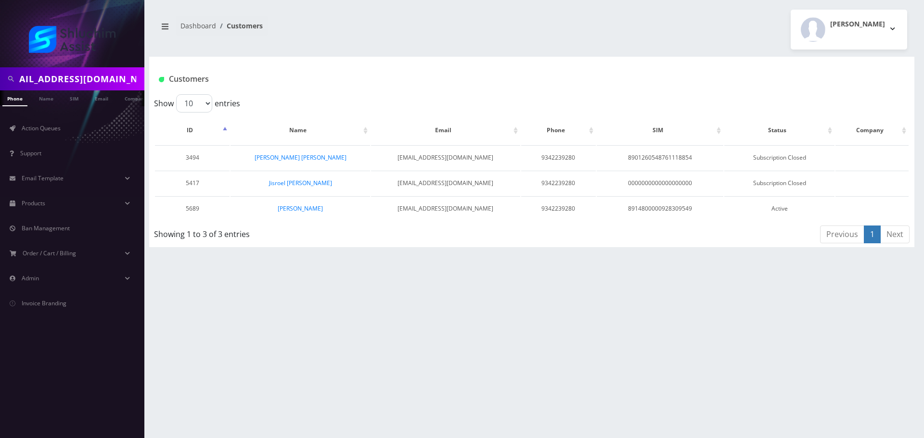
click at [85, 79] on input "[EMAIL_ADDRESS][DOMAIN_NAME]" at bounding box center [80, 79] width 123 height 18
type input "[EMAIL_ADDRESS][DOMAIN_NAME]"
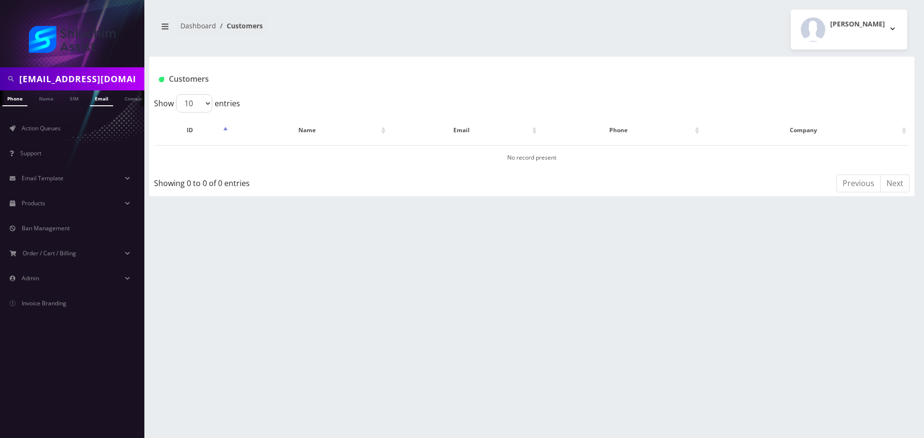
click at [103, 102] on link "Email" at bounding box center [101, 98] width 23 height 16
click at [295, 158] on link "[PERSON_NAME]" at bounding box center [304, 158] width 45 height 8
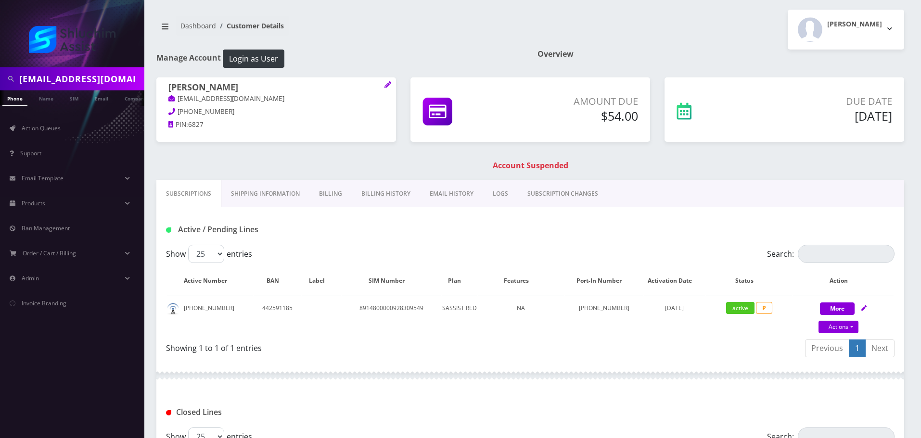
click at [434, 199] on link "EMAIL HISTORY" at bounding box center [451, 194] width 63 height 28
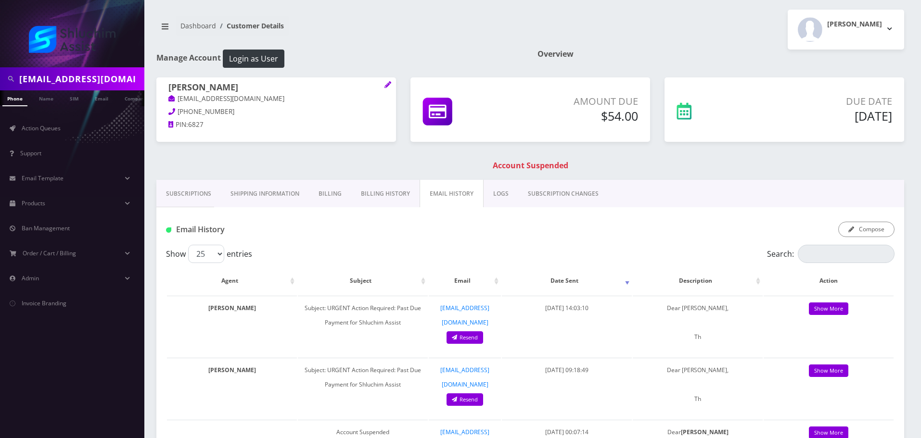
click at [378, 195] on link "Billing History" at bounding box center [385, 194] width 68 height 28
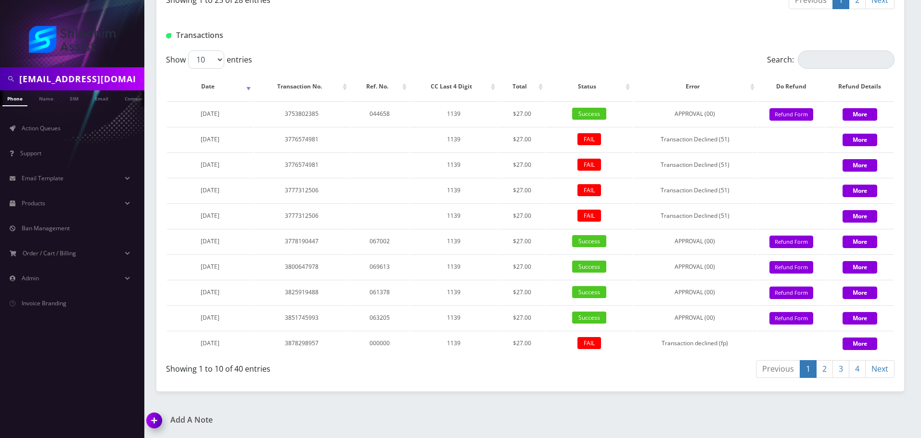
scroll to position [1152, 0]
drag, startPoint x: 213, startPoint y: 60, endPoint x: 214, endPoint y: 65, distance: 5.4
click at [213, 60] on select "10 25 50 100" at bounding box center [206, 60] width 36 height 18
select select "100"
click at [188, 51] on select "10 25 50 100" at bounding box center [206, 60] width 36 height 18
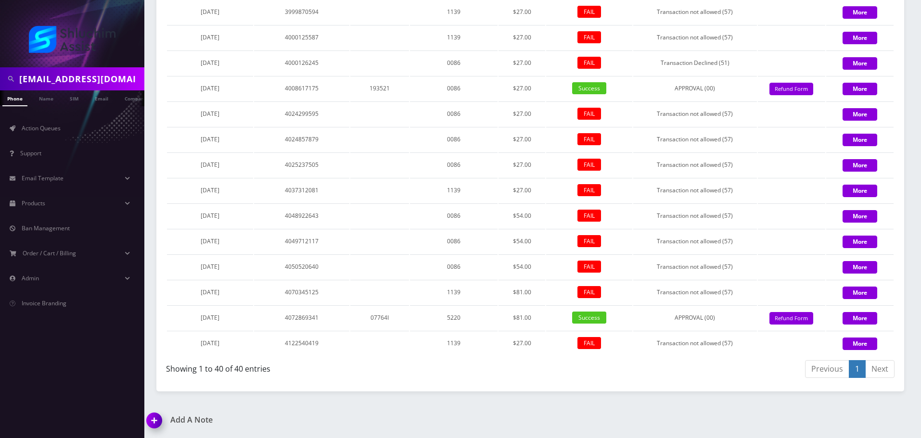
scroll to position [1917, 0]
click at [107, 75] on input "[EMAIL_ADDRESS][DOMAIN_NAME]" at bounding box center [80, 79] width 123 height 18
paste input "718-755-2613"
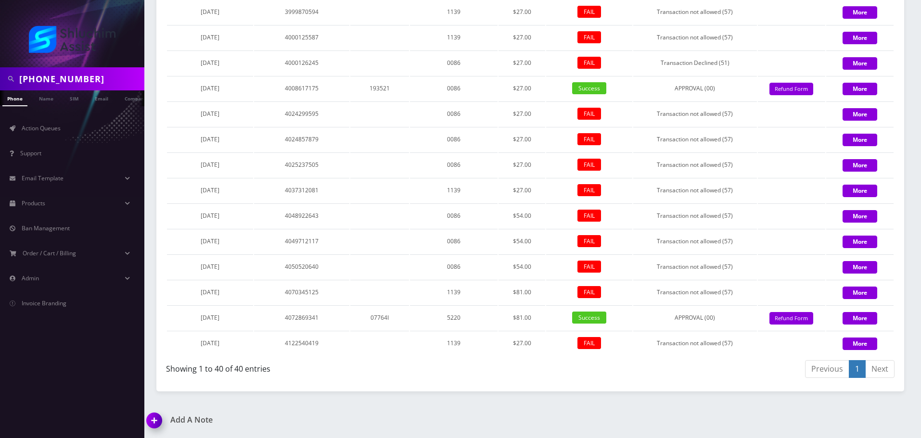
click at [72, 77] on input "718-755-2613" at bounding box center [80, 79] width 123 height 18
type input "7187552613"
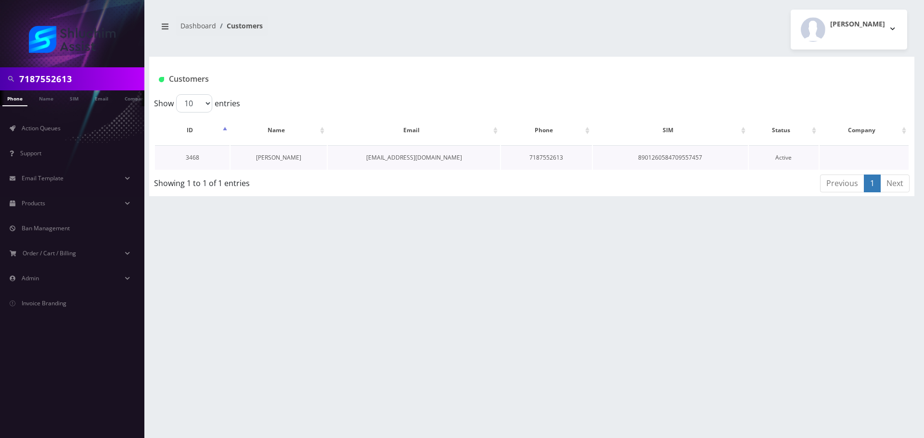
click at [277, 156] on link "[PERSON_NAME]" at bounding box center [278, 158] width 45 height 8
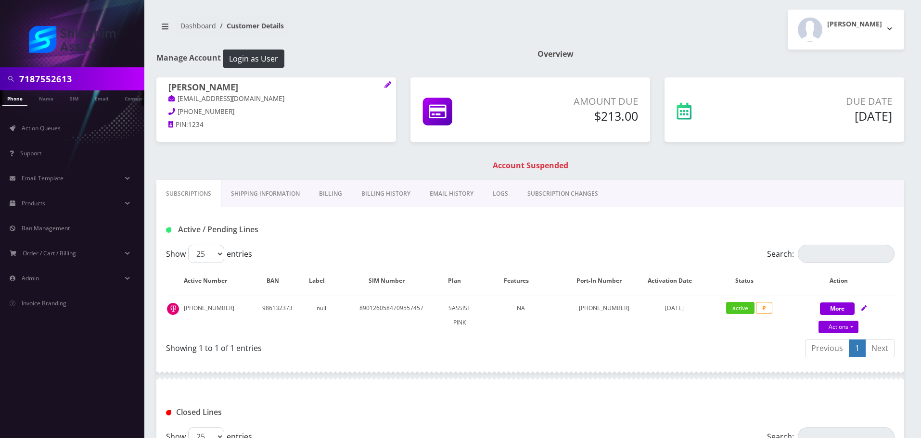
click at [396, 194] on link "Billing History" at bounding box center [386, 194] width 68 height 28
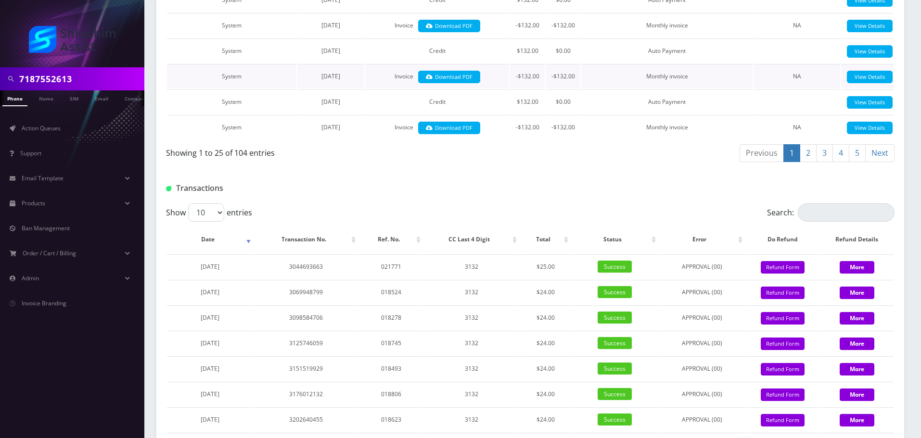
scroll to position [946, 0]
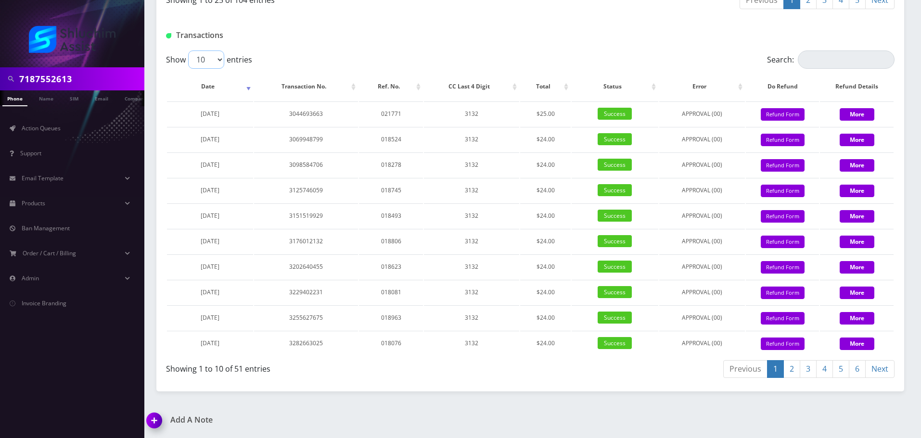
click at [213, 63] on select "10 25 50 100" at bounding box center [206, 60] width 36 height 18
select select "100"
click at [188, 51] on select "10 25 50 100" at bounding box center [206, 60] width 36 height 18
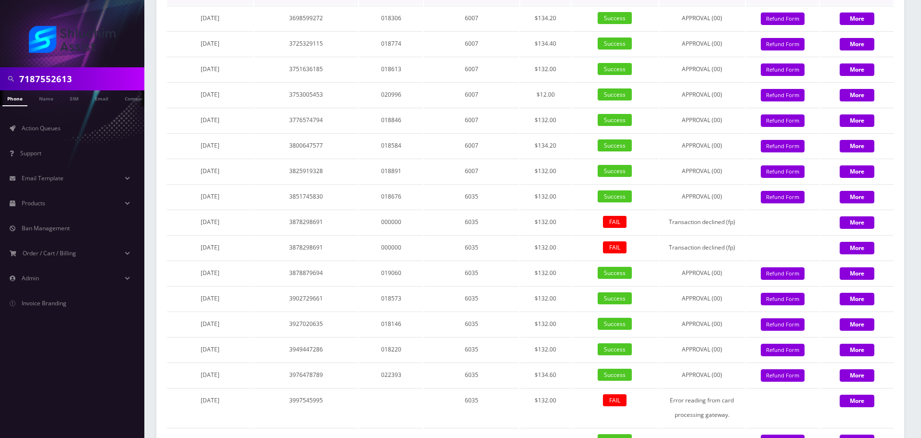
scroll to position [2006, 0]
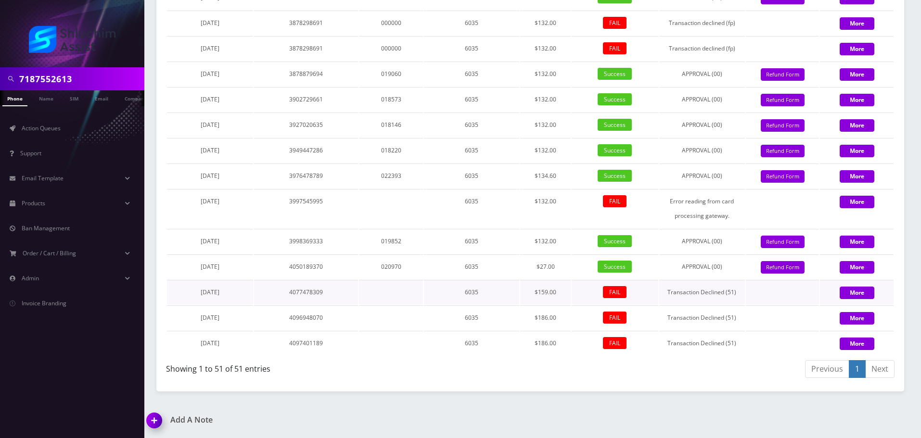
drag, startPoint x: 231, startPoint y: 294, endPoint x: 187, endPoint y: 293, distance: 44.8
click at [187, 293] on td "[DATE]" at bounding box center [210, 292] width 86 height 25
copy span "[DATE]"
click at [96, 73] on input "7187552613" at bounding box center [80, 79] width 123 height 18
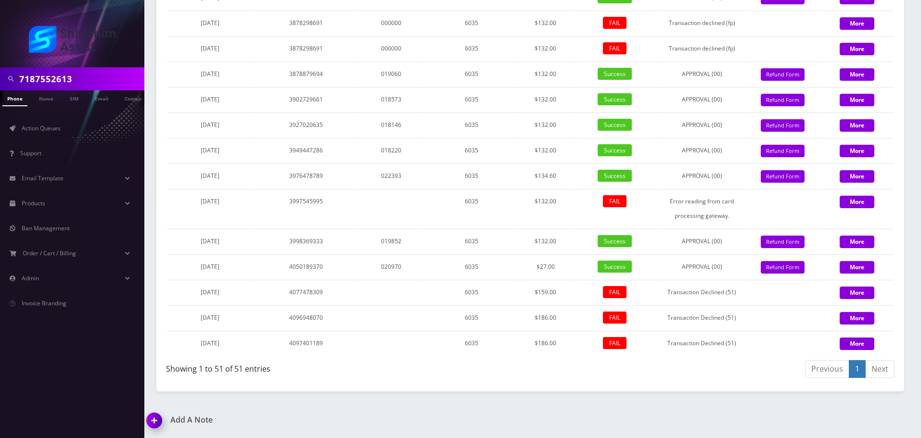
click at [96, 73] on input "7187552613" at bounding box center [80, 79] width 123 height 18
paste input "-306-2272"
click at [70, 81] on input "718-306-2272" at bounding box center [80, 79] width 123 height 18
click at [63, 80] on input "718-306-2272" at bounding box center [80, 79] width 123 height 18
type input "7183062272"
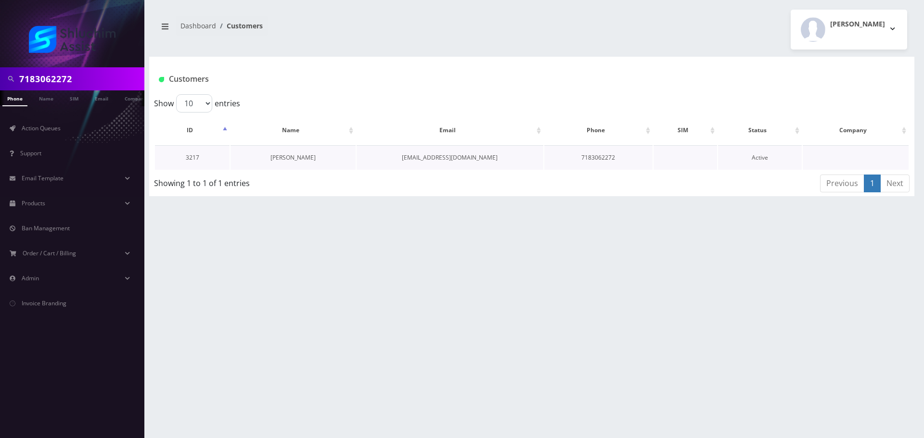
click at [284, 156] on link "Daniel Bulman" at bounding box center [292, 158] width 45 height 8
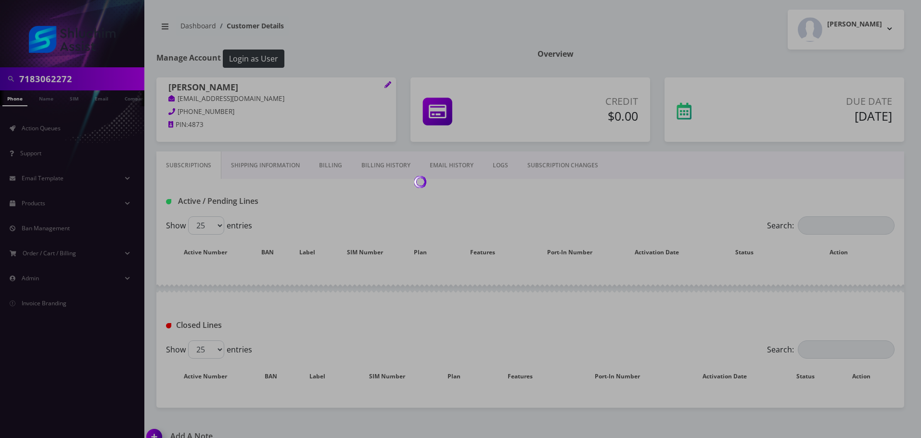
click at [397, 167] on link "Billing History" at bounding box center [386, 166] width 68 height 28
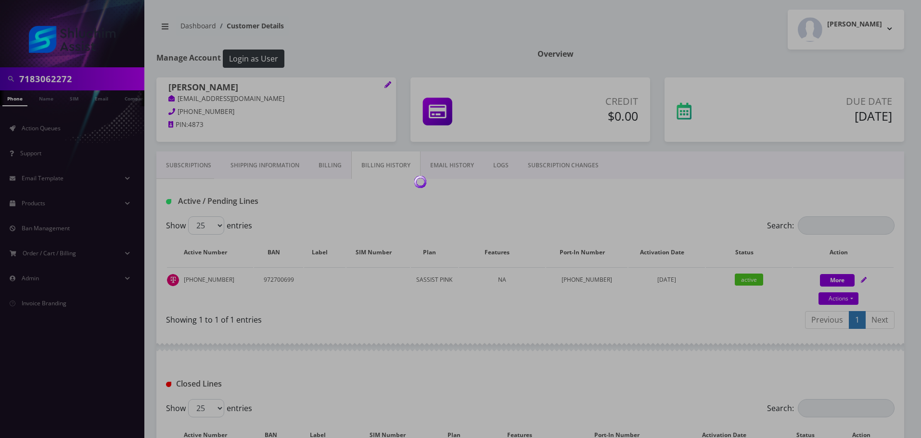
click at [397, 167] on div at bounding box center [460, 219] width 921 height 438
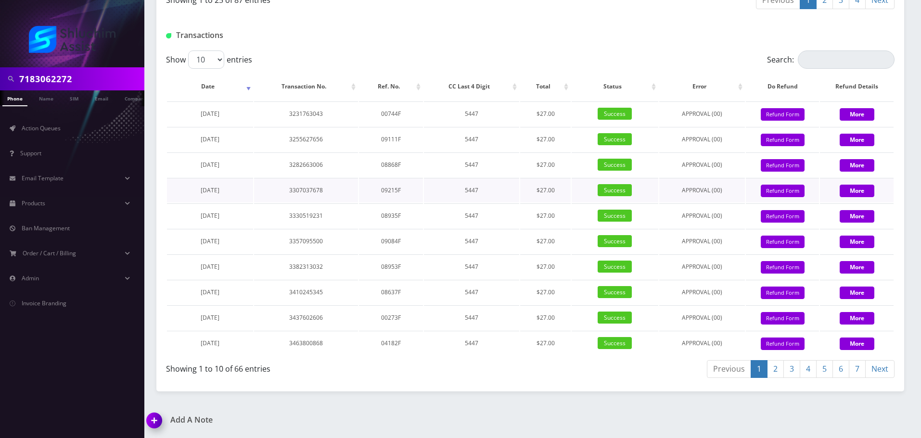
scroll to position [1156, 0]
click at [210, 55] on select "10 25 50 100" at bounding box center [206, 60] width 36 height 18
select select "100"
click at [188, 51] on select "10 25 50 100" at bounding box center [206, 60] width 36 height 18
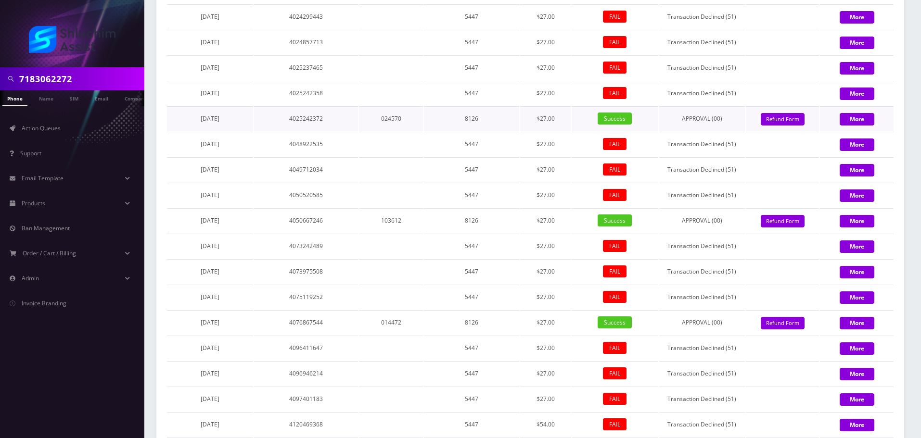
scroll to position [2599, 0]
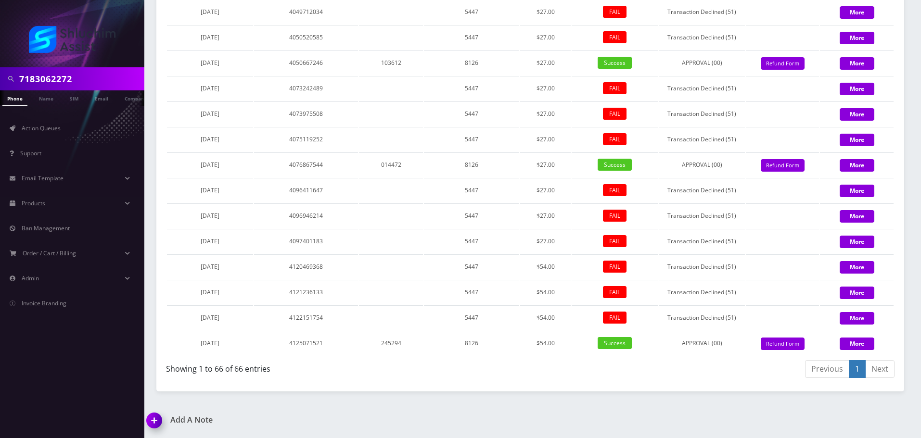
click at [84, 78] on input "7183062272" at bounding box center [80, 79] width 123 height 18
paste input "[PHONE_NUMBER]"
click at [72, 81] on input "[PHONE_NUMBER]" at bounding box center [80, 79] width 123 height 18
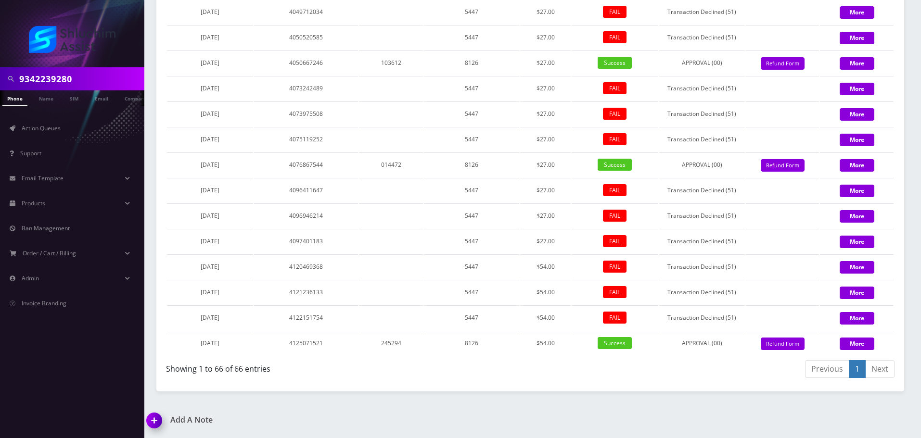
type input "9342239280"
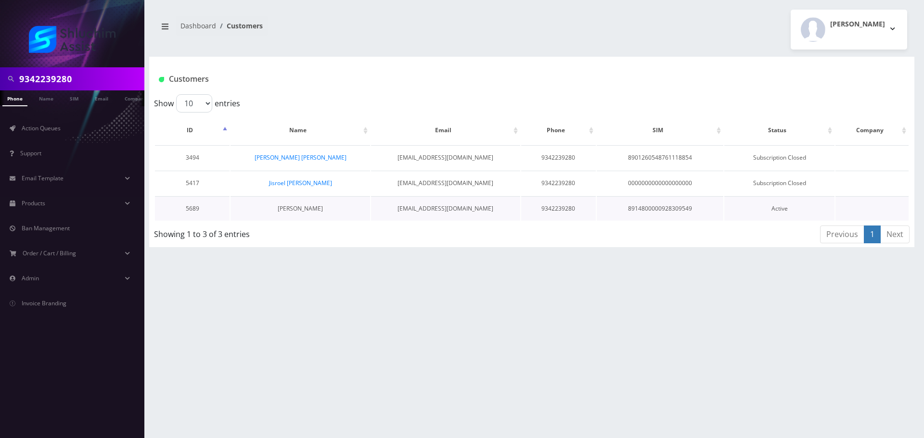
click at [308, 208] on link "[PERSON_NAME]" at bounding box center [300, 209] width 45 height 8
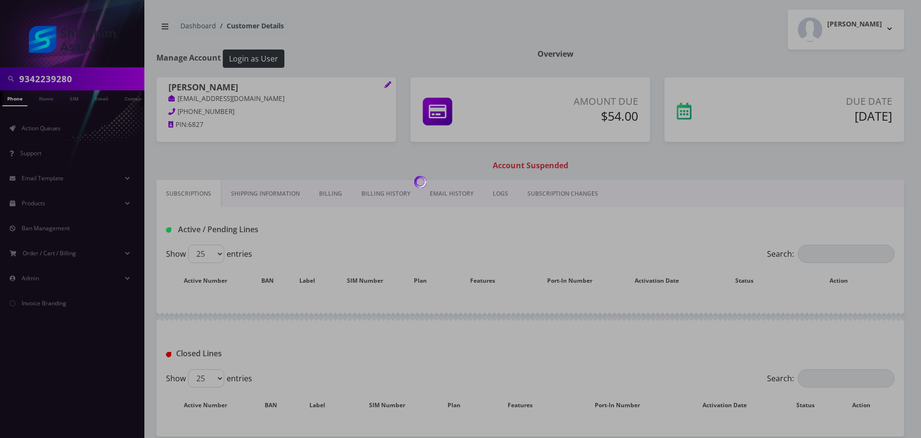
click at [398, 199] on div at bounding box center [460, 219] width 921 height 438
click at [391, 194] on div at bounding box center [460, 219] width 921 height 438
click at [391, 194] on link "Billing History" at bounding box center [386, 194] width 68 height 28
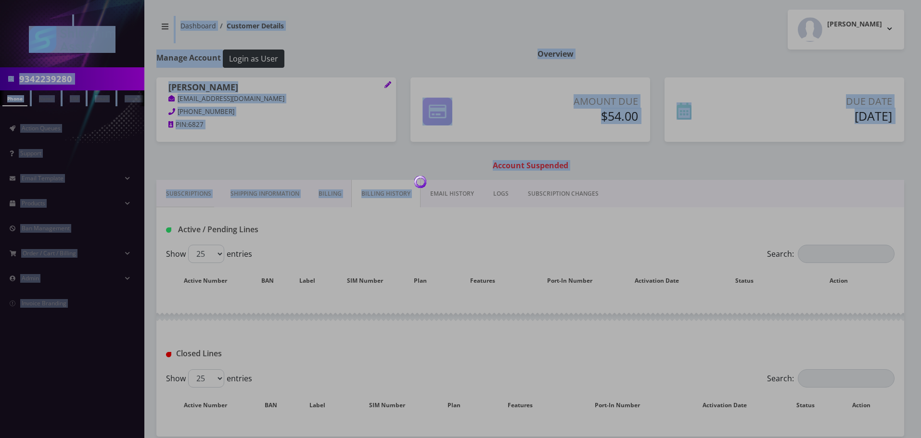
click at [391, 194] on body "9342239280 Phone Name SIM Email Company Customer Action Queues Support Email Te…" at bounding box center [460, 242] width 921 height 484
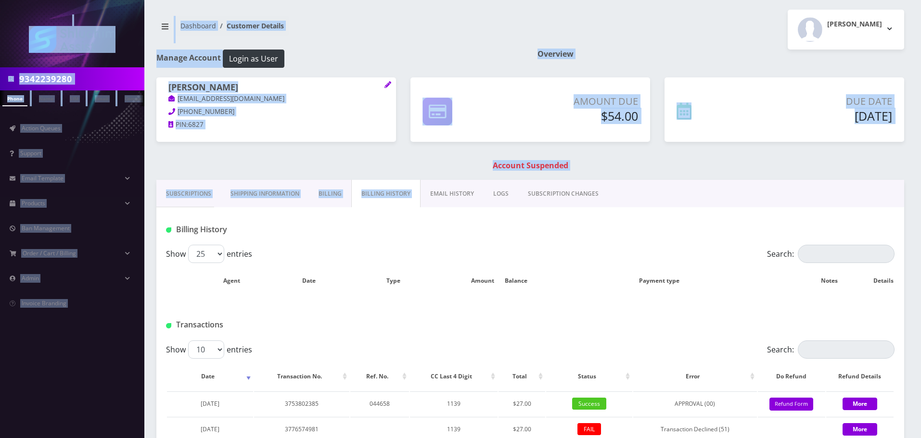
click at [424, 163] on h1 "Account Suspended" at bounding box center [530, 165] width 743 height 9
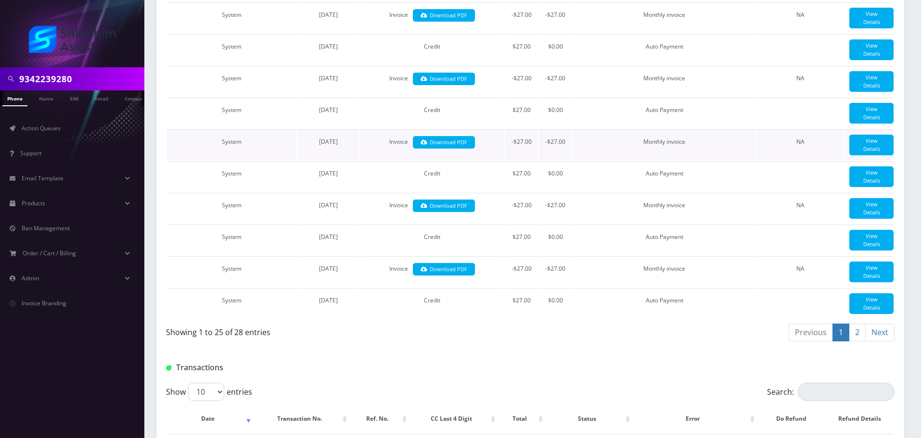
scroll to position [1152, 0]
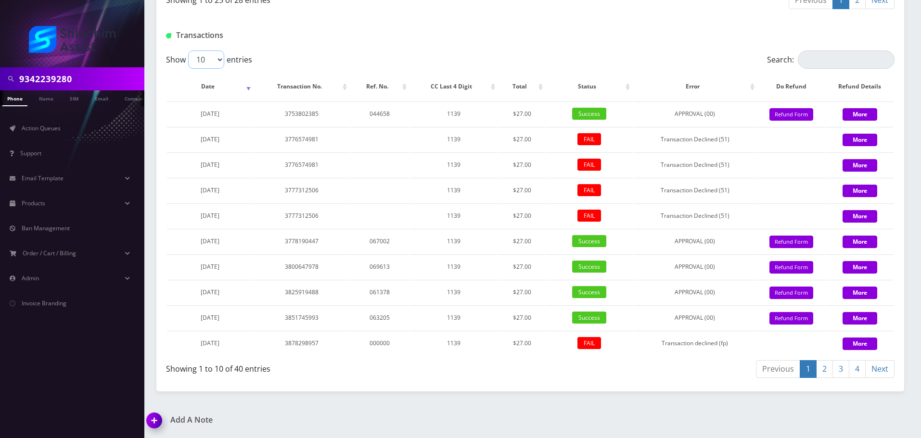
click at [208, 55] on select "10 25 50 100" at bounding box center [206, 60] width 36 height 18
click at [188, 51] on select "10 25 50 100" at bounding box center [206, 60] width 36 height 18
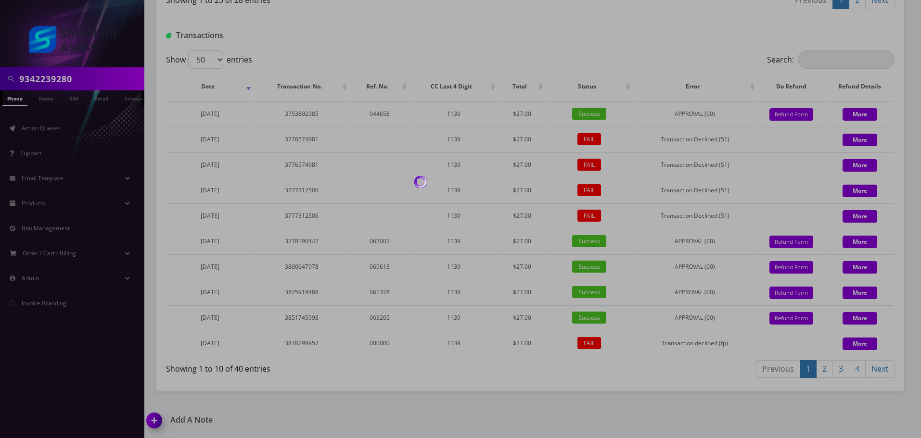
click at [205, 64] on div at bounding box center [460, 219] width 921 height 438
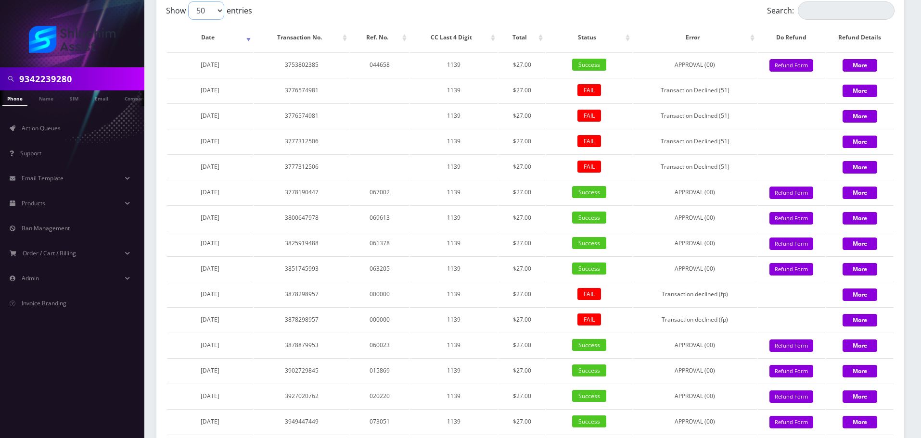
click at [206, 20] on select "10 25 50 100" at bounding box center [206, 10] width 36 height 18
select select "100"
click at [188, 20] on select "10 25 50 100" at bounding box center [206, 10] width 36 height 18
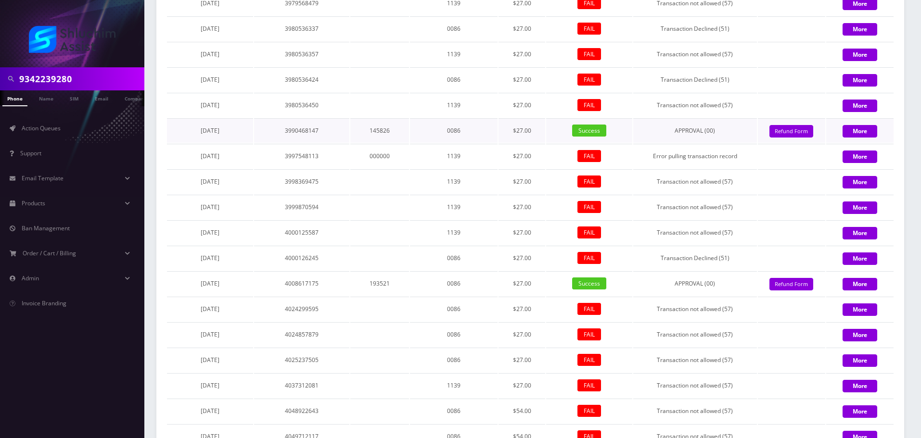
scroll to position [1917, 0]
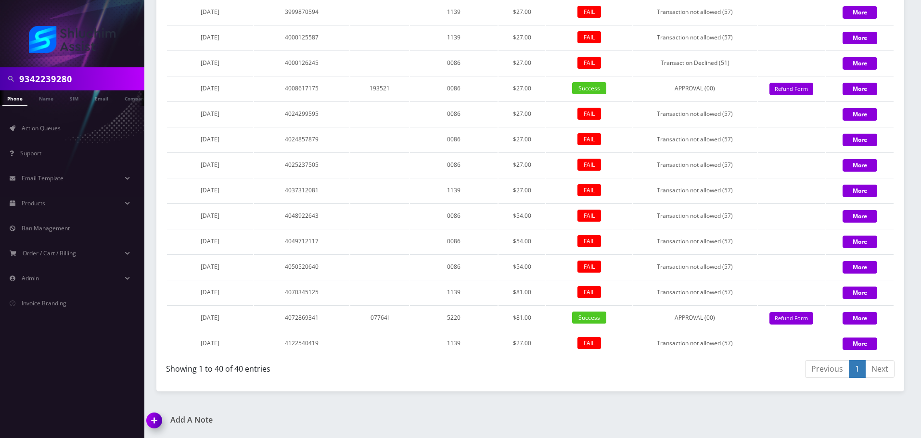
click at [108, 73] on input "9342239280" at bounding box center [80, 79] width 123 height 18
paste input "708-616-6341"
click at [65, 77] on input "708-616-6341" at bounding box center [80, 79] width 123 height 18
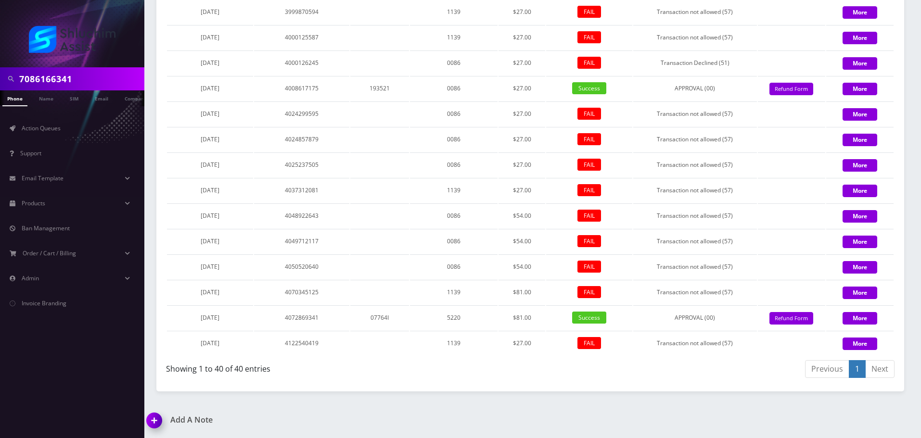
type input "7086166341"
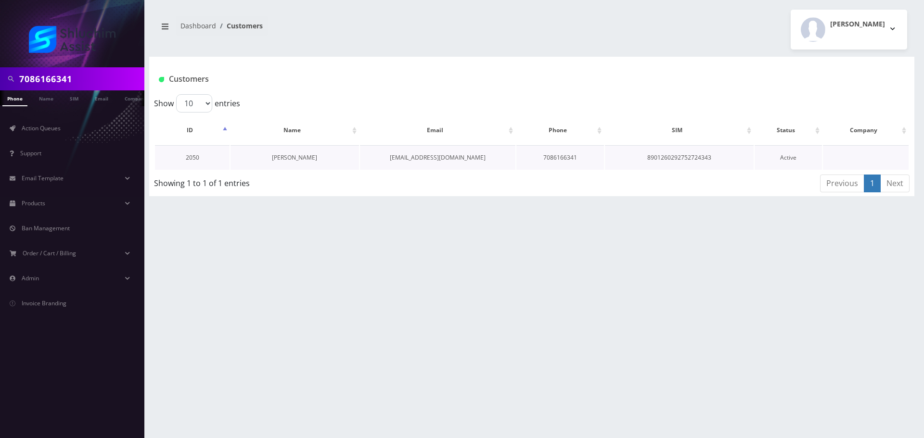
scroll to position [0, 5]
click at [305, 156] on link "[PERSON_NAME]" at bounding box center [294, 158] width 45 height 8
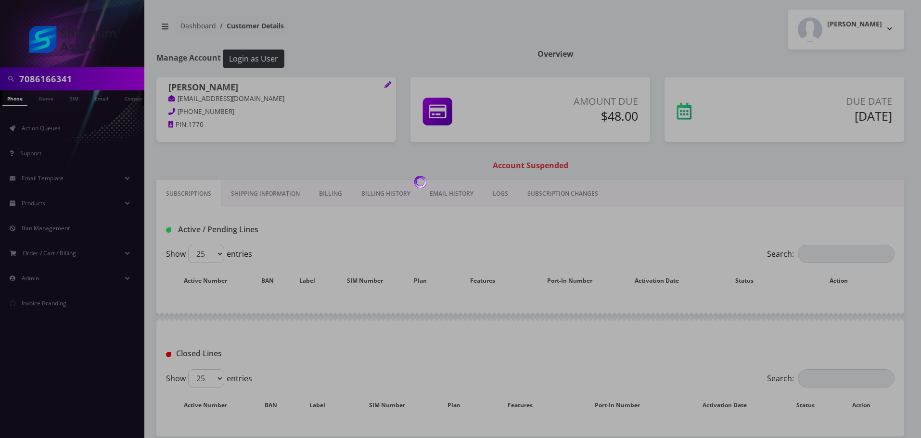
click at [385, 185] on div at bounding box center [460, 219] width 921 height 438
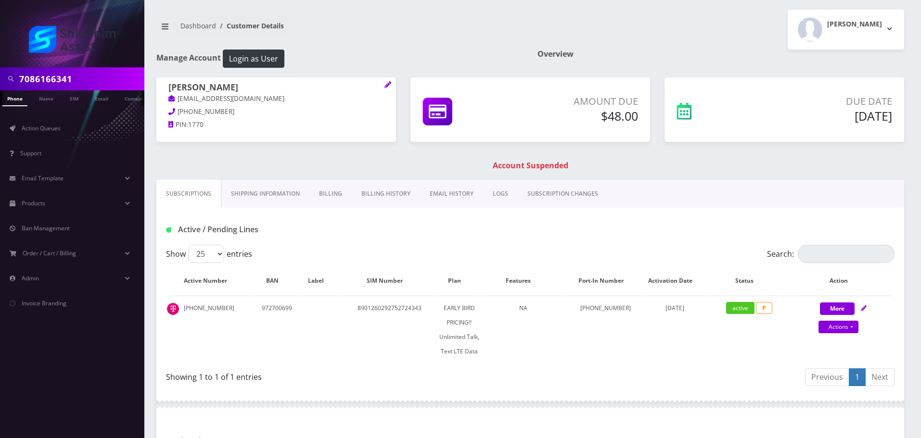
click at [385, 189] on link "Billing History" at bounding box center [386, 194] width 68 height 28
click at [0, 0] on div at bounding box center [0, 0] width 0 height 0
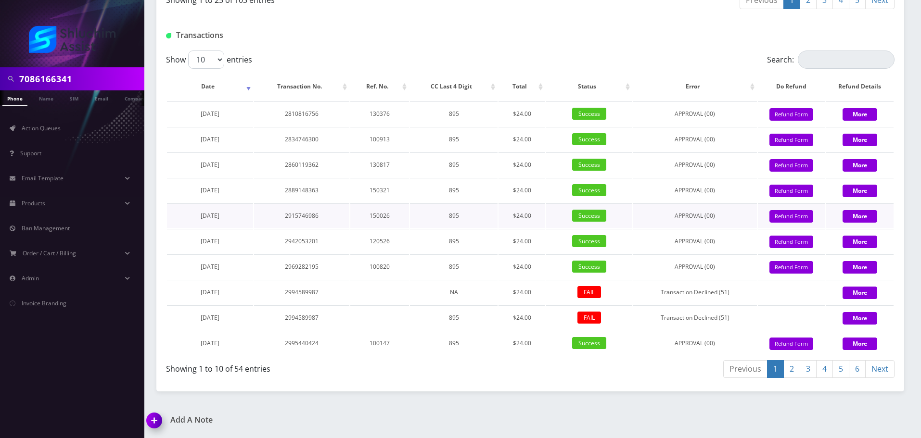
scroll to position [1160, 0]
click at [862, 369] on link "6" at bounding box center [857, 369] width 17 height 18
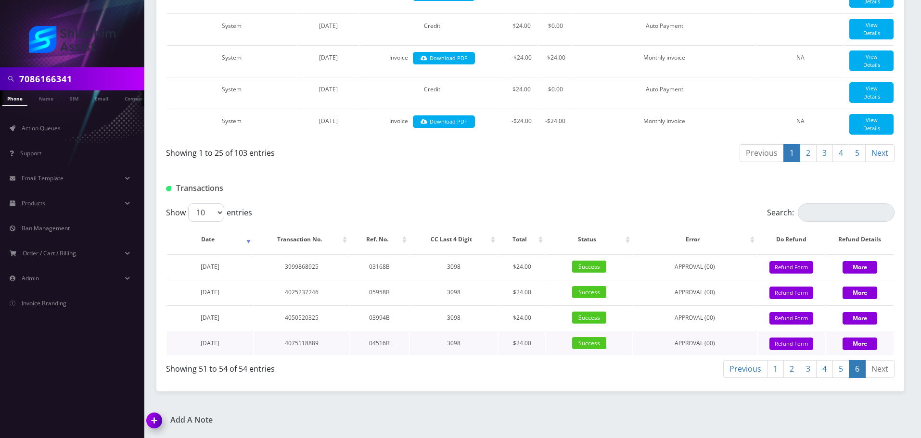
scroll to position [1007, 0]
drag, startPoint x: 201, startPoint y: 216, endPoint x: 202, endPoint y: 221, distance: 5.4
click at [201, 216] on select "10 25 50 100" at bounding box center [206, 213] width 36 height 18
select select "100"
click at [188, 204] on select "10 25 50 100" at bounding box center [206, 213] width 36 height 18
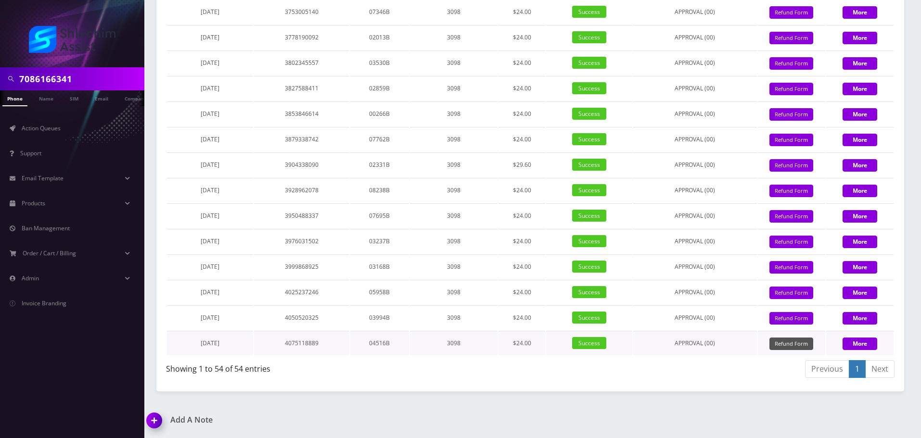
scroll to position [2282, 0]
click at [218, 343] on span "June 21, 2025" at bounding box center [210, 343] width 19 height 8
copy span "June 21, 2025"
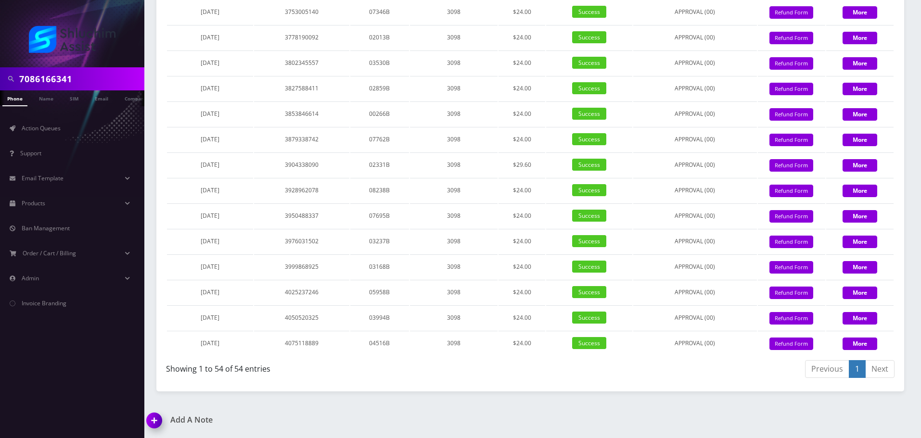
click at [107, 72] on input "7086166341" at bounding box center [80, 79] width 123 height 18
paste input "917-319-2410"
click at [68, 76] on input "917-319-2410" at bounding box center [80, 79] width 123 height 18
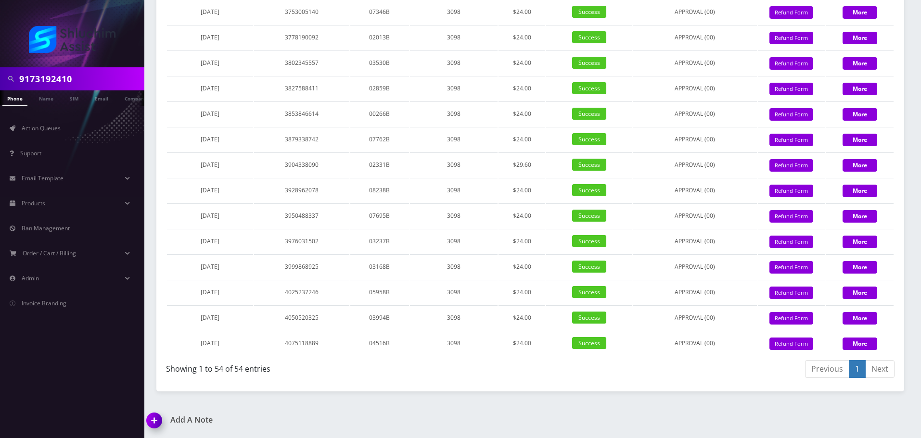
type input "9173192410"
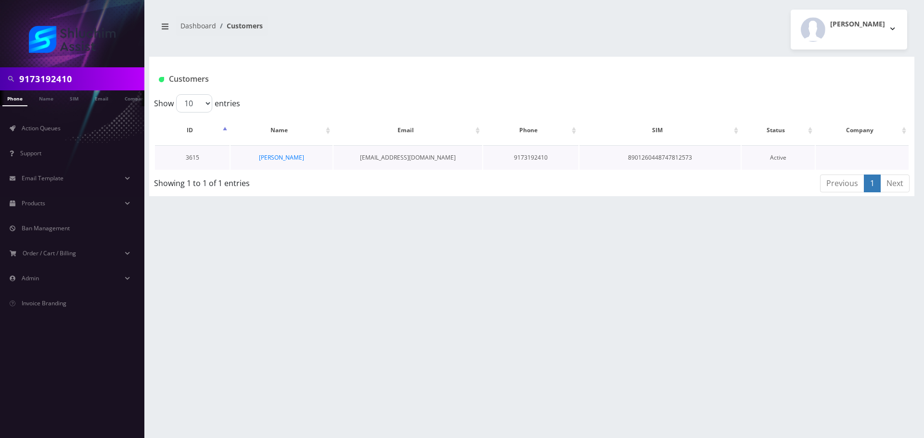
click at [250, 155] on td "[PERSON_NAME]" at bounding box center [282, 157] width 102 height 25
click at [281, 163] on td "[PERSON_NAME]" at bounding box center [282, 157] width 102 height 25
click at [293, 151] on td "[PERSON_NAME]" at bounding box center [282, 157] width 102 height 25
click at [278, 161] on link "[PERSON_NAME]" at bounding box center [281, 158] width 45 height 8
click at [284, 157] on link "[PERSON_NAME]" at bounding box center [281, 158] width 45 height 8
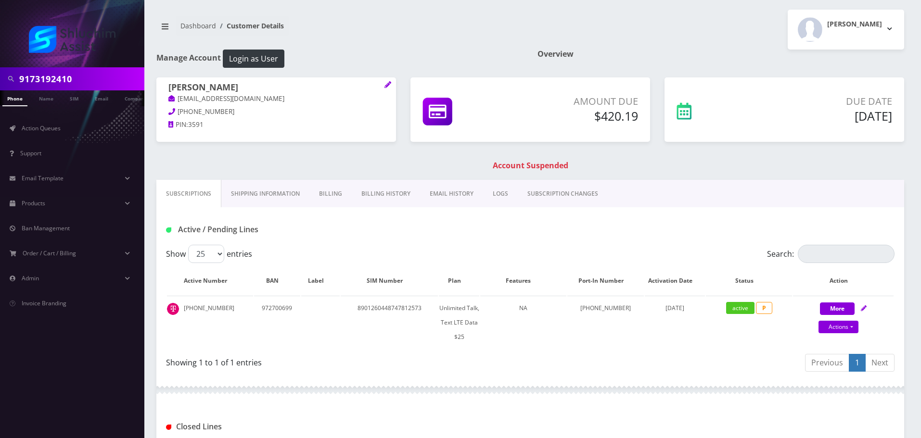
click at [384, 184] on link "Billing History" at bounding box center [386, 194] width 68 height 28
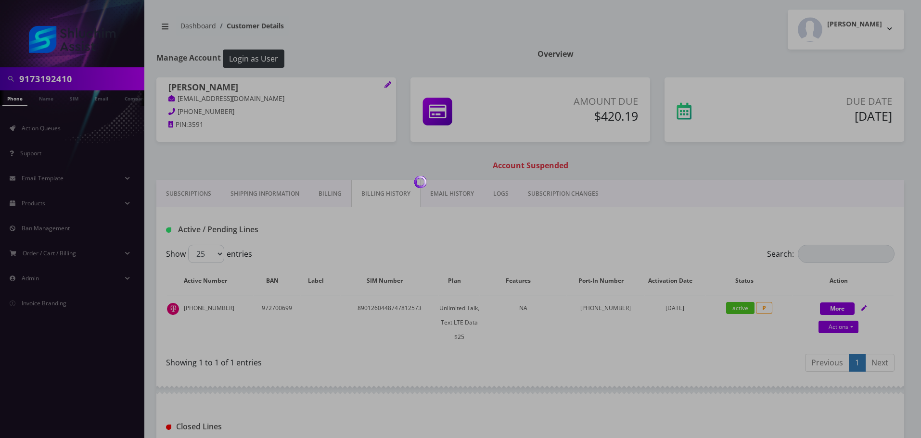
click at [383, 193] on div at bounding box center [460, 219] width 921 height 438
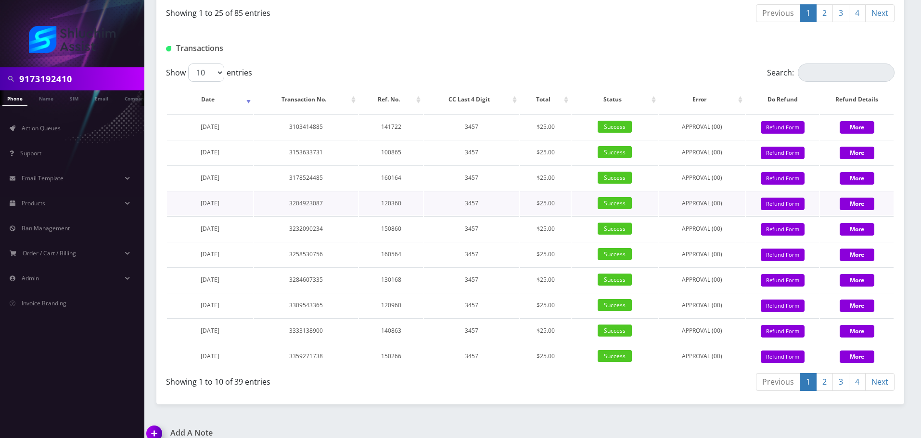
scroll to position [863, 0]
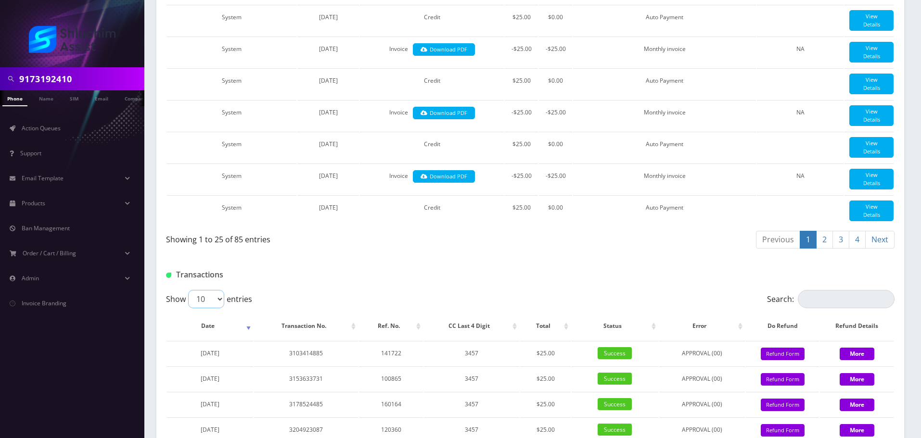
click at [216, 308] on select "10 25 50 100" at bounding box center [206, 299] width 36 height 18
select select "100"
click at [188, 308] on select "10 25 50 100" at bounding box center [206, 299] width 36 height 18
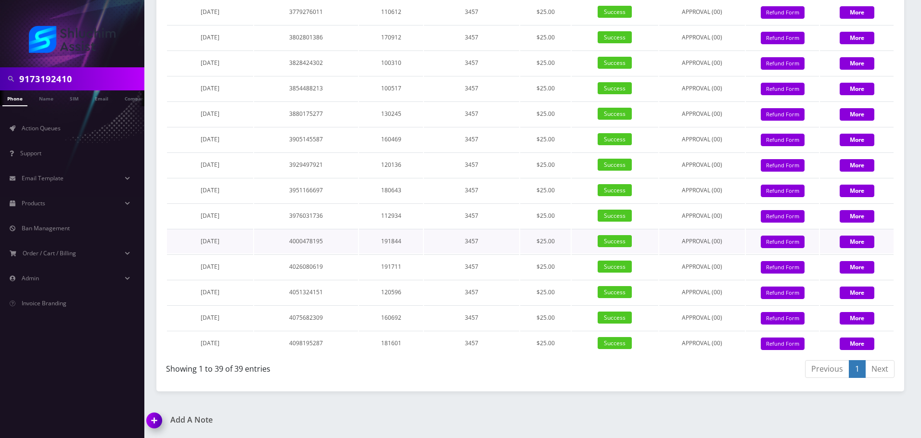
scroll to position [1891, 0]
click at [105, 86] on input "9173192410" at bounding box center [80, 79] width 123 height 18
paste input "29-331-8649"
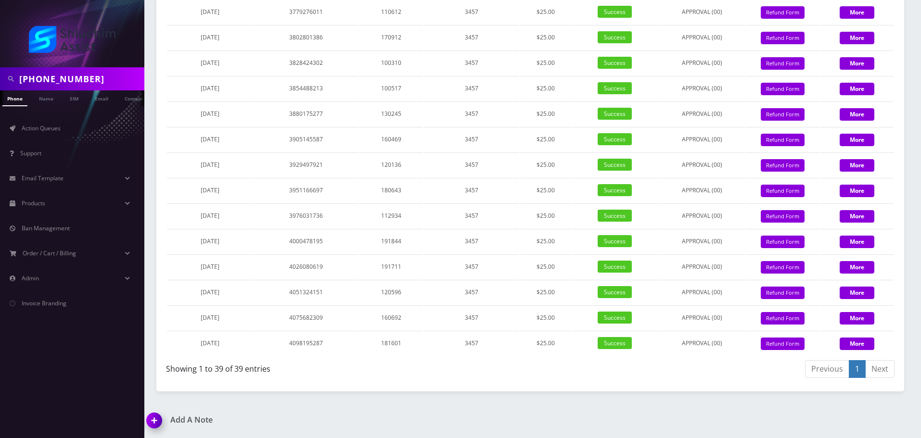
click at [58, 77] on input "929-331-8649" at bounding box center [80, 79] width 123 height 18
type input "9293318649"
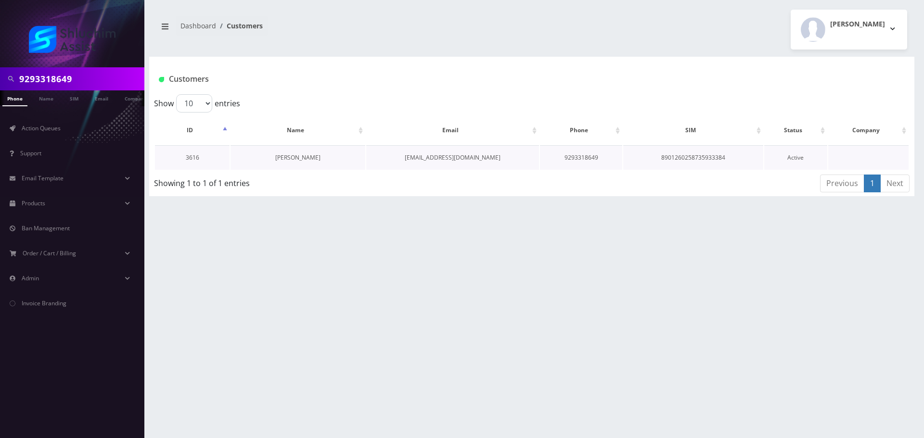
click at [291, 159] on link "[PERSON_NAME]" at bounding box center [297, 158] width 45 height 8
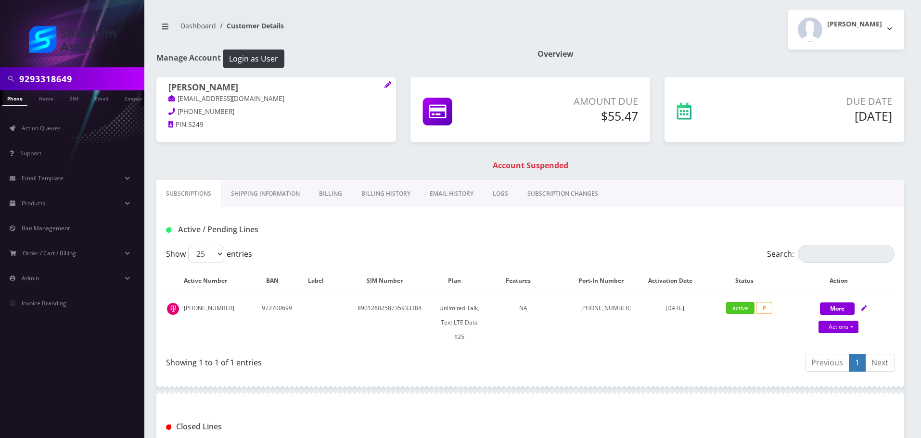
click at [399, 197] on link "Billing History" at bounding box center [386, 194] width 68 height 28
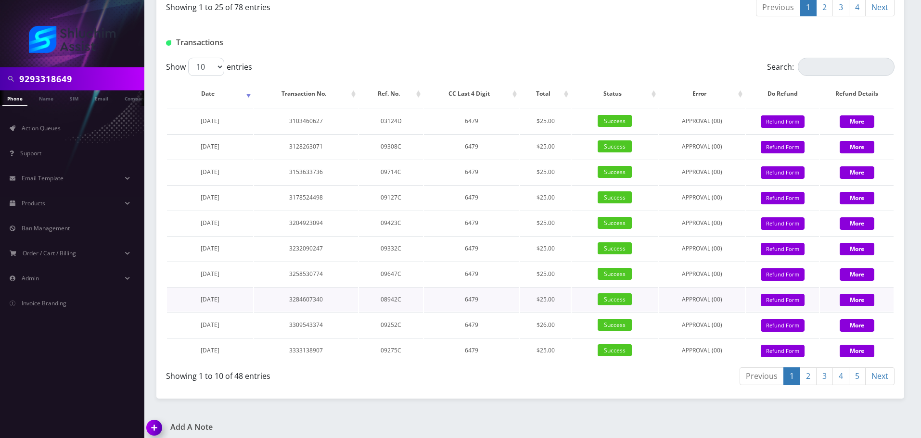
scroll to position [1152, 0]
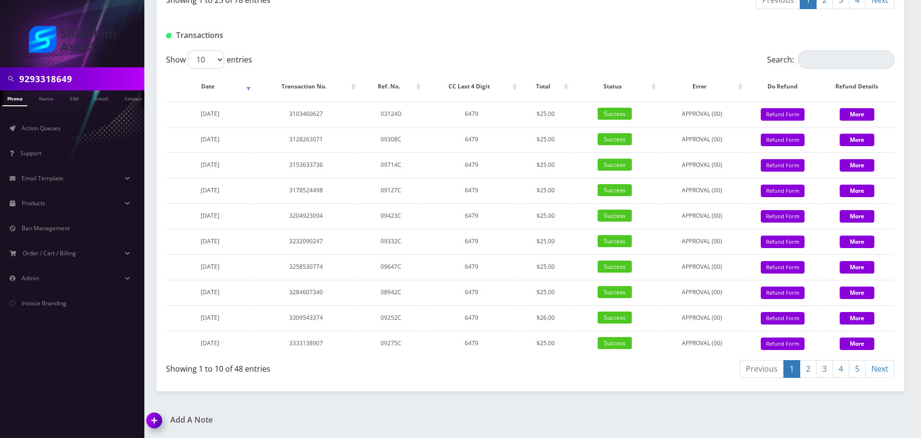
click at [855, 373] on link "5" at bounding box center [857, 369] width 17 height 18
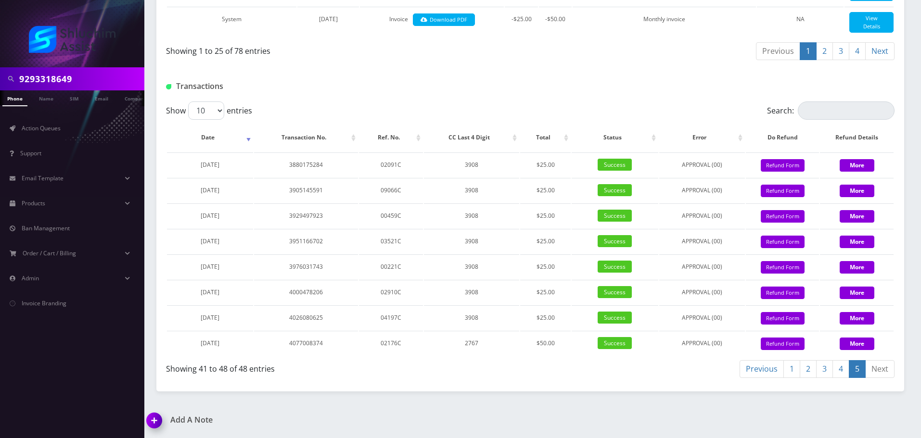
scroll to position [1101, 0]
click at [108, 73] on input "9293318649" at bounding box center [80, 79] width 123 height 18
paste input "-690-6370"
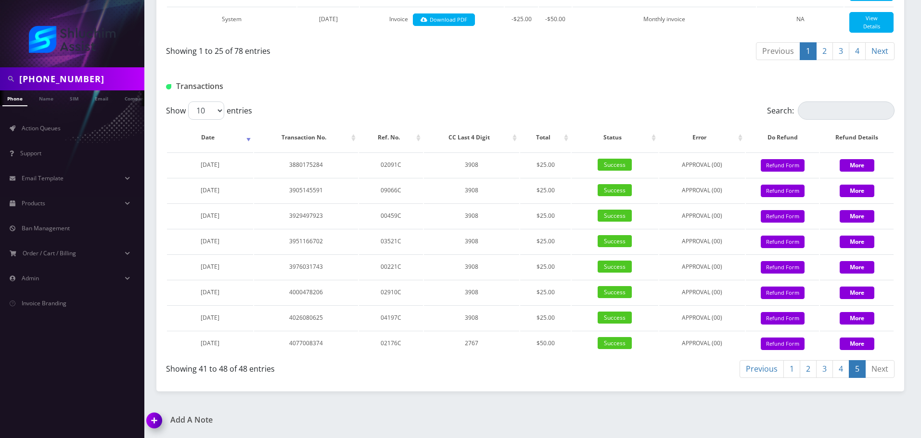
click at [64, 77] on input "929-690-6370" at bounding box center [80, 79] width 123 height 18
type input "9296906370"
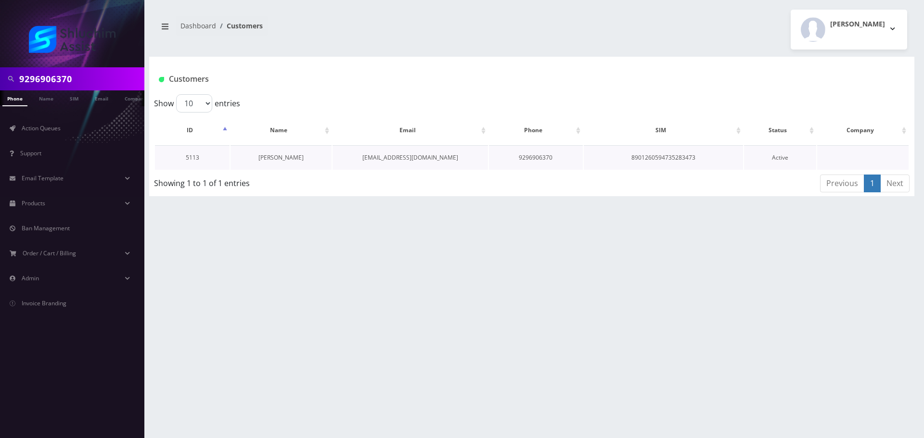
click at [284, 158] on link "[PERSON_NAME]" at bounding box center [280, 158] width 45 height 8
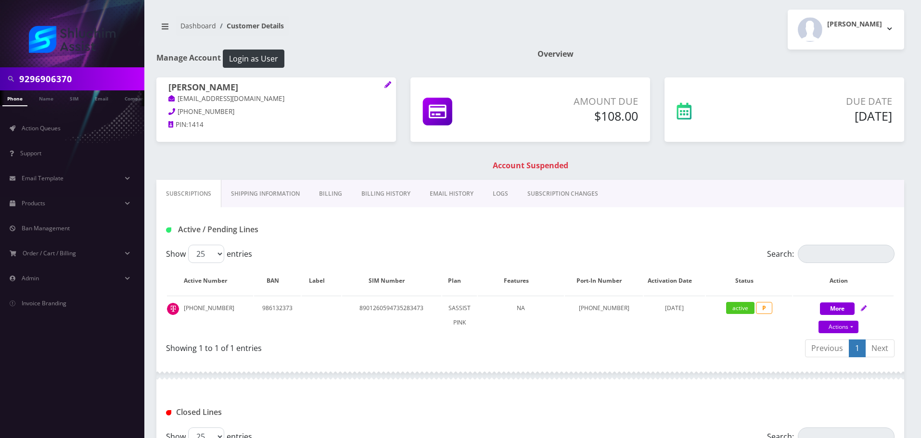
click at [395, 201] on link "Billing History" at bounding box center [386, 194] width 68 height 28
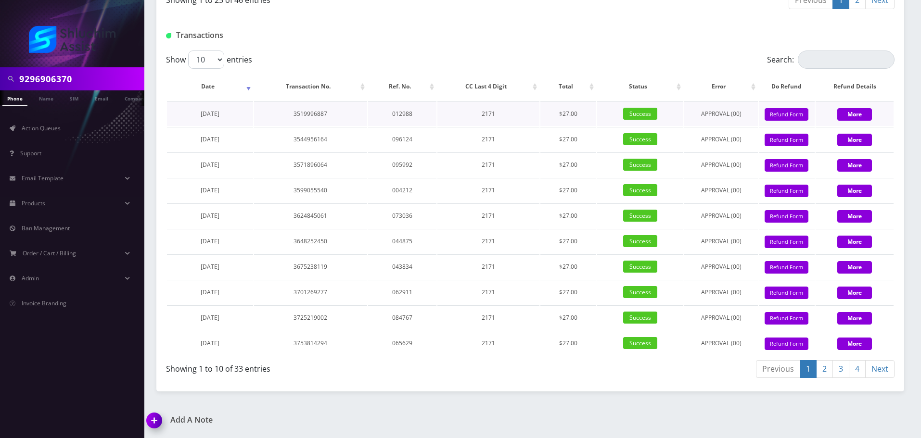
scroll to position [1307, 0]
click at [858, 371] on link "4" at bounding box center [857, 369] width 17 height 18
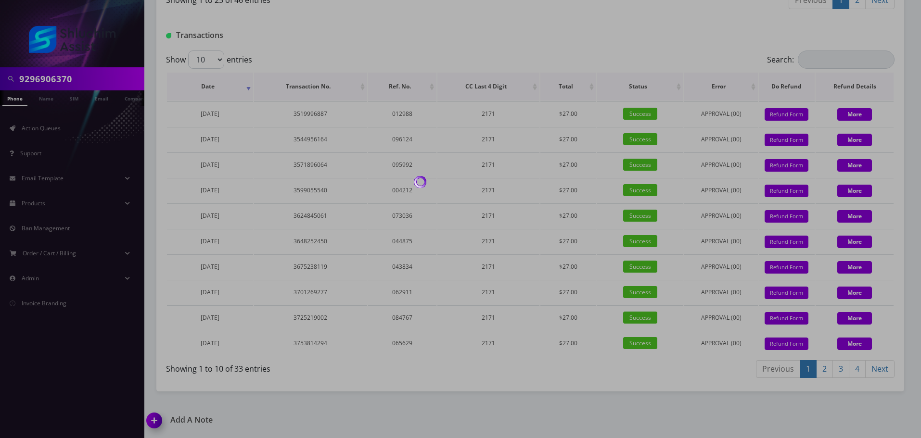
scroll to position [1172, 0]
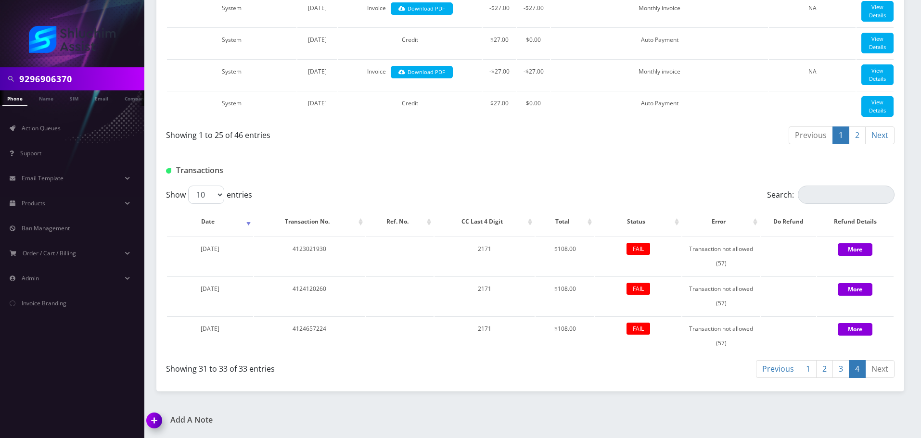
click at [82, 79] on input "9296906370" at bounding box center [80, 79] width 123 height 18
paste input "17-319-241"
click at [63, 81] on input "917-319-2410" at bounding box center [80, 79] width 123 height 18
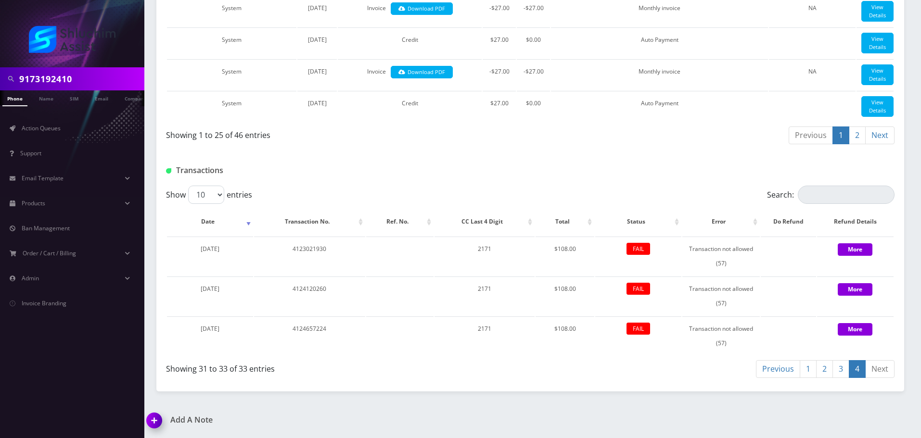
type input "9173192410"
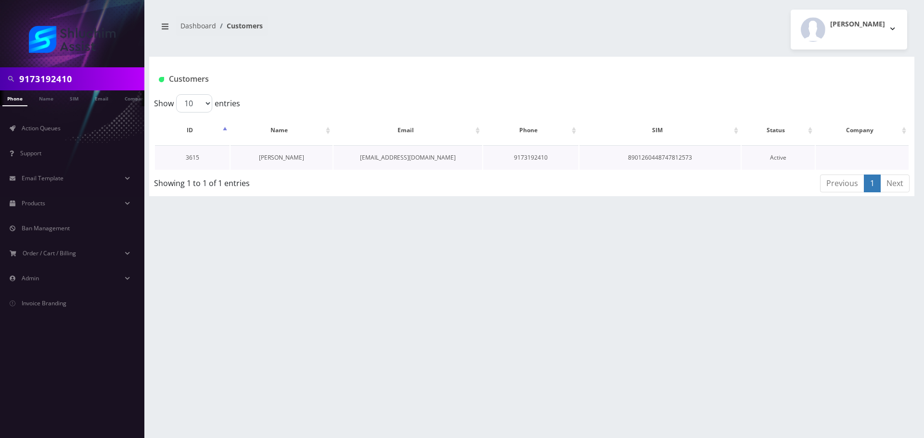
click at [275, 155] on link "Yosef Liberov" at bounding box center [281, 158] width 45 height 8
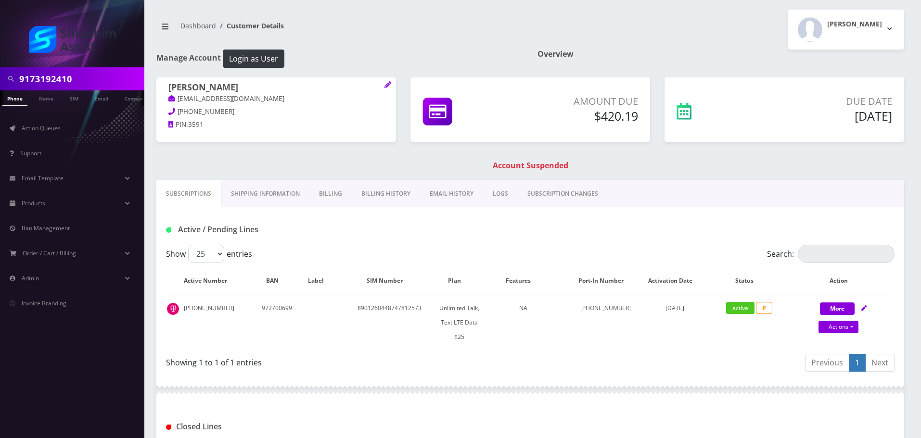
click at [376, 190] on link "Billing History" at bounding box center [386, 194] width 68 height 28
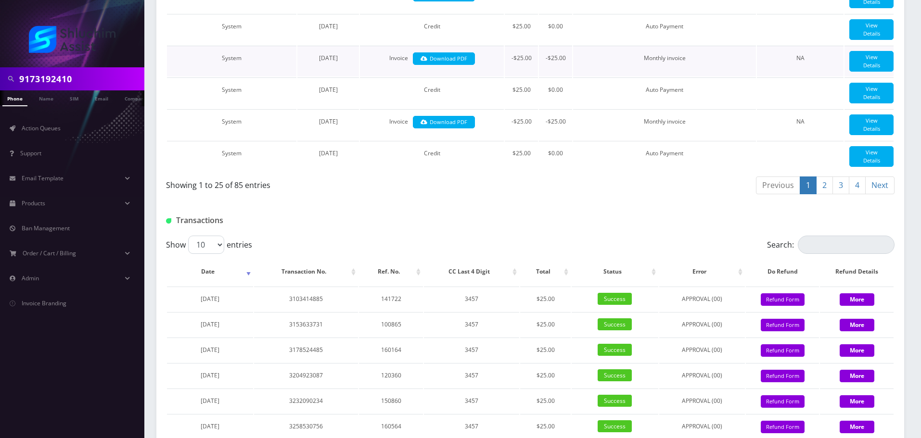
scroll to position [1152, 0]
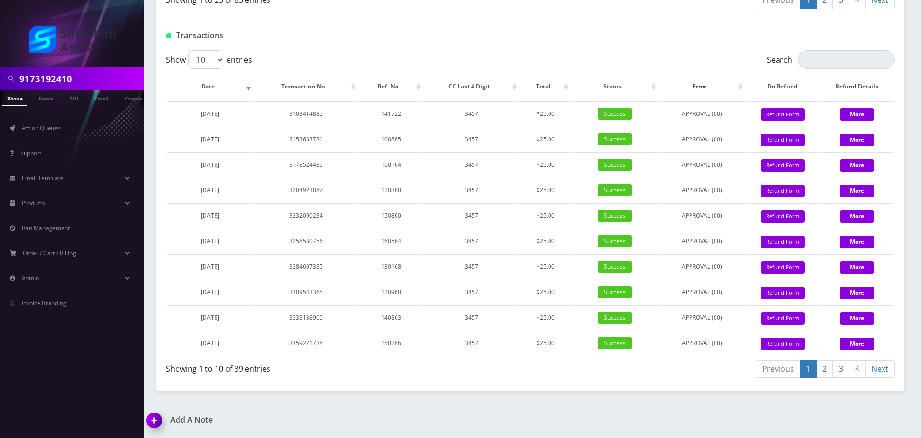
click at [855, 372] on link "4" at bounding box center [857, 369] width 17 height 18
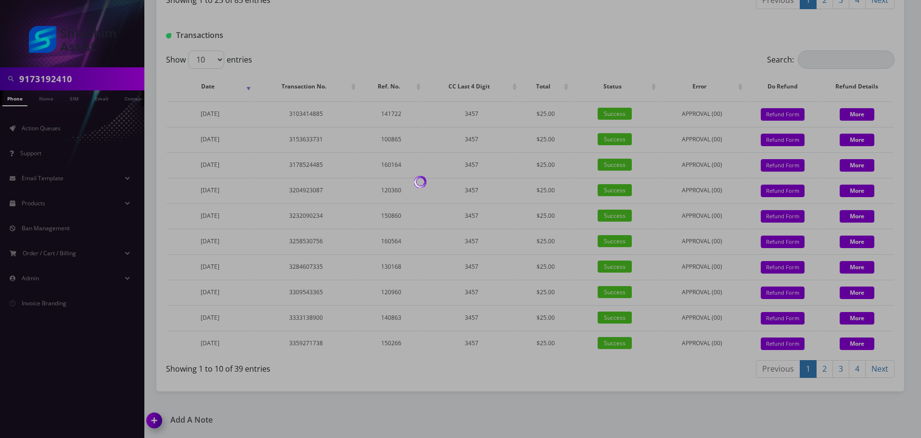
scroll to position [1126, 0]
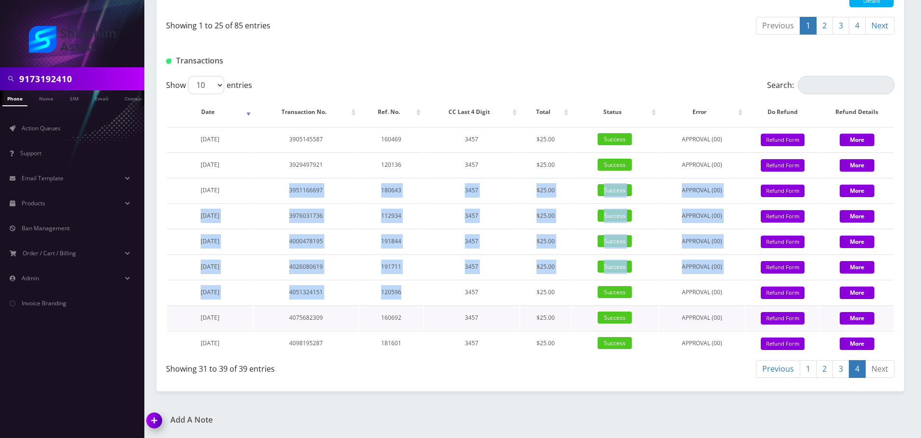
drag, startPoint x: 263, startPoint y: 198, endPoint x: 428, endPoint y: 307, distance: 197.9
click at [426, 306] on tbody "November 22, 2024 3905145587 160469 3457 $25.00 Success APPROVAL (00) 25 Give C…" at bounding box center [530, 241] width 727 height 229
click at [428, 307] on td "3457" at bounding box center [471, 318] width 95 height 25
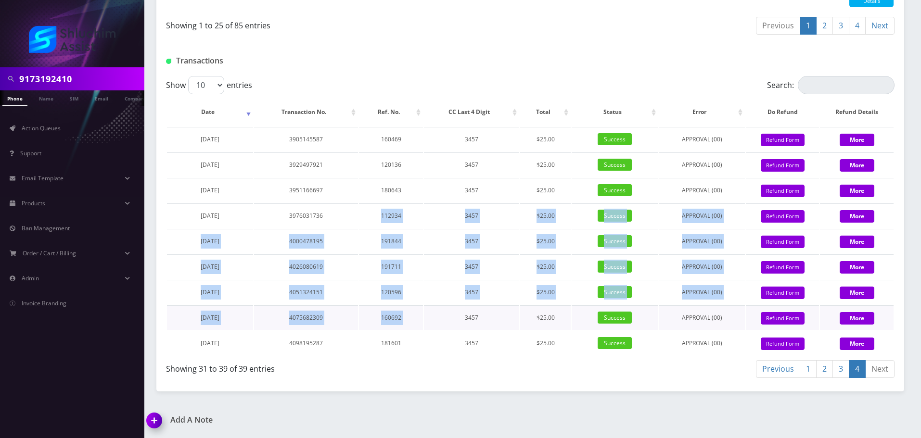
click at [455, 314] on tbody "November 22, 2024 3905145587 160469 3457 $25.00 Success APPROVAL (00) 25 Give C…" at bounding box center [530, 241] width 727 height 229
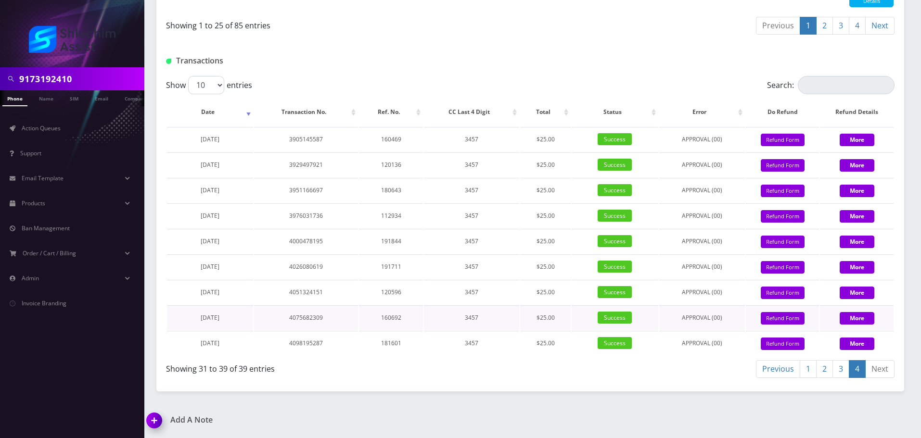
click at [473, 323] on td "3457" at bounding box center [471, 318] width 95 height 25
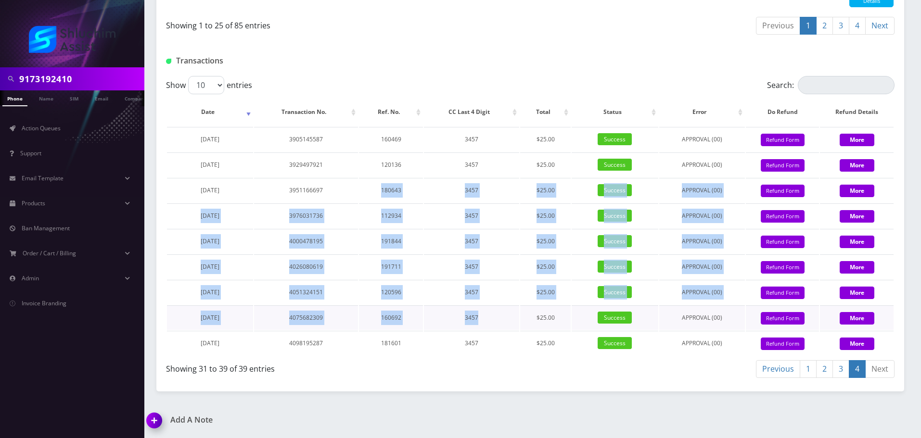
drag, startPoint x: 373, startPoint y: 180, endPoint x: 509, endPoint y: 312, distance: 189.2
click at [505, 310] on tbody "November 22, 2024 3905145587 160469 3457 $25.00 Success APPROVAL (00) 25 Give C…" at bounding box center [530, 241] width 727 height 229
drag, startPoint x: 509, startPoint y: 312, endPoint x: 486, endPoint y: 289, distance: 32.7
click at [508, 312] on td "3457" at bounding box center [471, 318] width 95 height 25
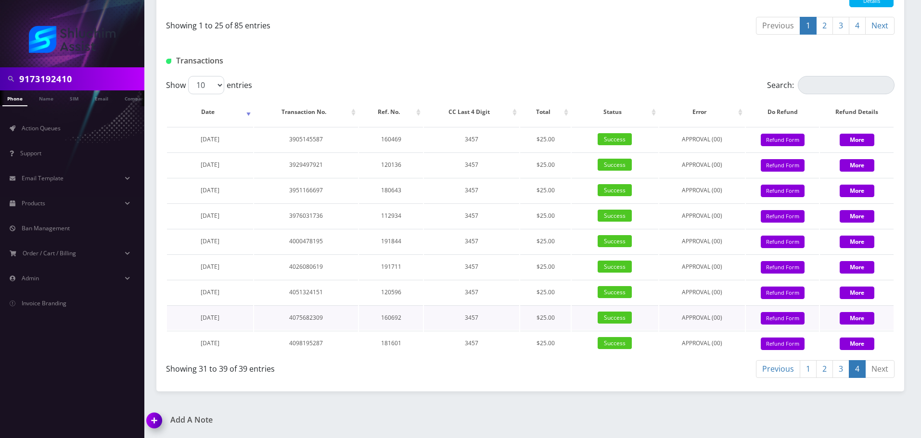
click at [528, 327] on td "$25.00" at bounding box center [545, 318] width 51 height 25
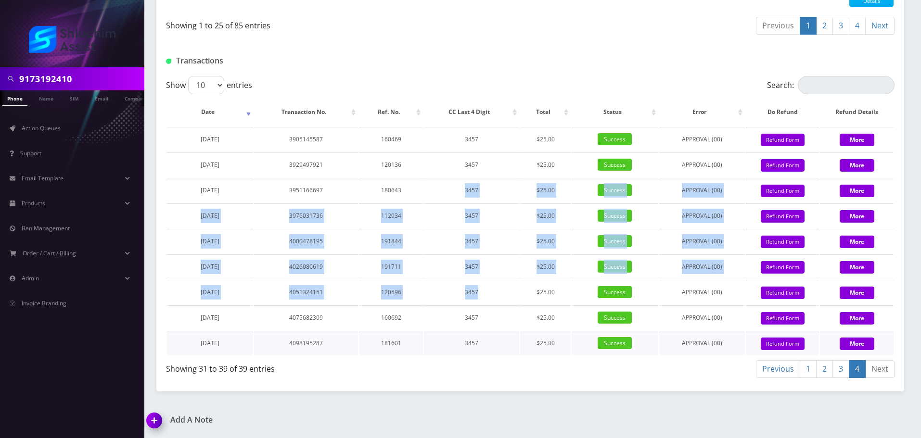
drag, startPoint x: 422, startPoint y: 194, endPoint x: 553, endPoint y: 340, distance: 196.2
click at [538, 328] on tbody "November 22, 2024 3905145587 160469 3457 $25.00 Success APPROVAL (00) 25 Give C…" at bounding box center [530, 241] width 727 height 229
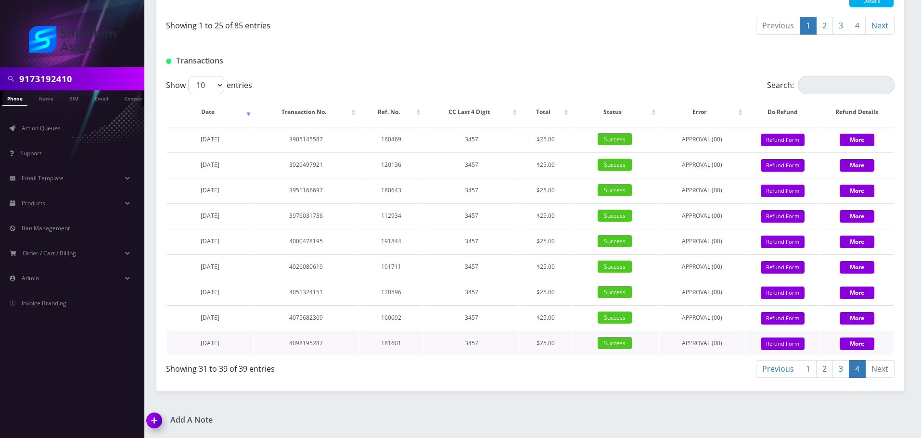
click at [553, 340] on td "$25.00" at bounding box center [545, 343] width 51 height 25
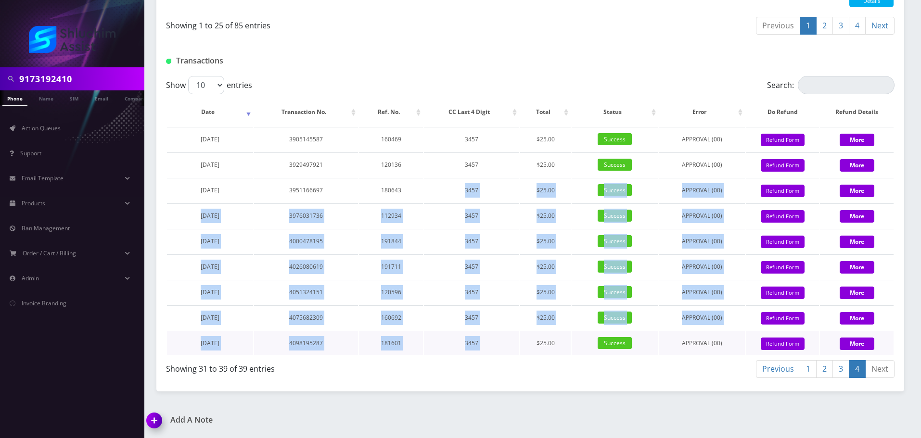
drag, startPoint x: 435, startPoint y: 181, endPoint x: 554, endPoint y: 353, distance: 208.9
click at [552, 351] on tbody "November 22, 2024 3905145587 160469 3457 $25.00 Success APPROVAL (00) 25 Give C…" at bounding box center [530, 241] width 727 height 229
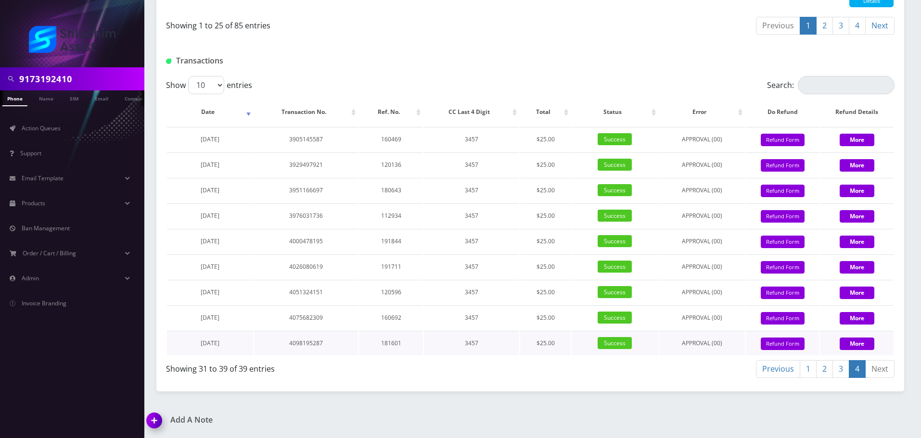
click at [554, 353] on td "$25.00" at bounding box center [545, 343] width 51 height 25
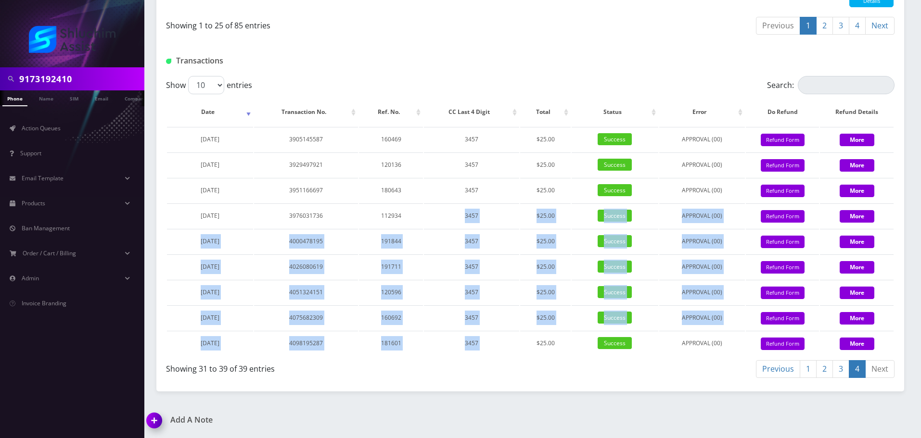
drag, startPoint x: 438, startPoint y: 205, endPoint x: 539, endPoint y: 358, distance: 183.3
click at [538, 357] on div "Show 10 25 50 100 entries Search: Date Transaction No. Ref. No. CC Last 4 Digit…" at bounding box center [530, 229] width 748 height 306
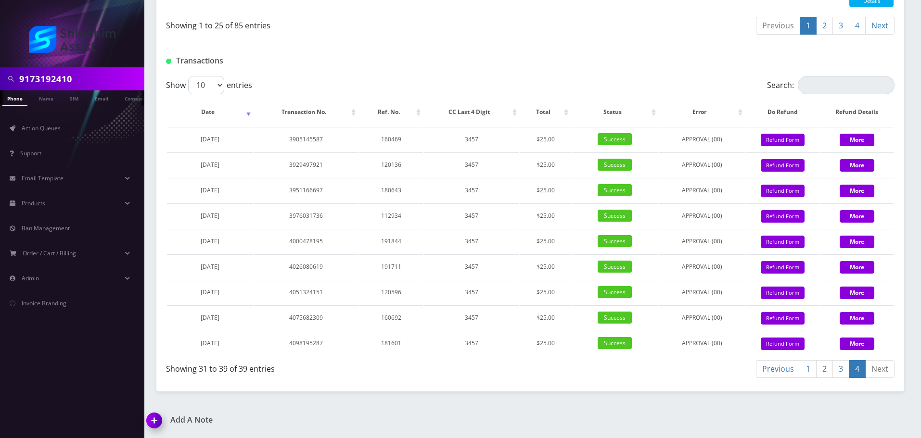
click at [539, 358] on div "Show 10 25 50 100 entries Search: Date Transaction No. Ref. No. CC Last 4 Digit…" at bounding box center [530, 229] width 748 height 306
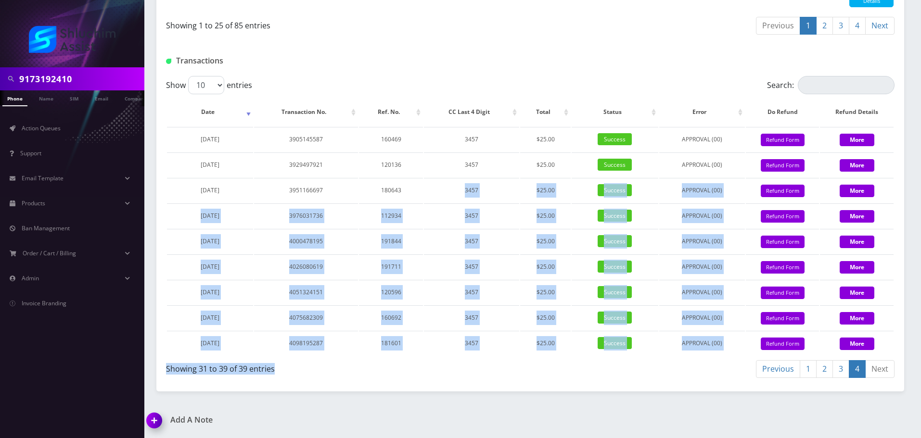
drag, startPoint x: 425, startPoint y: 192, endPoint x: 526, endPoint y: 360, distance: 196.3
click at [526, 360] on div "Show 10 25 50 100 entries Search: Date Transaction No. Ref. No. CC Last 4 Digit…" at bounding box center [530, 229] width 748 height 306
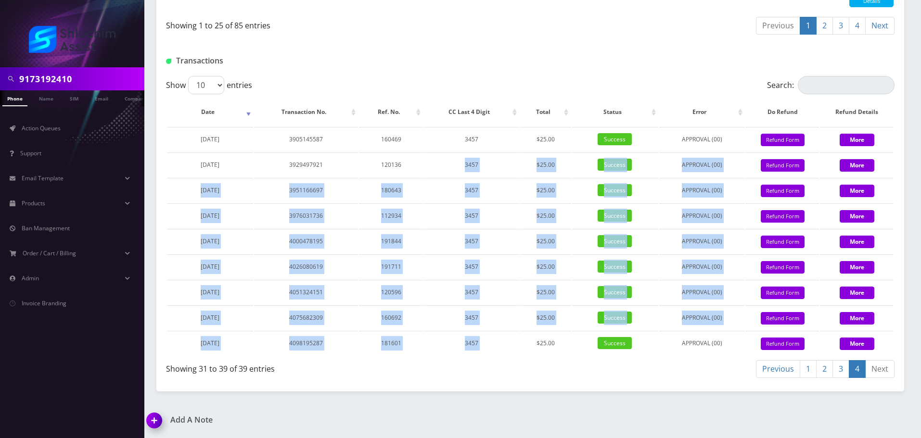
drag, startPoint x: 416, startPoint y: 156, endPoint x: 533, endPoint y: 358, distance: 232.9
click at [530, 356] on tbody "November 22, 2024 3905145587 160469 3457 $25.00 Success APPROVAL (00) 25 Give C…" at bounding box center [530, 241] width 727 height 229
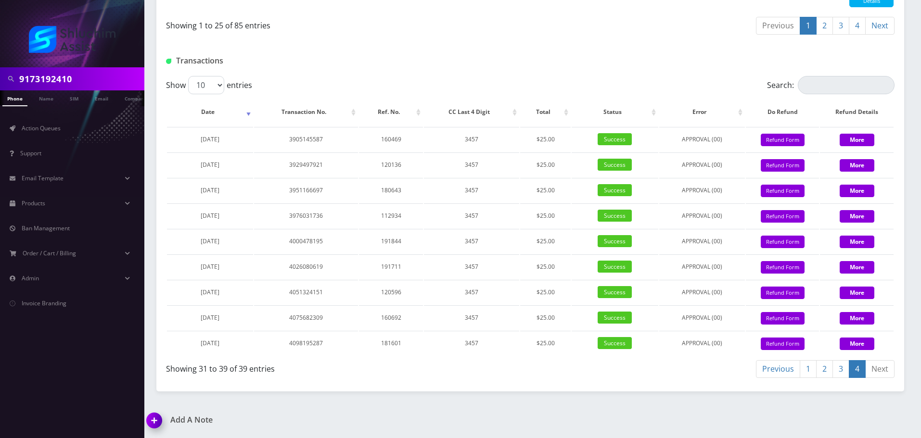
click at [533, 358] on div "Show 10 25 50 100 entries Search: Date Transaction No. Ref. No. CC Last 4 Digit…" at bounding box center [530, 229] width 748 height 306
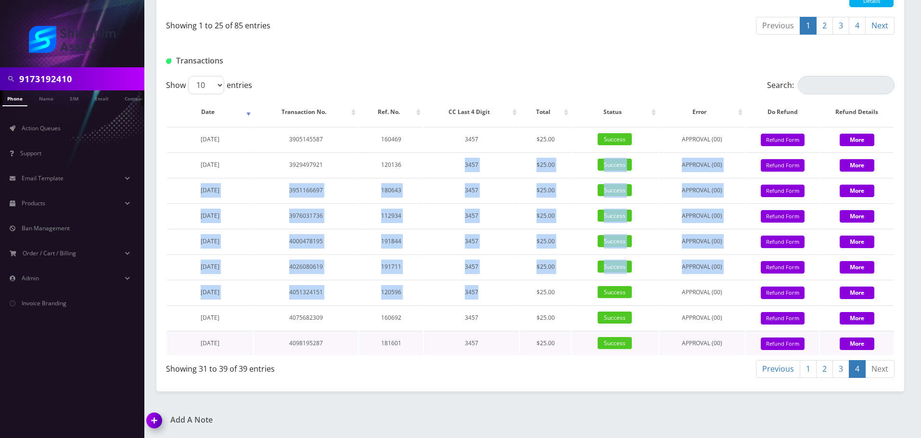
drag, startPoint x: 424, startPoint y: 164, endPoint x: 541, endPoint y: 346, distance: 216.7
click at [531, 334] on tbody "November 22, 2024 3905145587 160469 3457 $25.00 Success APPROVAL (00) 25 Give C…" at bounding box center [530, 241] width 727 height 229
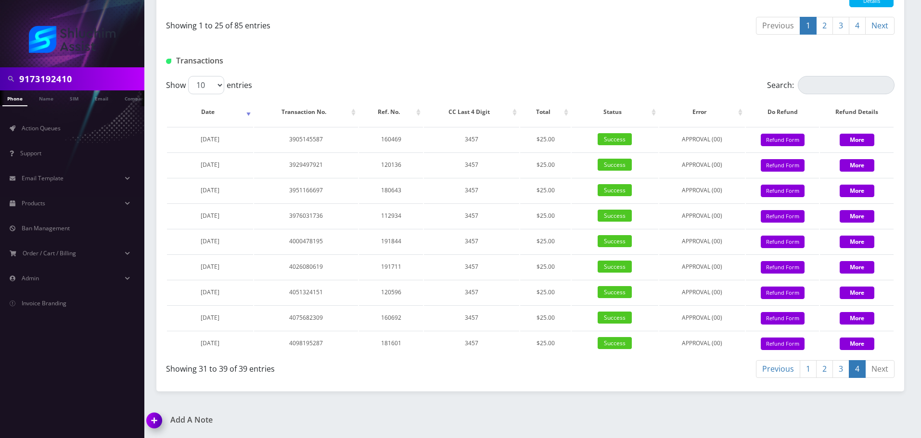
drag, startPoint x: 541, startPoint y: 346, endPoint x: 424, endPoint y: 178, distance: 205.3
click at [538, 342] on td "$25.00" at bounding box center [545, 343] width 51 height 25
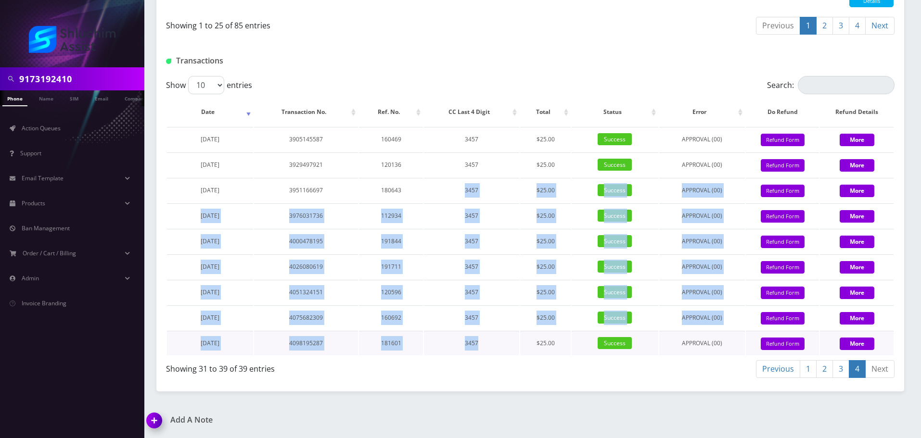
drag, startPoint x: 424, startPoint y: 178, endPoint x: 518, endPoint y: 337, distance: 185.1
click at [517, 336] on tbody "November 22, 2024 3905145587 160469 3457 $25.00 Success APPROVAL (00) 25 Give C…" at bounding box center [530, 241] width 727 height 229
drag, startPoint x: 518, startPoint y: 337, endPoint x: 478, endPoint y: 238, distance: 106.7
click at [518, 336] on td "3457" at bounding box center [471, 343] width 95 height 25
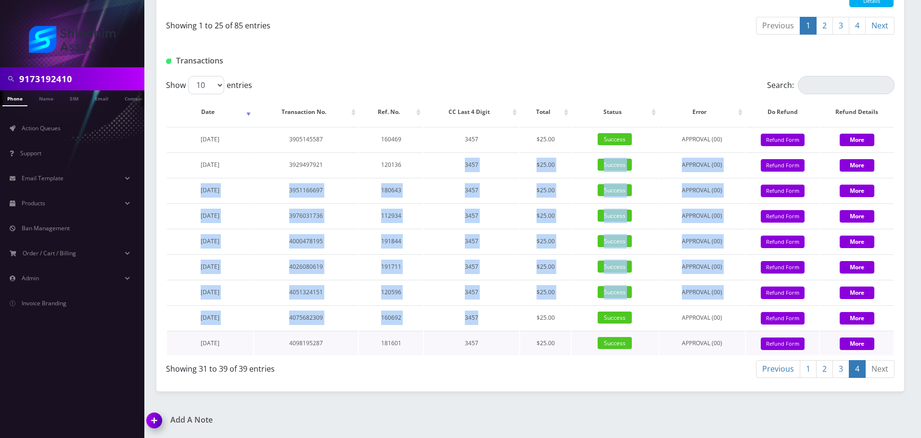
drag, startPoint x: 430, startPoint y: 154, endPoint x: 522, endPoint y: 354, distance: 220.5
click at [522, 353] on tbody "November 22, 2024 3905145587 160469 3457 $25.00 Success APPROVAL (00) 25 Give C…" at bounding box center [530, 241] width 727 height 229
click at [522, 354] on td "$25.00" at bounding box center [545, 343] width 51 height 25
drag, startPoint x: 434, startPoint y: 163, endPoint x: 541, endPoint y: 364, distance: 228.4
click at [541, 364] on div "Show 10 25 50 100 entries Search: Date Transaction No. Ref. No. CC Last 4 Digit…" at bounding box center [530, 229] width 748 height 306
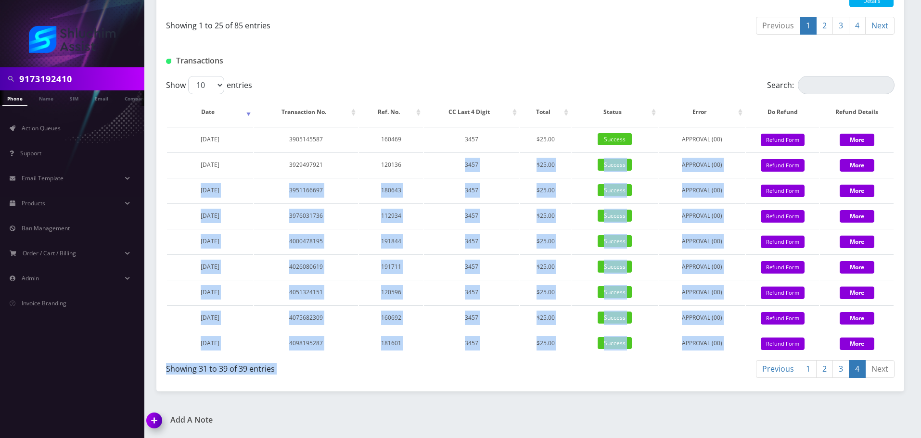
click at [541, 364] on div "Previous 1 2 3 4 Next" at bounding box center [716, 370] width 357 height 23
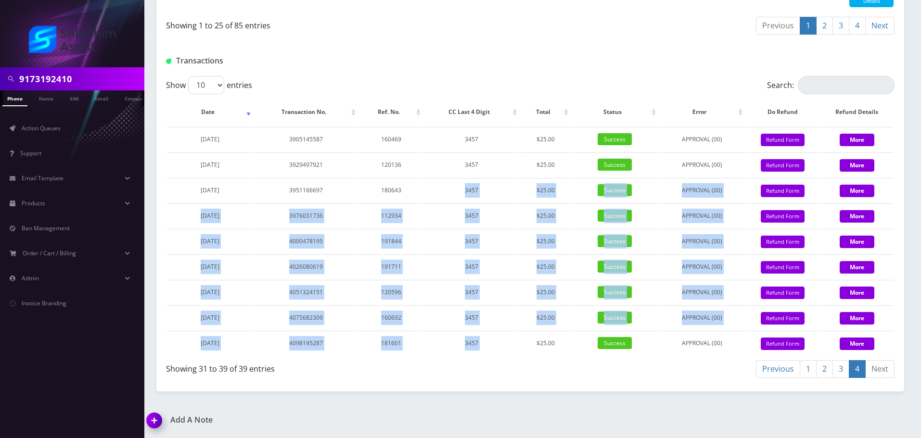
drag, startPoint x: 445, startPoint y: 189, endPoint x: 535, endPoint y: 357, distance: 191.2
click at [535, 357] on div "Show 10 25 50 100 entries Search: Date Transaction No. Ref. No. CC Last 4 Digit…" at bounding box center [530, 229] width 748 height 306
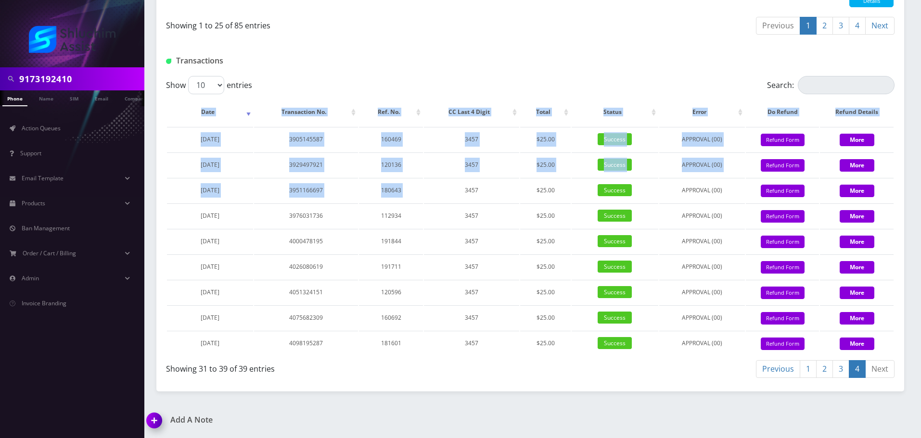
click at [535, 357] on div "Show 10 25 50 100 entries Search: Date Transaction No. Ref. No. CC Last 4 Digit…" at bounding box center [530, 229] width 748 height 306
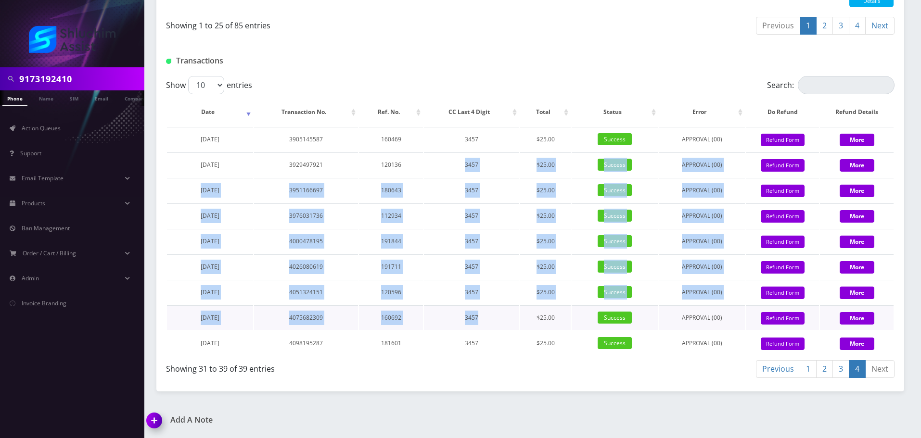
drag, startPoint x: 415, startPoint y: 172, endPoint x: 499, endPoint y: 323, distance: 173.2
click at [497, 321] on tbody "November 22, 2024 3905145587 160469 3457 $25.00 Success APPROVAL (00) 25 Give C…" at bounding box center [530, 241] width 727 height 229
click at [499, 323] on td "3457" at bounding box center [471, 318] width 95 height 25
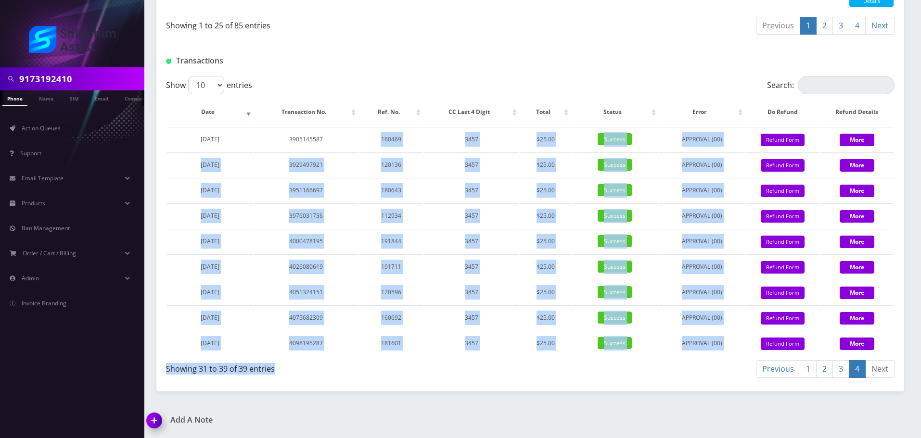
drag, startPoint x: 382, startPoint y: 144, endPoint x: 499, endPoint y: 379, distance: 262.8
click at [499, 379] on div "Show 10 25 50 100 entries Search: Date Transaction No. Ref. No. CC Last 4 Digit…" at bounding box center [530, 229] width 748 height 306
click at [499, 379] on div "Showing 31 to 39 of 39 entries" at bounding box center [348, 370] width 364 height 23
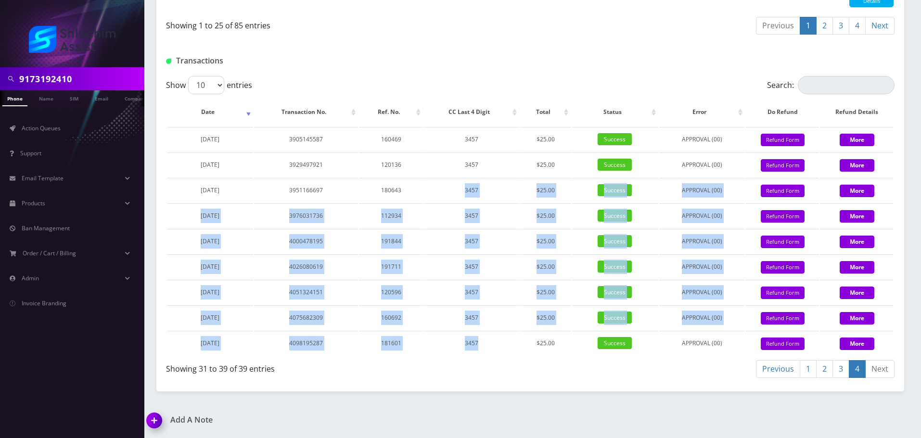
drag, startPoint x: 400, startPoint y: 178, endPoint x: 499, endPoint y: 384, distance: 227.7
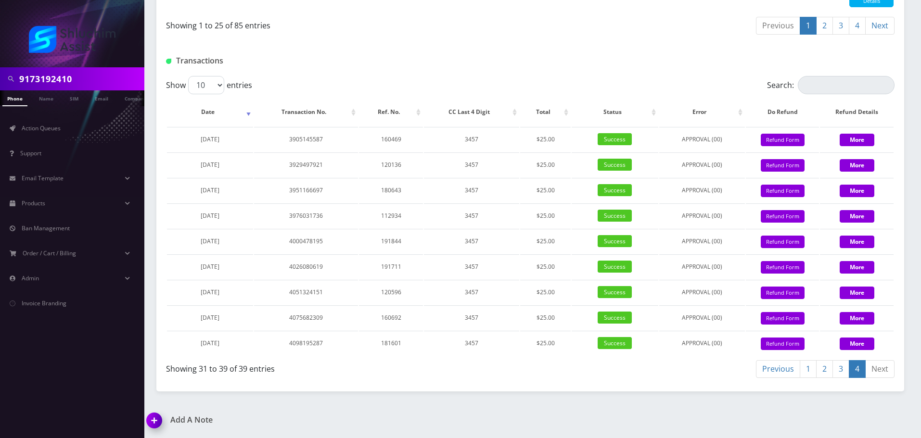
scroll to position [0, 5]
click at [104, 78] on input "9173192410" at bounding box center [80, 79] width 123 height 18
paste input "845-459-9879"
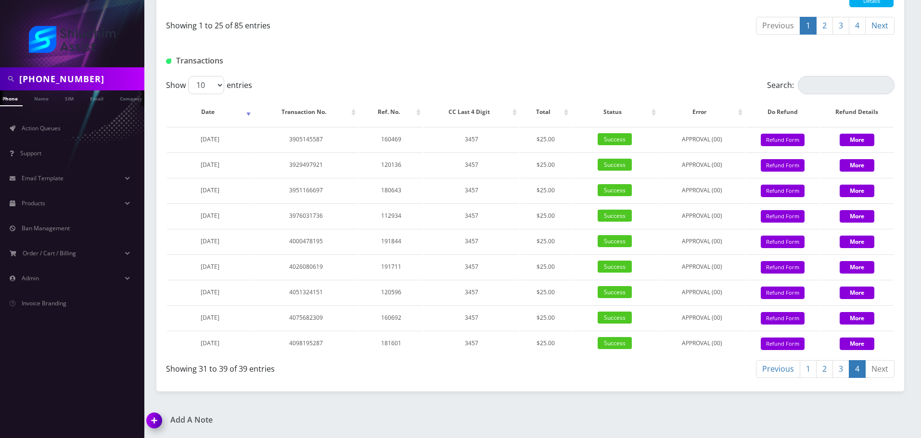
drag, startPoint x: 73, startPoint y: 78, endPoint x: 85, endPoint y: 78, distance: 12.5
click at [73, 78] on input "845-459-9879" at bounding box center [80, 79] width 123 height 18
type input "8454599879"
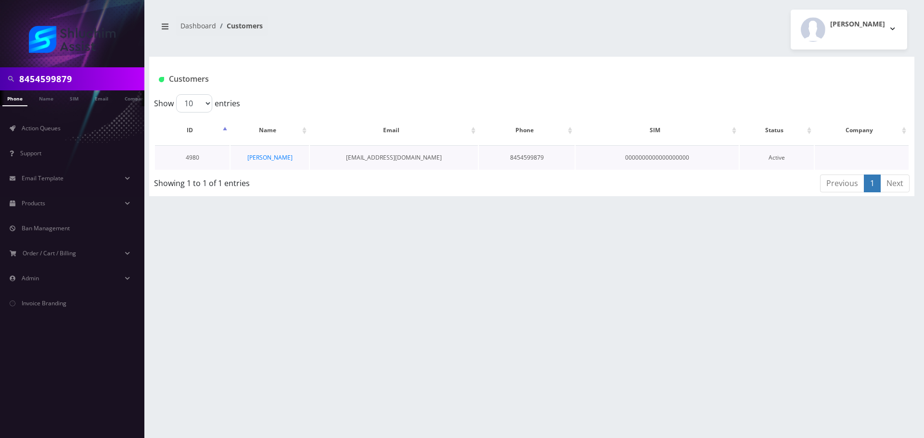
click at [278, 152] on td "[PERSON_NAME]" at bounding box center [270, 157] width 78 height 25
click at [270, 158] on link "[PERSON_NAME]" at bounding box center [269, 158] width 45 height 8
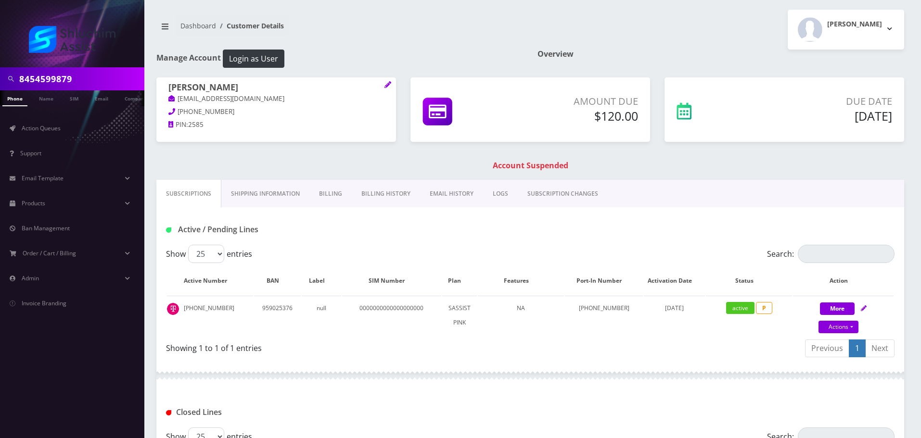
click at [377, 191] on link "Billing History" at bounding box center [386, 194] width 68 height 28
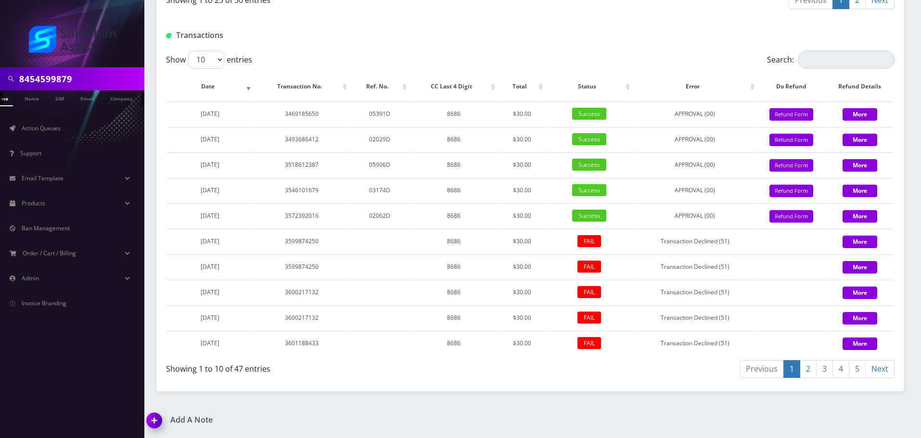
scroll to position [0, 24]
click at [857, 372] on link "5" at bounding box center [857, 369] width 17 height 18
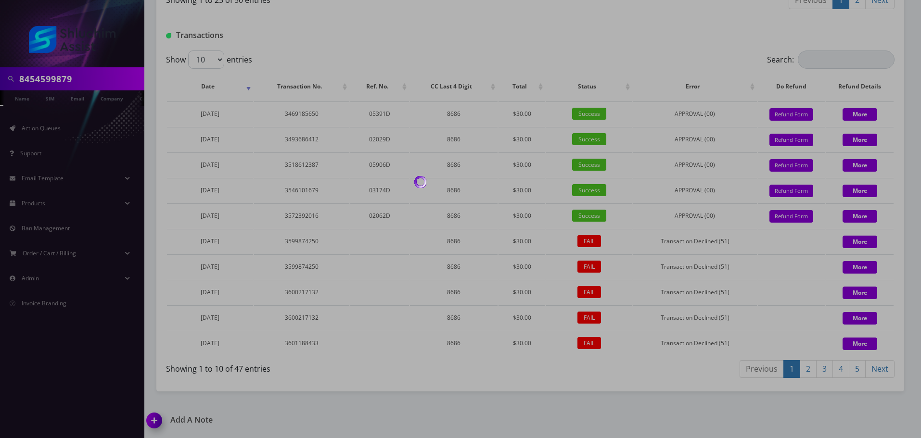
scroll to position [1075, 0]
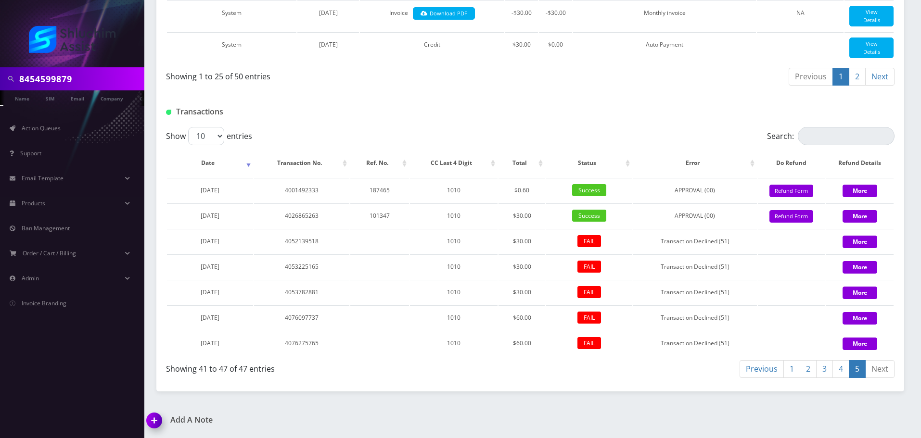
click at [559, 124] on div "Transactions" at bounding box center [530, 109] width 748 height 38
drag, startPoint x: 210, startPoint y: 213, endPoint x: 181, endPoint y: 213, distance: 28.4
click at [181, 213] on td "[DATE]" at bounding box center [210, 216] width 86 height 25
copy span "[DATE]"
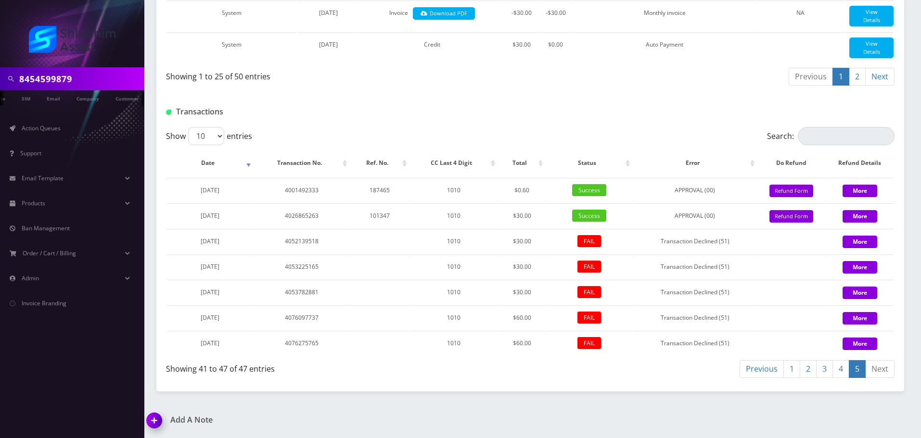
click at [84, 77] on input "8454599879" at bounding box center [80, 79] width 123 height 18
paste input "934-223-9072"
click at [56, 78] on input "934-223-9072" at bounding box center [80, 79] width 123 height 18
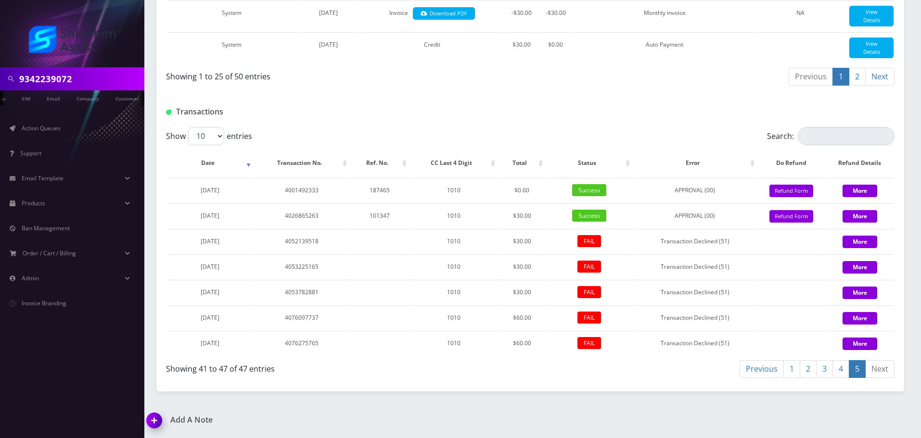
type input "9342239072"
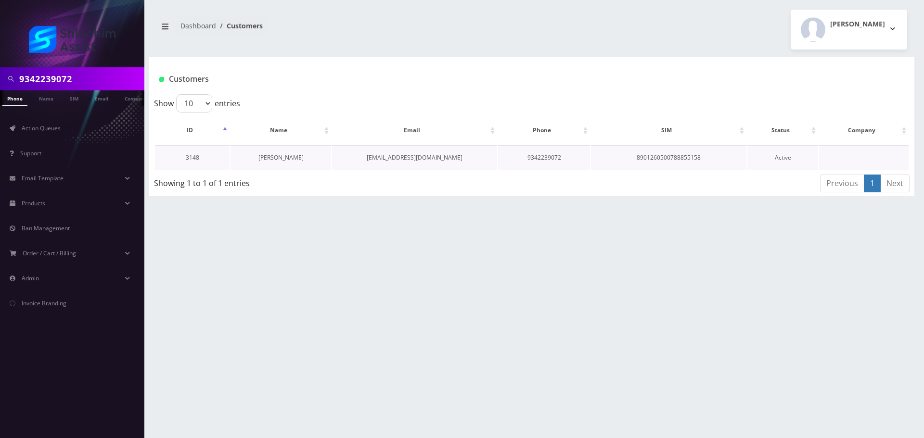
click at [278, 157] on link "[PERSON_NAME]" at bounding box center [280, 158] width 45 height 8
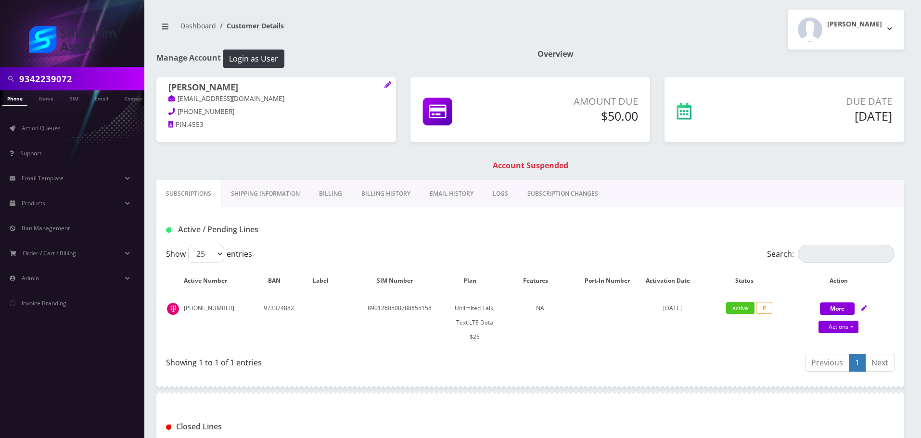
click at [384, 195] on link "Billing History" at bounding box center [386, 194] width 68 height 28
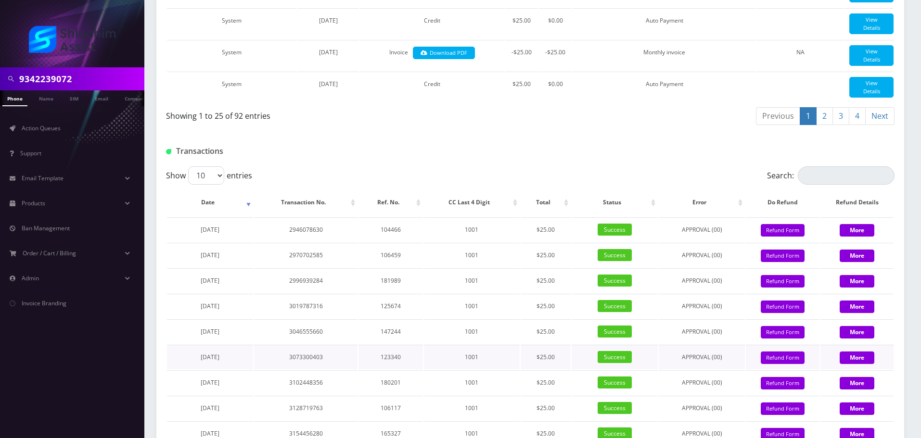
scroll to position [1152, 0]
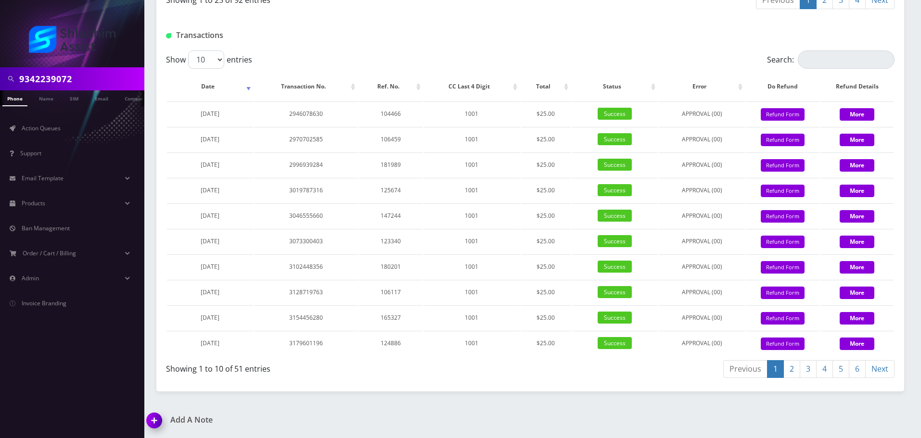
click at [862, 370] on link "6" at bounding box center [857, 369] width 17 height 18
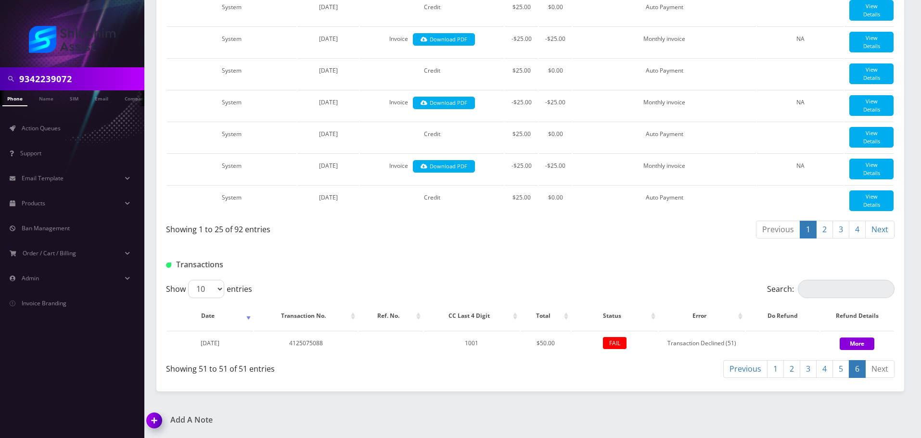
scroll to position [922, 0]
click at [843, 372] on link "5" at bounding box center [841, 369] width 17 height 18
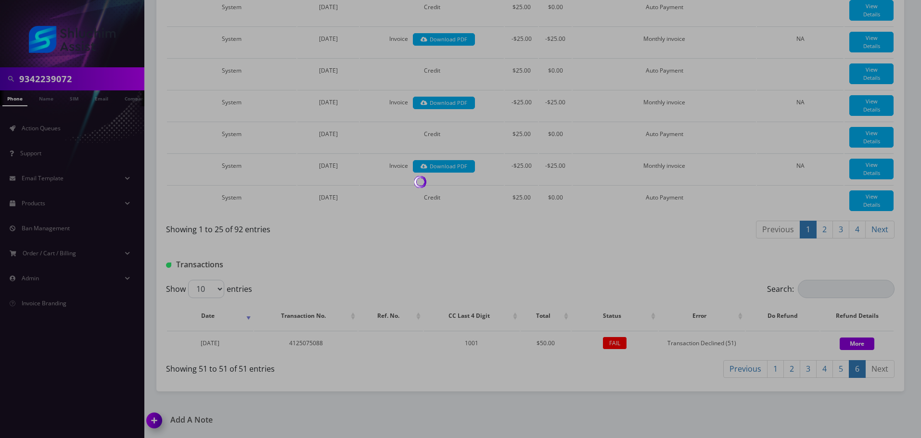
scroll to position [1152, 0]
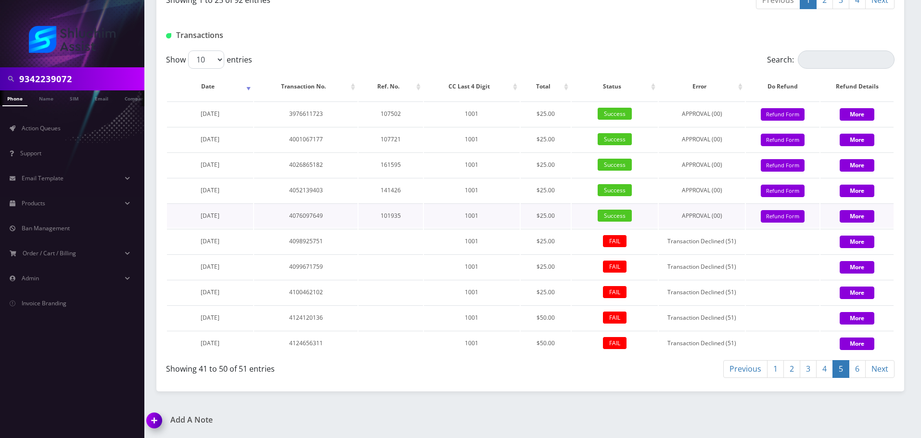
drag, startPoint x: 226, startPoint y: 217, endPoint x: 183, endPoint y: 217, distance: 42.4
click at [183, 217] on td "[DATE]" at bounding box center [210, 216] width 86 height 25
click at [219, 217] on span "[DATE]" at bounding box center [210, 216] width 19 height 8
drag, startPoint x: 239, startPoint y: 217, endPoint x: 196, endPoint y: 216, distance: 42.4
click at [177, 217] on td "[DATE]" at bounding box center [210, 216] width 86 height 25
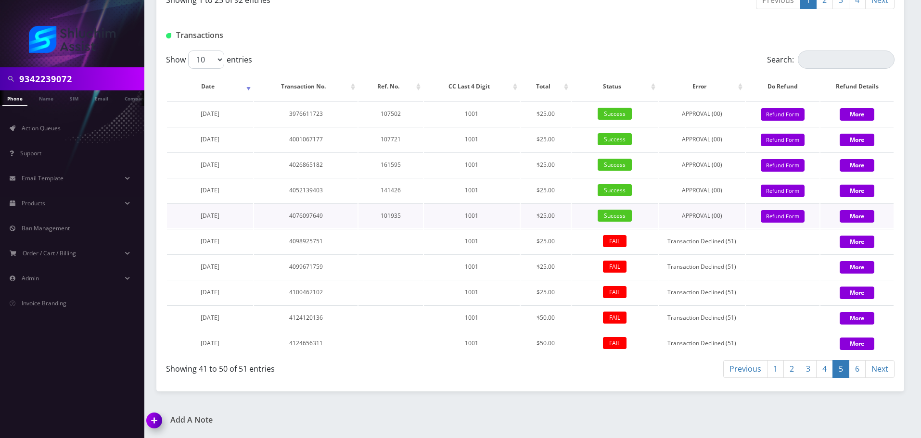
copy span "[DATE]"
click at [83, 77] on input "9342239072" at bounding box center [80, 79] width 123 height 18
paste input "29-680-5852"
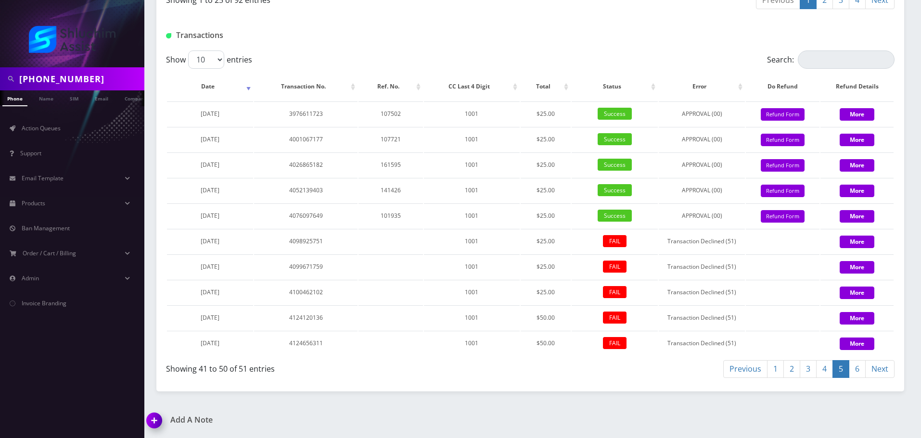
click at [67, 77] on input "929-680-5852" at bounding box center [80, 79] width 123 height 18
type input "9296805852"
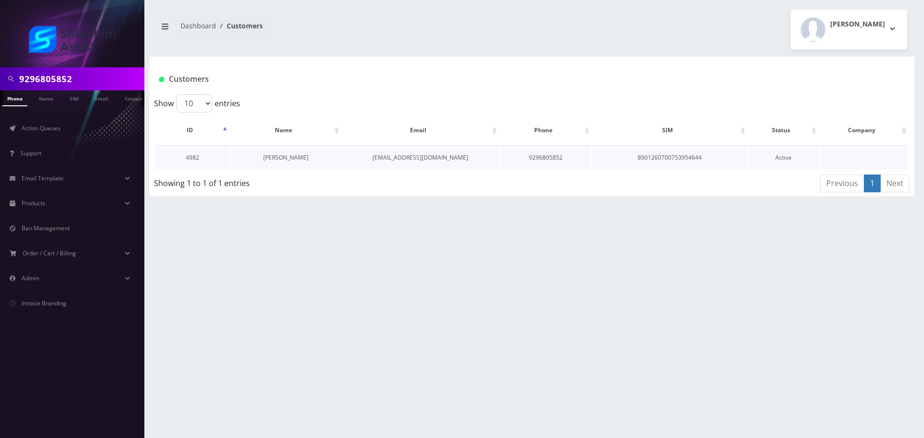
click at [284, 155] on link "[PERSON_NAME]" at bounding box center [285, 158] width 45 height 8
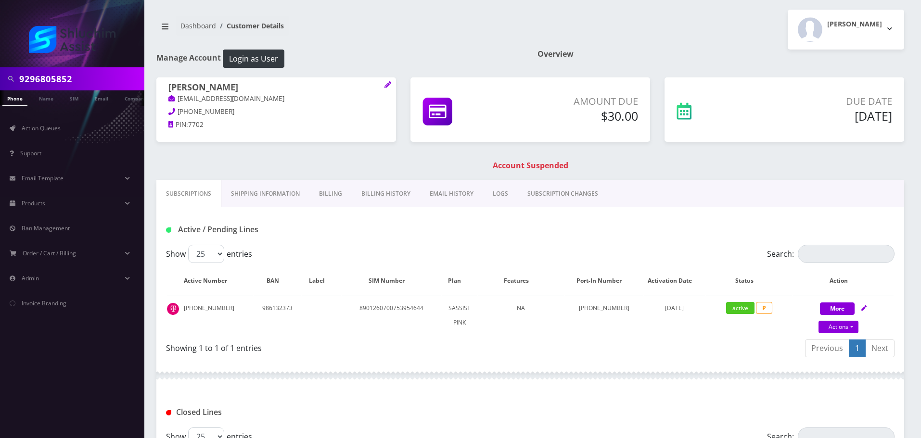
click at [352, 193] on link "Billing History" at bounding box center [386, 194] width 68 height 28
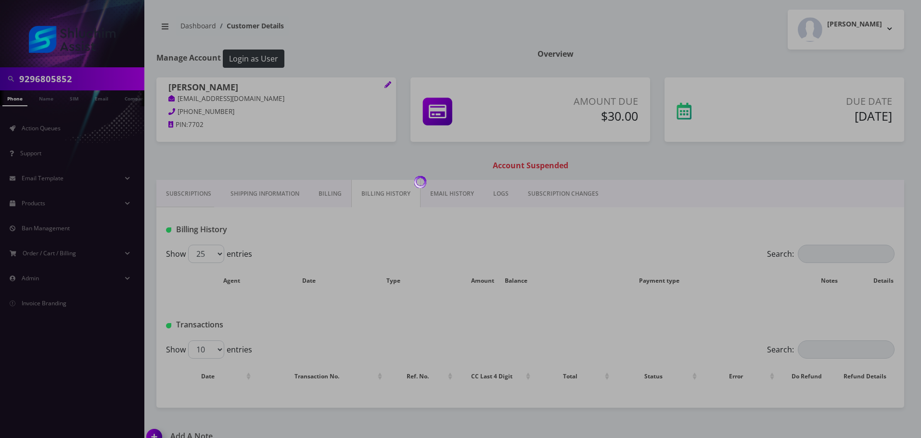
click at [390, 196] on div at bounding box center [460, 219] width 921 height 438
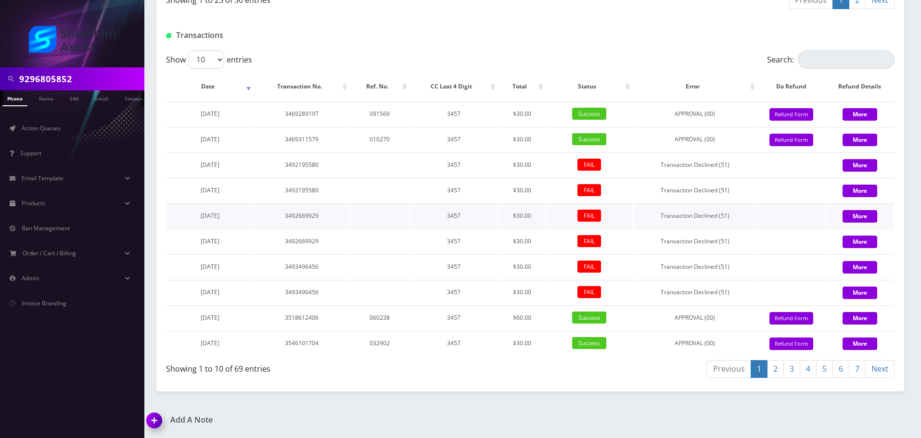
scroll to position [1152, 0]
click at [212, 60] on select "10 25 50 100" at bounding box center [206, 60] width 36 height 18
select select "100"
click at [188, 51] on select "10 25 50 100" at bounding box center [206, 60] width 36 height 18
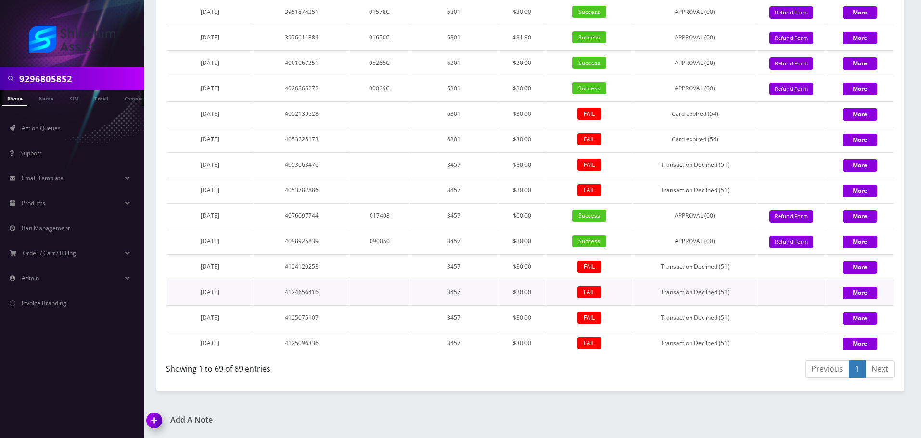
scroll to position [2657, 0]
click at [96, 71] on input "9296805852" at bounding box center [80, 79] width 123 height 18
paste input "215-820-6920"
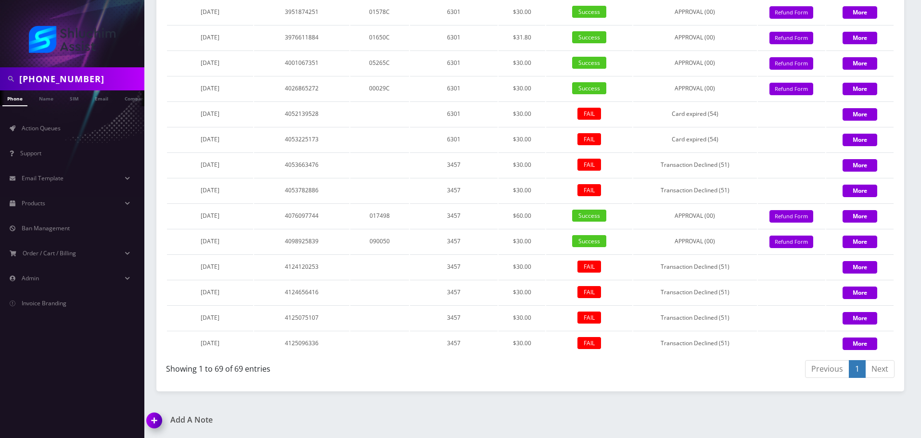
click at [66, 82] on input "[PHONE_NUMBER]" at bounding box center [80, 79] width 123 height 18
click at [66, 82] on input "215-820-6920" at bounding box center [80, 79] width 123 height 18
type input "2158206920"
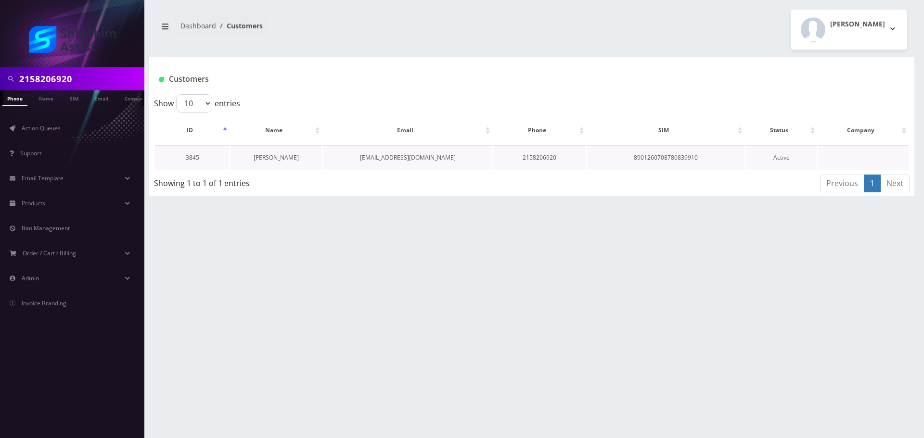
click at [293, 156] on td "[PERSON_NAME]" at bounding box center [276, 157] width 91 height 25
click at [270, 156] on link "[PERSON_NAME]" at bounding box center [276, 158] width 45 height 8
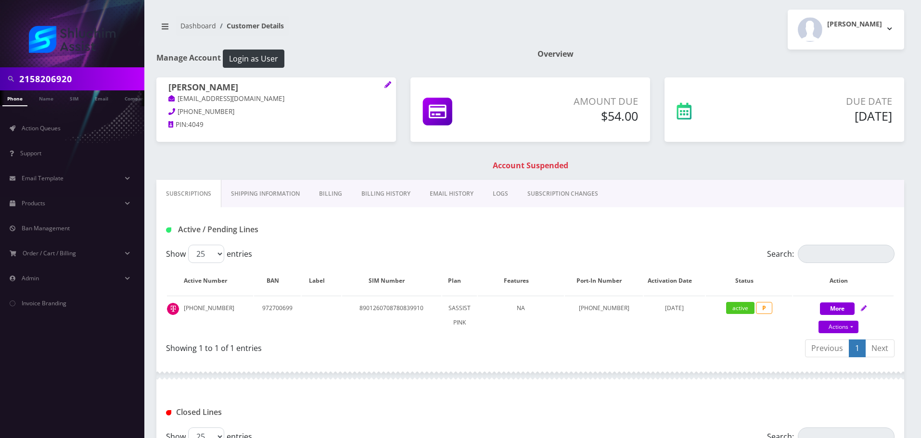
click at [375, 197] on link "Billing History" at bounding box center [386, 194] width 68 height 28
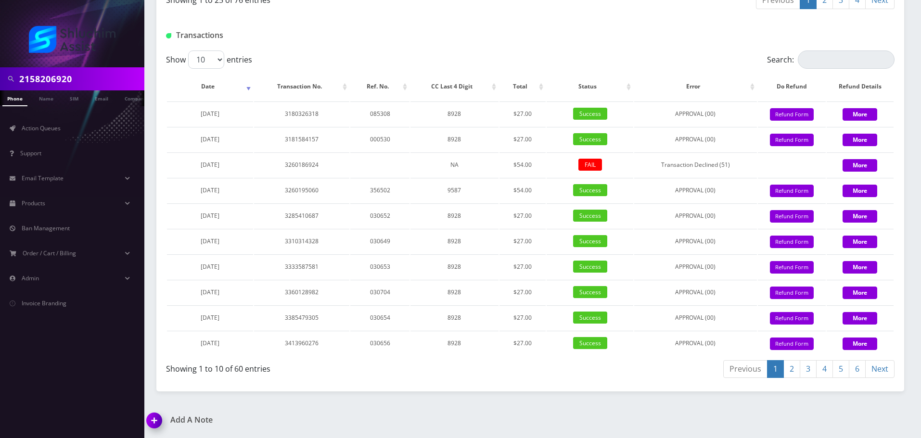
scroll to position [1152, 0]
click at [851, 370] on link "6" at bounding box center [857, 369] width 17 height 18
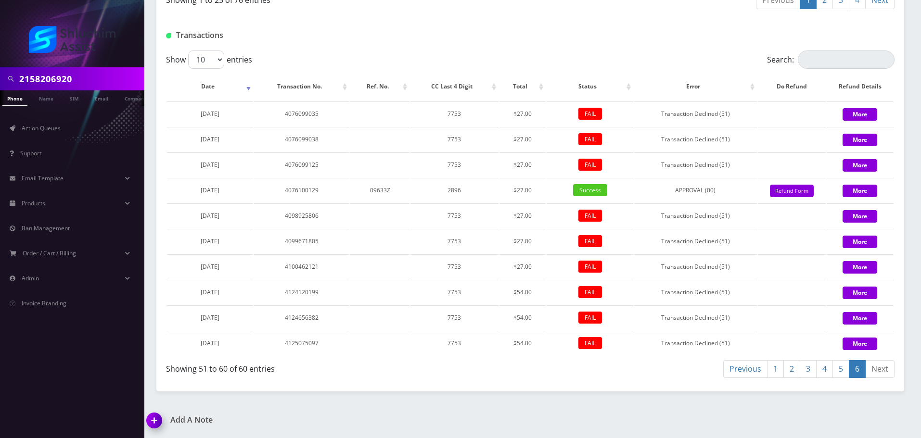
click at [95, 76] on input "2158206920" at bounding box center [80, 79] width 123 height 18
paste input "-820-6920"
click at [76, 78] on input "[PHONE_NUMBER]" at bounding box center [80, 79] width 123 height 18
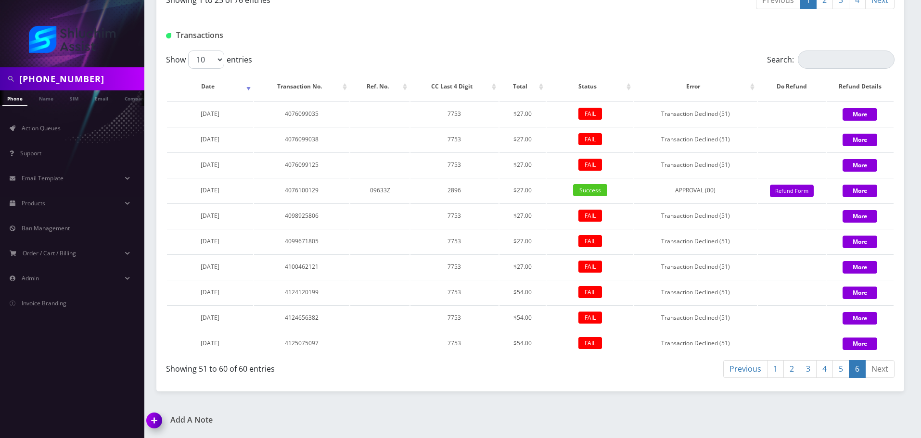
click at [73, 79] on input "[PHONE_NUMBER]" at bounding box center [80, 79] width 123 height 18
type input "2158206920"
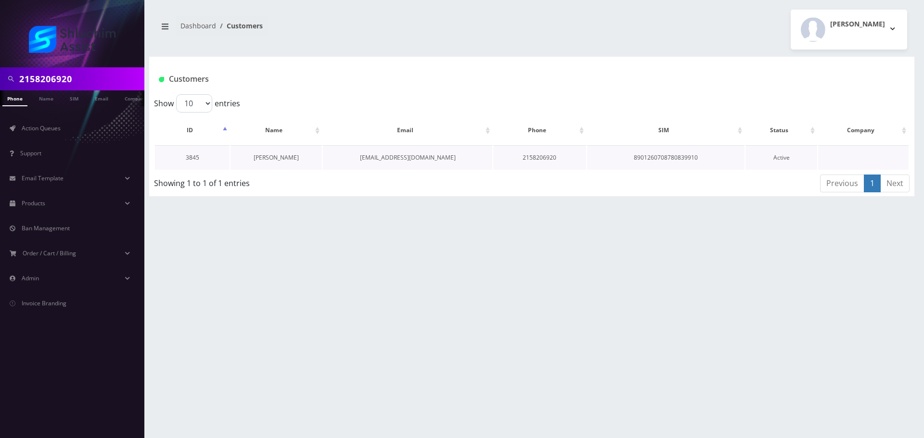
click at [288, 156] on link "[PERSON_NAME]" at bounding box center [276, 158] width 45 height 8
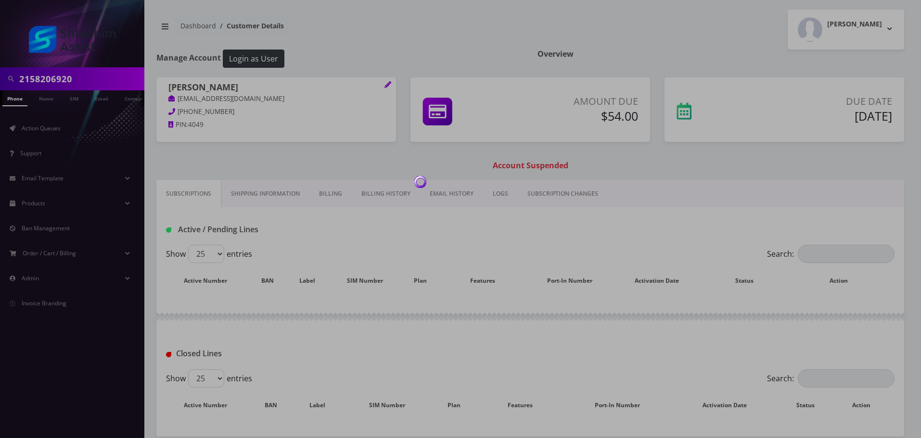
click at [386, 197] on link "Billing History" at bounding box center [386, 194] width 68 height 28
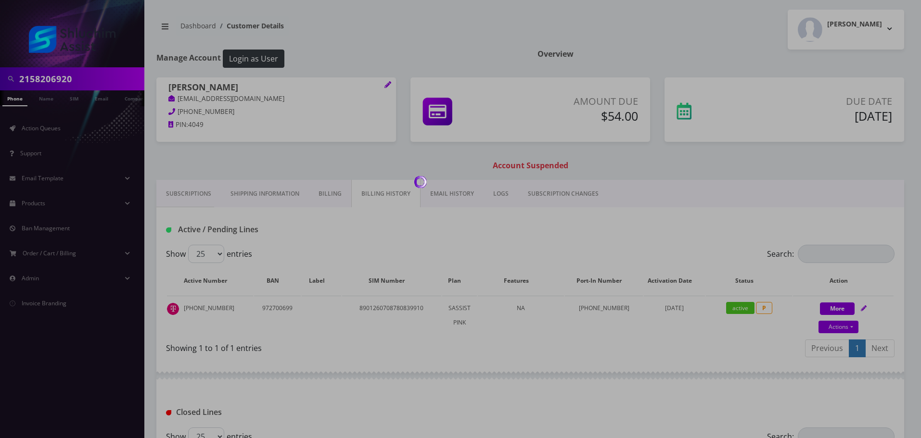
click at [386, 197] on div at bounding box center [460, 219] width 921 height 438
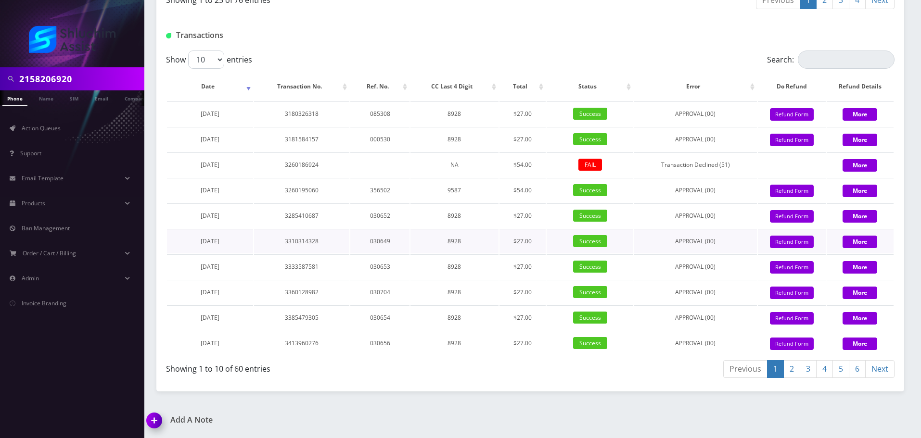
scroll to position [1152, 0]
click at [205, 64] on select "10 25 50 100" at bounding box center [206, 60] width 36 height 18
select select "100"
click at [188, 51] on select "10 25 50 100" at bounding box center [206, 60] width 36 height 18
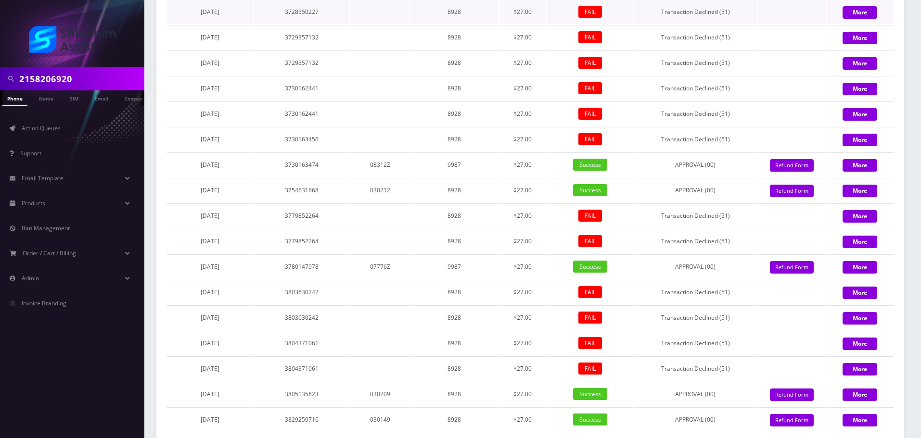
scroll to position [1753, 0]
